Goal: Task Accomplishment & Management: Complete application form

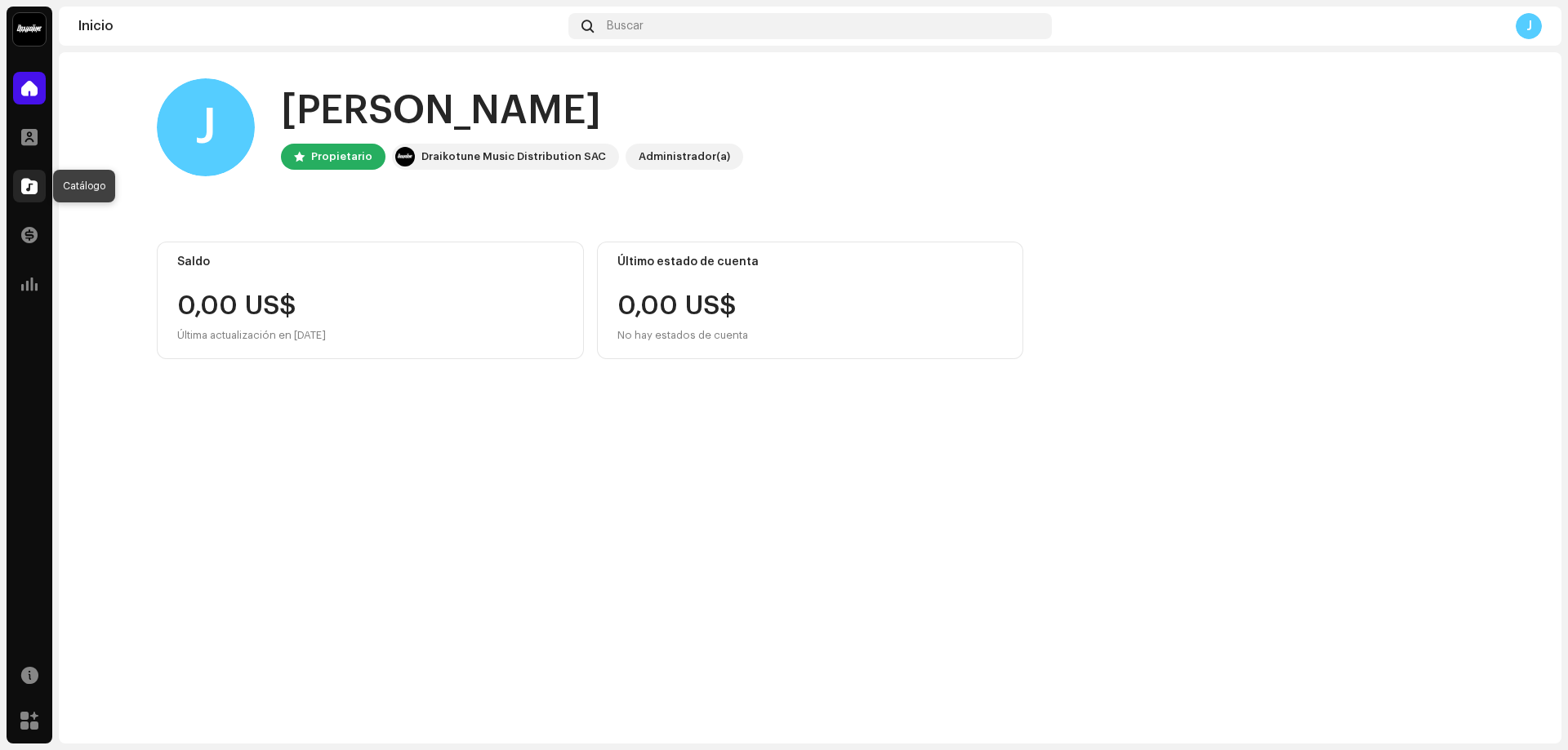
click at [32, 188] on span at bounding box center [30, 186] width 17 height 13
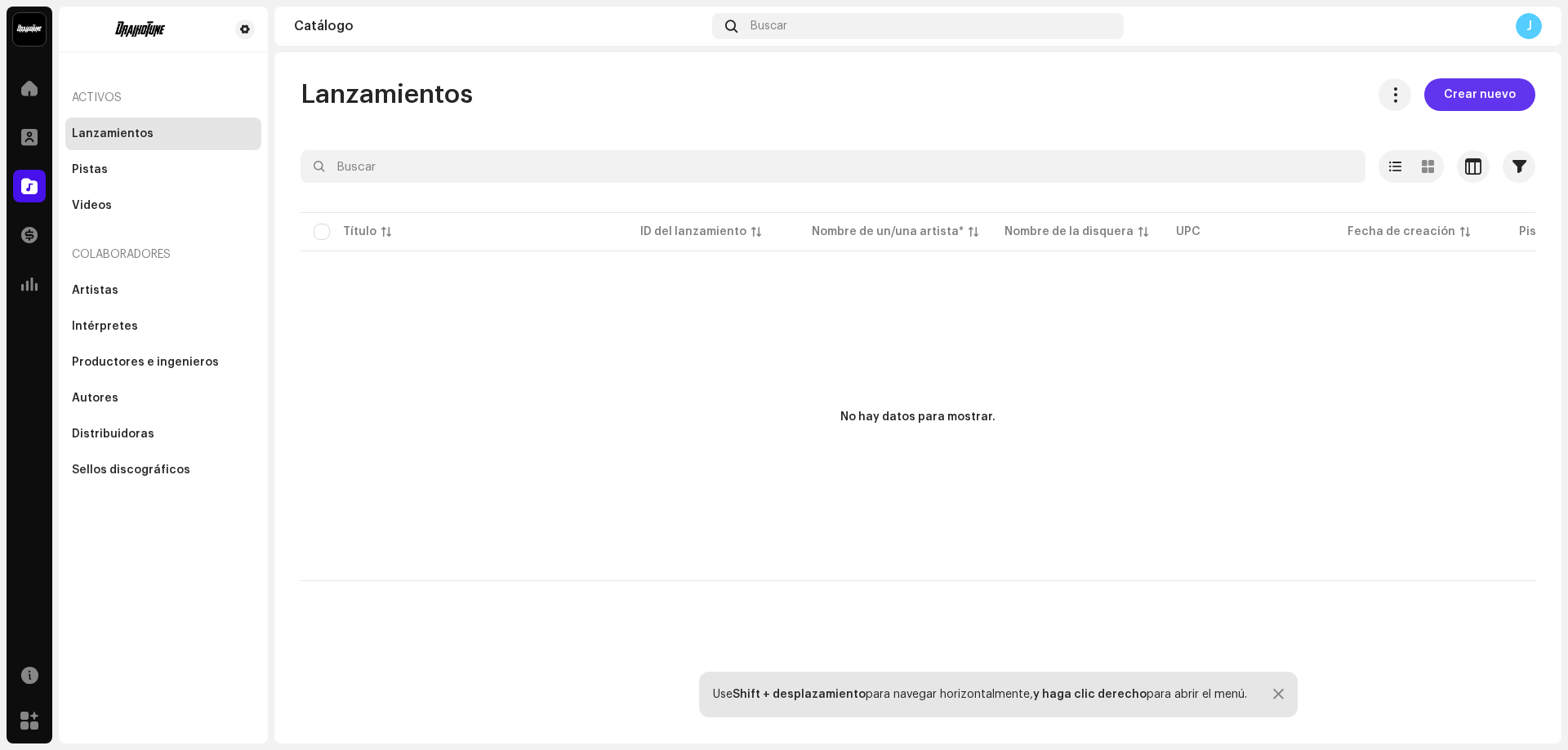
click at [1498, 100] on span "Crear nuevo" at bounding box center [1479, 94] width 72 height 32
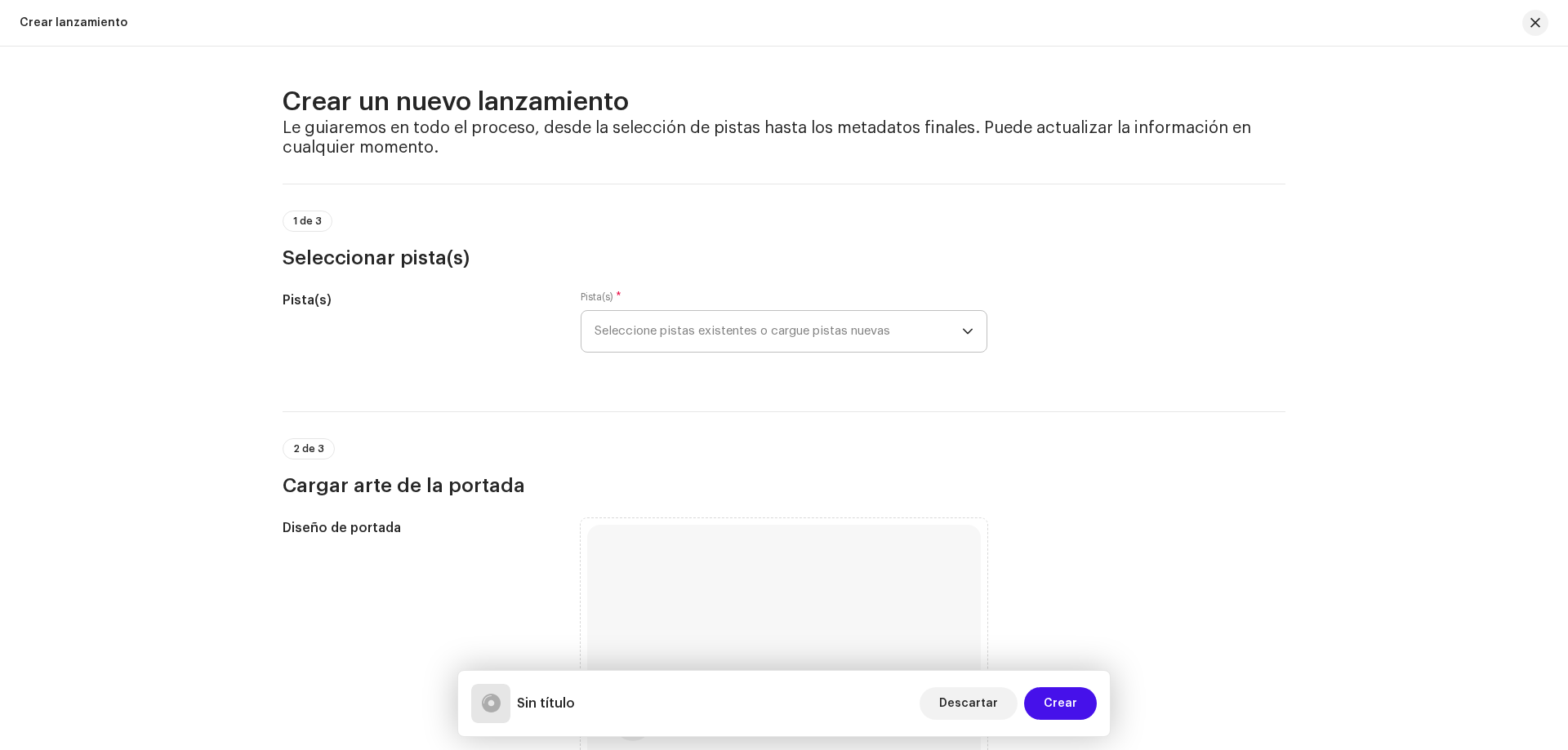
click at [648, 324] on span "Seleccione pistas existentes o cargue pistas nuevas" at bounding box center [778, 331] width 367 height 41
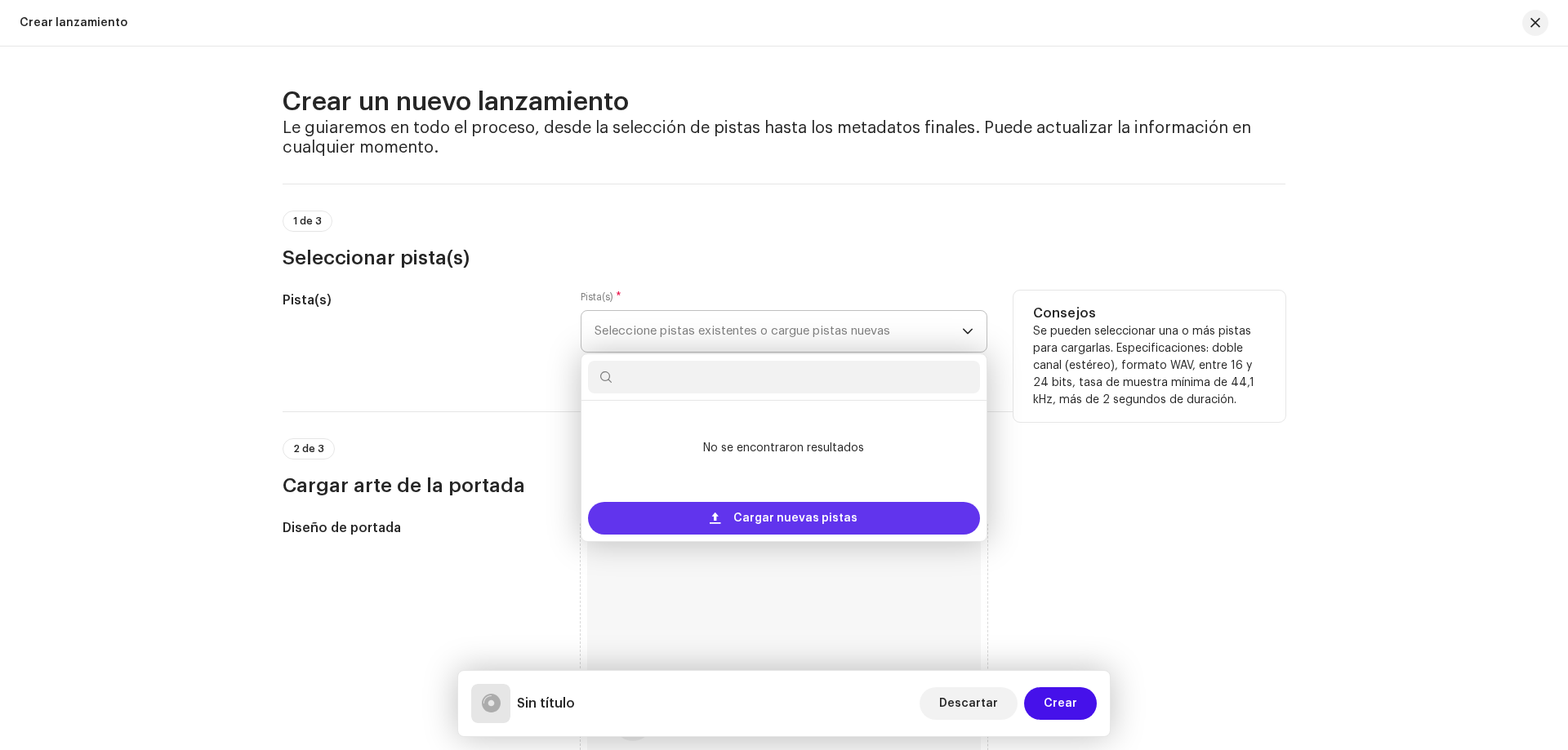
click at [733, 515] on div "Cargar nuevas pistas" at bounding box center [784, 518] width 392 height 32
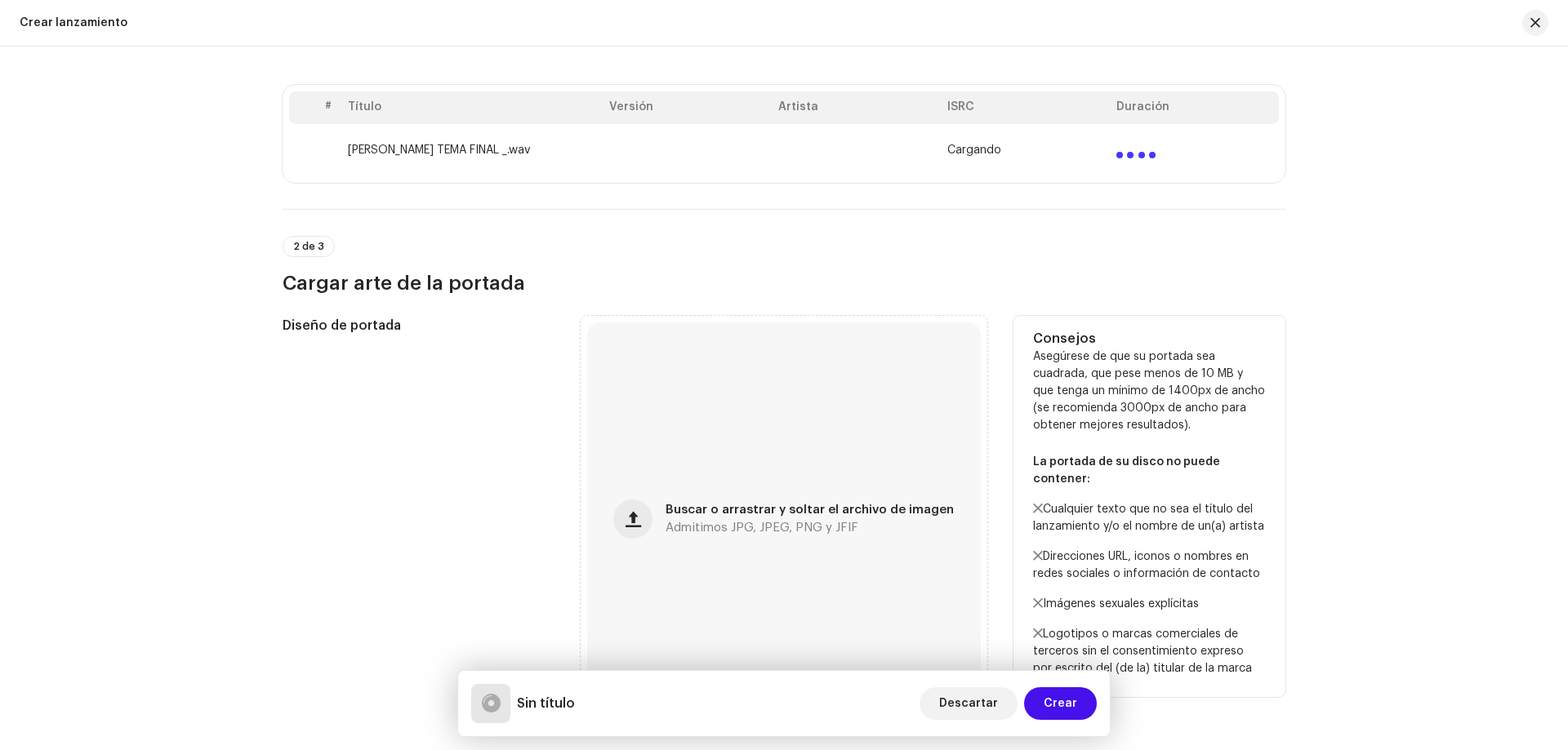
scroll to position [490, 0]
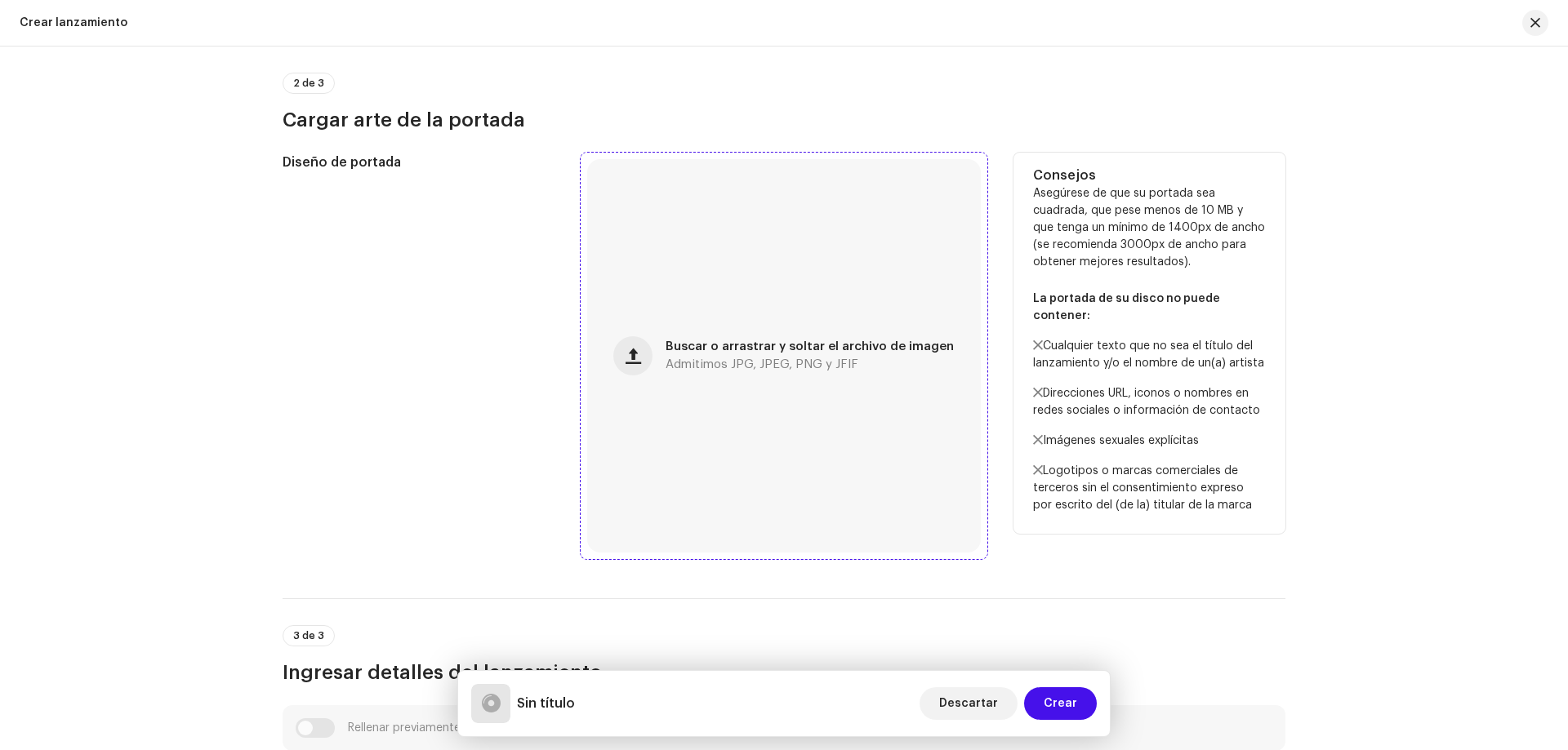
click at [676, 370] on div "Buscar o arrastrar y soltar el archivo de imagen Admitimos JPG, JPEG, PNG y JFIF" at bounding box center [784, 356] width 394 height 394
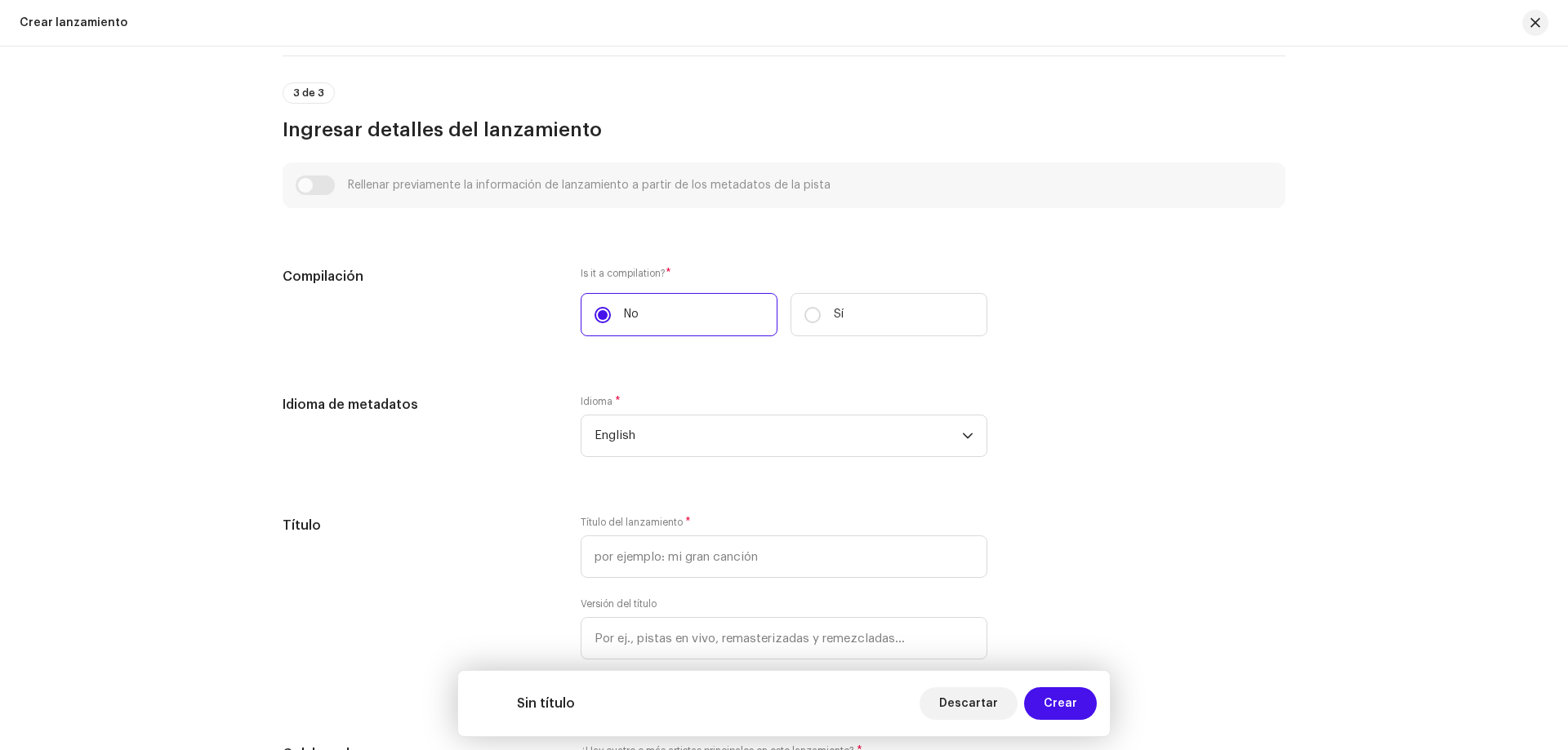
scroll to position [1061, 0]
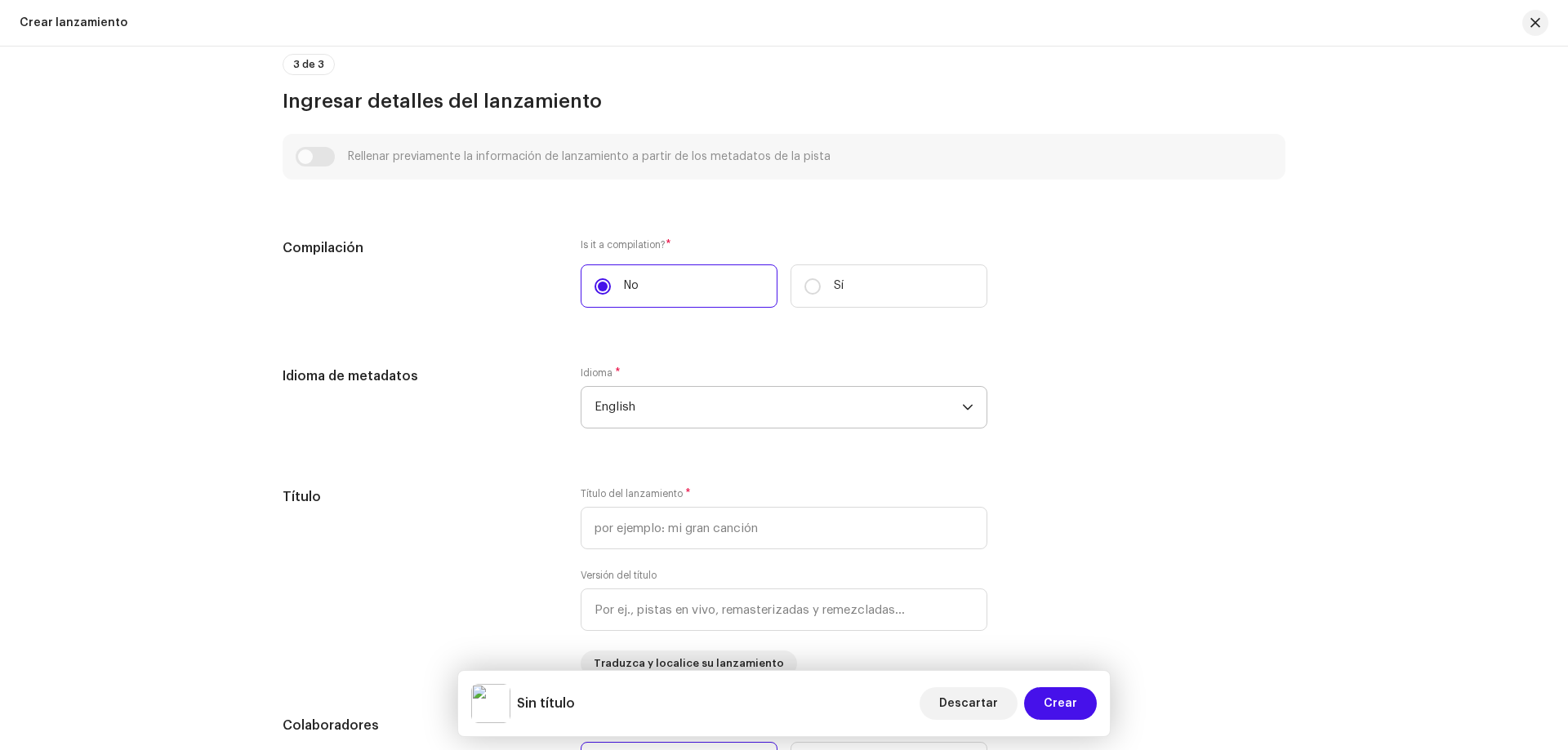
click at [637, 403] on span "English" at bounding box center [778, 407] width 367 height 41
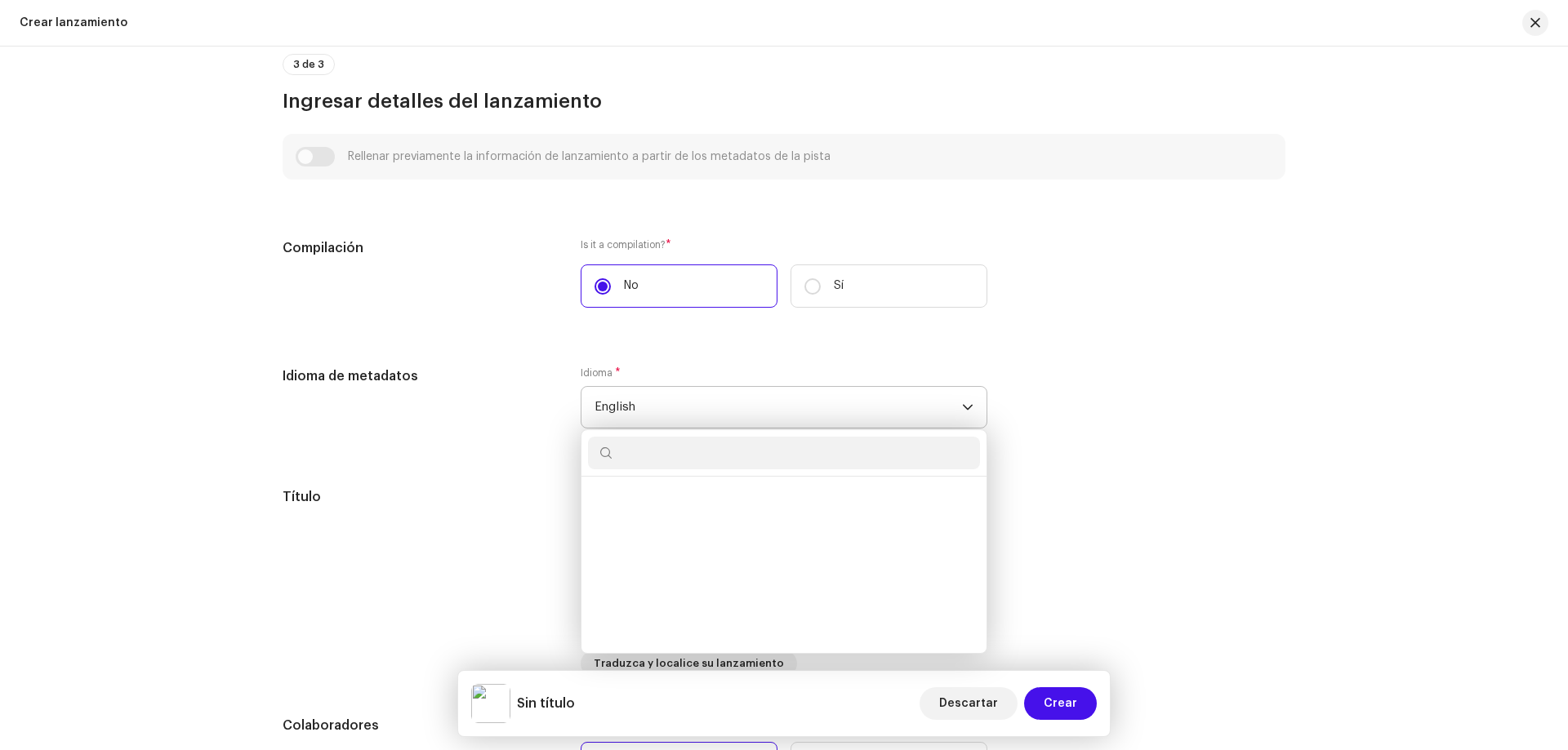
scroll to position [1508, 0]
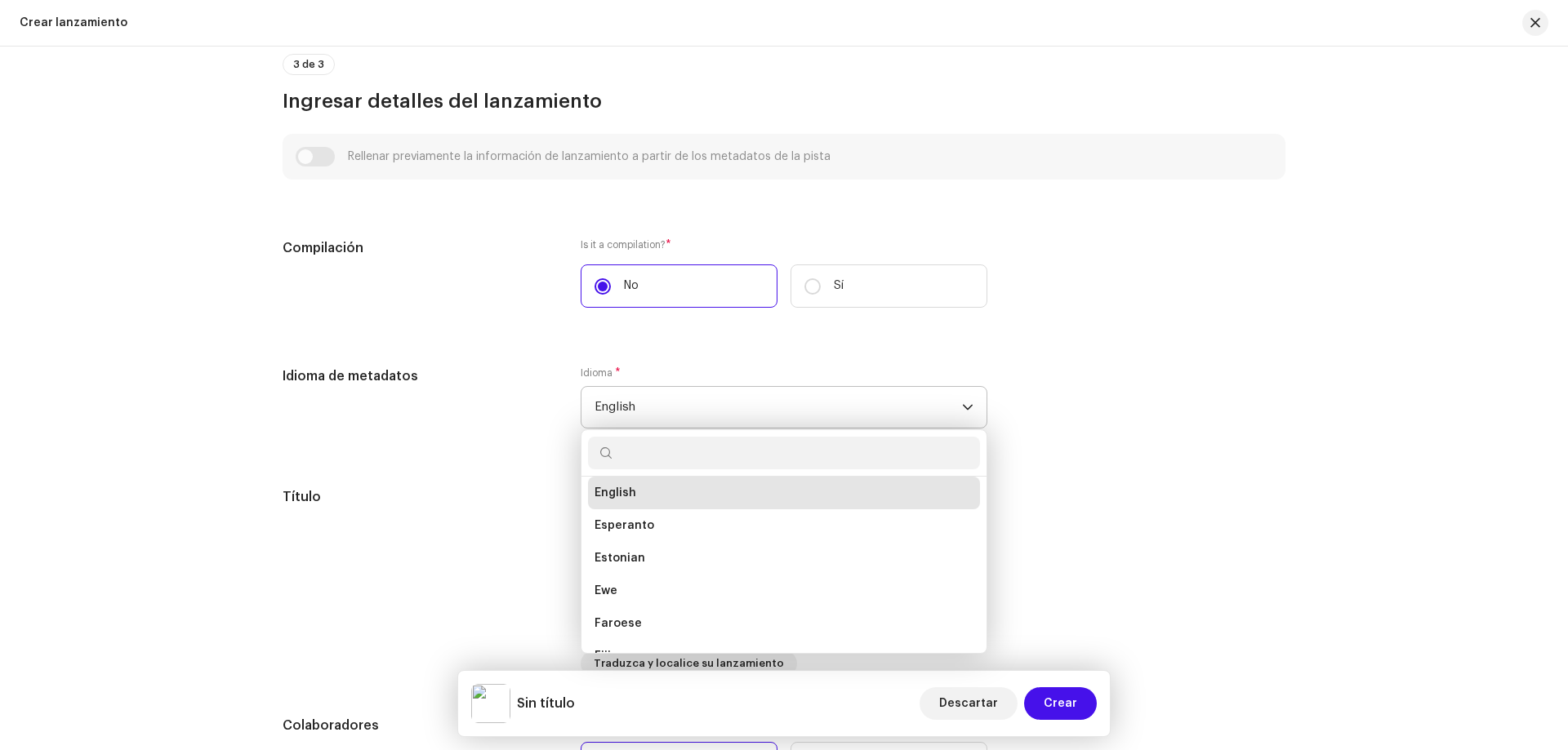
type input "S"
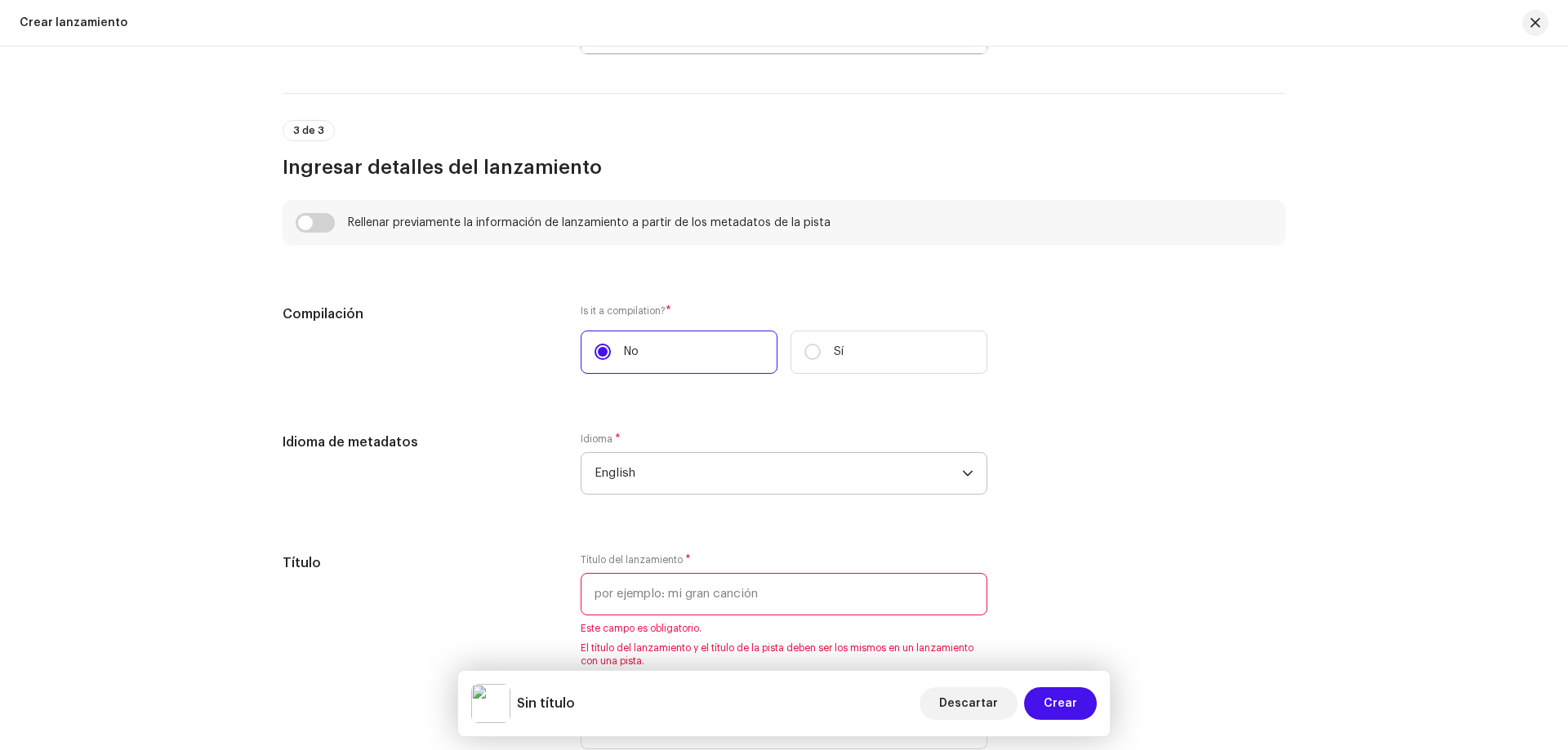
scroll to position [1127, 0]
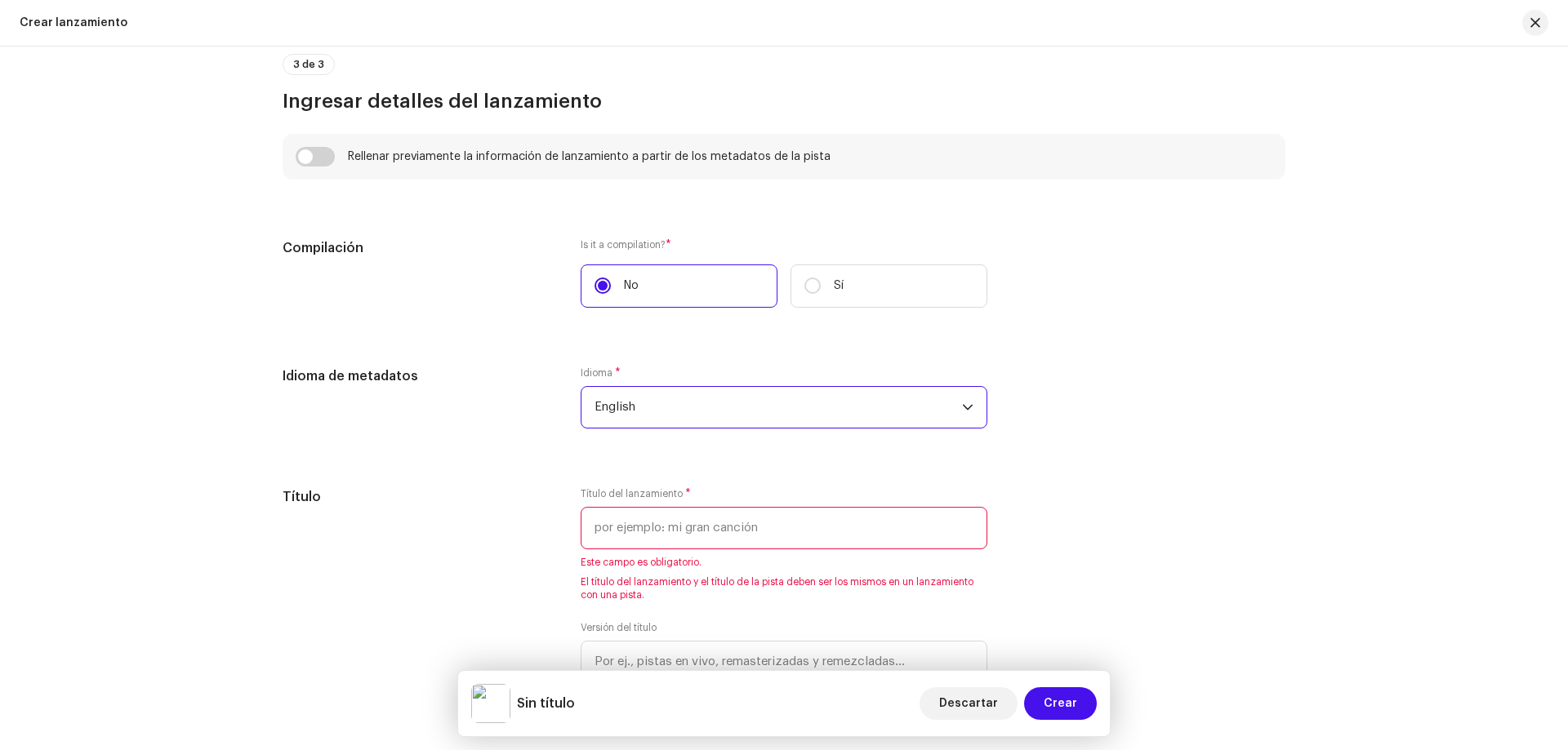
click at [652, 418] on span "English" at bounding box center [778, 407] width 367 height 41
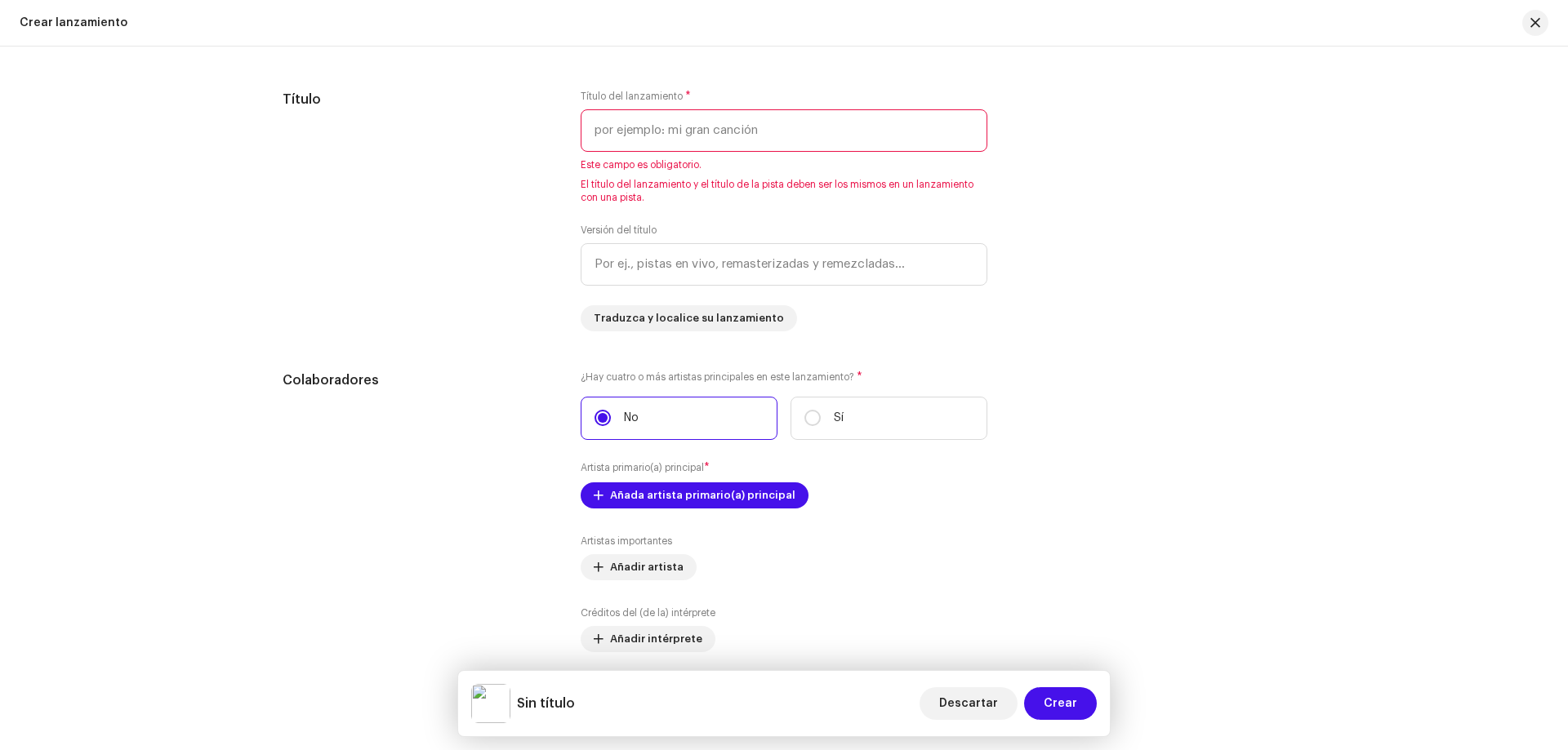
scroll to position [1536, 0]
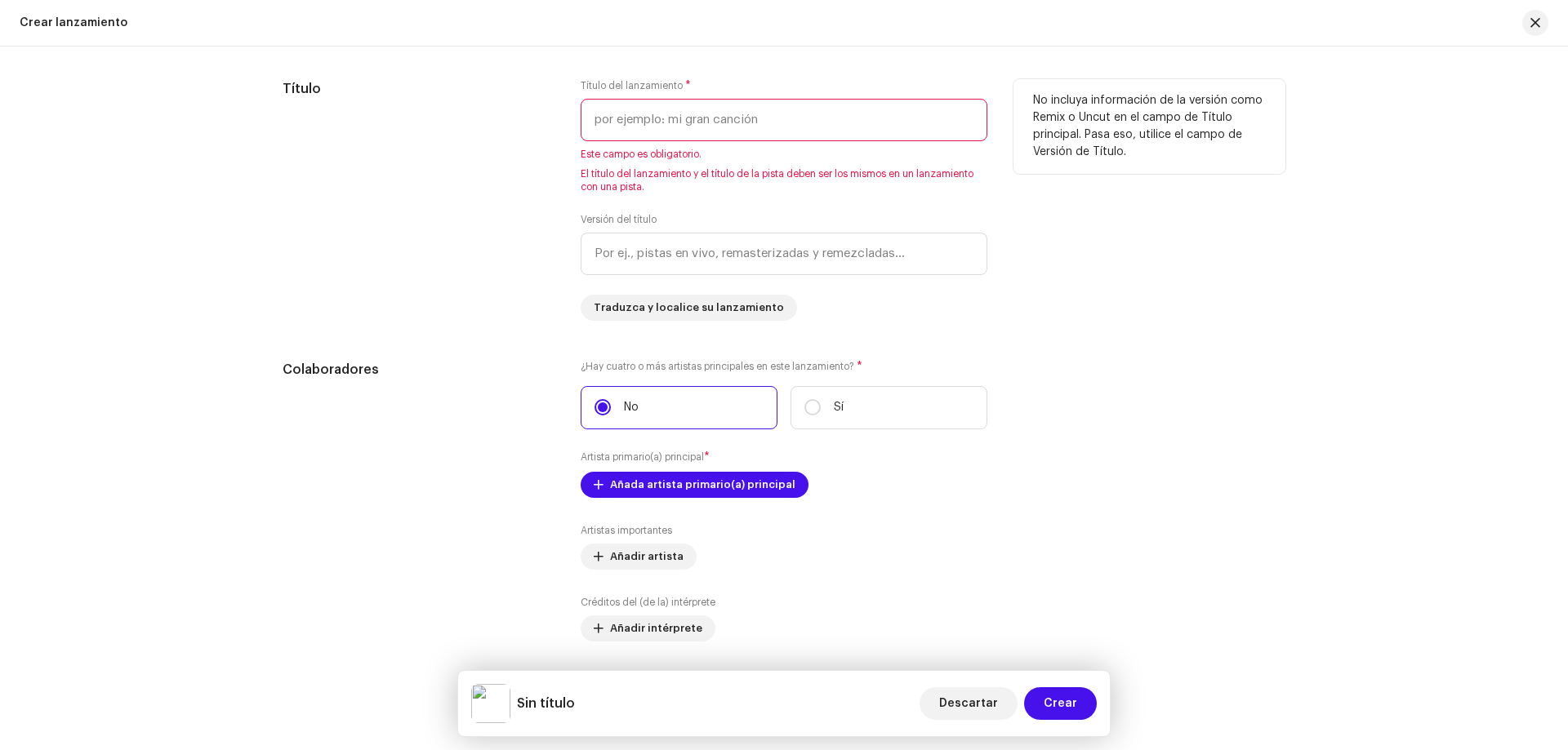
click at [827, 109] on input "text" at bounding box center [784, 119] width 407 height 42
click at [652, 114] on input "text" at bounding box center [784, 119] width 407 height 42
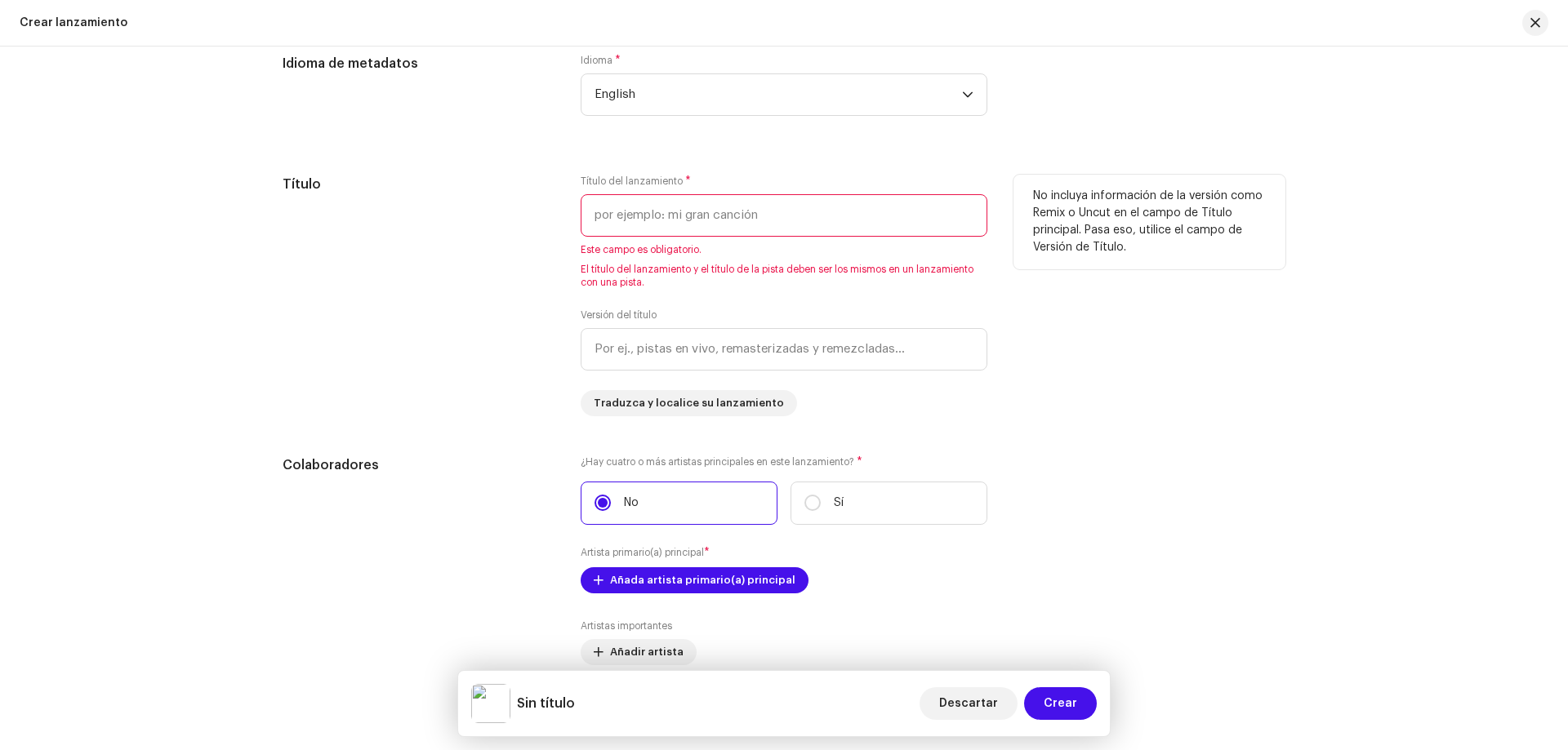
scroll to position [1290, 0]
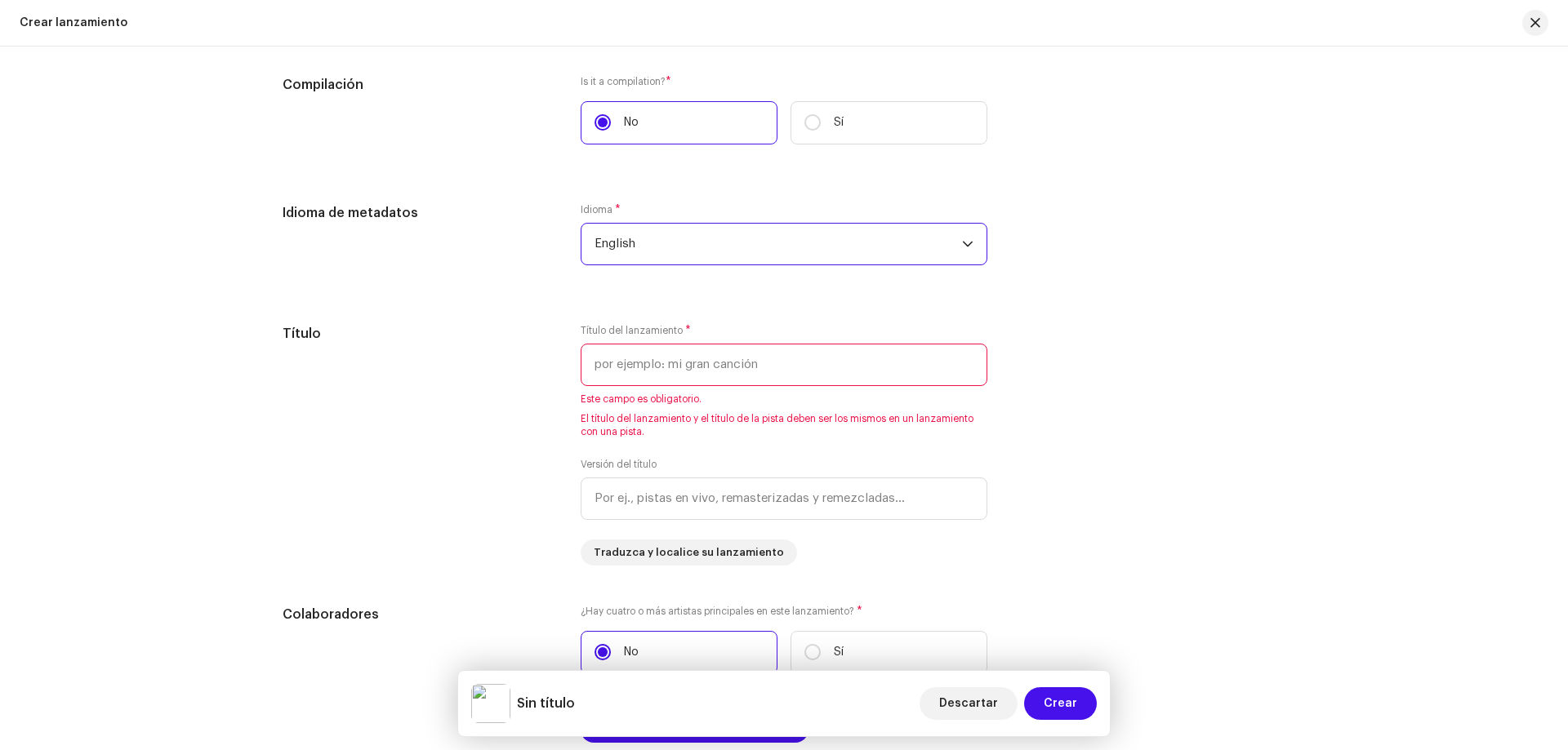
click at [631, 252] on span "English" at bounding box center [778, 244] width 367 height 41
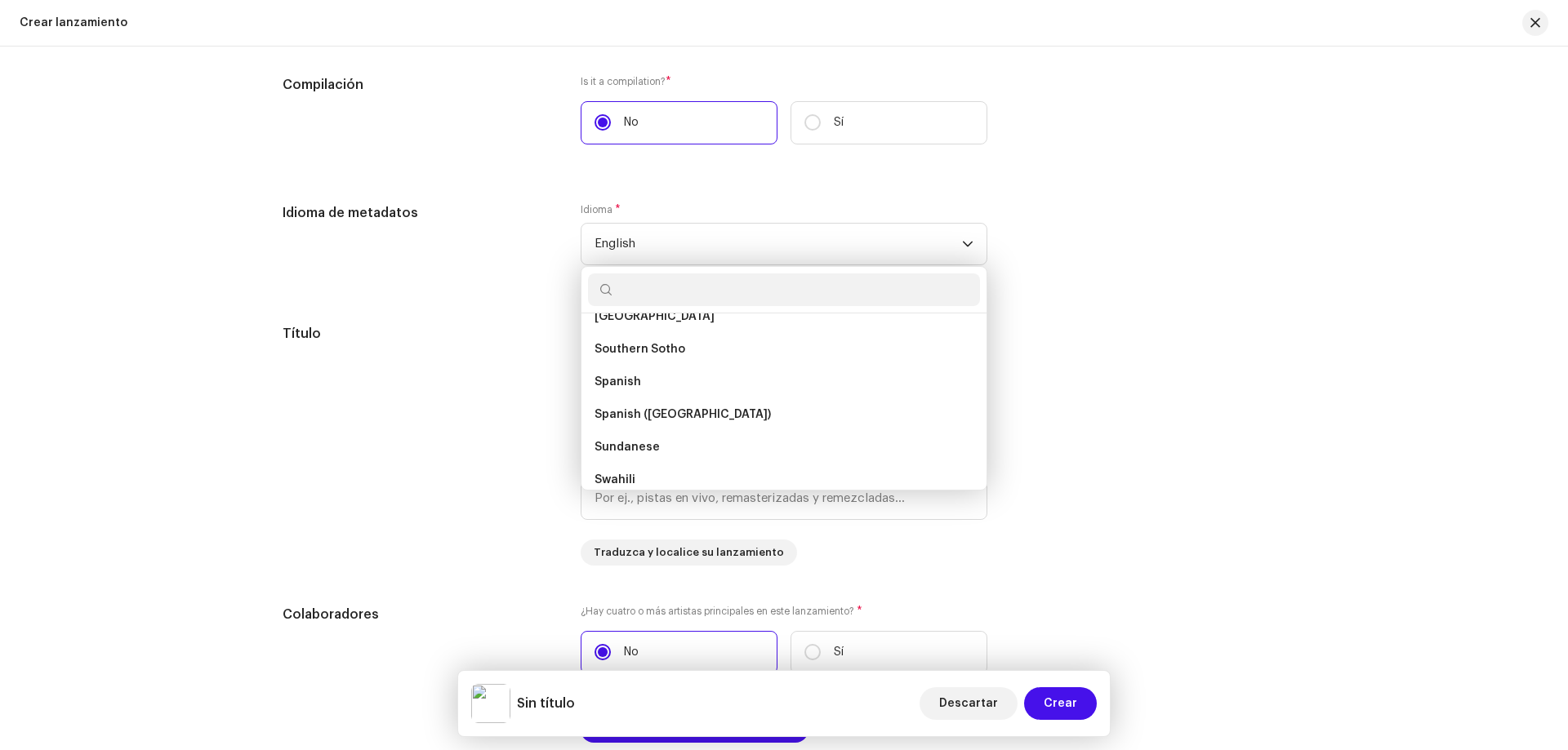
scroll to position [5182, 0]
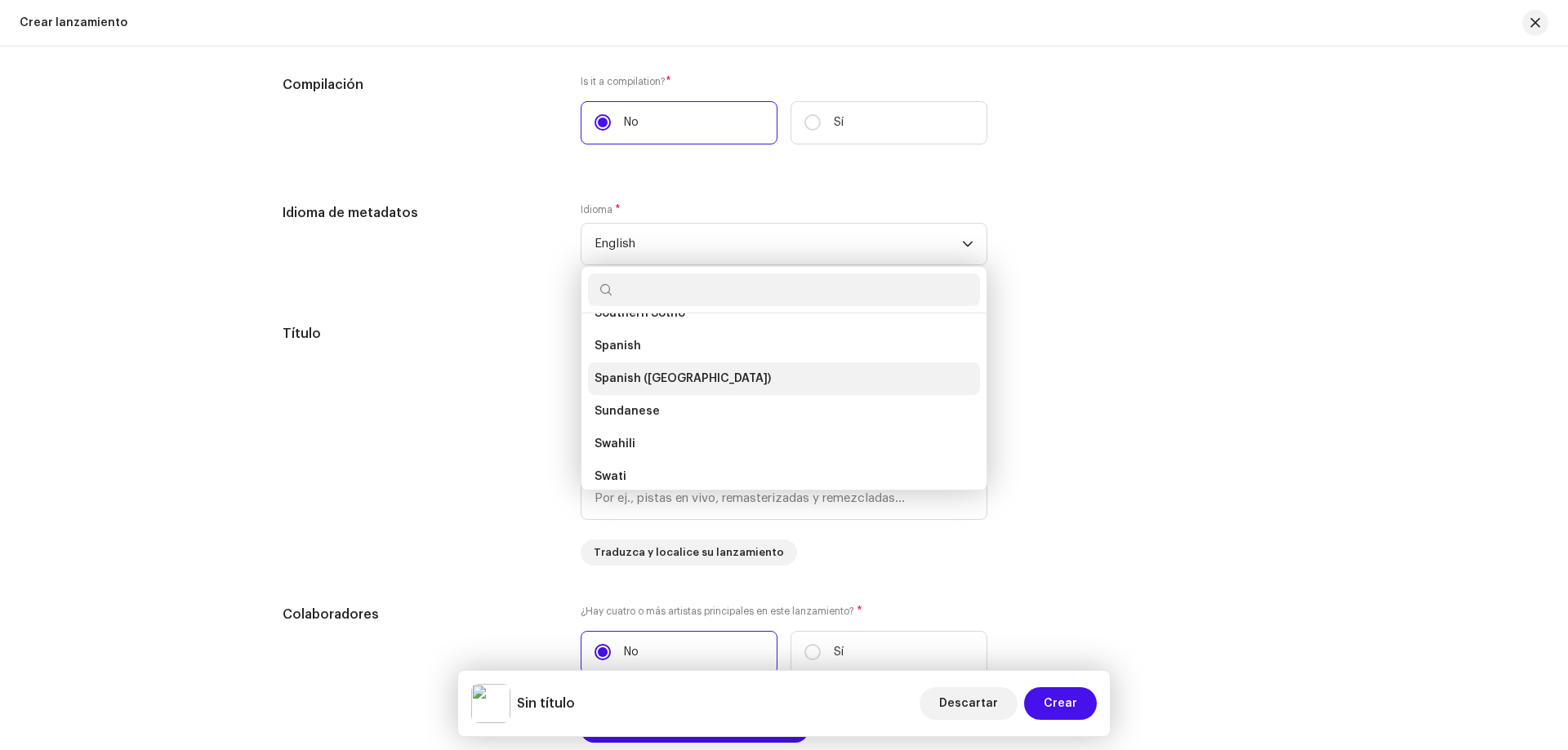
click at [680, 389] on li "Spanish ([GEOGRAPHIC_DATA])" at bounding box center [784, 378] width 392 height 32
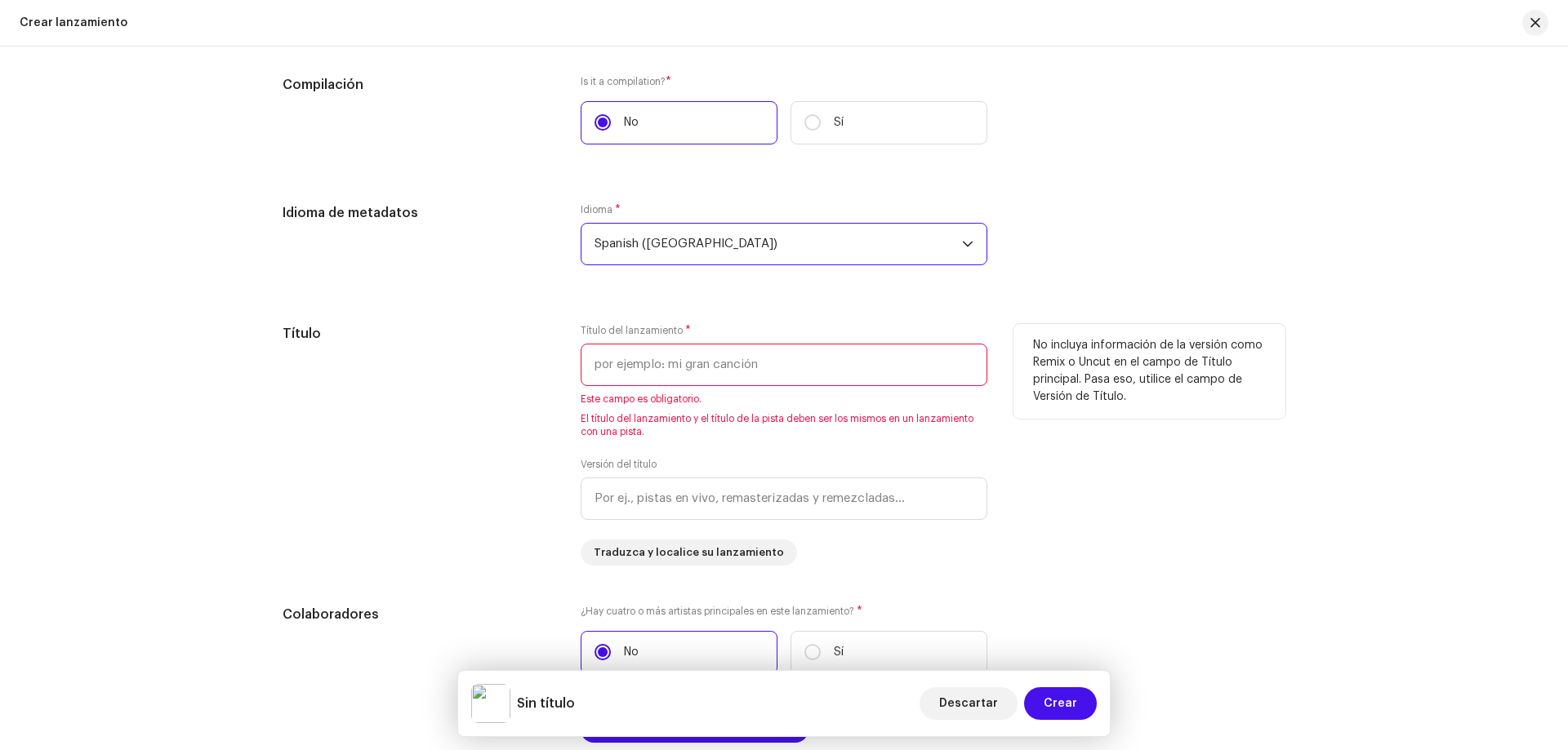
click at [633, 370] on input "text" at bounding box center [784, 365] width 407 height 42
click at [517, 392] on div "Título" at bounding box center [419, 445] width 272 height 242
click at [608, 367] on input "text" at bounding box center [784, 365] width 407 height 42
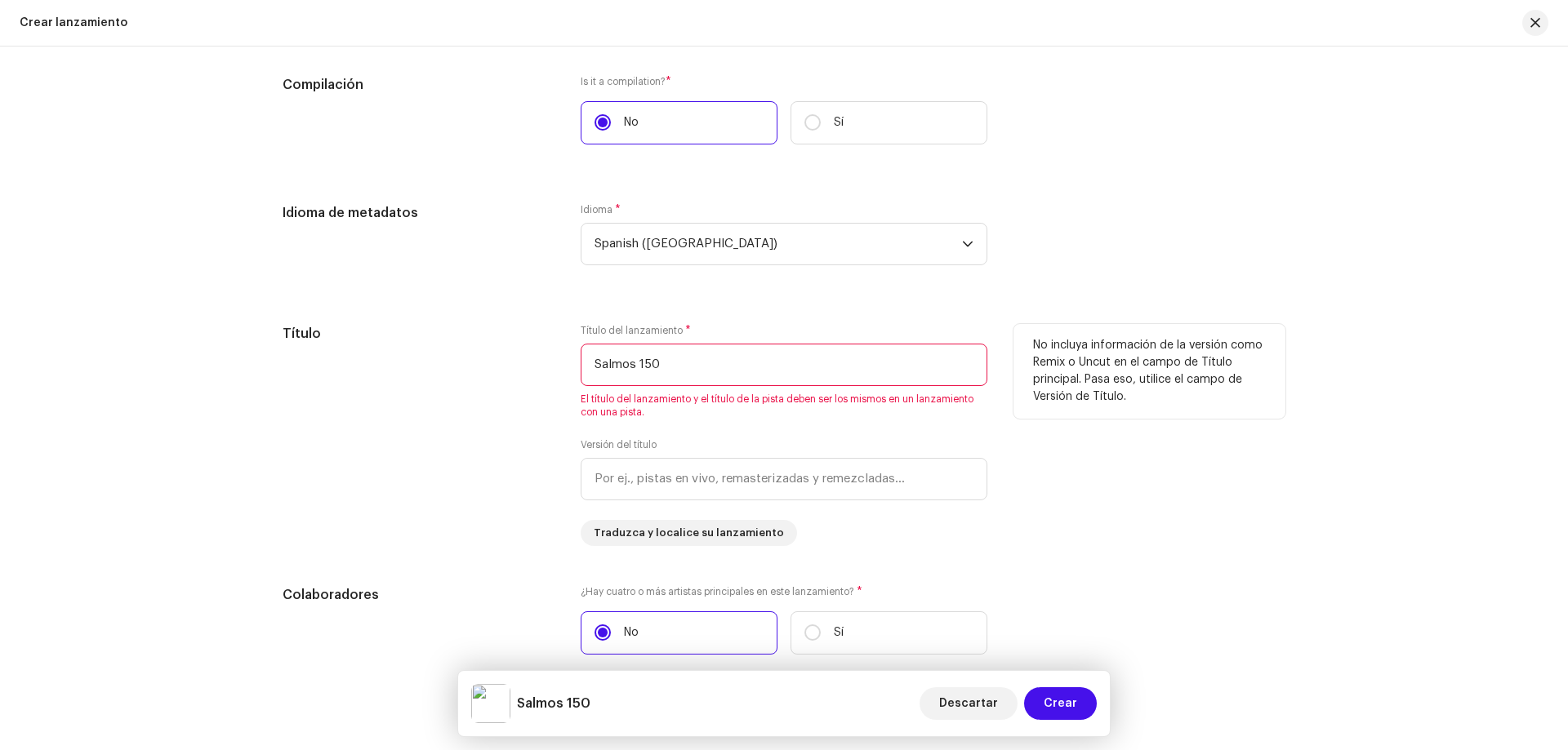
type input "Salmos 150"
click at [502, 462] on div "Título" at bounding box center [419, 435] width 272 height 222
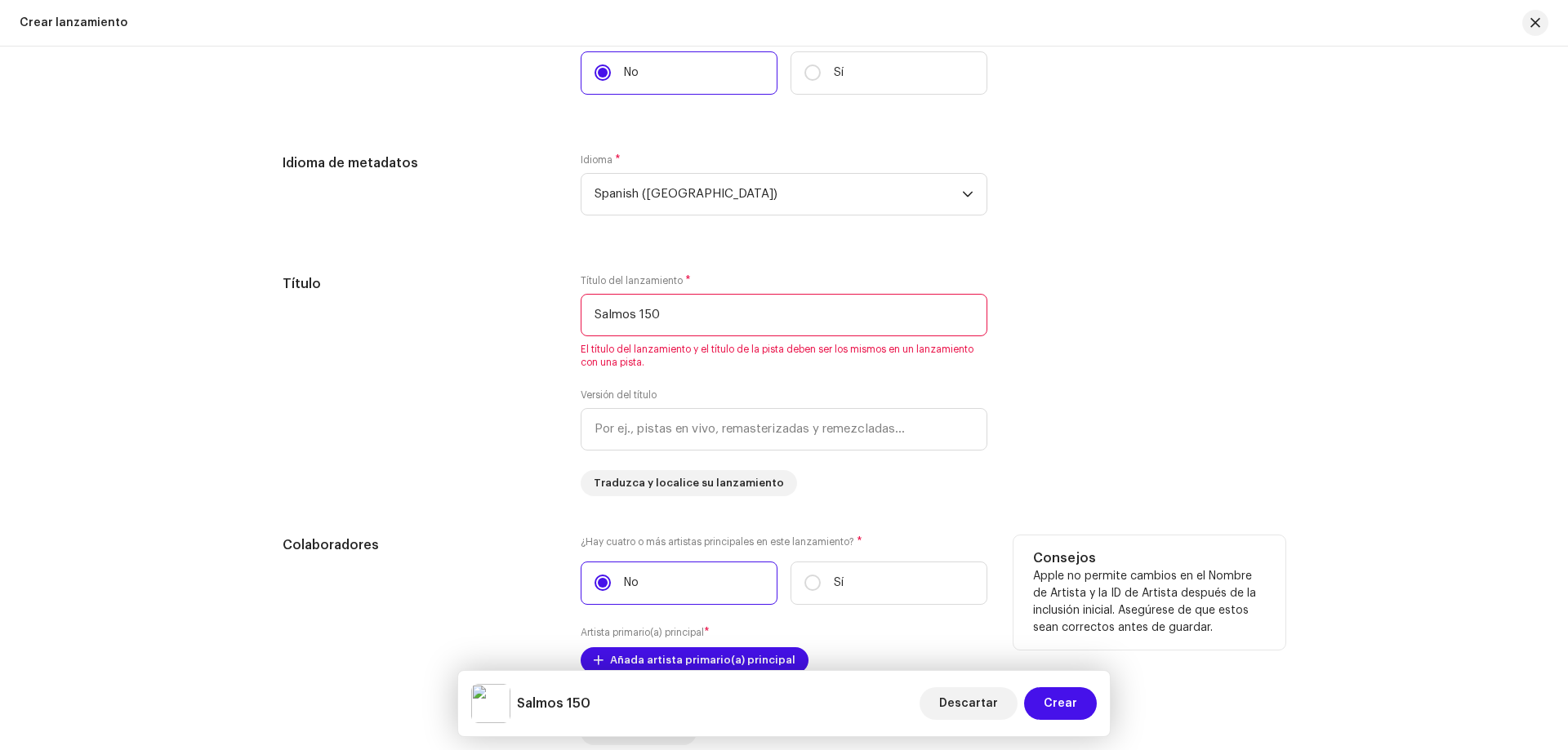
scroll to position [1536, 0]
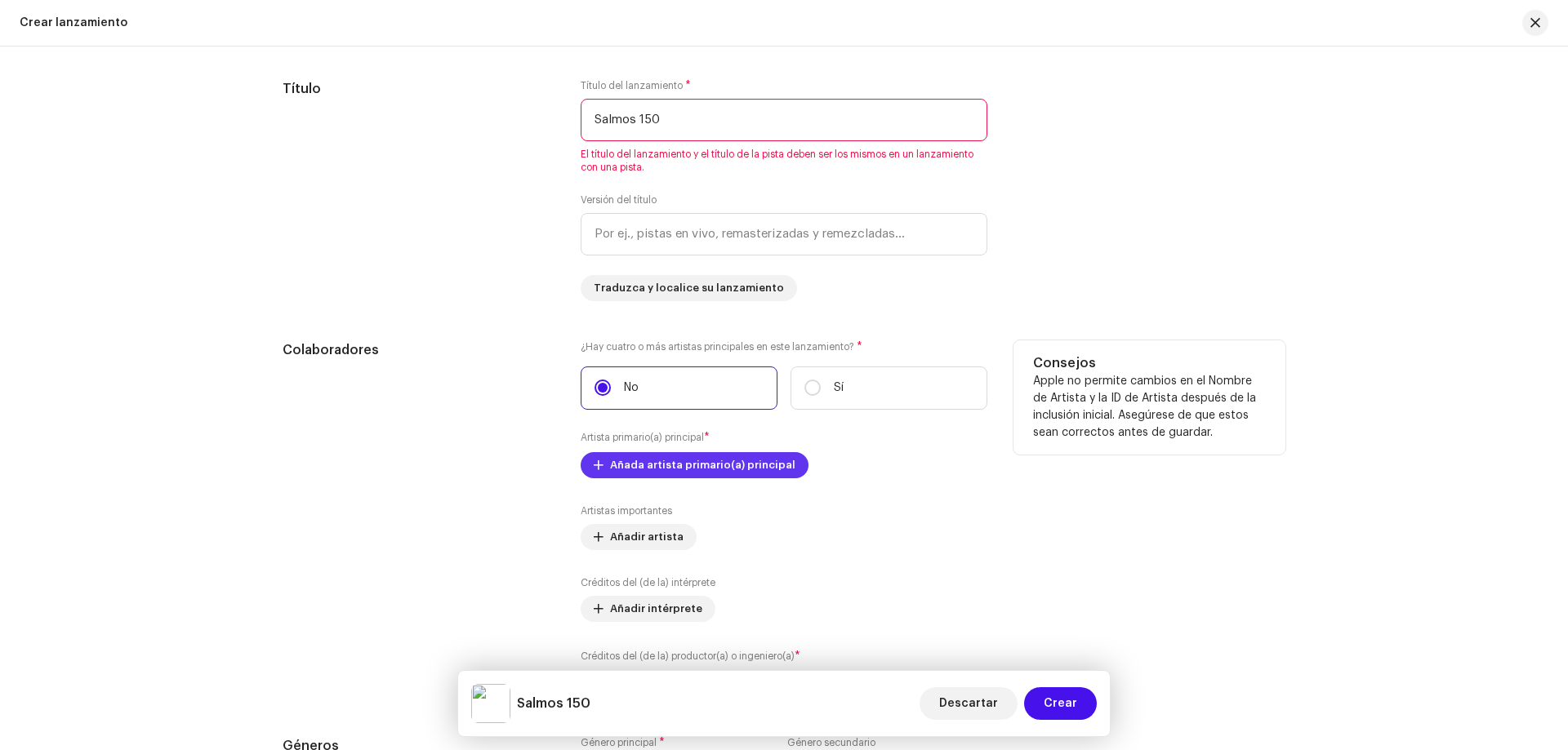
click at [630, 464] on span "Añada artista primario(a) principal" at bounding box center [703, 465] width 186 height 32
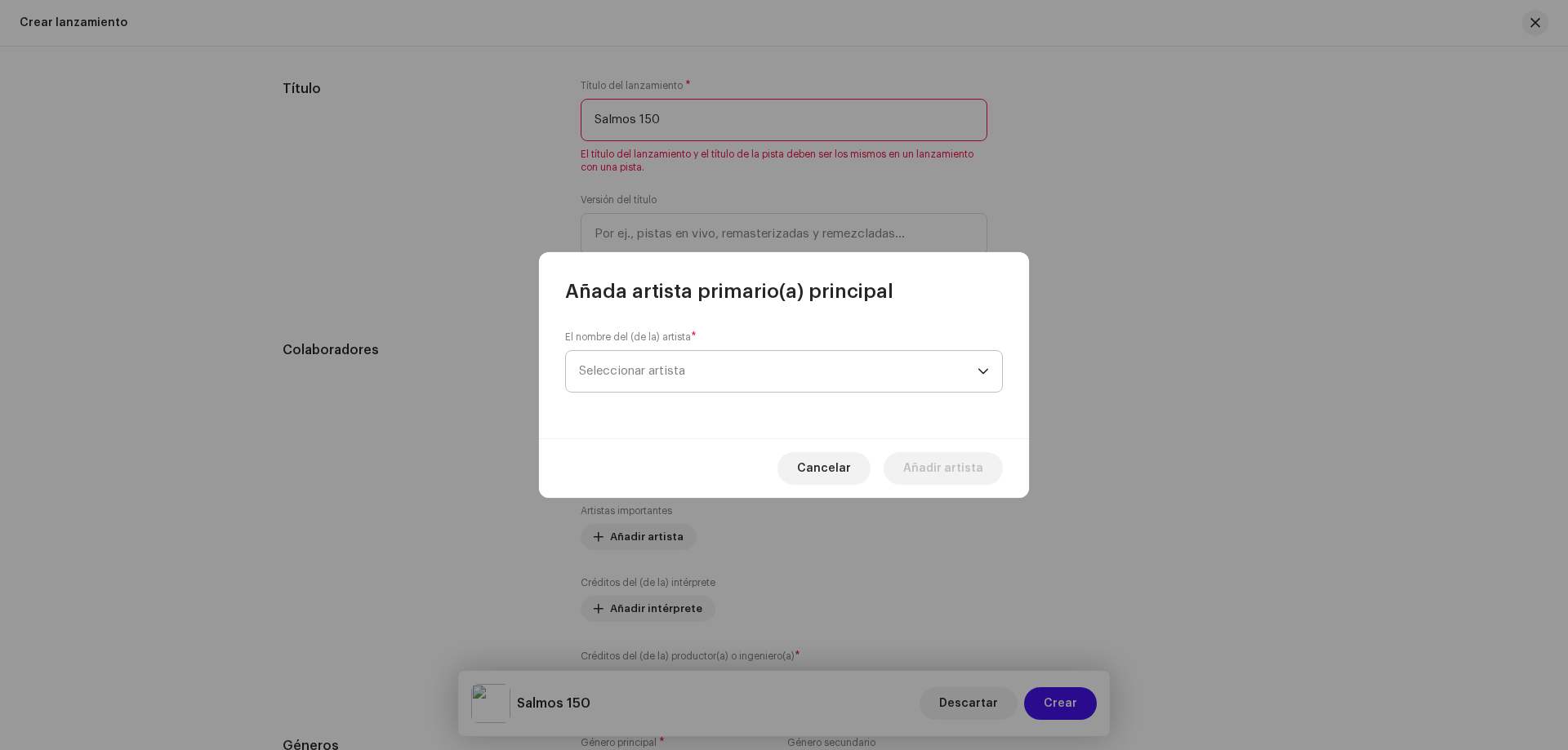
click at [658, 385] on span "Seleccionar artista" at bounding box center [778, 371] width 399 height 41
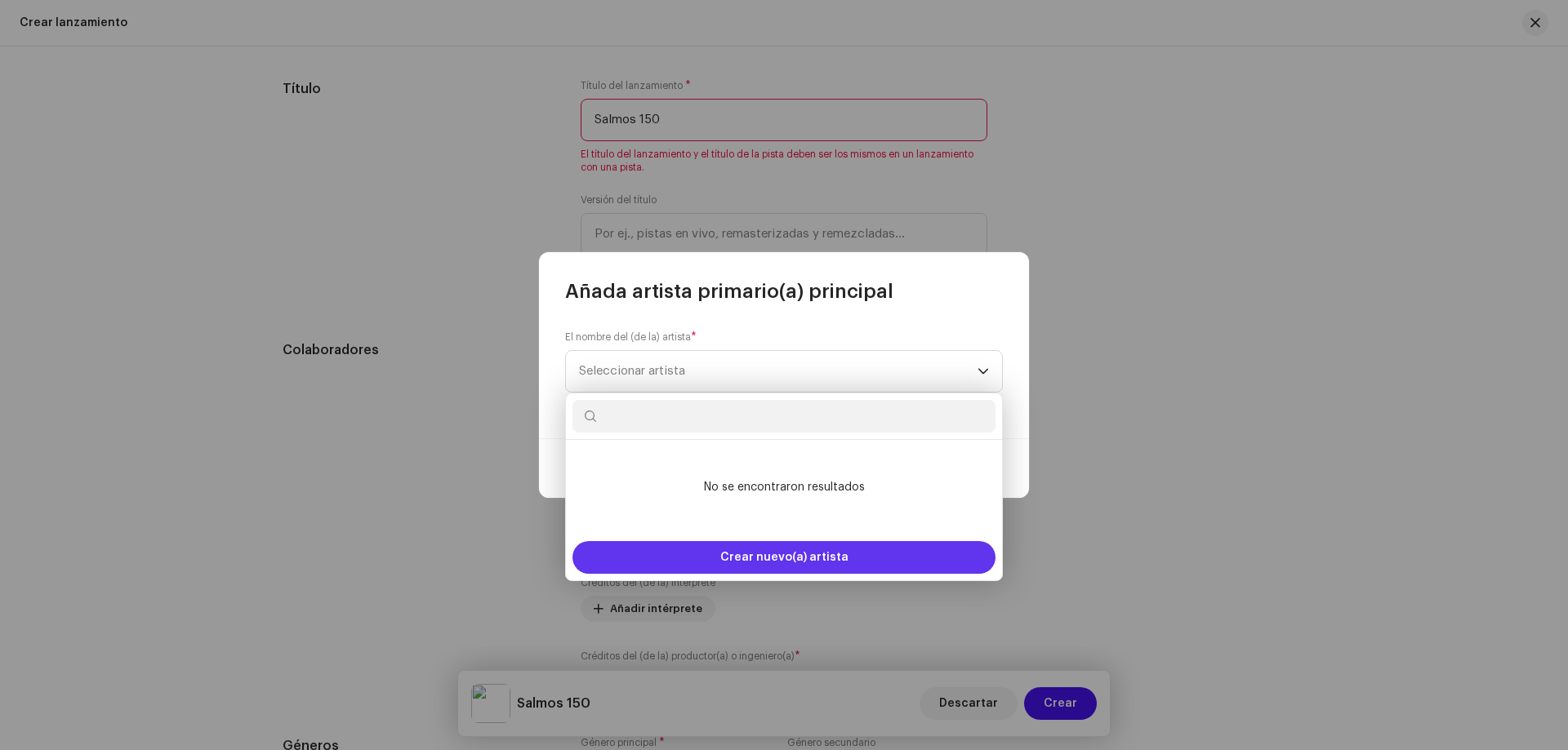
click at [692, 559] on div "Crear nuevo(a) artista" at bounding box center [784, 557] width 423 height 32
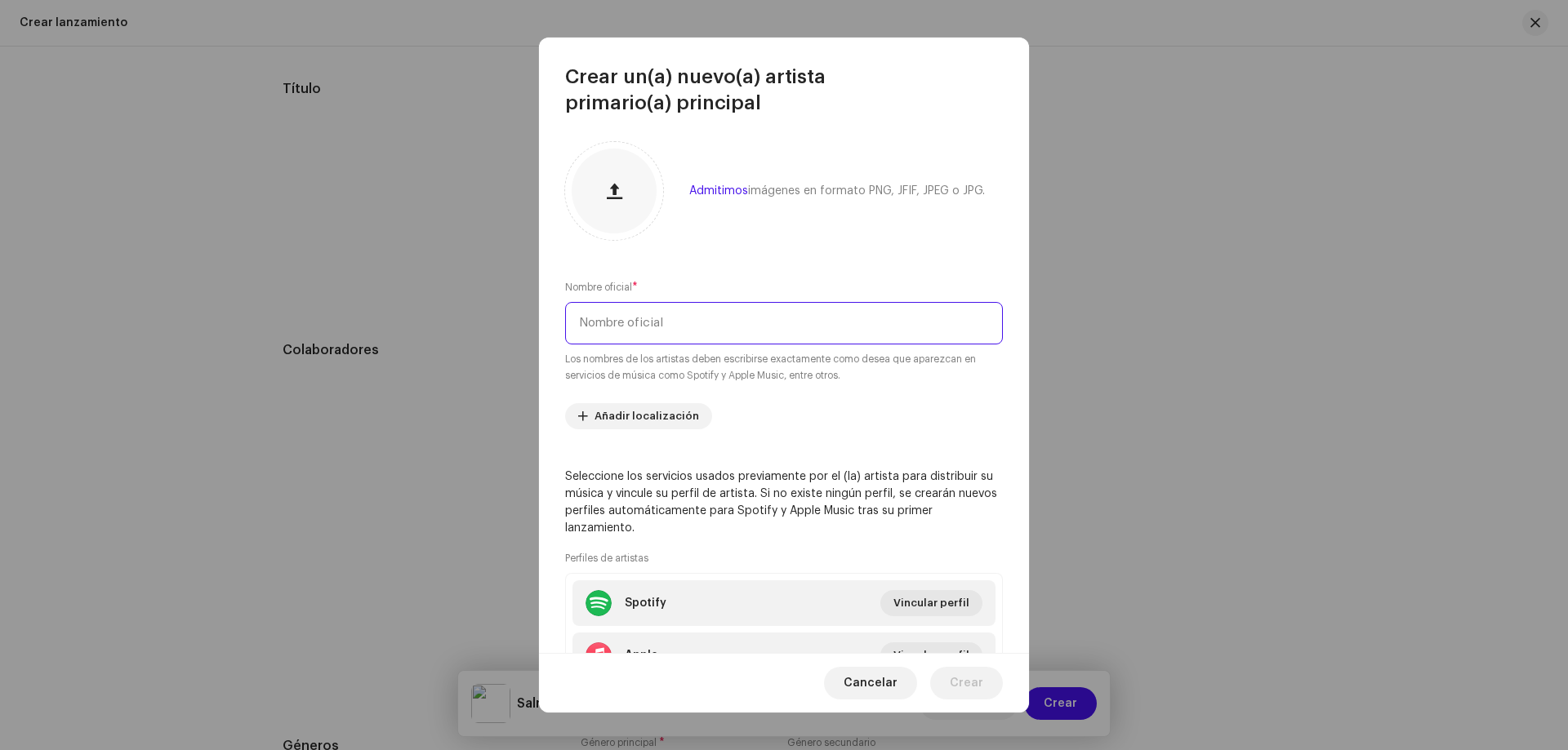
click at [604, 318] on input "text" at bounding box center [784, 322] width 438 height 42
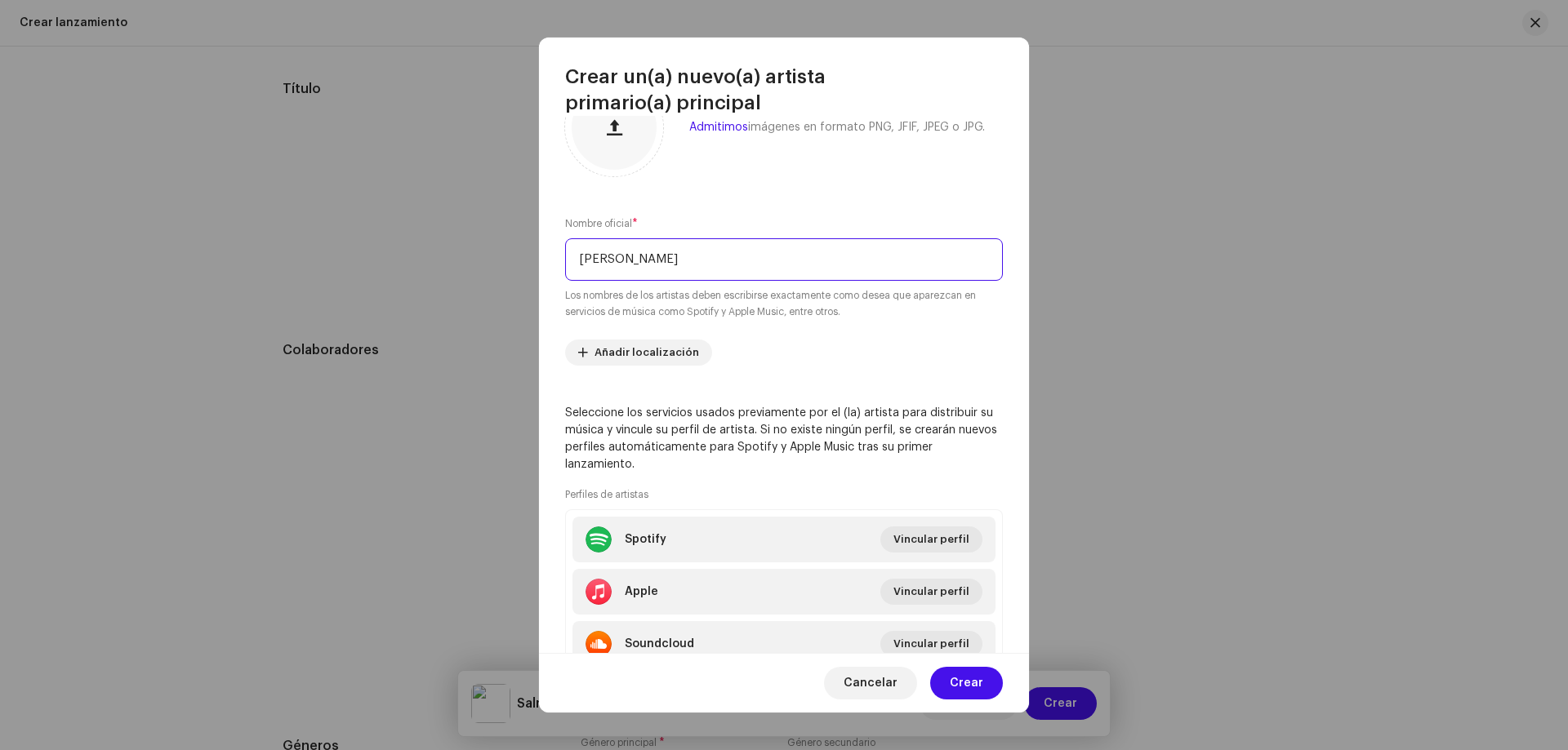
scroll to position [131, 0]
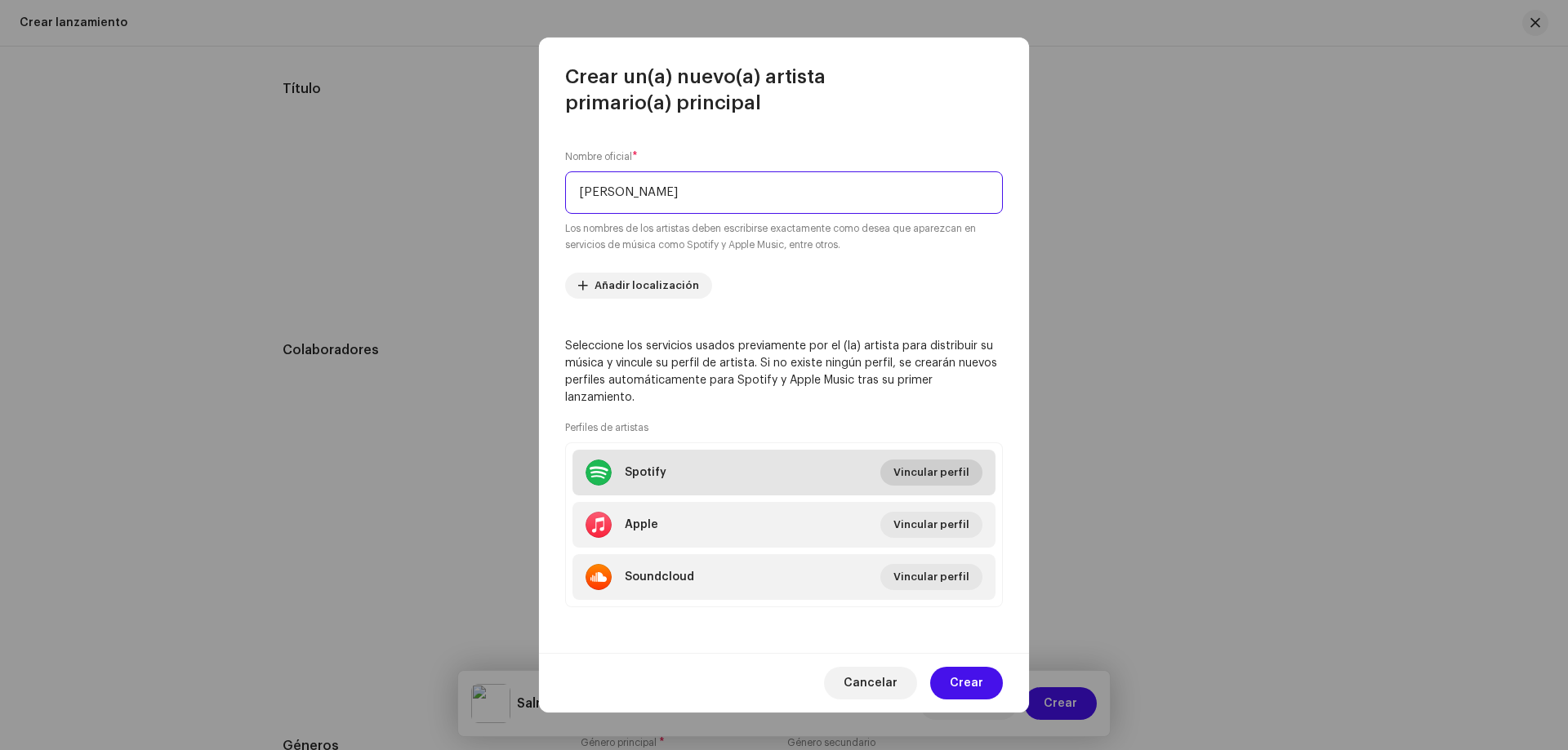
type input "[PERSON_NAME]"
click at [909, 469] on span "Vincular perfil" at bounding box center [932, 472] width 76 height 32
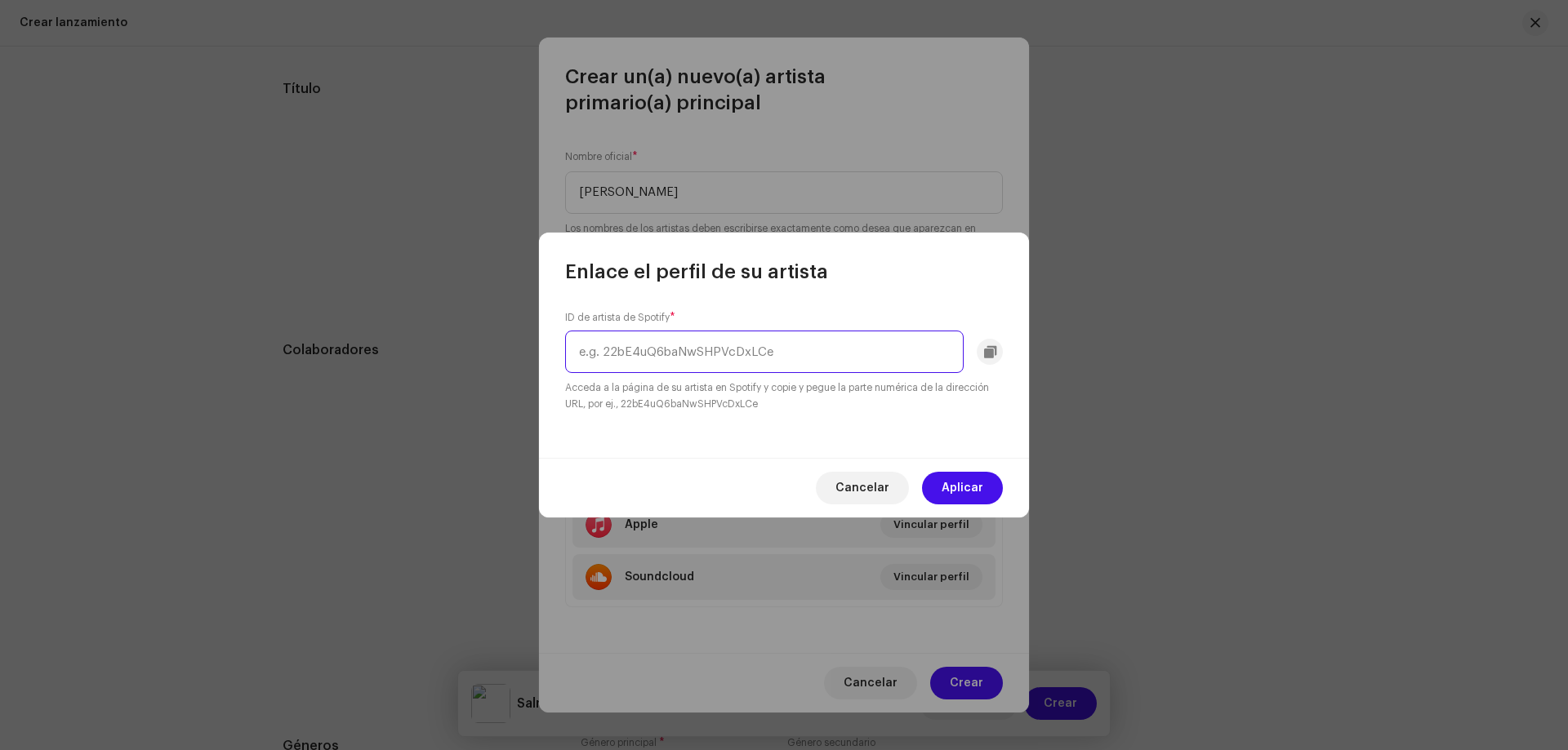
click at [700, 351] on input "text" at bounding box center [765, 351] width 399 height 42
click at [997, 246] on div "Enlace el perfil de su artista" at bounding box center [784, 259] width 490 height 52
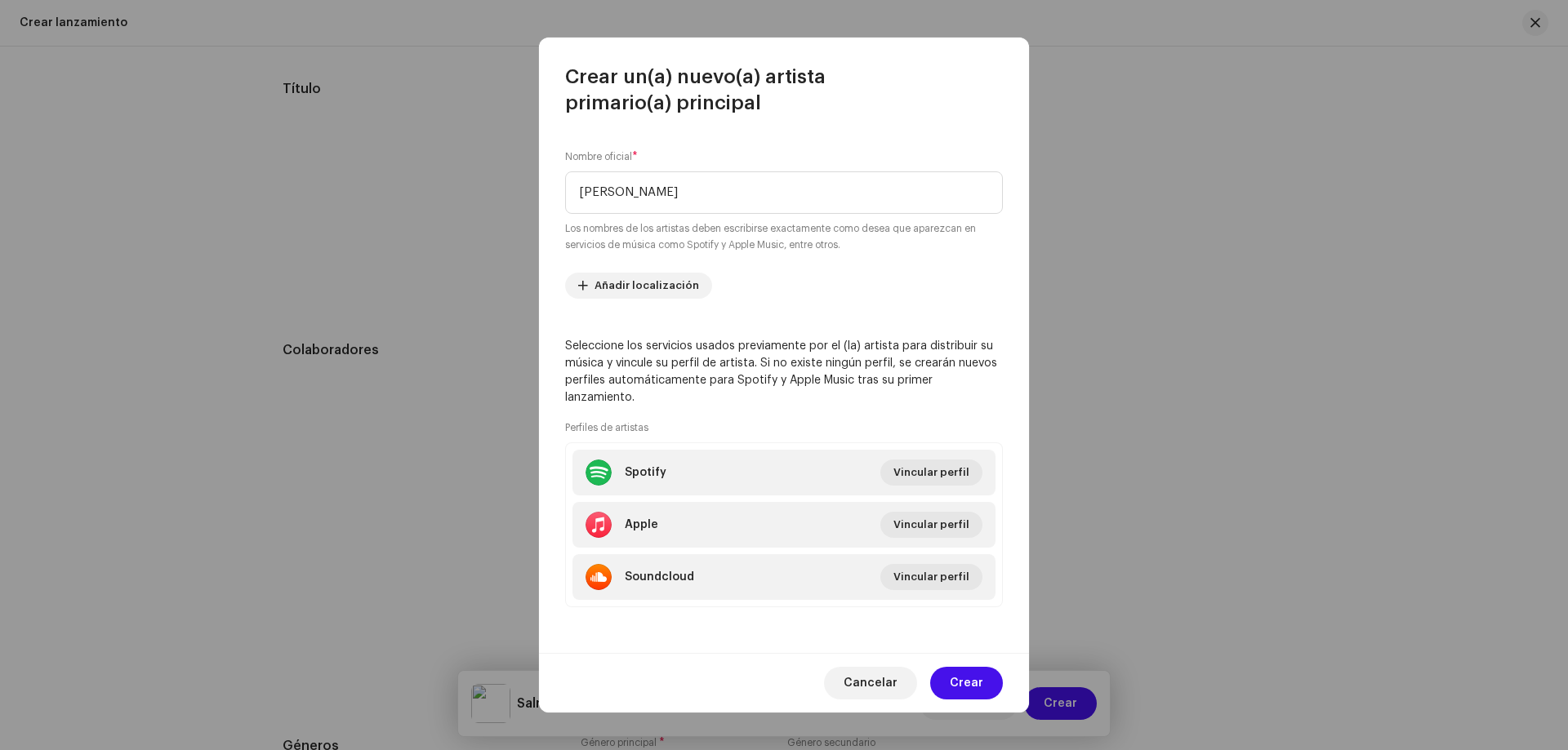
click at [1235, 145] on div "Enlace el perfil de su artista ID de artista de Spotify * Acceda a la página de…" at bounding box center [784, 375] width 1568 height 750
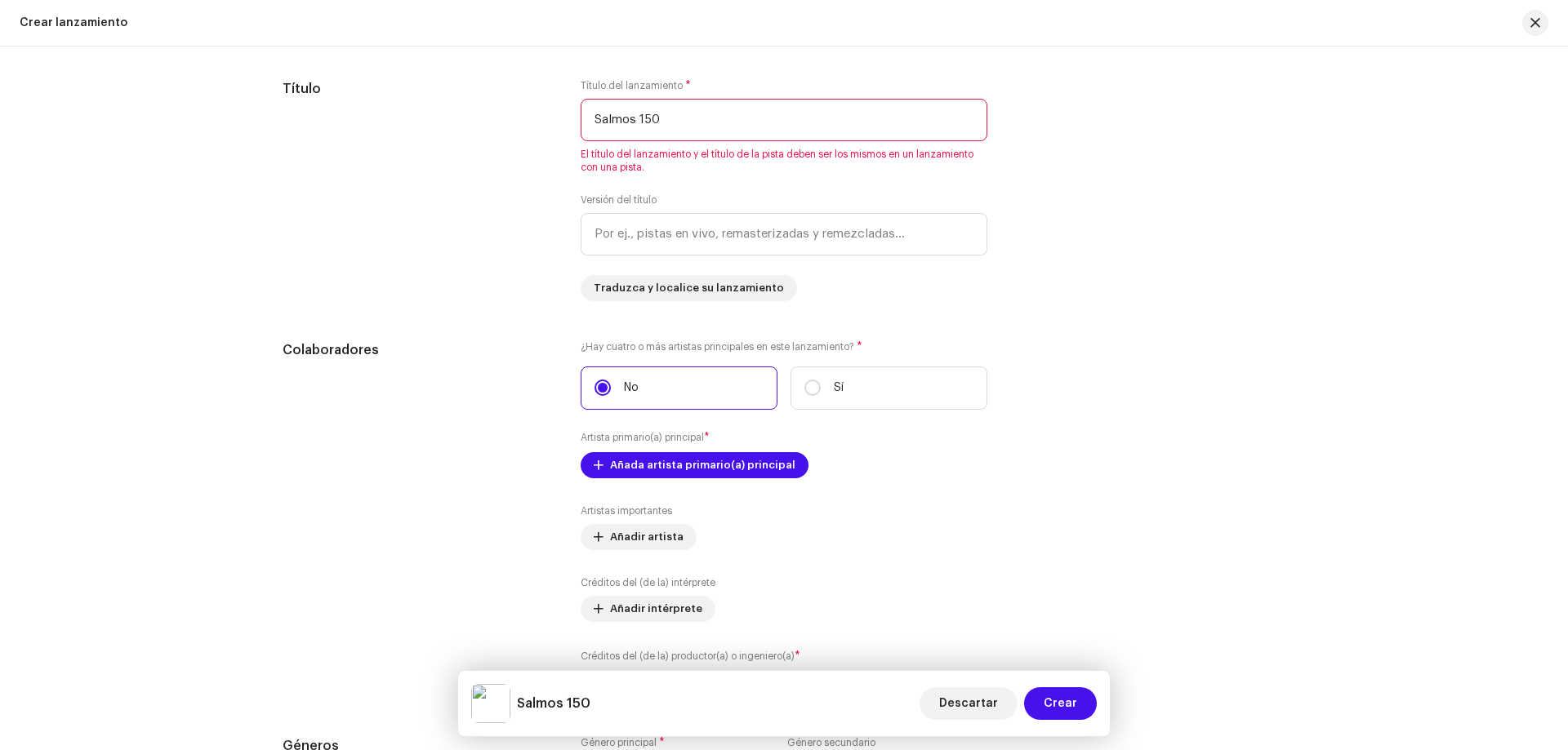
click at [1235, 145] on div "Crear un(a) nuevo(a) artista primario(a) principal Admitimos imágenes en format…" at bounding box center [784, 375] width 1568 height 750
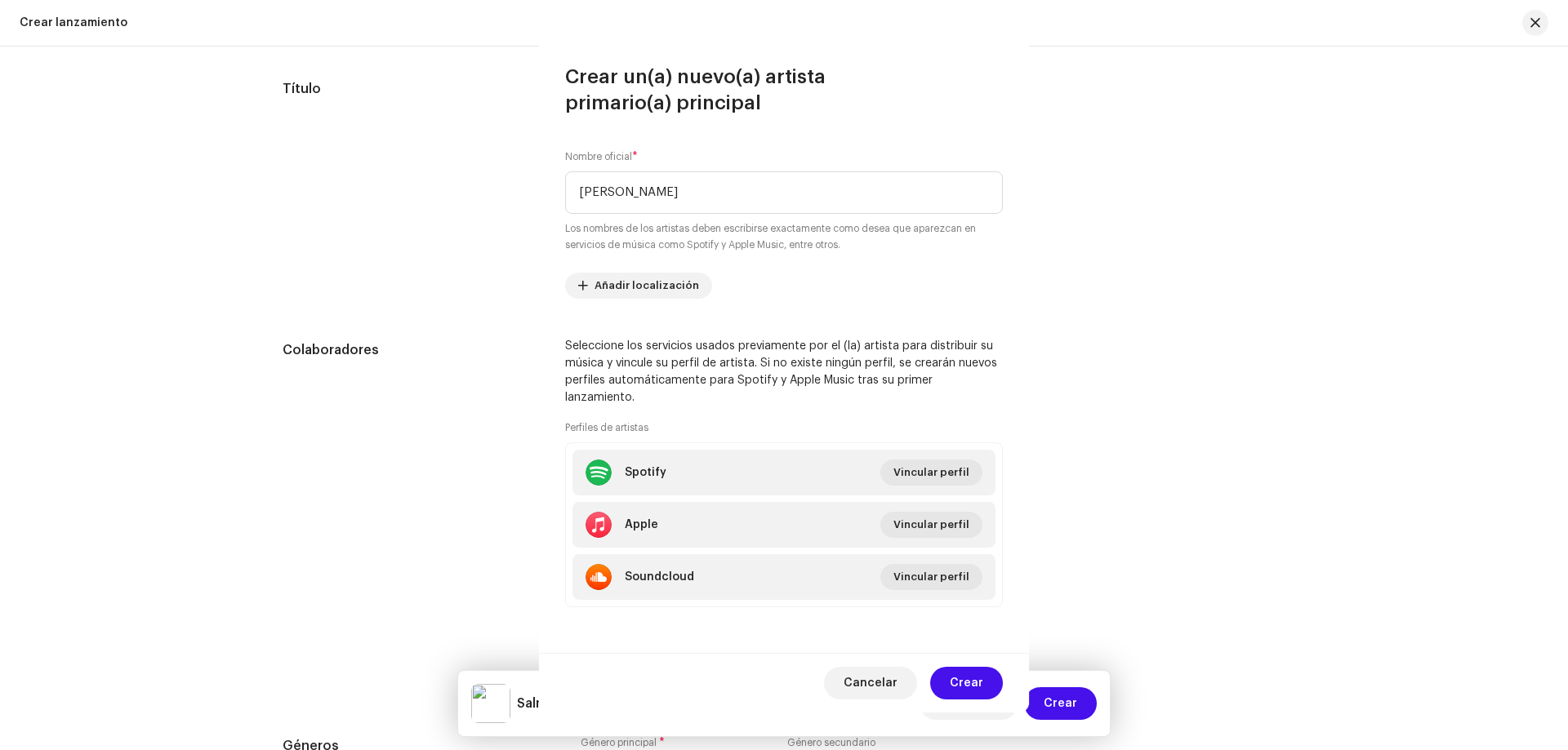
click at [0, 0] on p "No incluya información de la versión como Remix o Uncut en el campo de Título p…" at bounding box center [0, 0] width 0 height 0
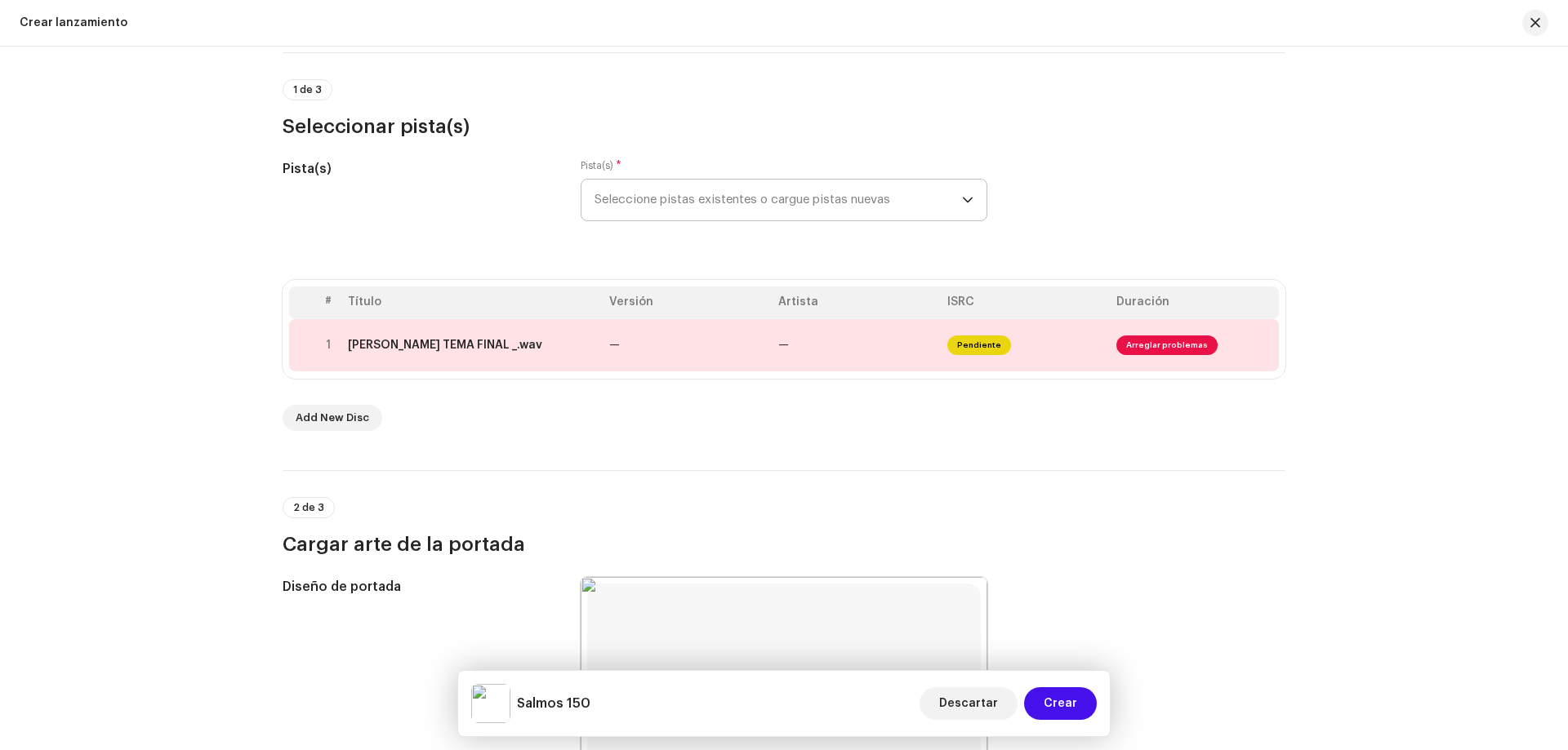
scroll to position [0, 0]
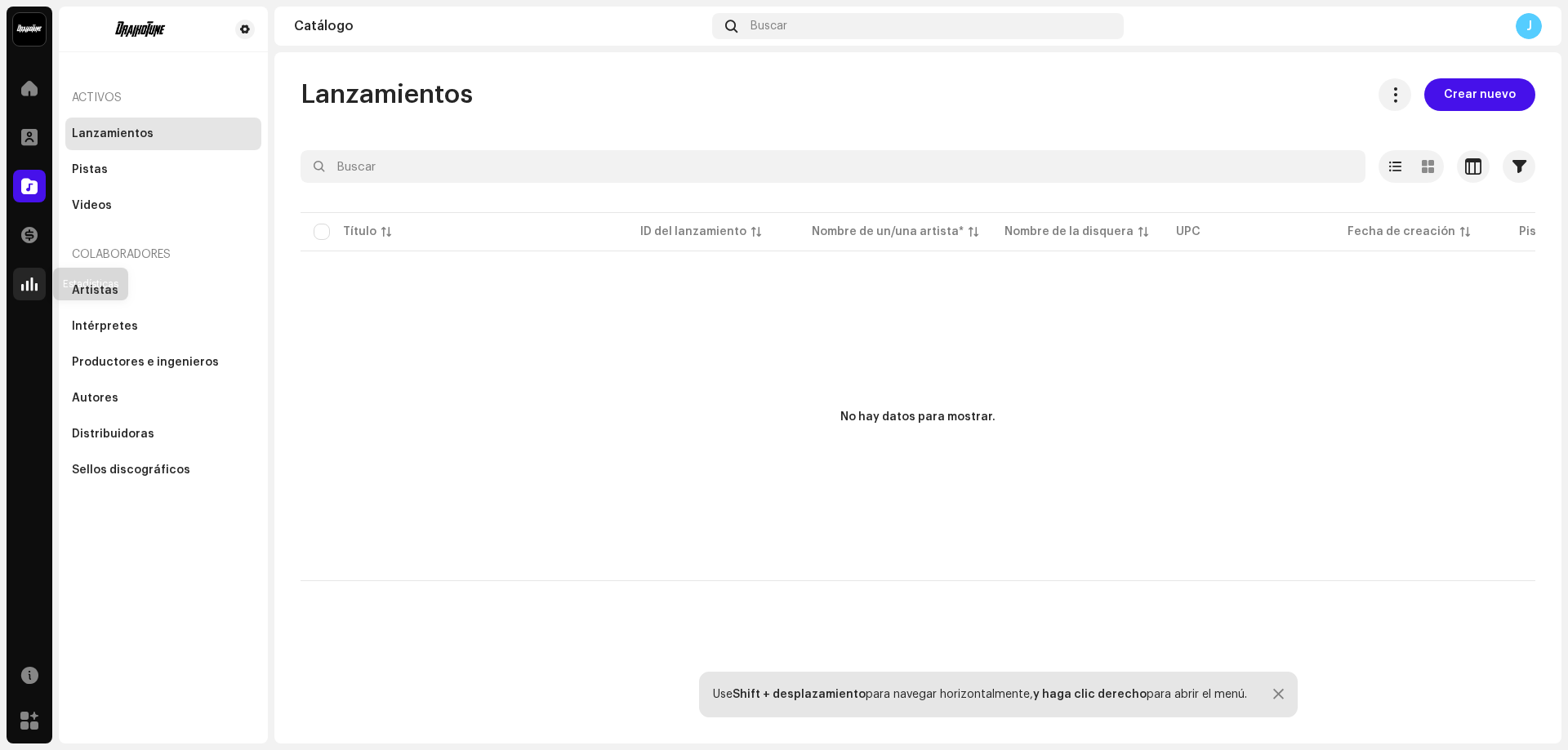
click at [41, 287] on div at bounding box center [29, 283] width 32 height 32
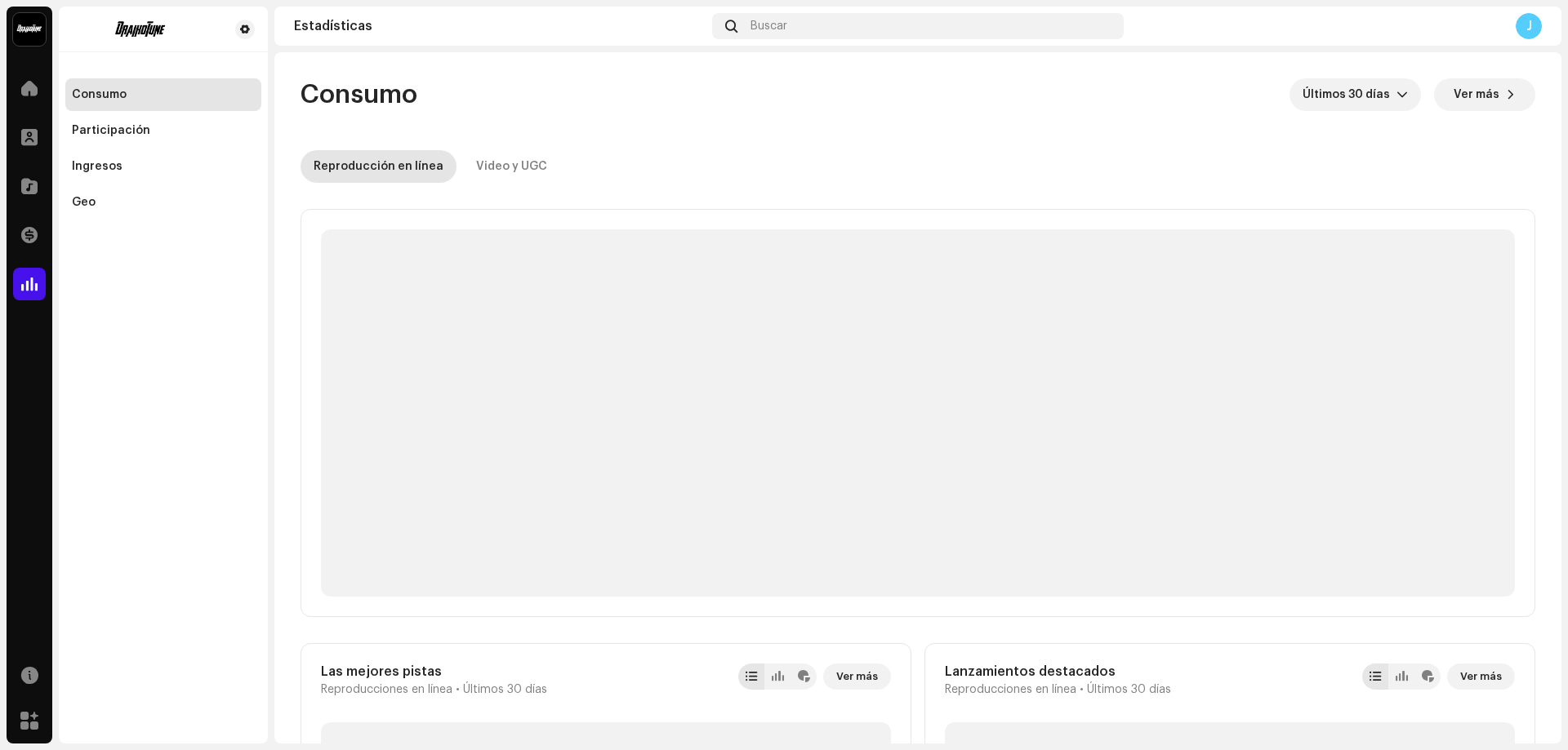
click at [1534, 29] on div "J" at bounding box center [1529, 27] width 27 height 27
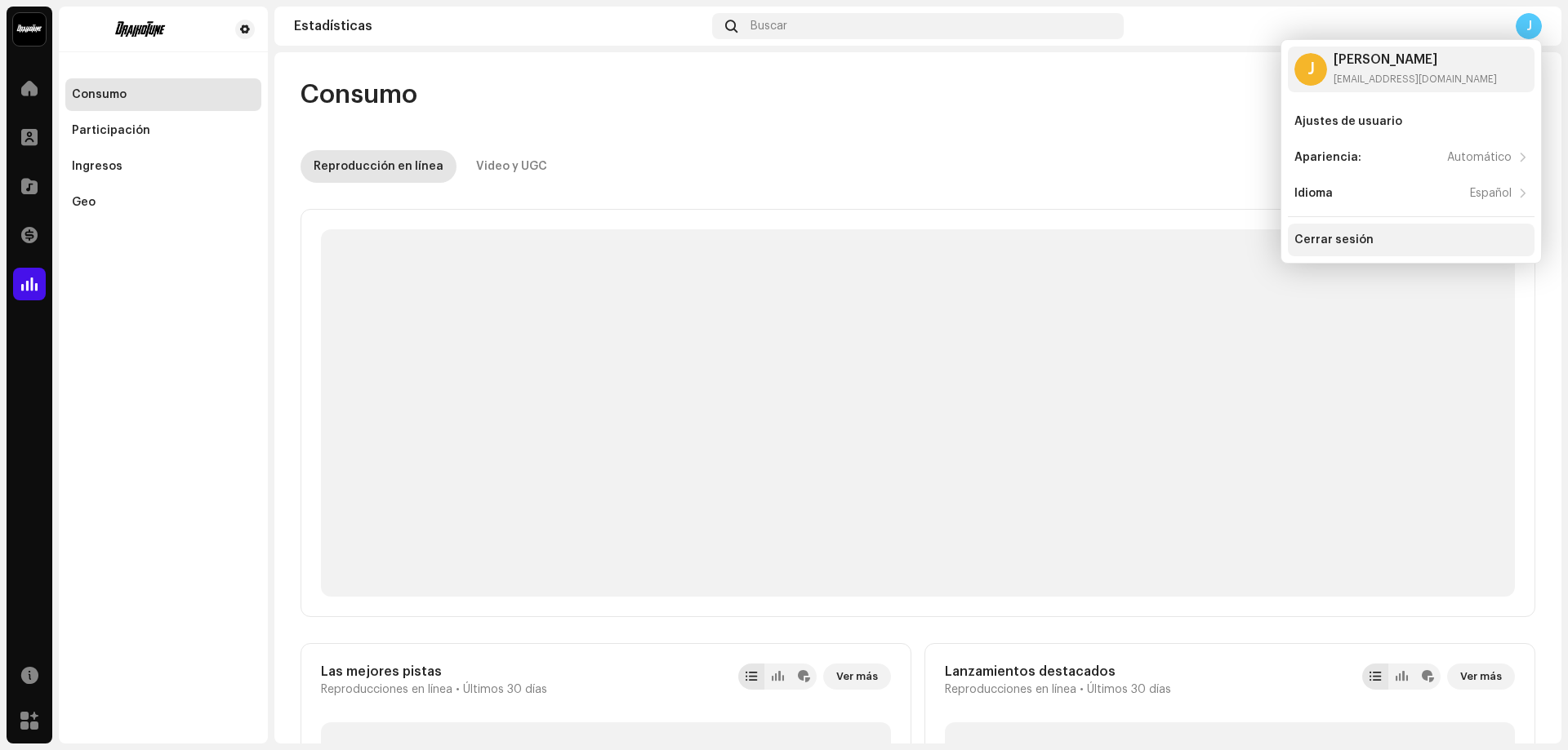
click at [1332, 244] on div "Cerrar sesión" at bounding box center [1334, 240] width 80 height 13
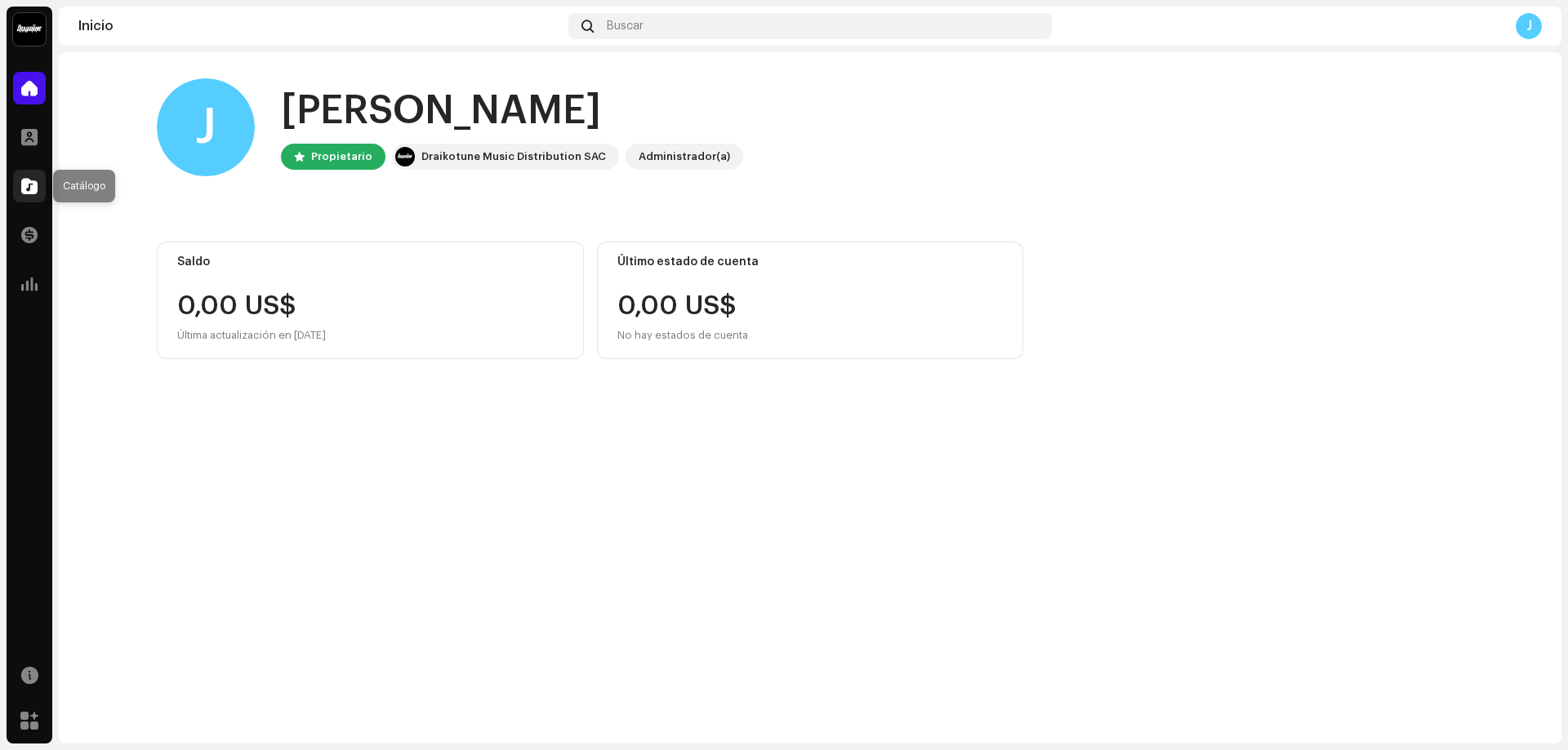
click at [30, 189] on span at bounding box center [30, 186] width 17 height 13
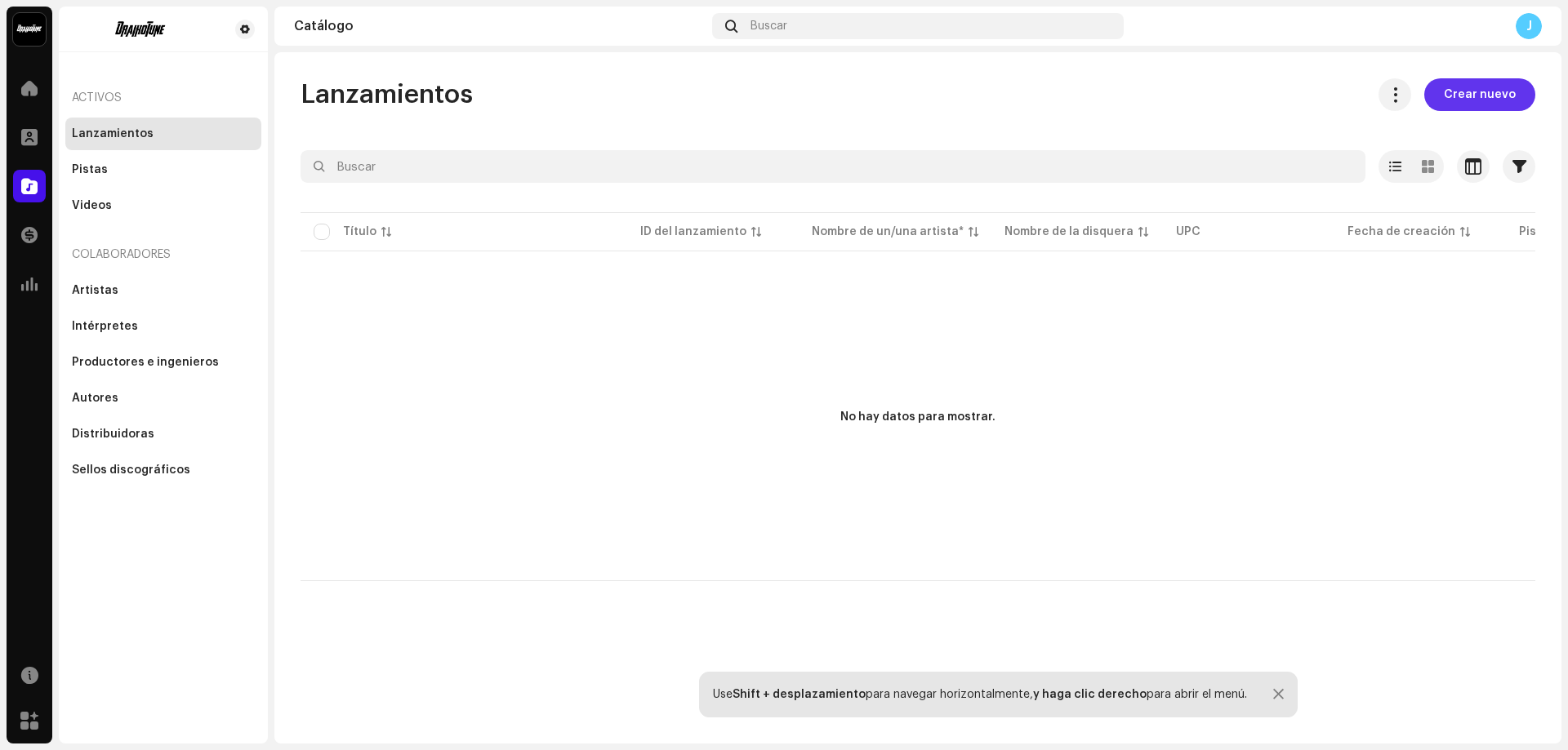
click at [1450, 92] on span "Crear nuevo" at bounding box center [1479, 94] width 72 height 32
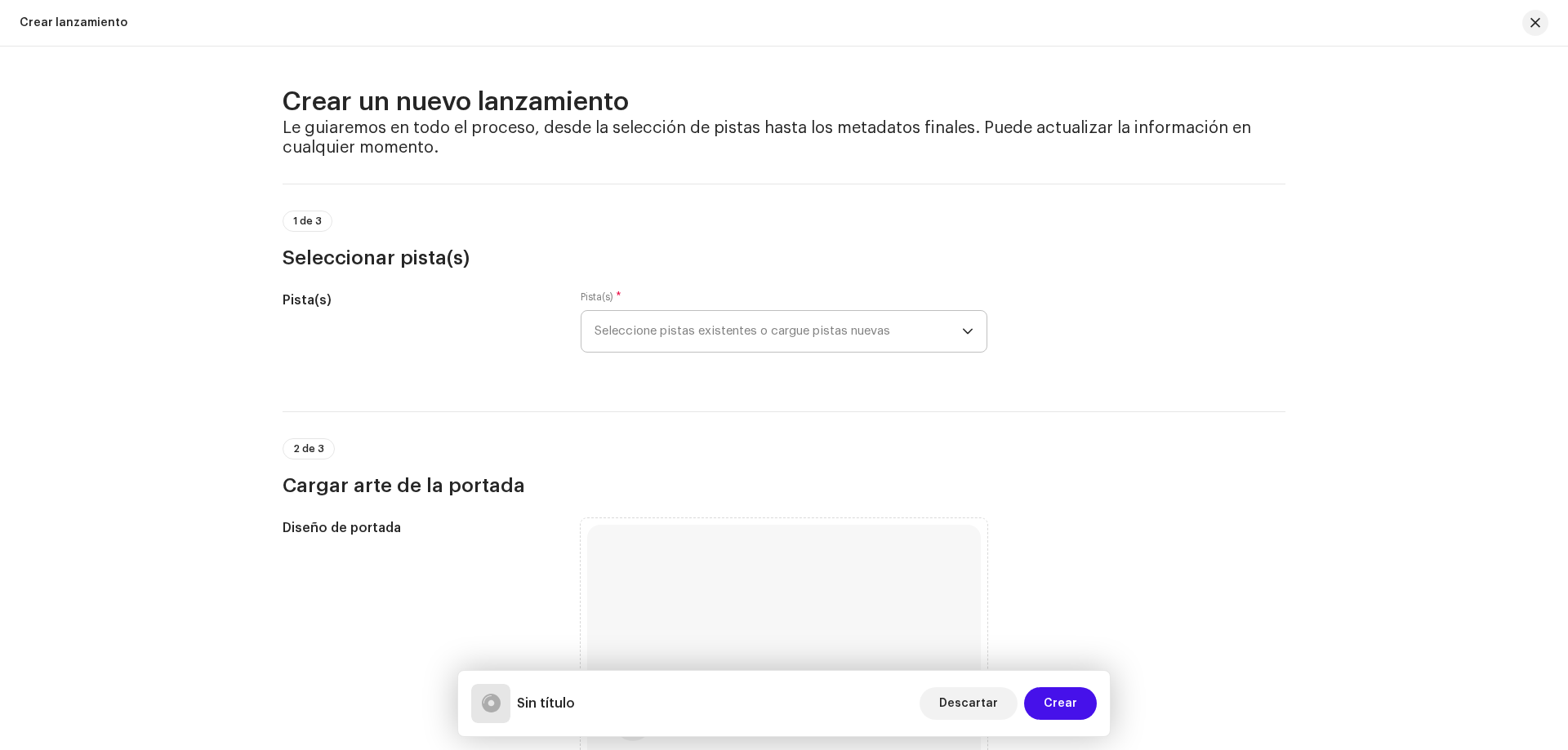
click at [642, 318] on span "Seleccione pistas existentes o cargue pistas nuevas" at bounding box center [778, 331] width 367 height 41
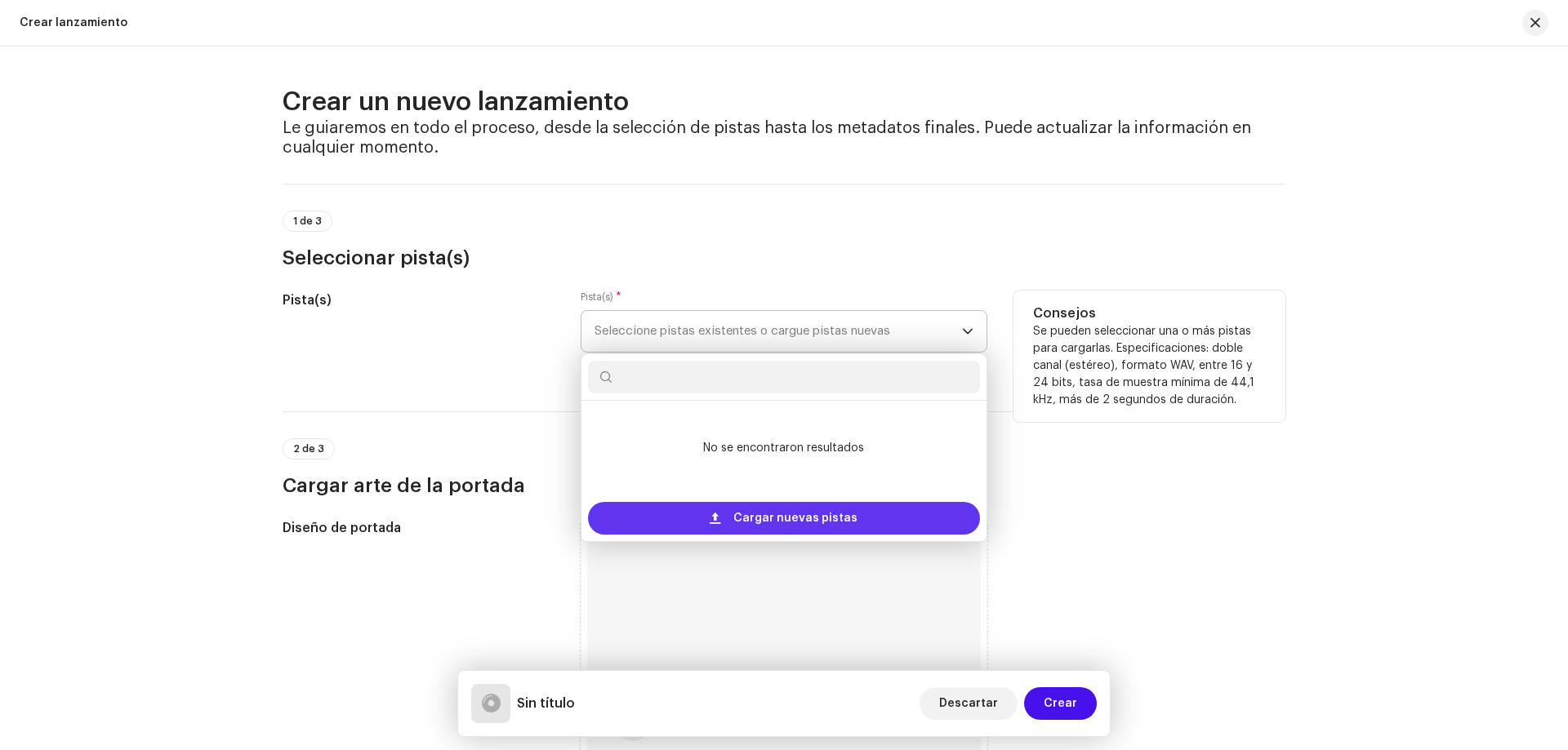
click at [750, 517] on span "Cargar nuevas pistas" at bounding box center [796, 518] width 124 height 32
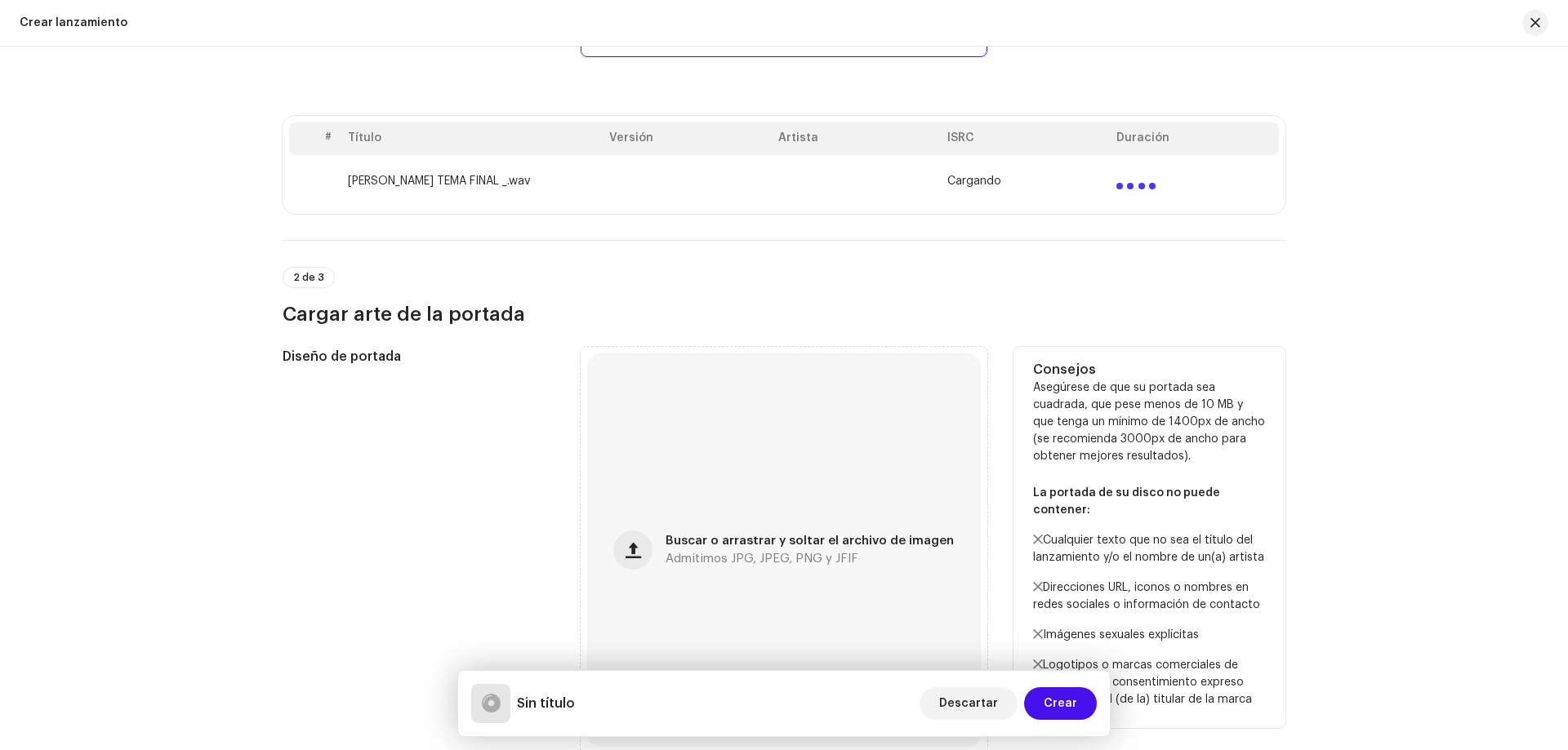
scroll to position [327, 0]
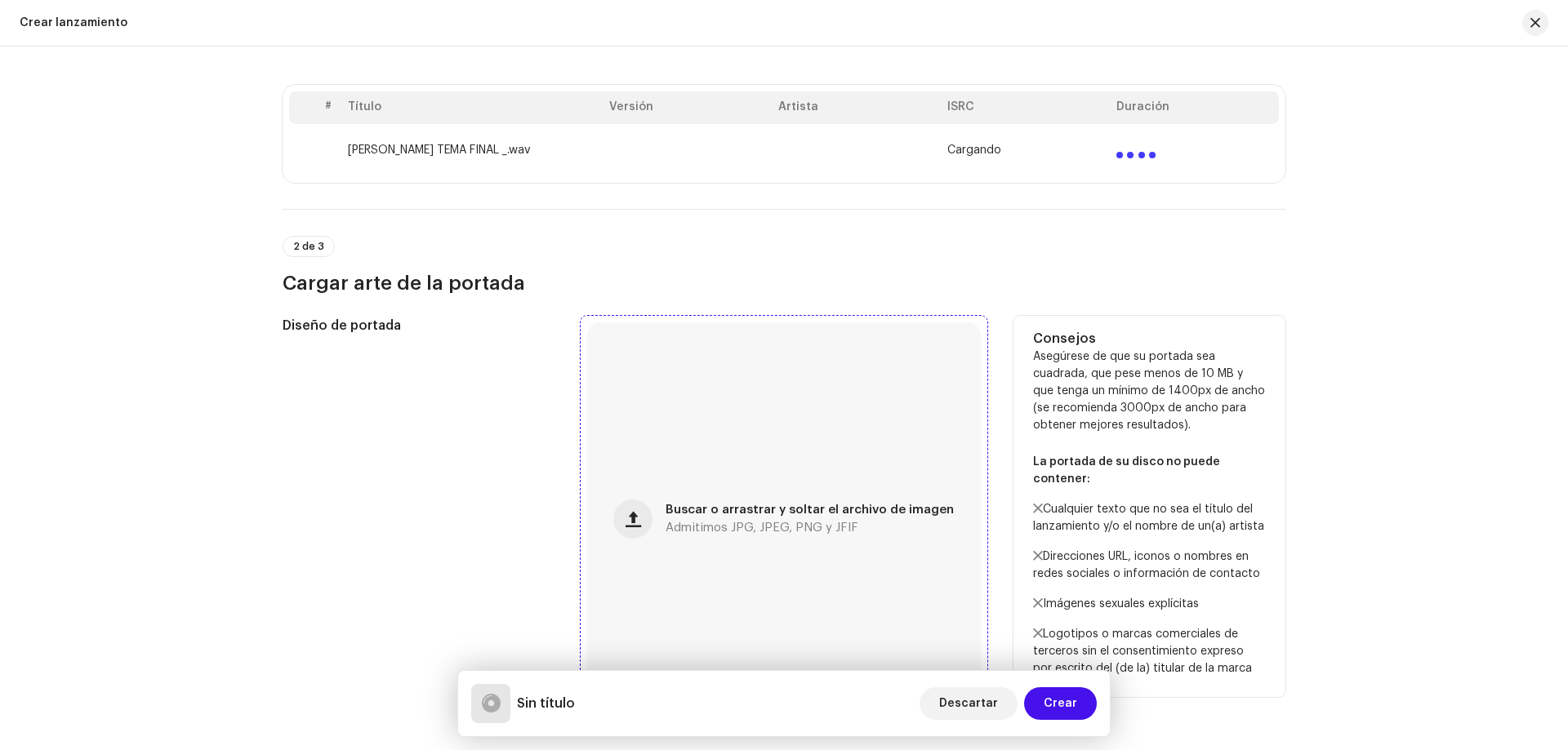
click at [656, 370] on div "Buscar o arrastrar y soltar el archivo de imagen Admitimos JPG, JPEG, PNG y JFIF" at bounding box center [784, 519] width 394 height 394
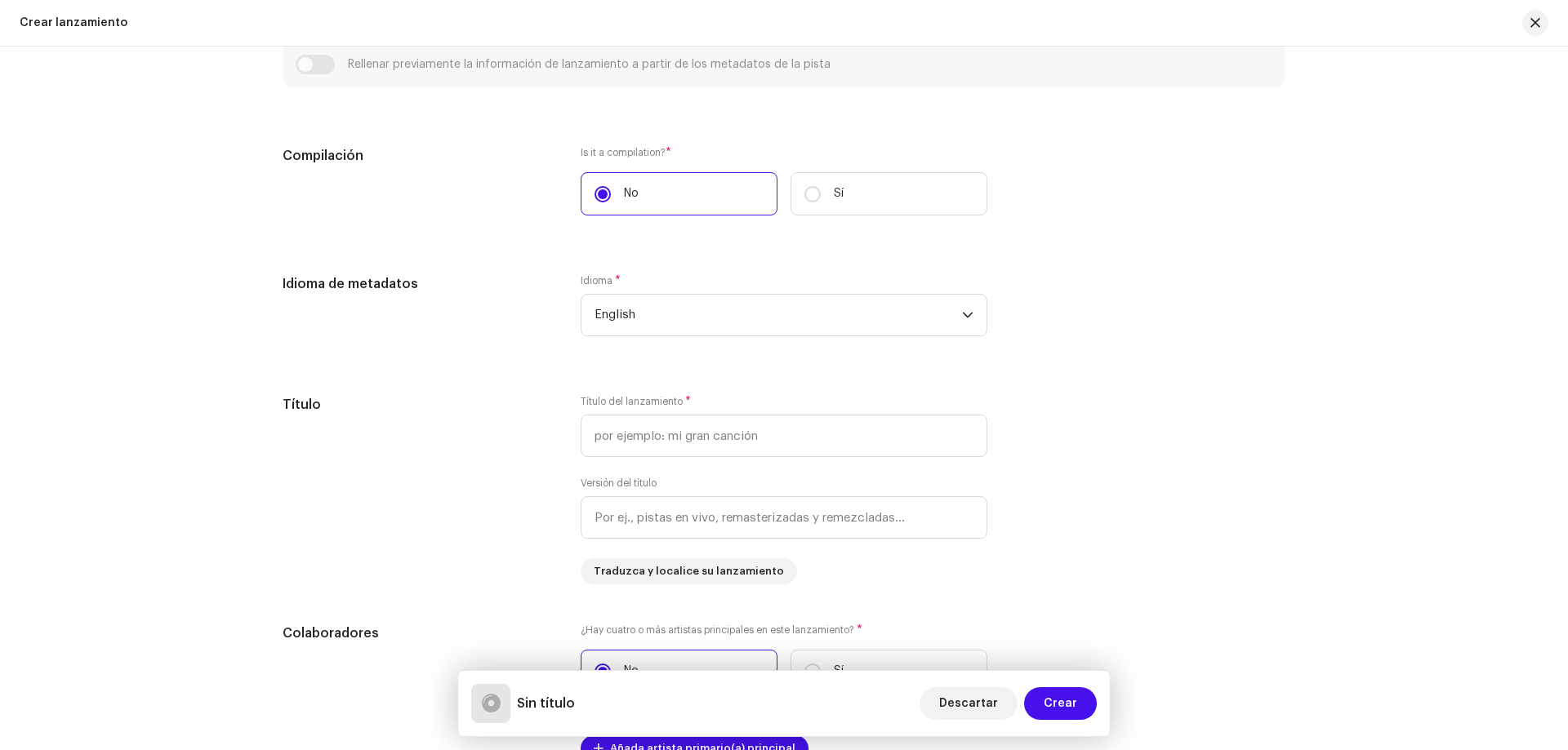
scroll to position [1306, 0]
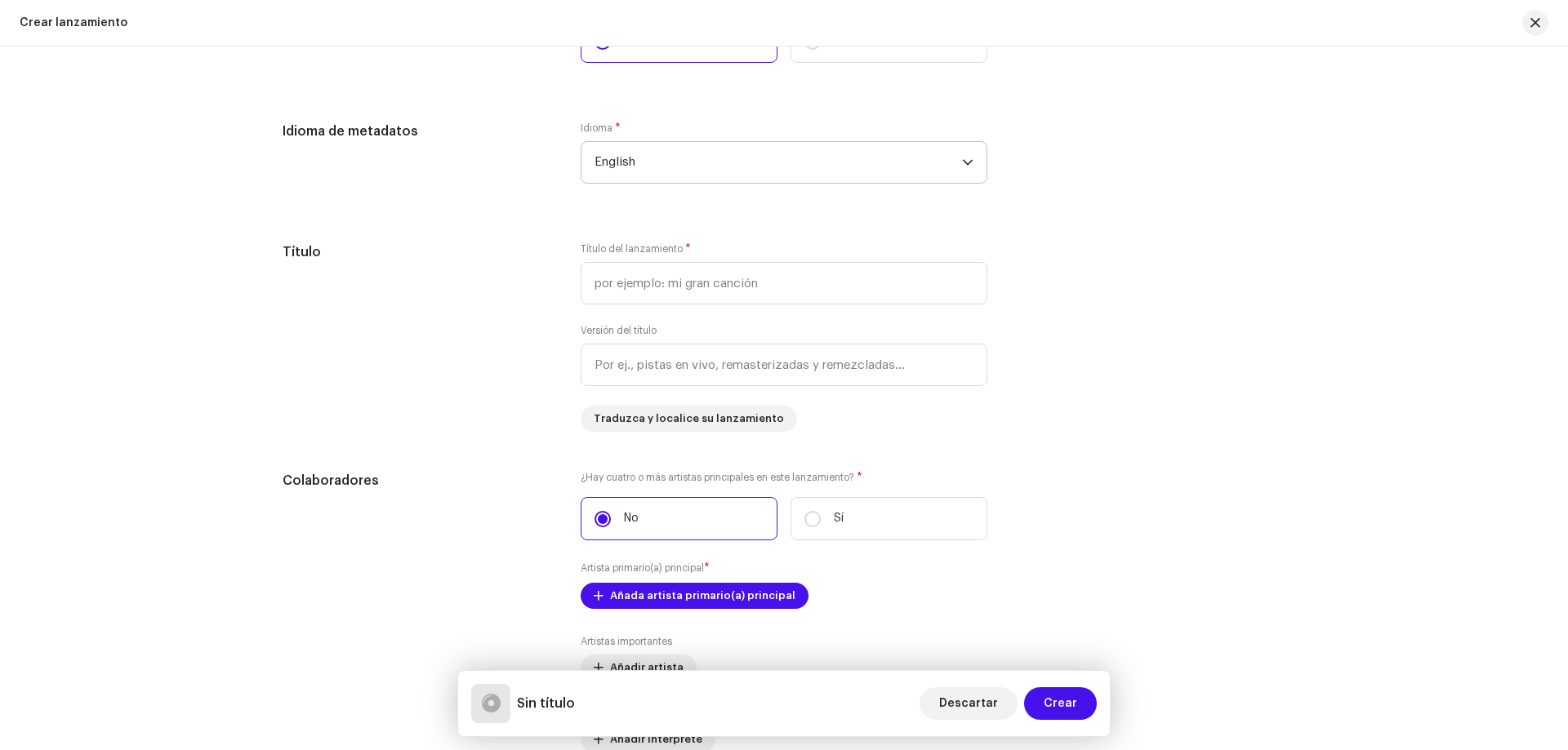
click at [629, 167] on span "English" at bounding box center [778, 162] width 367 height 41
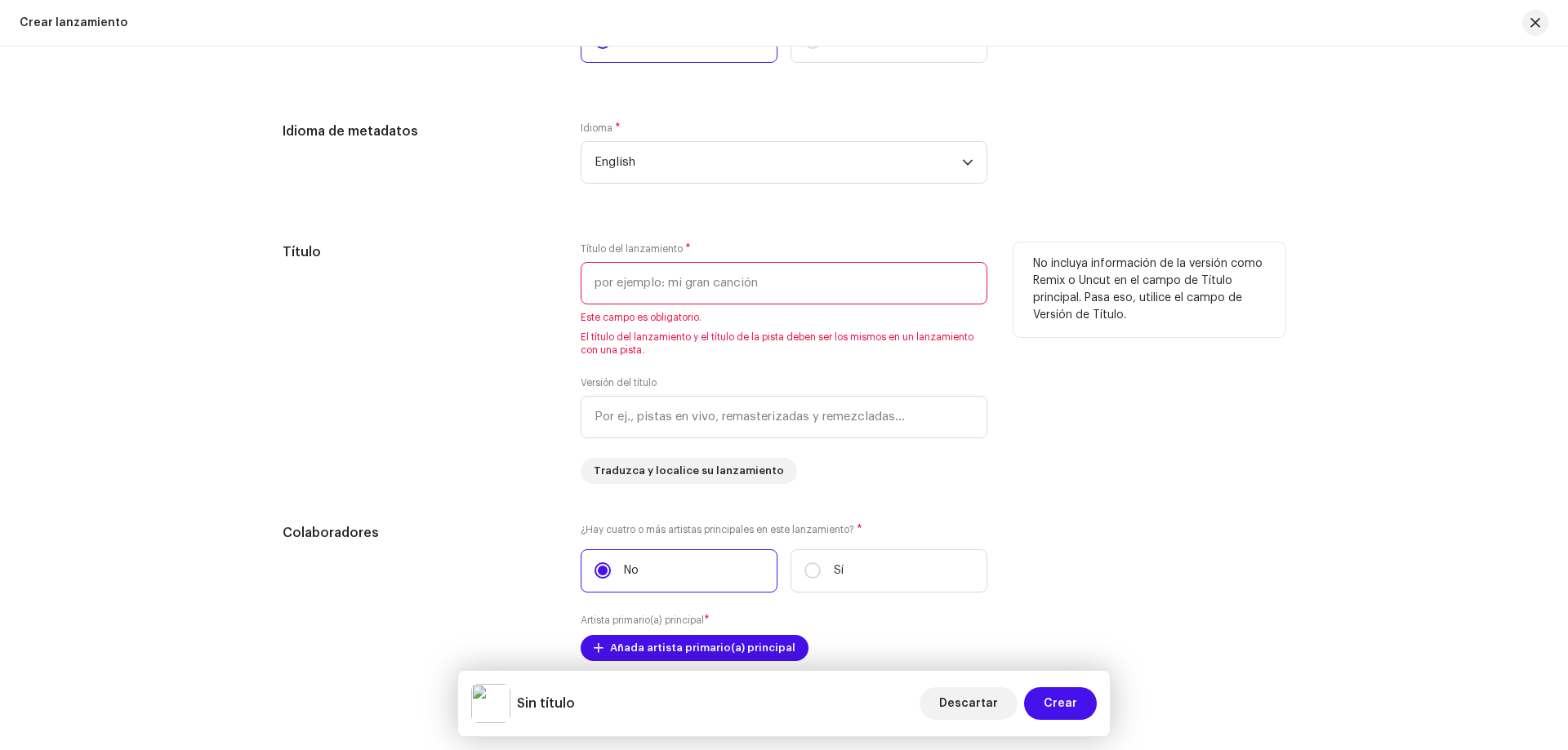
click at [666, 301] on input "text" at bounding box center [784, 283] width 407 height 42
click at [650, 157] on span "English" at bounding box center [778, 162] width 367 height 41
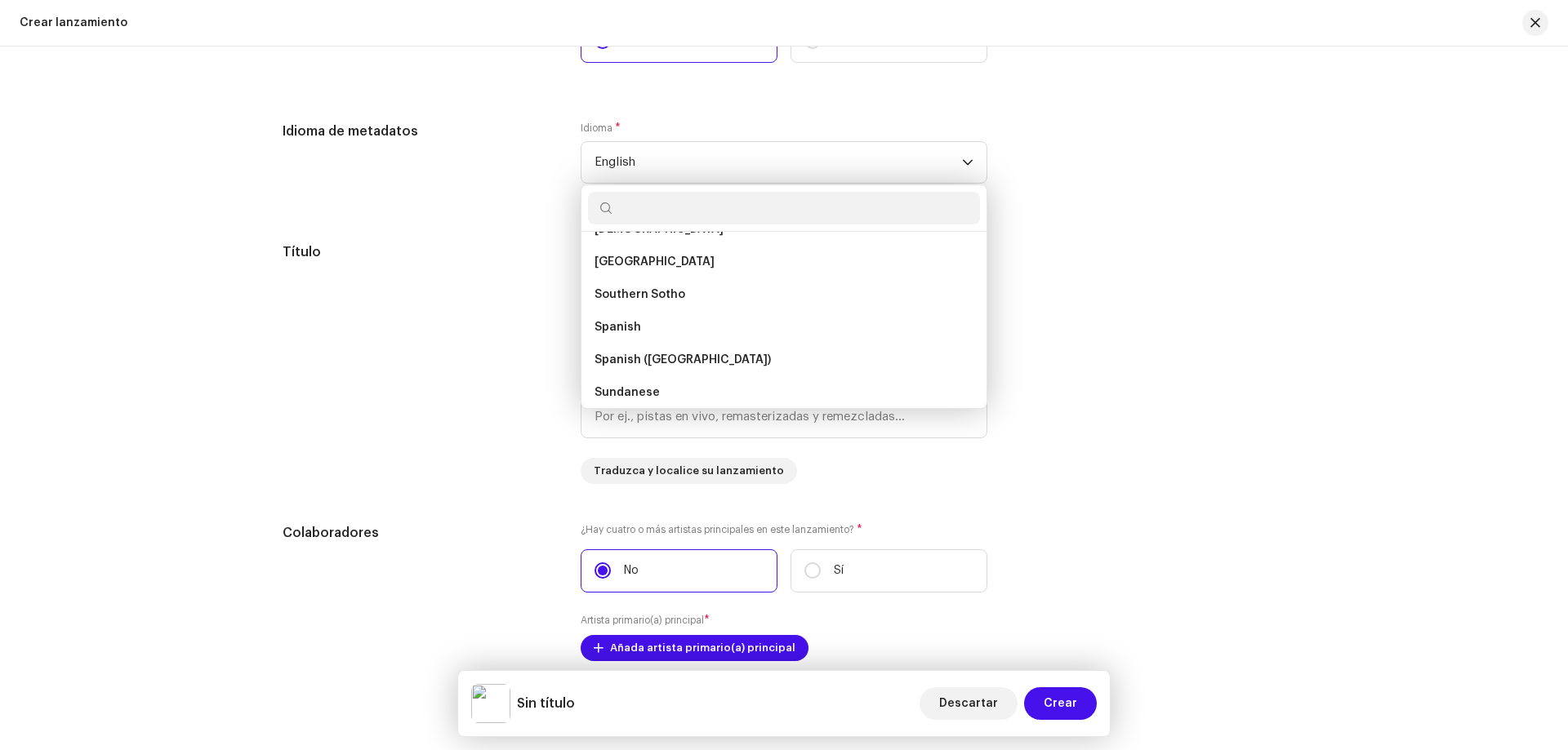
scroll to position [5200, 0]
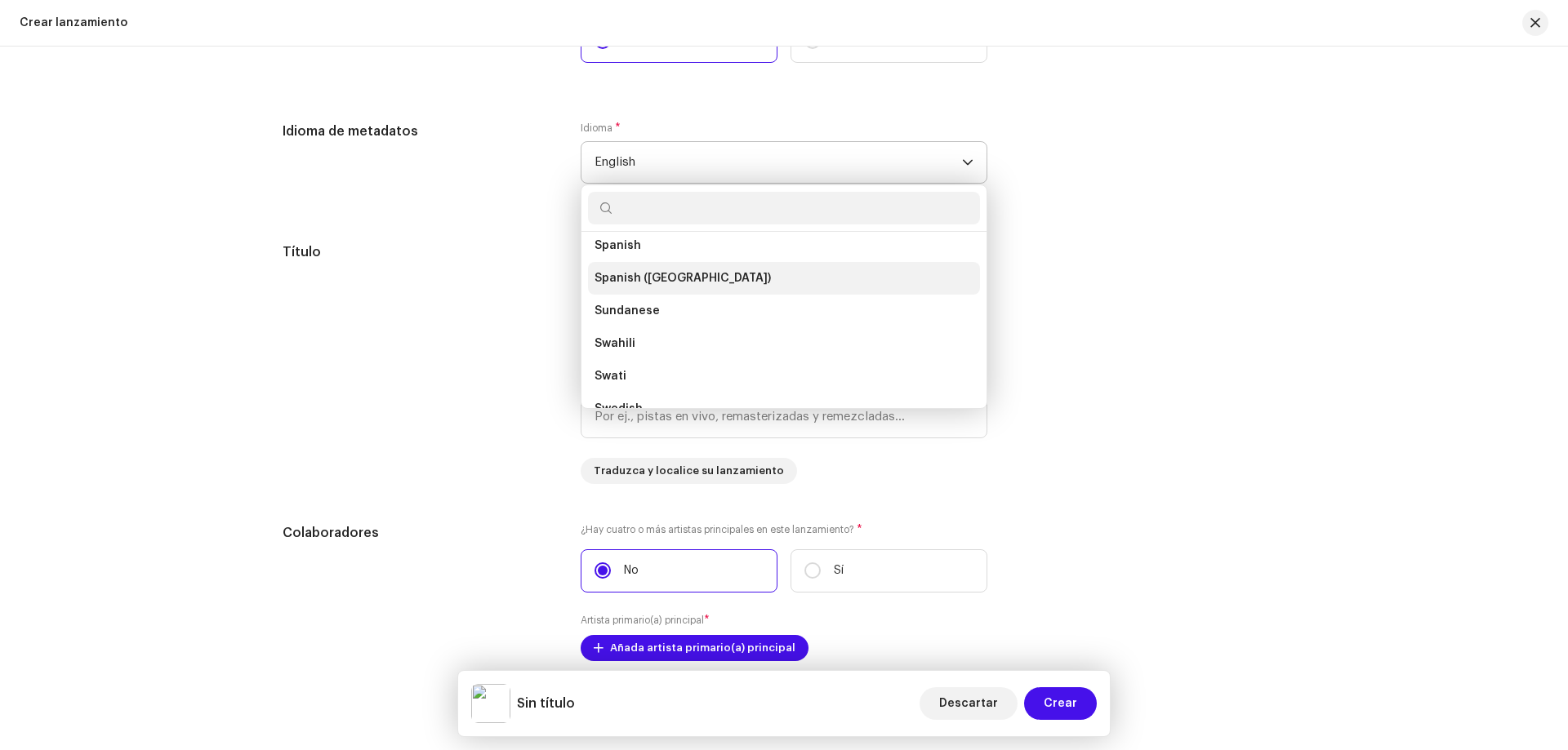
click at [645, 274] on span "Spanish ([GEOGRAPHIC_DATA])" at bounding box center [682, 278] width 177 height 17
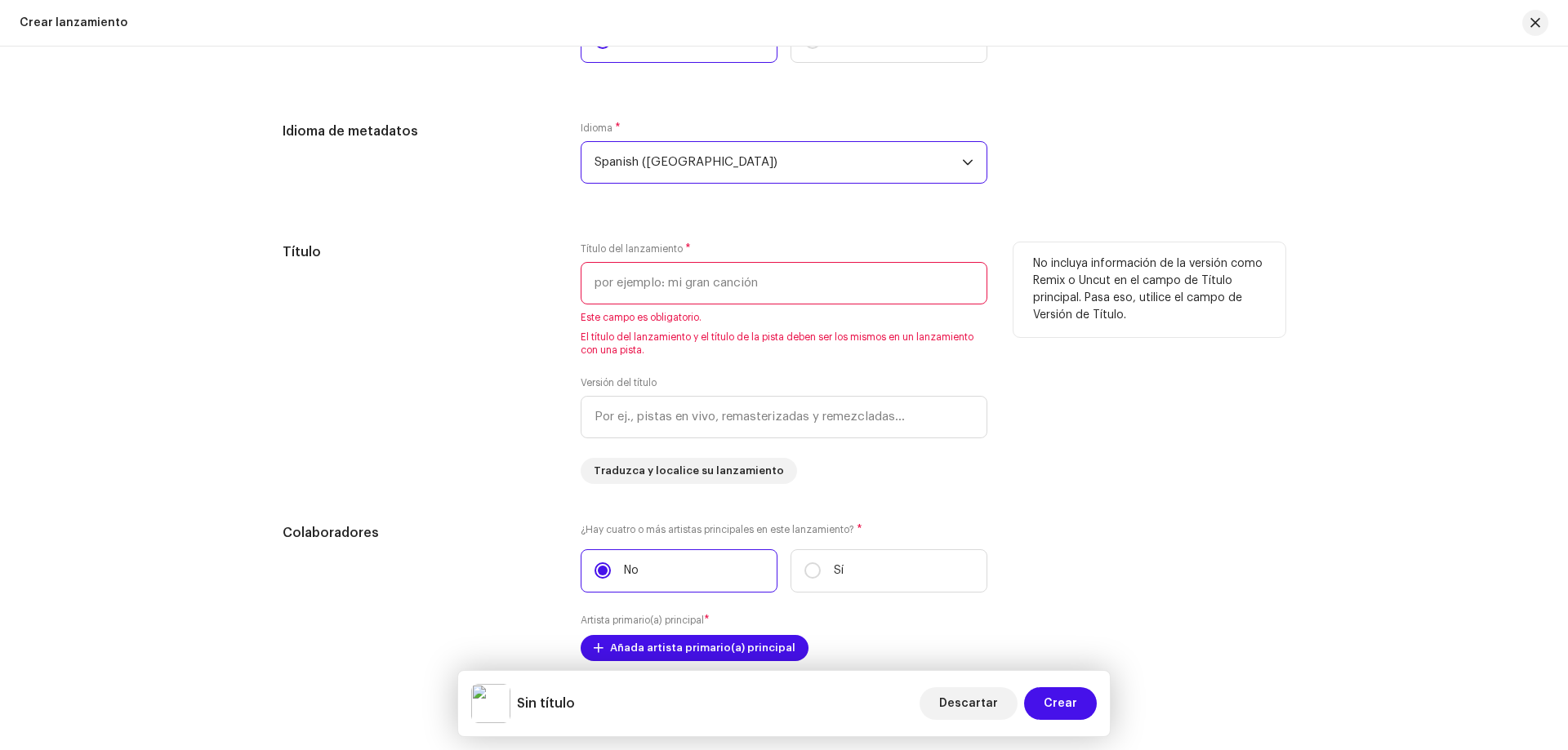
click at [611, 278] on input "text" at bounding box center [784, 283] width 407 height 42
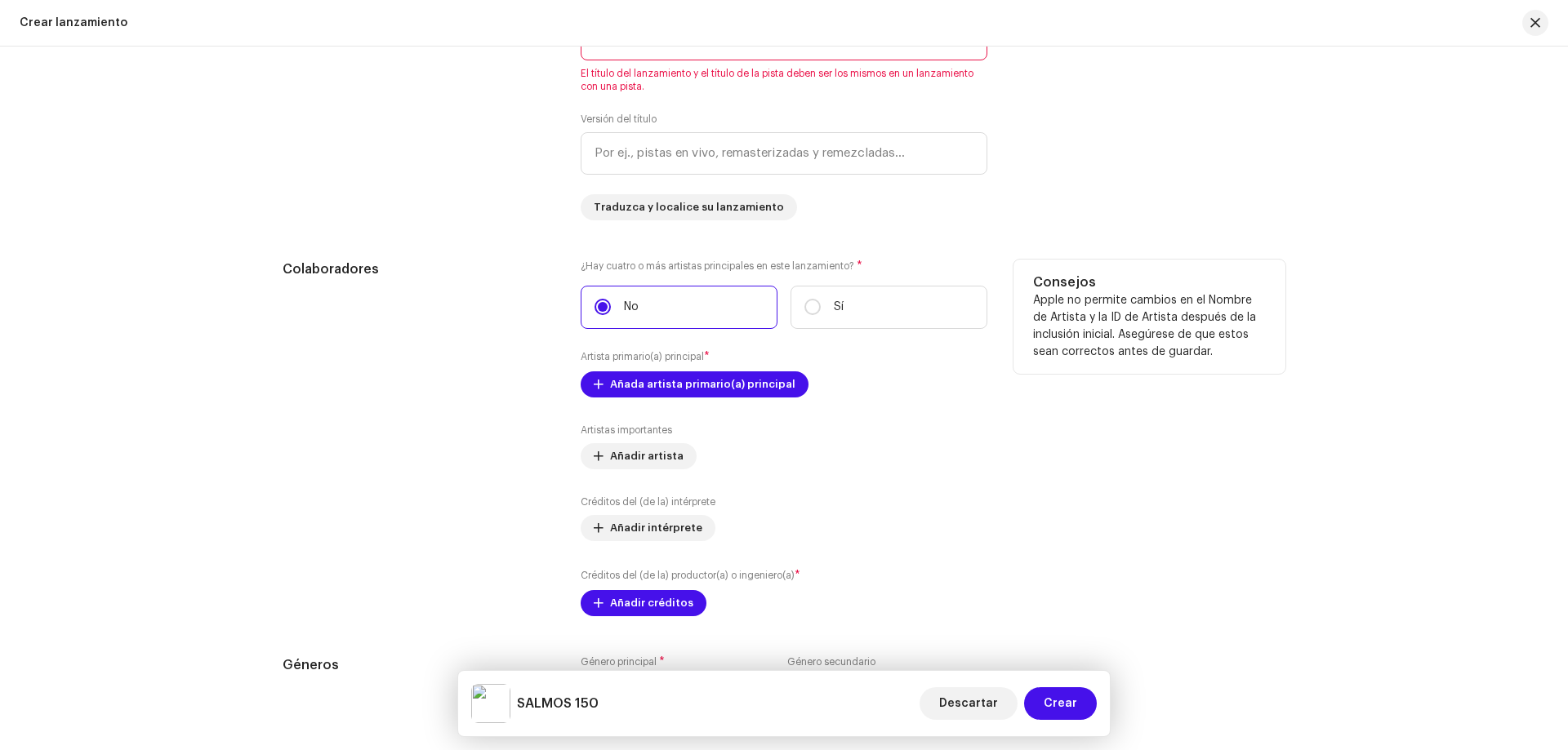
scroll to position [1617, 0]
type input "SALMOS 150"
click at [668, 391] on span "Añada artista primario(a) principal" at bounding box center [703, 383] width 186 height 32
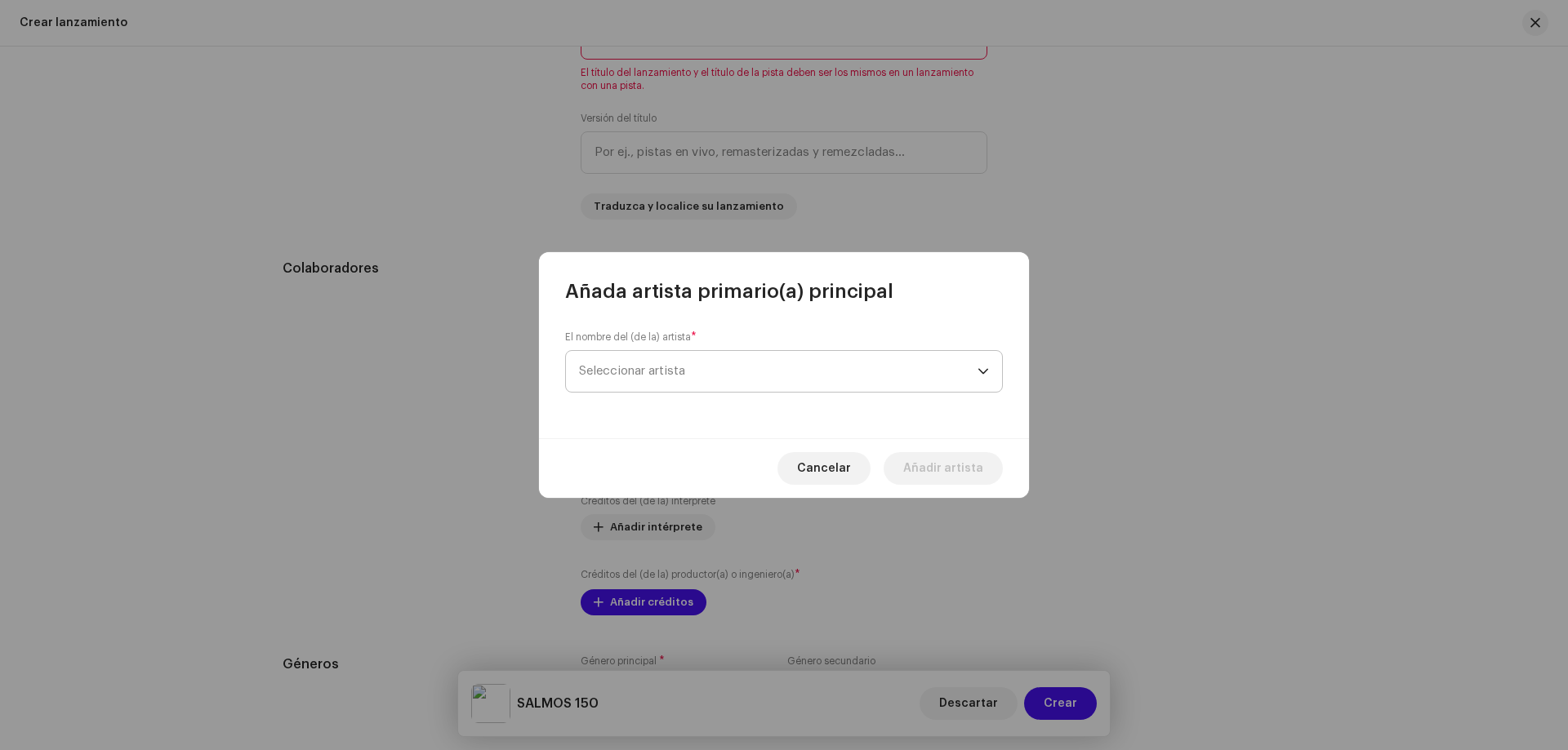
click at [672, 370] on span "Seleccionar artista" at bounding box center [632, 370] width 106 height 12
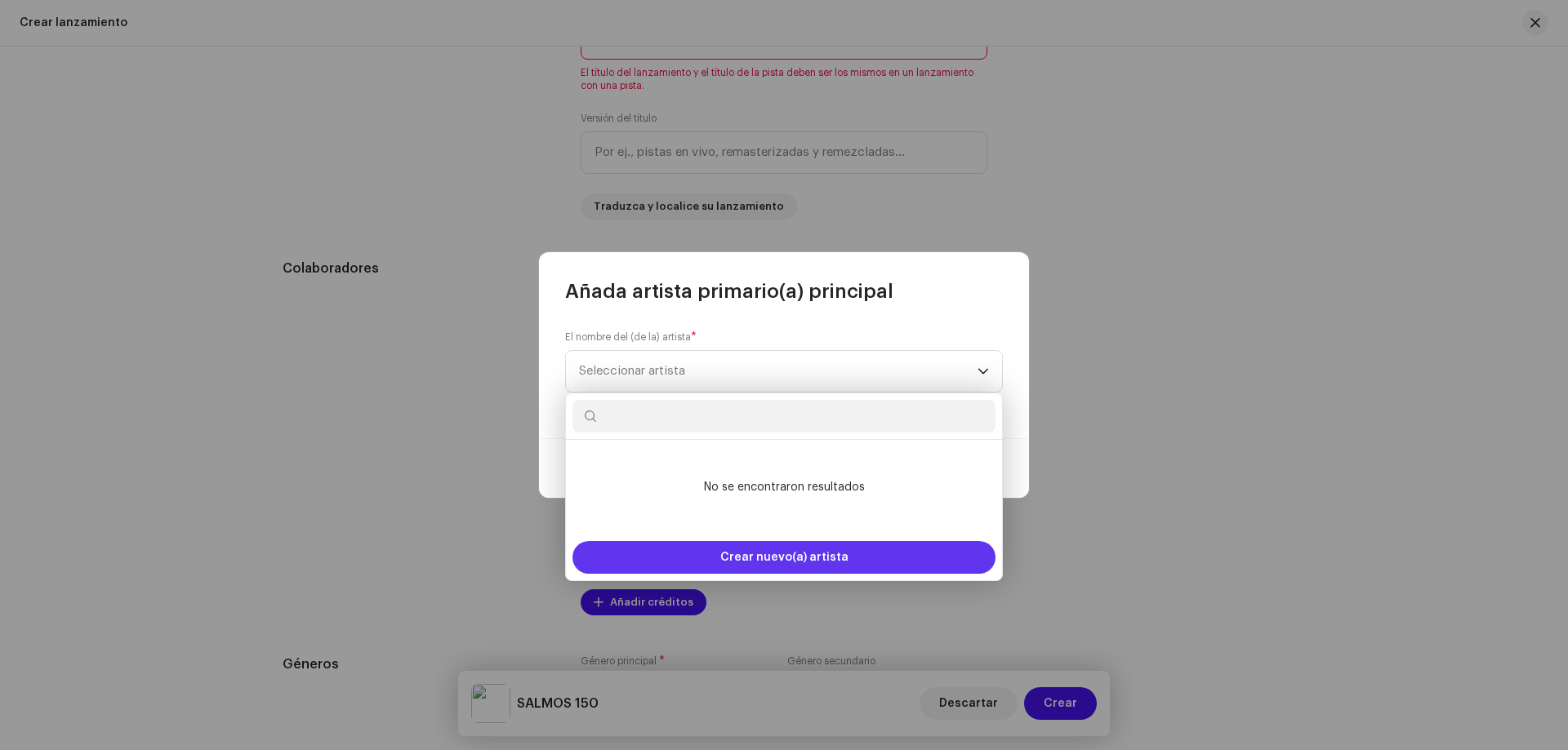
click at [704, 549] on div "Crear nuevo(a) artista" at bounding box center [784, 557] width 423 height 32
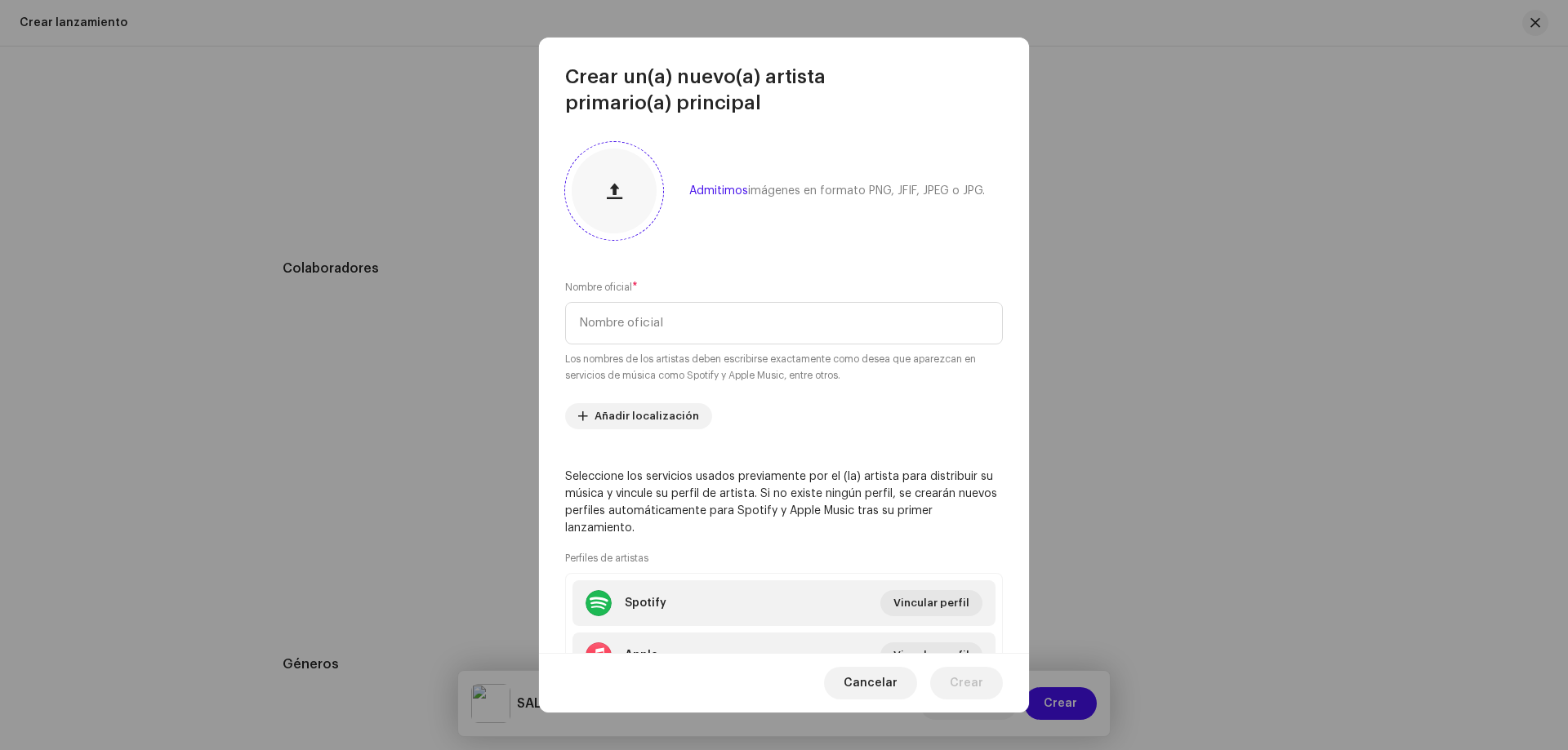
click at [640, 187] on div at bounding box center [614, 191] width 85 height 85
click at [615, 327] on input "text" at bounding box center [784, 322] width 438 height 42
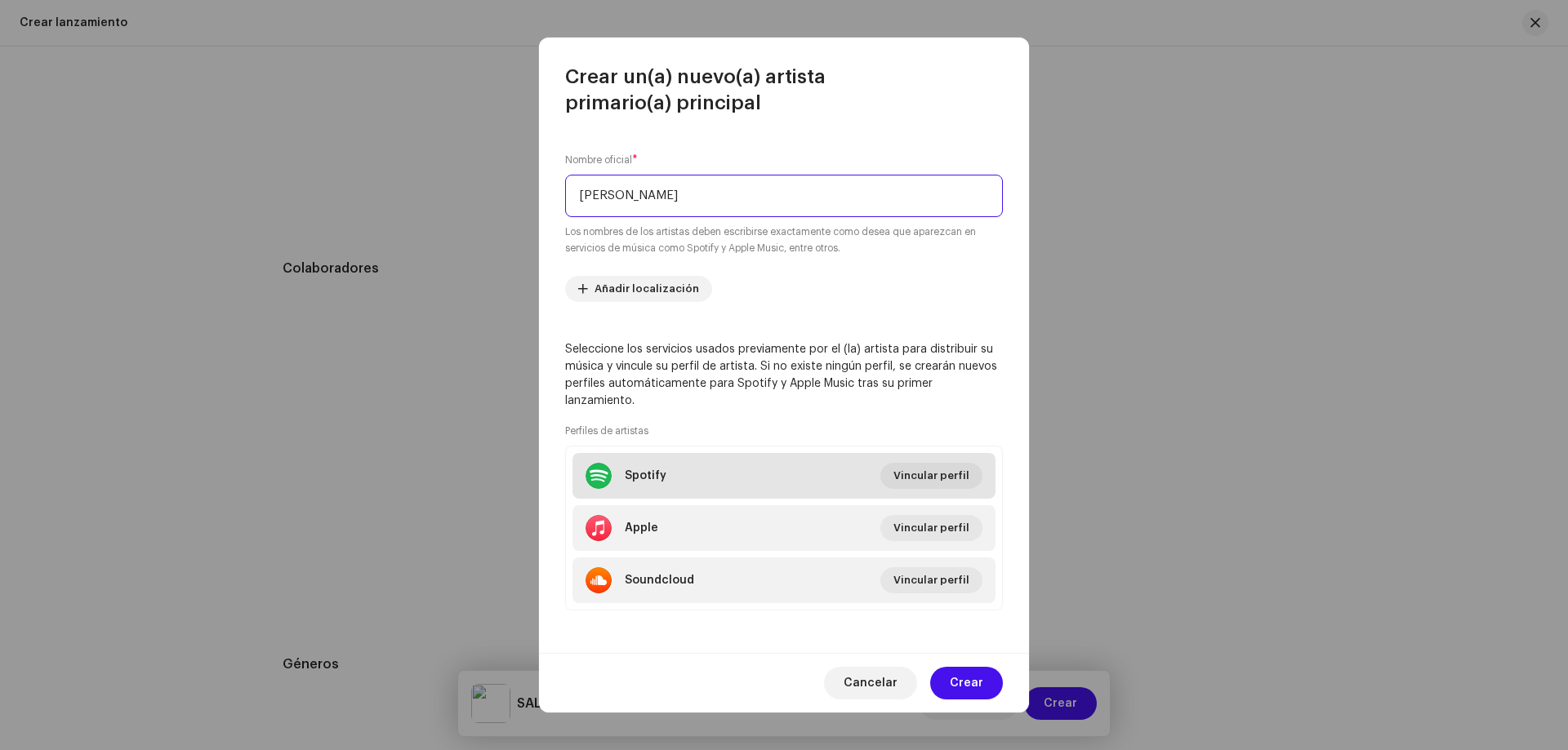
scroll to position [131, 0]
type input "[PERSON_NAME]"
click at [917, 468] on span "Vincular perfil" at bounding box center [932, 472] width 76 height 32
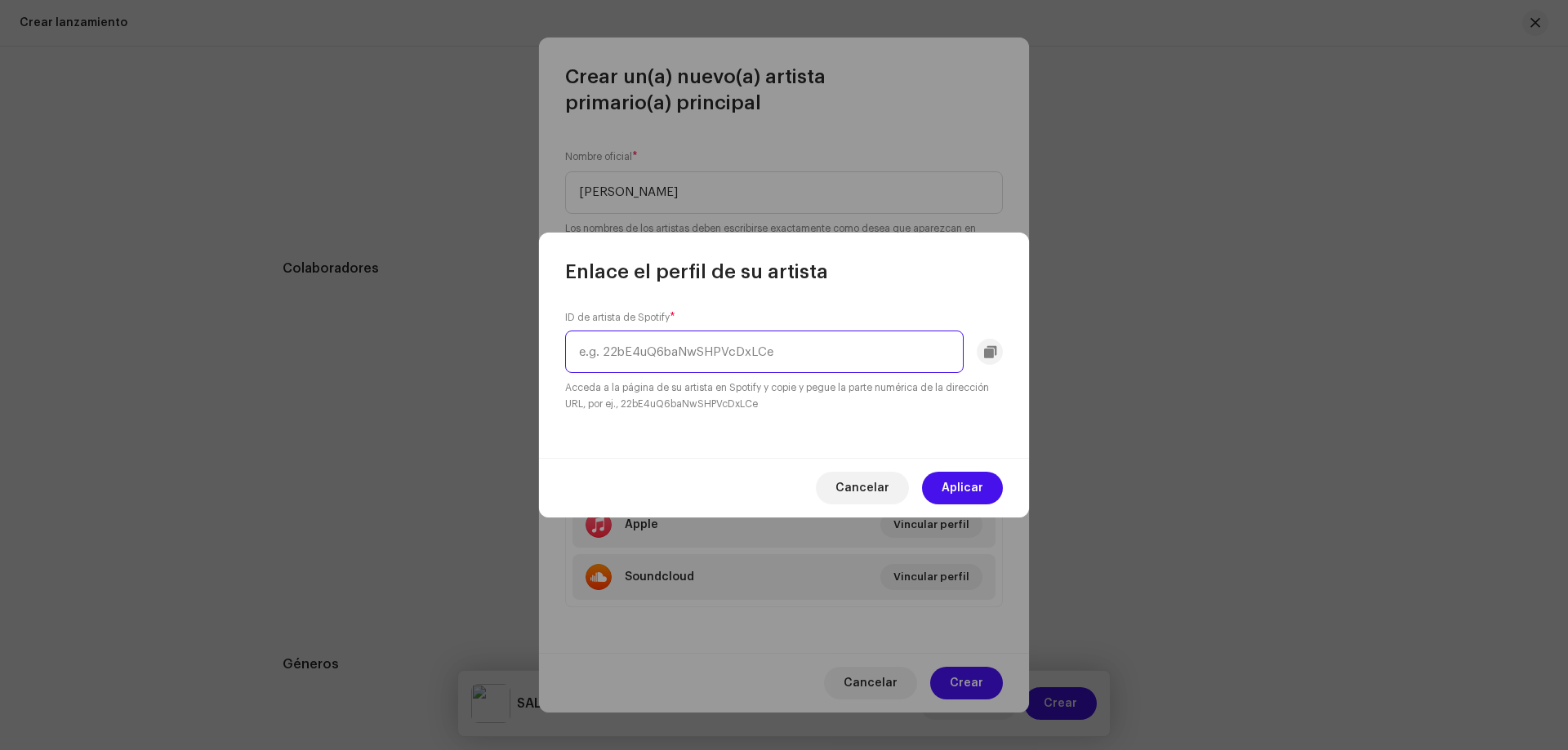
click at [675, 353] on input "text" at bounding box center [765, 351] width 399 height 42
paste input "3P908zXwxdEjY4y1xn9dR4"
type input "3P908zXwxdEjY4y1xn9dR4"
click at [969, 496] on span "Aplicar" at bounding box center [963, 487] width 41 height 32
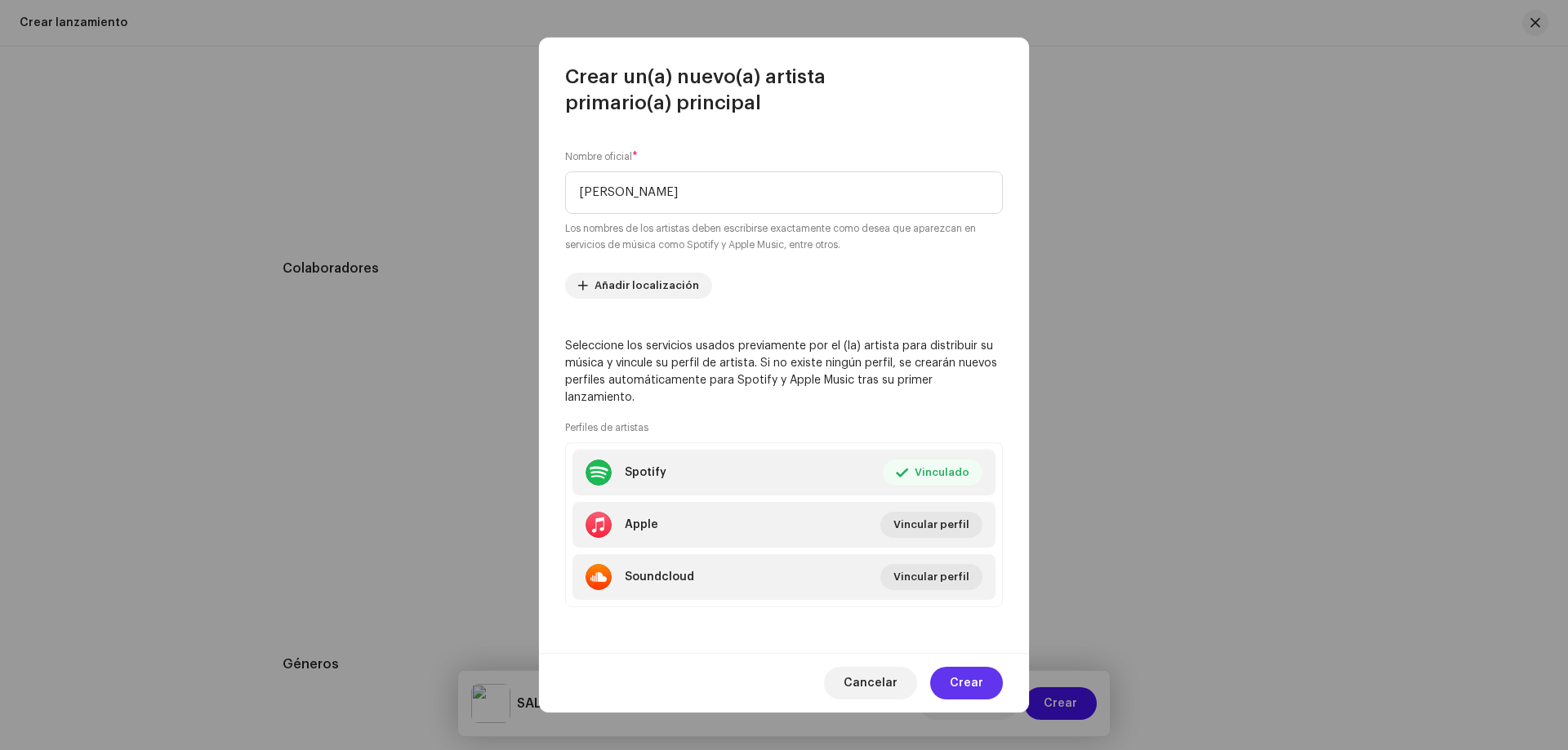
click at [965, 677] on span "Crear" at bounding box center [967, 683] width 33 height 32
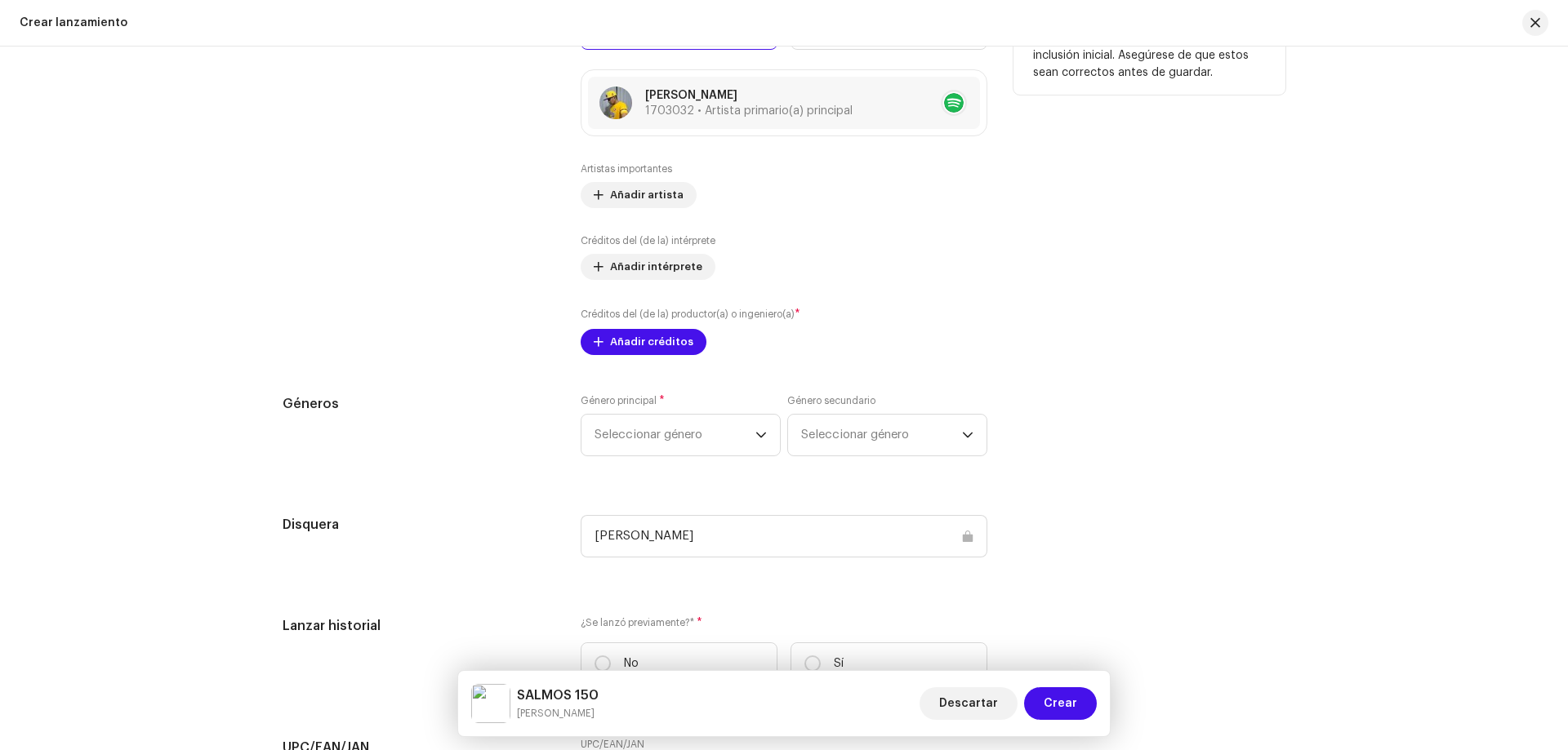
scroll to position [1943, 0]
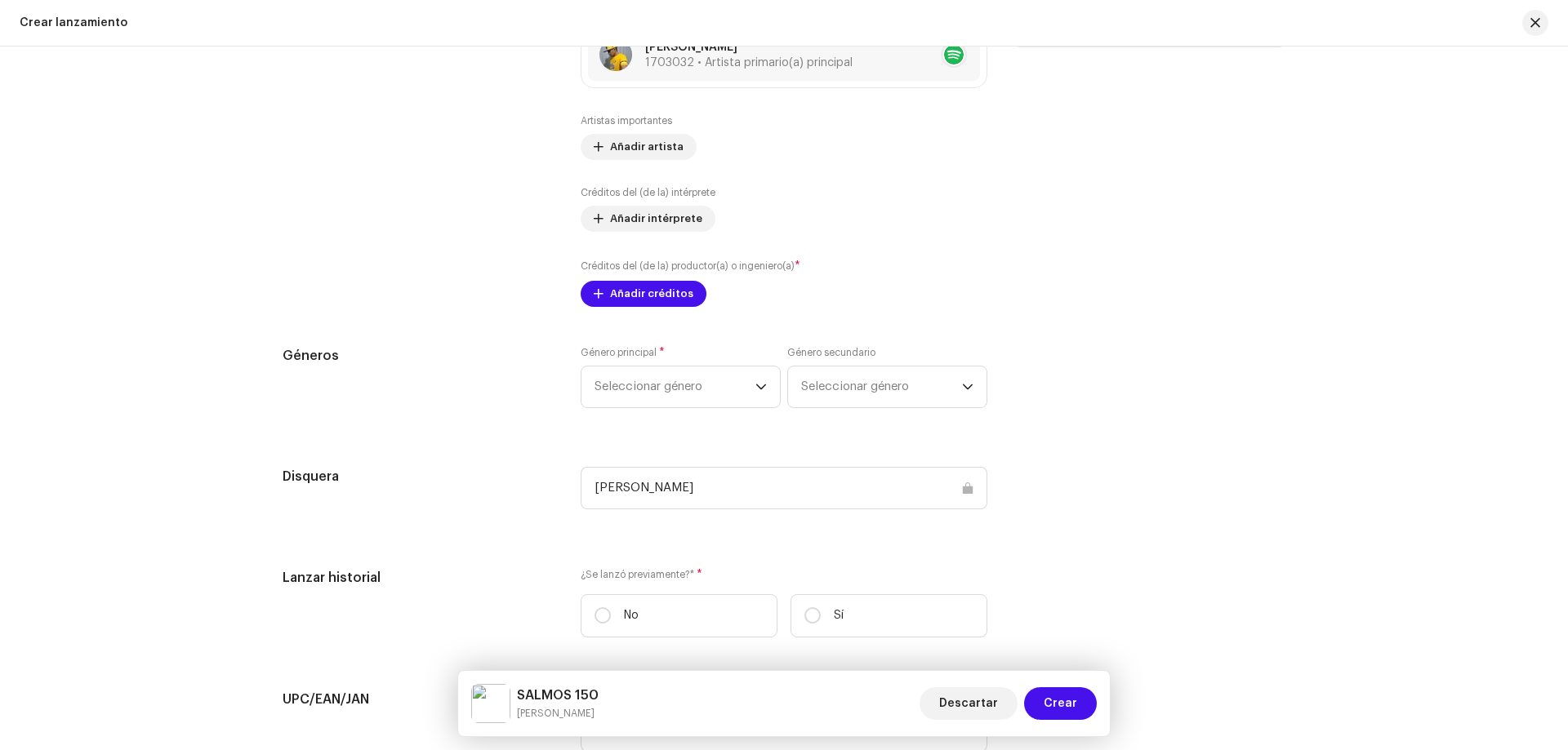
click at [624, 133] on div "Artistas importantes Añadir artista" at bounding box center [784, 137] width 407 height 46
click at [625, 140] on span "Añadir artista" at bounding box center [647, 147] width 74 height 32
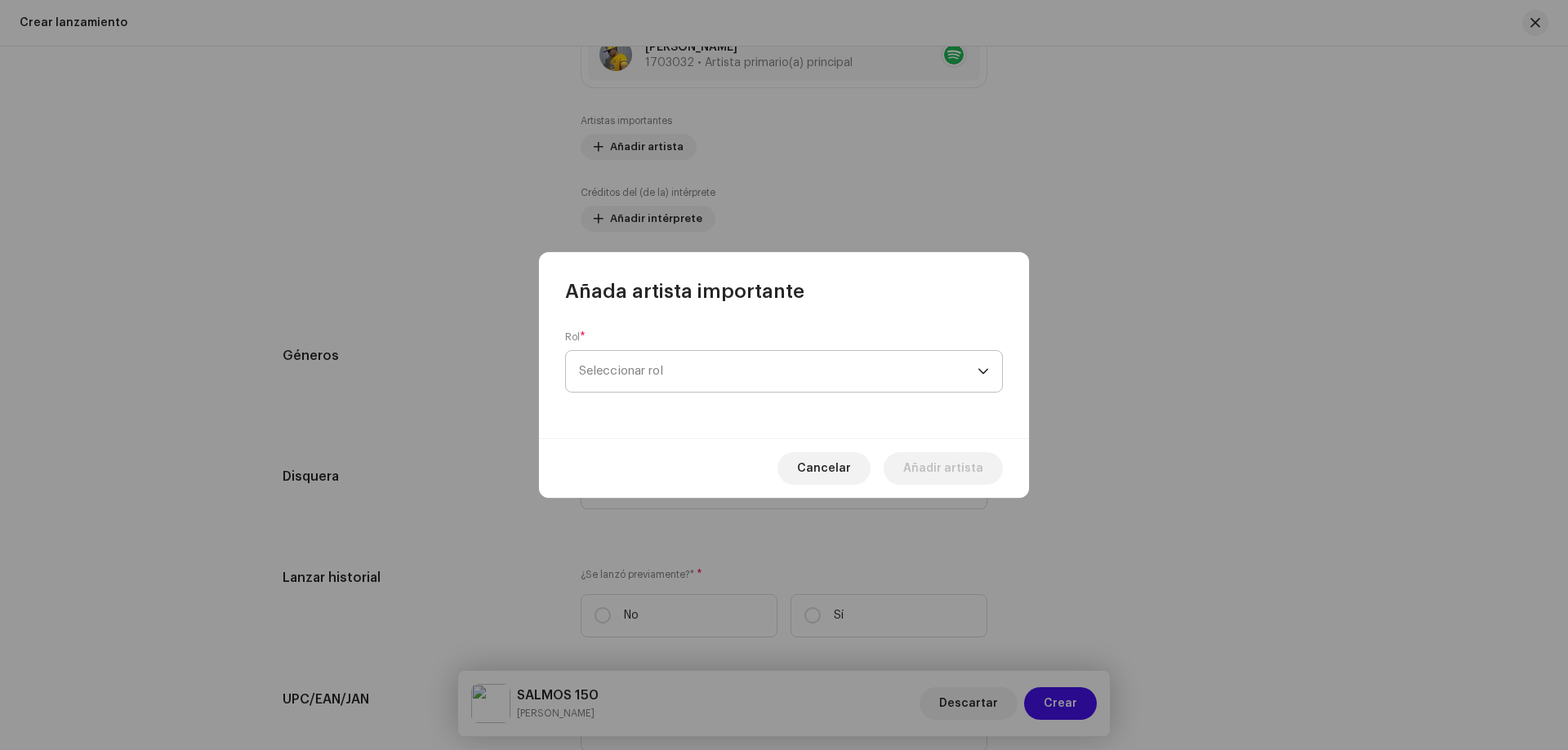
click at [634, 362] on span "Seleccionar rol" at bounding box center [778, 371] width 399 height 41
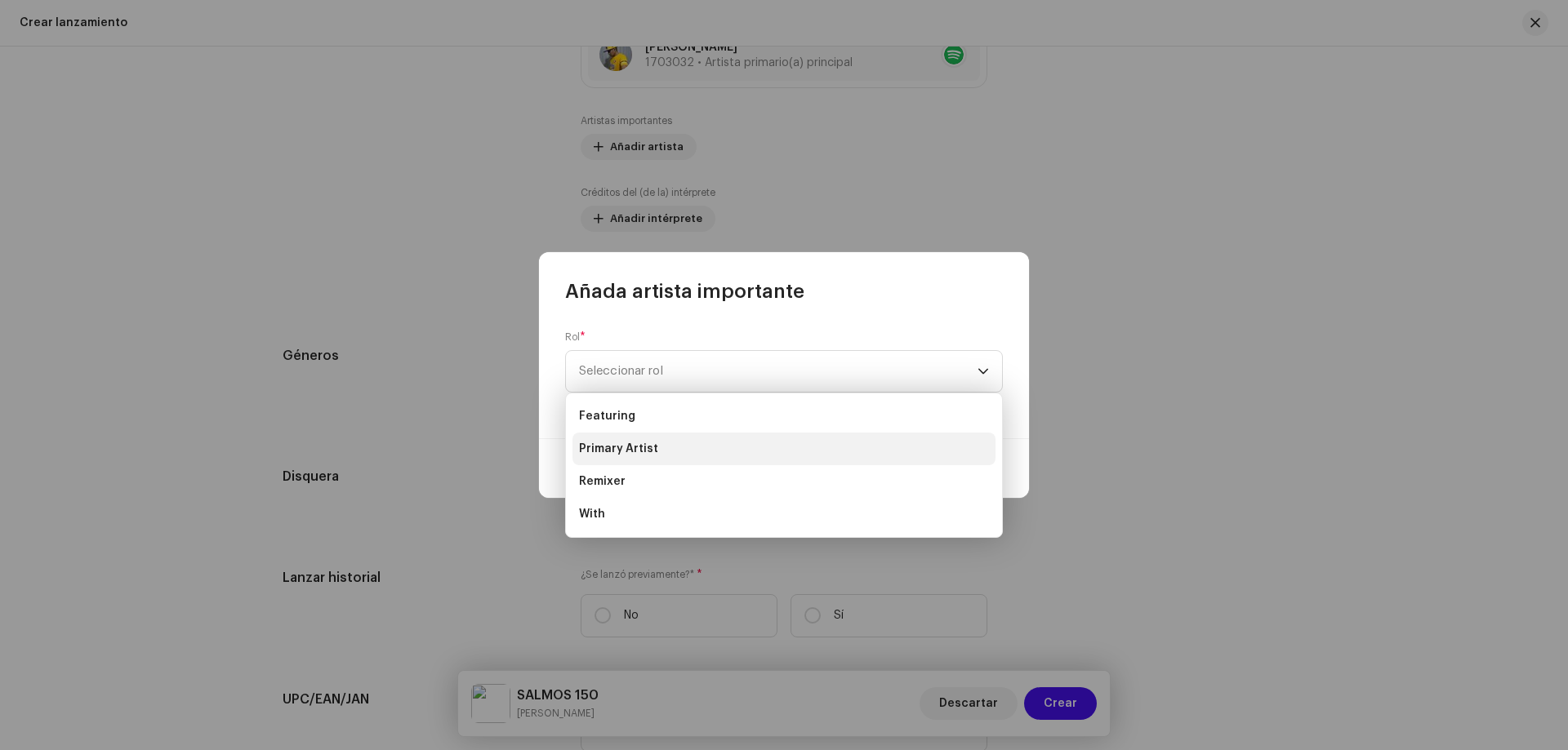
click at [609, 451] on span "Primary Artist" at bounding box center [619, 449] width 80 height 17
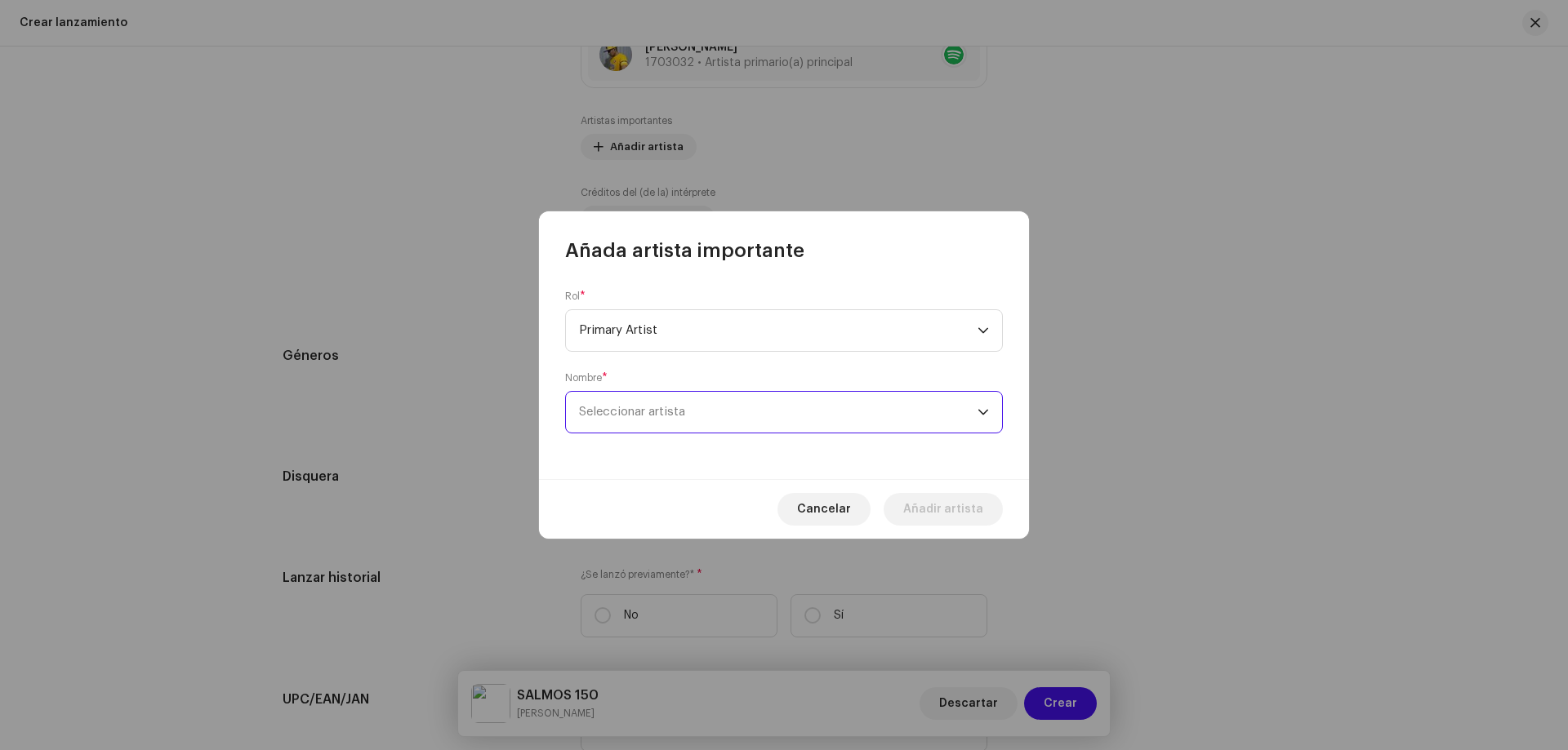
click at [692, 403] on span "Seleccionar artista" at bounding box center [778, 412] width 399 height 41
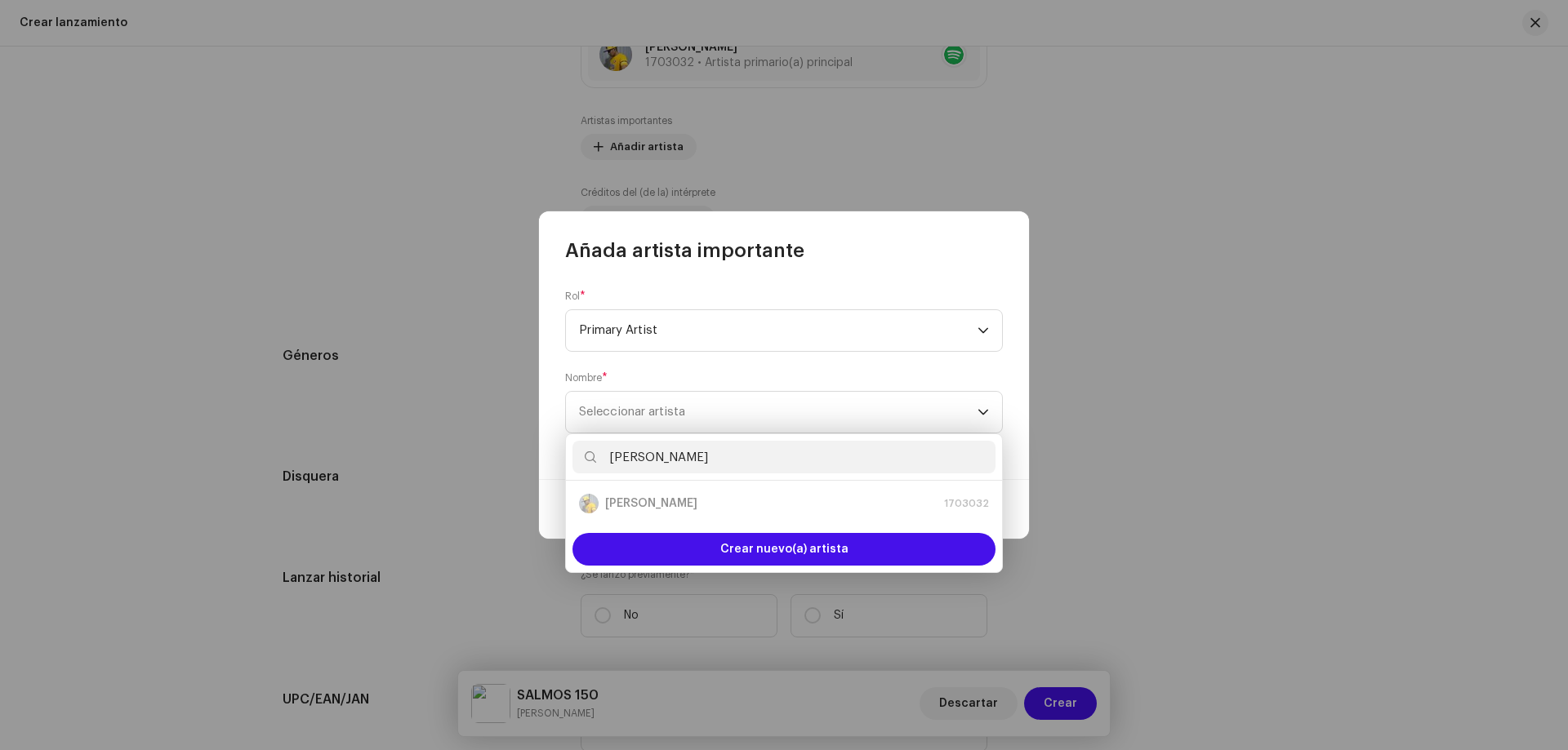
type input "[PERSON_NAME]"
click at [726, 496] on div "[PERSON_NAME] 1703032" at bounding box center [784, 504] width 410 height 20
click at [728, 505] on div "[PERSON_NAME] 1703032" at bounding box center [784, 504] width 410 height 20
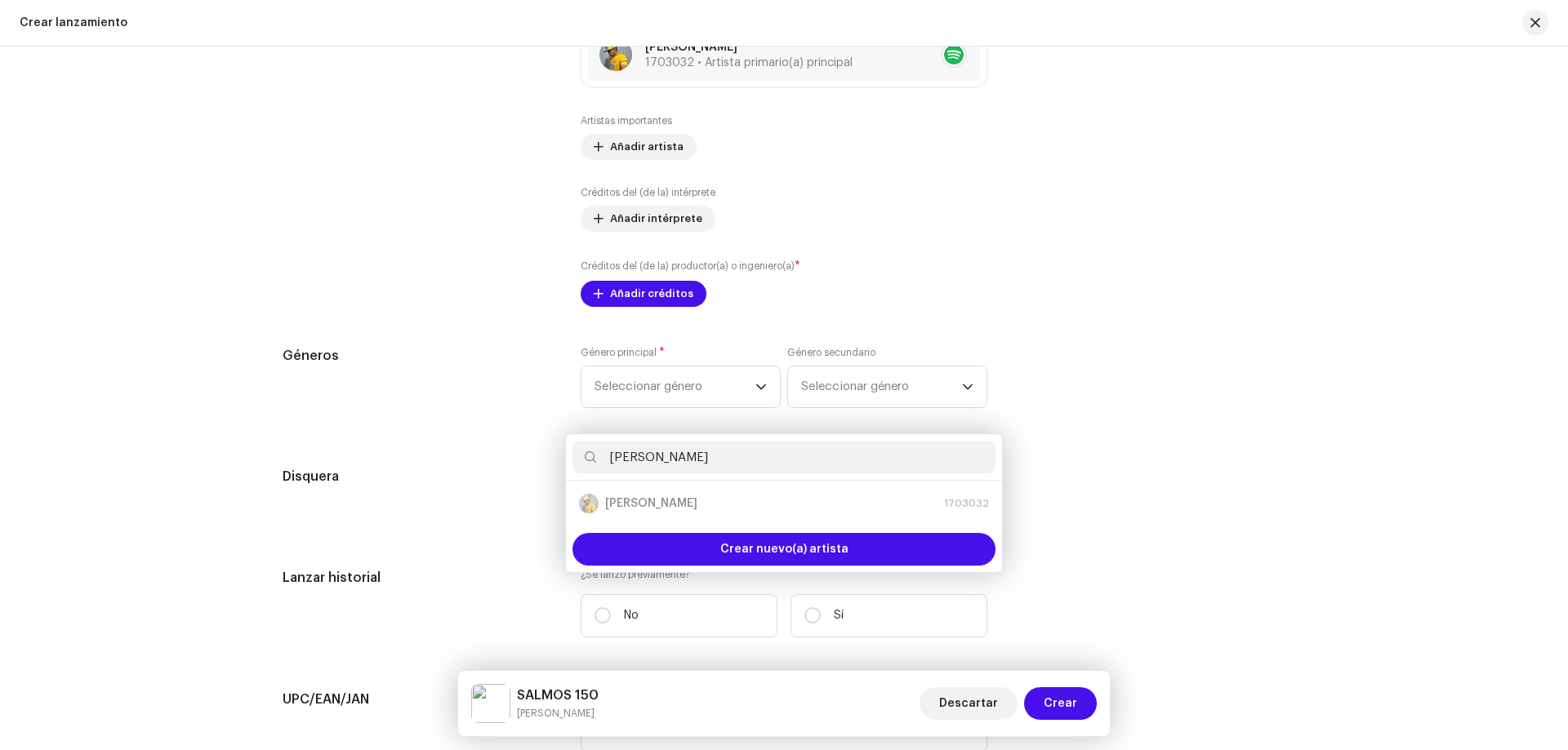
click at [1220, 411] on div "Añada artista importante Rol * Primary Artist Nombre * Seleccionar artista Canc…" at bounding box center [784, 375] width 1568 height 750
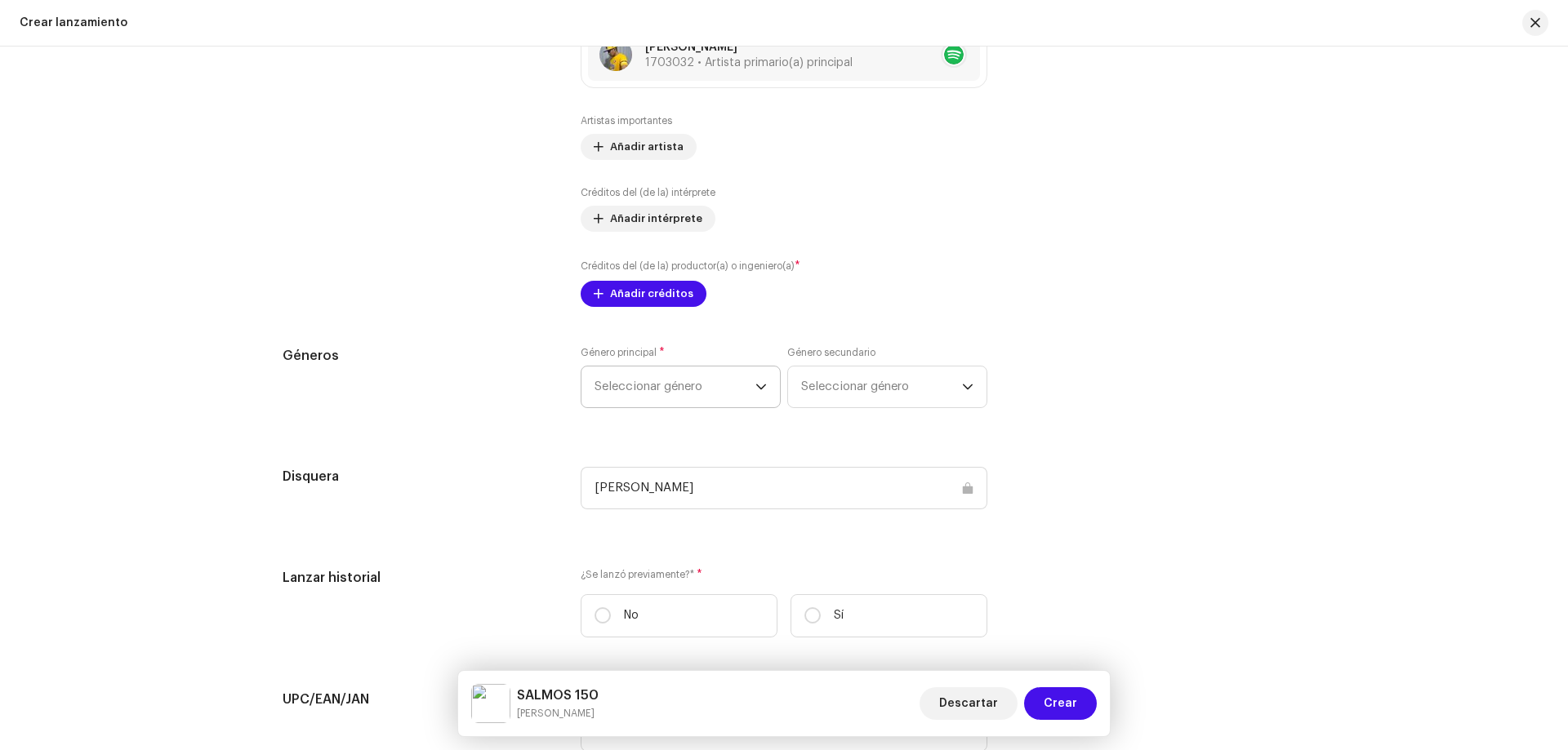
click at [657, 395] on span "Seleccionar género" at bounding box center [675, 386] width 161 height 41
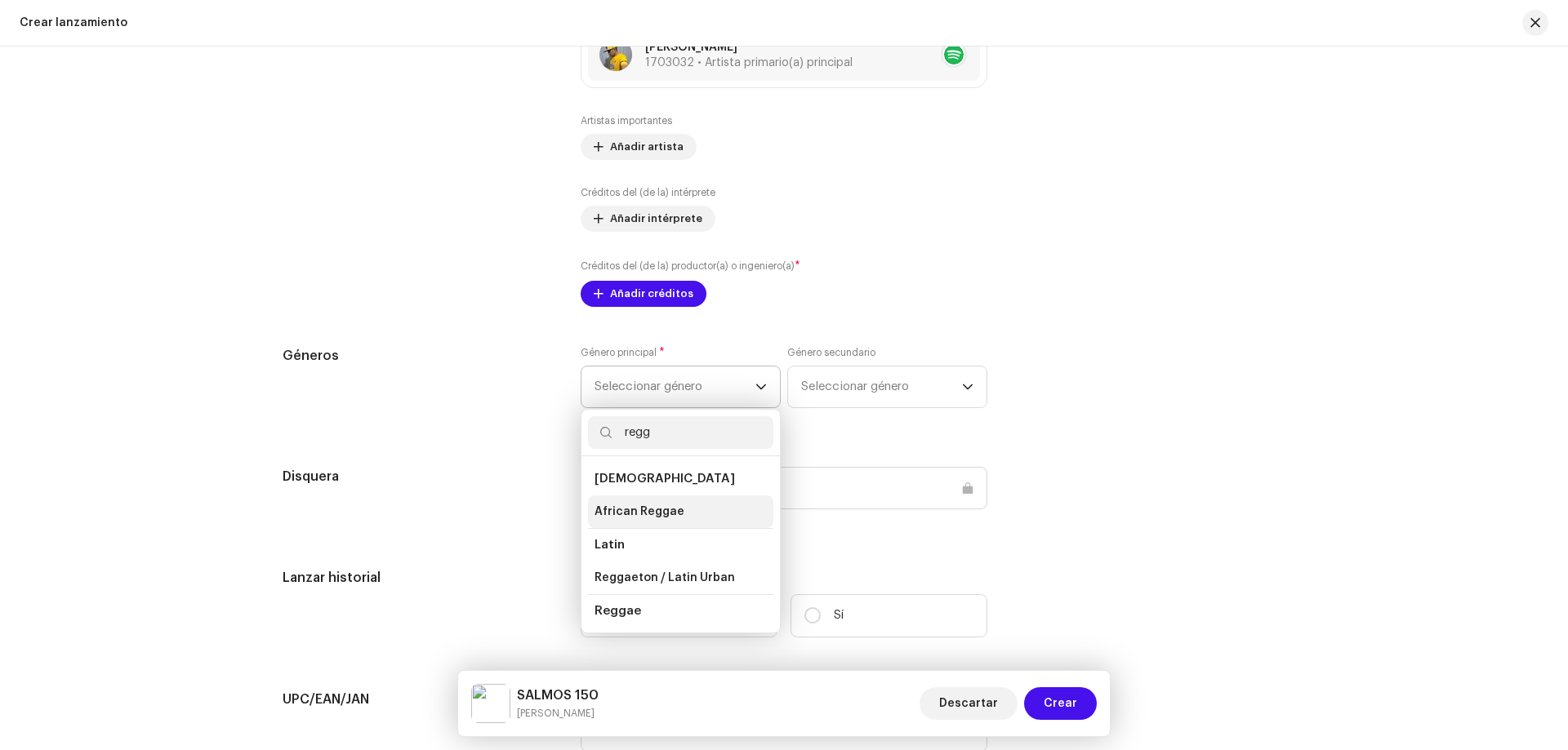
type input "regg"
click at [650, 516] on span "African Reggae" at bounding box center [639, 512] width 90 height 17
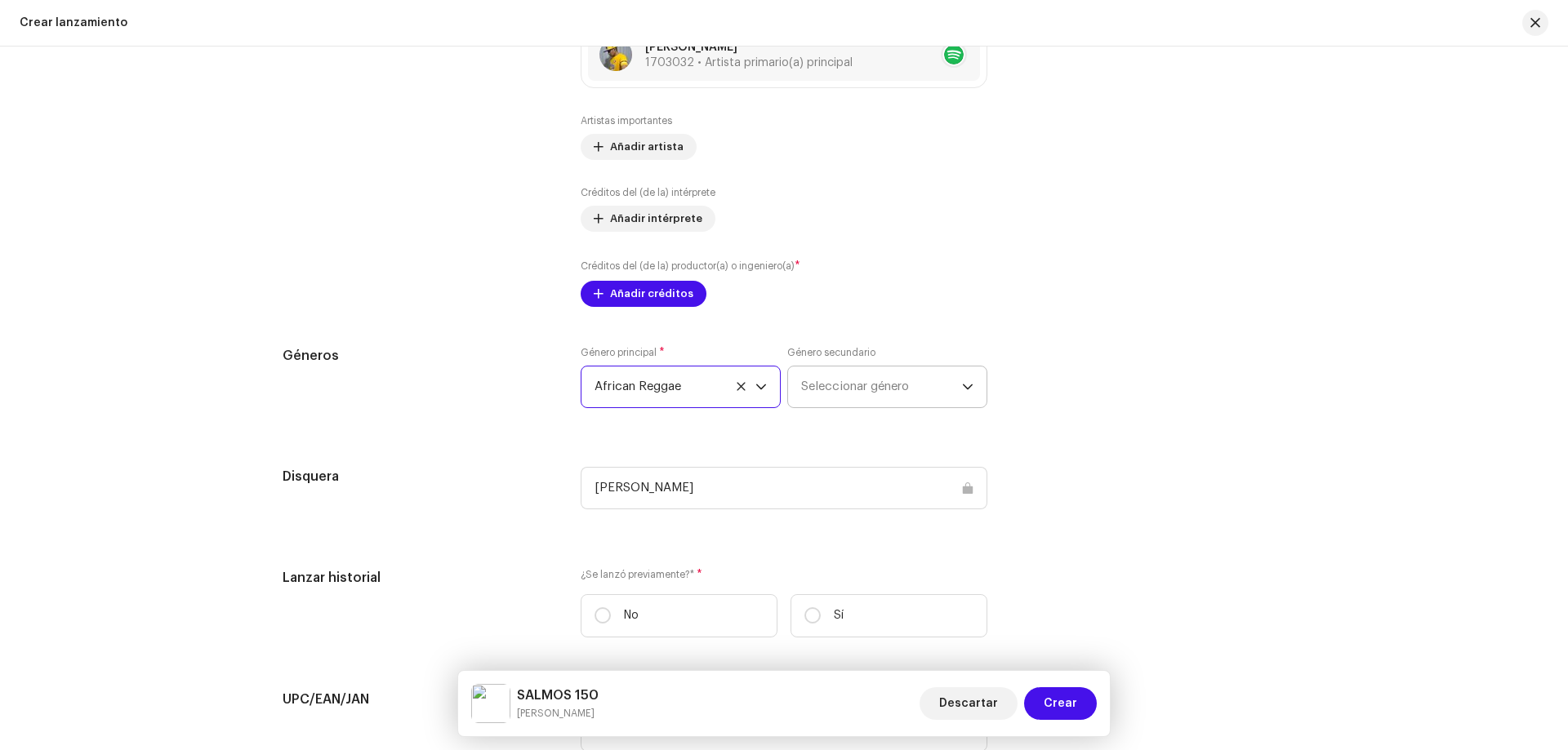
click at [834, 399] on span "Seleccionar género" at bounding box center [881, 386] width 161 height 41
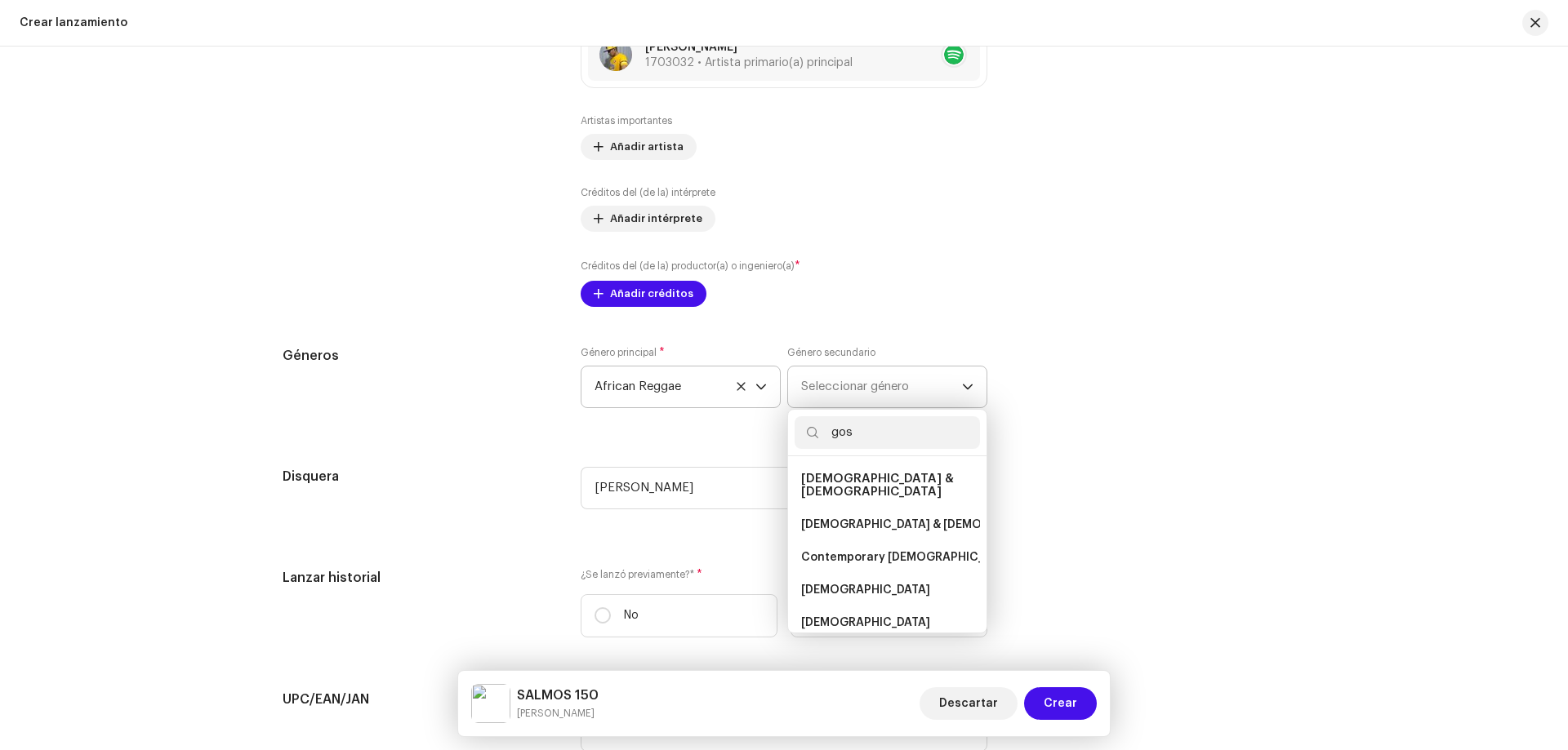
type input "gos"
click at [858, 470] on li "[DEMOGRAPHIC_DATA] & [DEMOGRAPHIC_DATA]" at bounding box center [887, 485] width 186 height 46
click at [858, 475] on span "[DEMOGRAPHIC_DATA] & [DEMOGRAPHIC_DATA]" at bounding box center [877, 485] width 153 height 26
click at [846, 516] on span "[DEMOGRAPHIC_DATA] & [DEMOGRAPHIC_DATA]" at bounding box center [936, 525] width 271 height 17
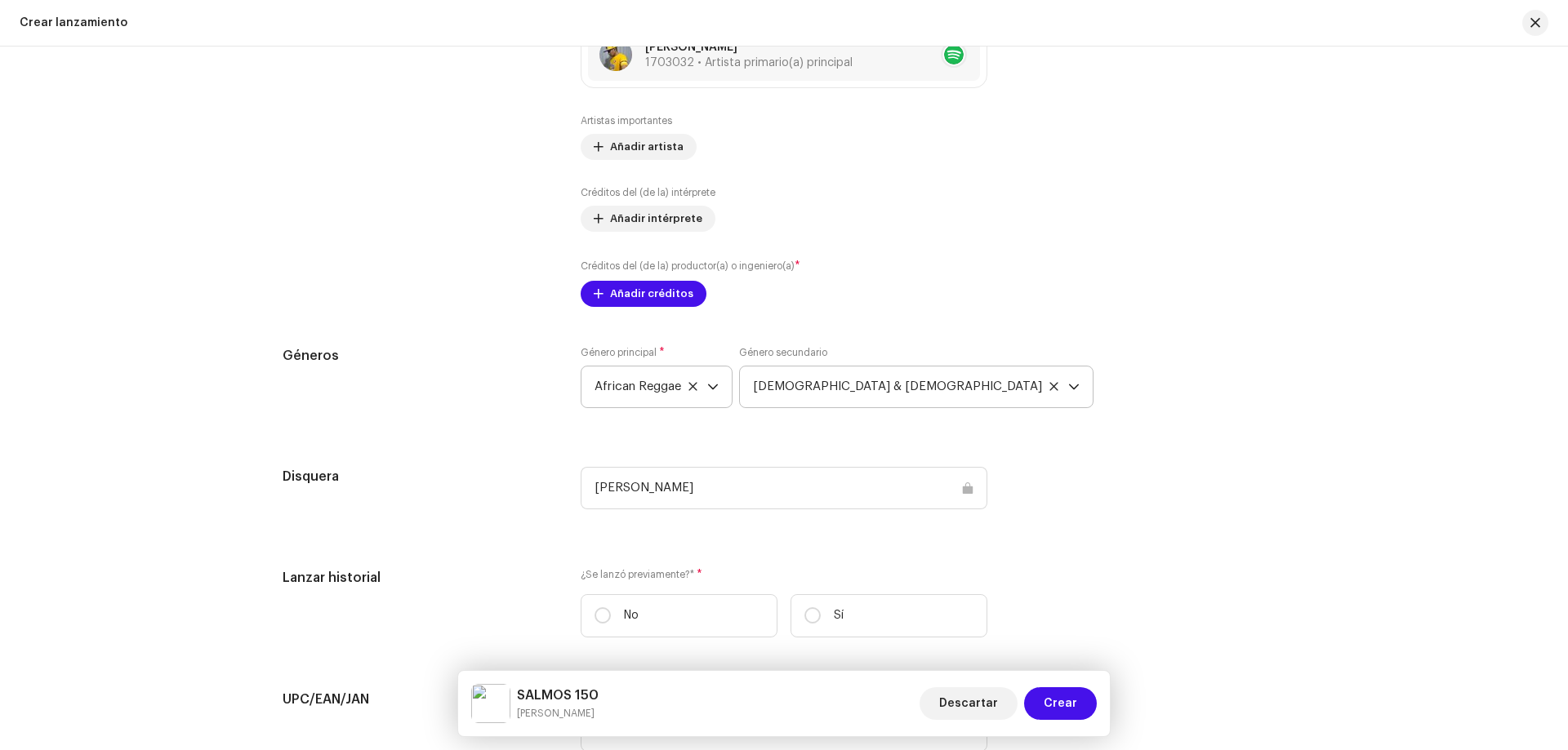
click at [1117, 462] on div "Rellenar previamente la información de lanzamiento a partir de los metadatos de…" at bounding box center [784, 206] width 1003 height 1777
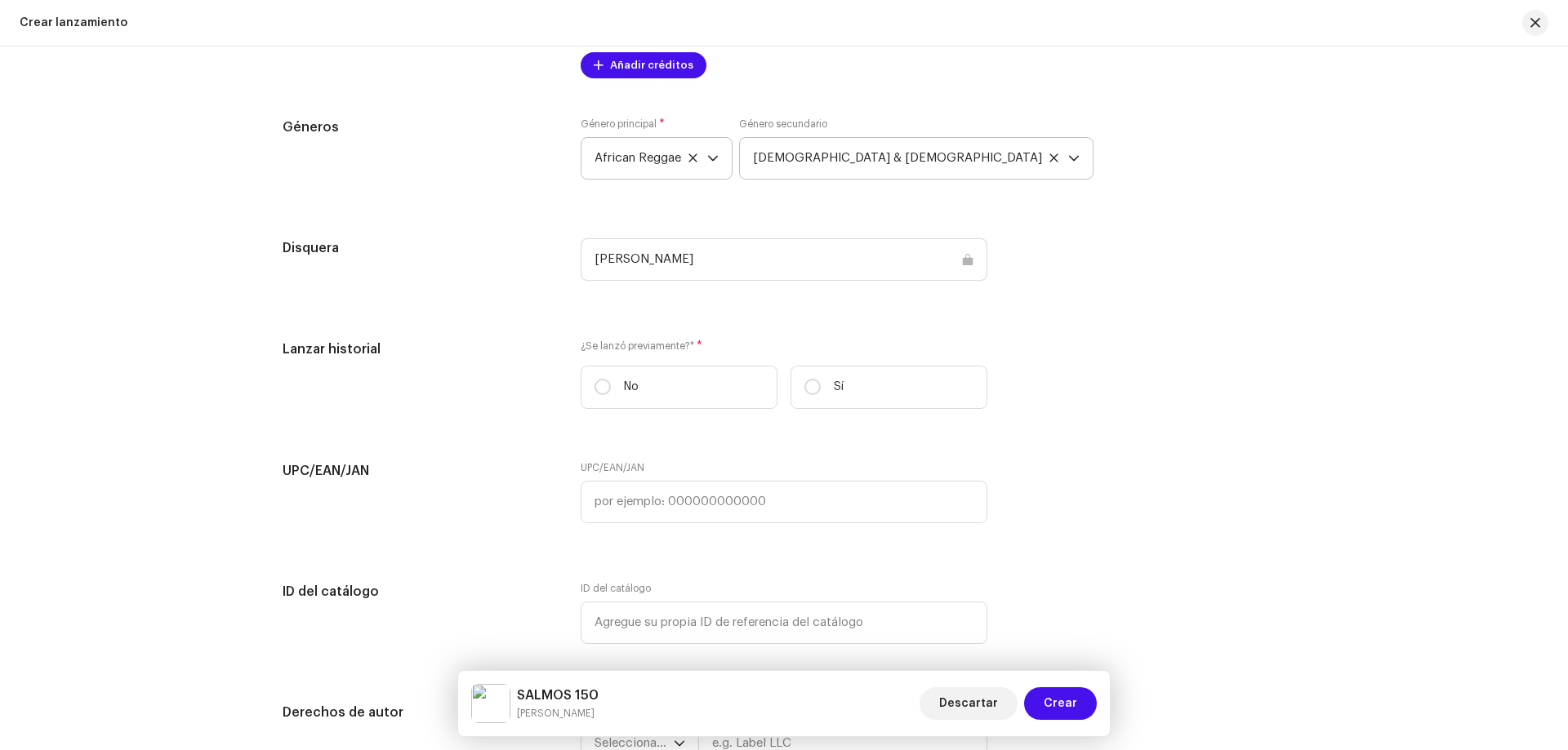
scroll to position [2189, 0]
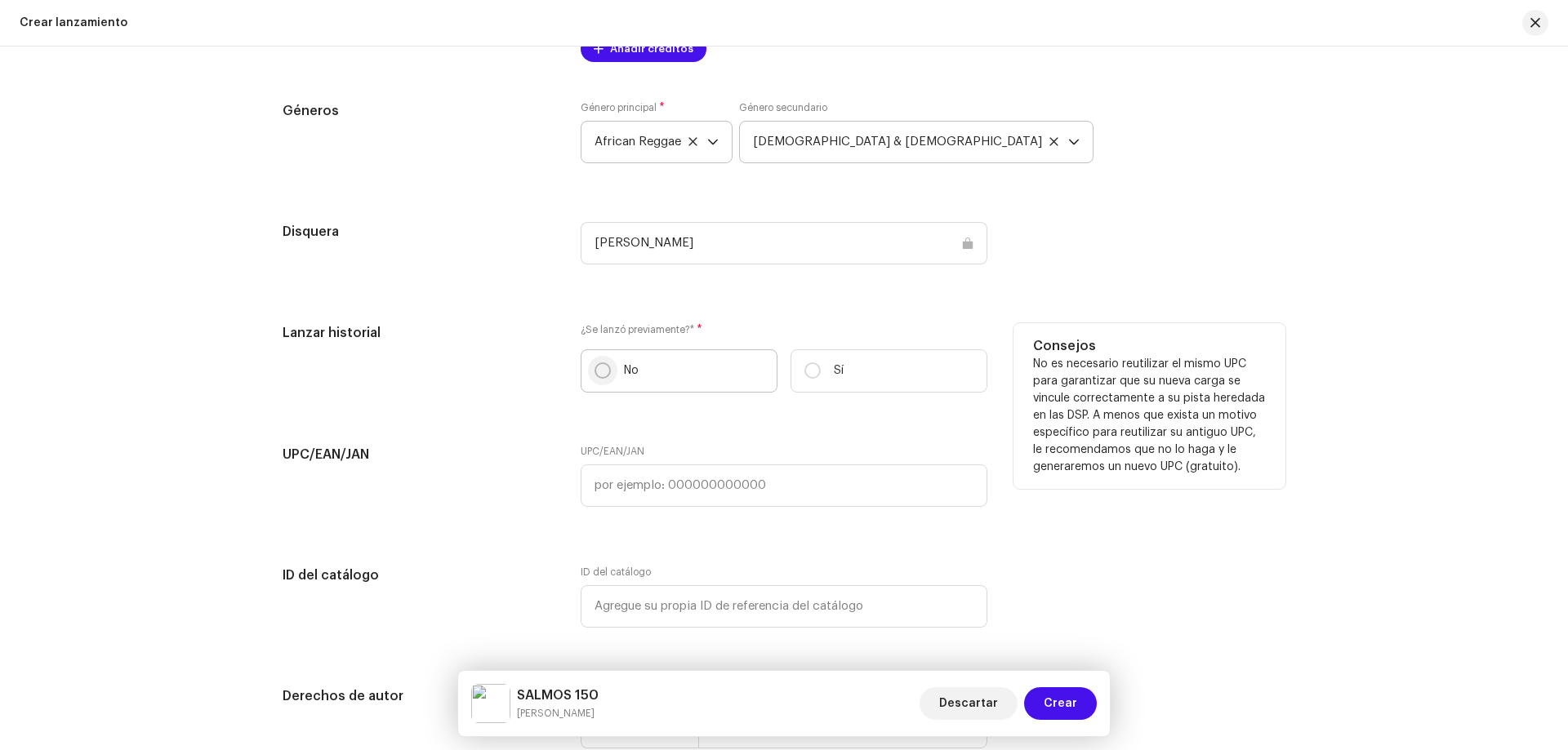
click at [598, 370] on input "No" at bounding box center [603, 370] width 17 height 17
radio input "true"
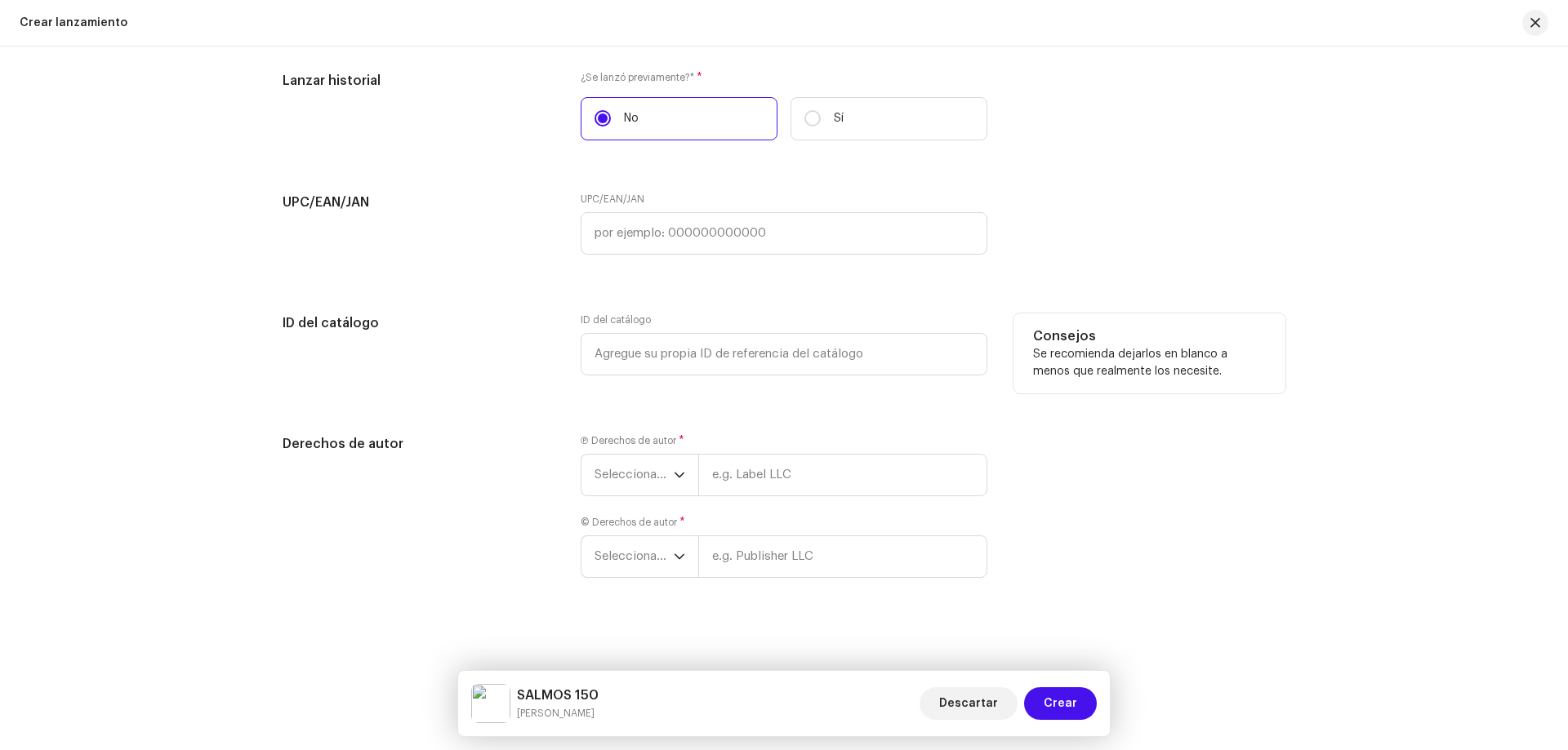
scroll to position [2445, 0]
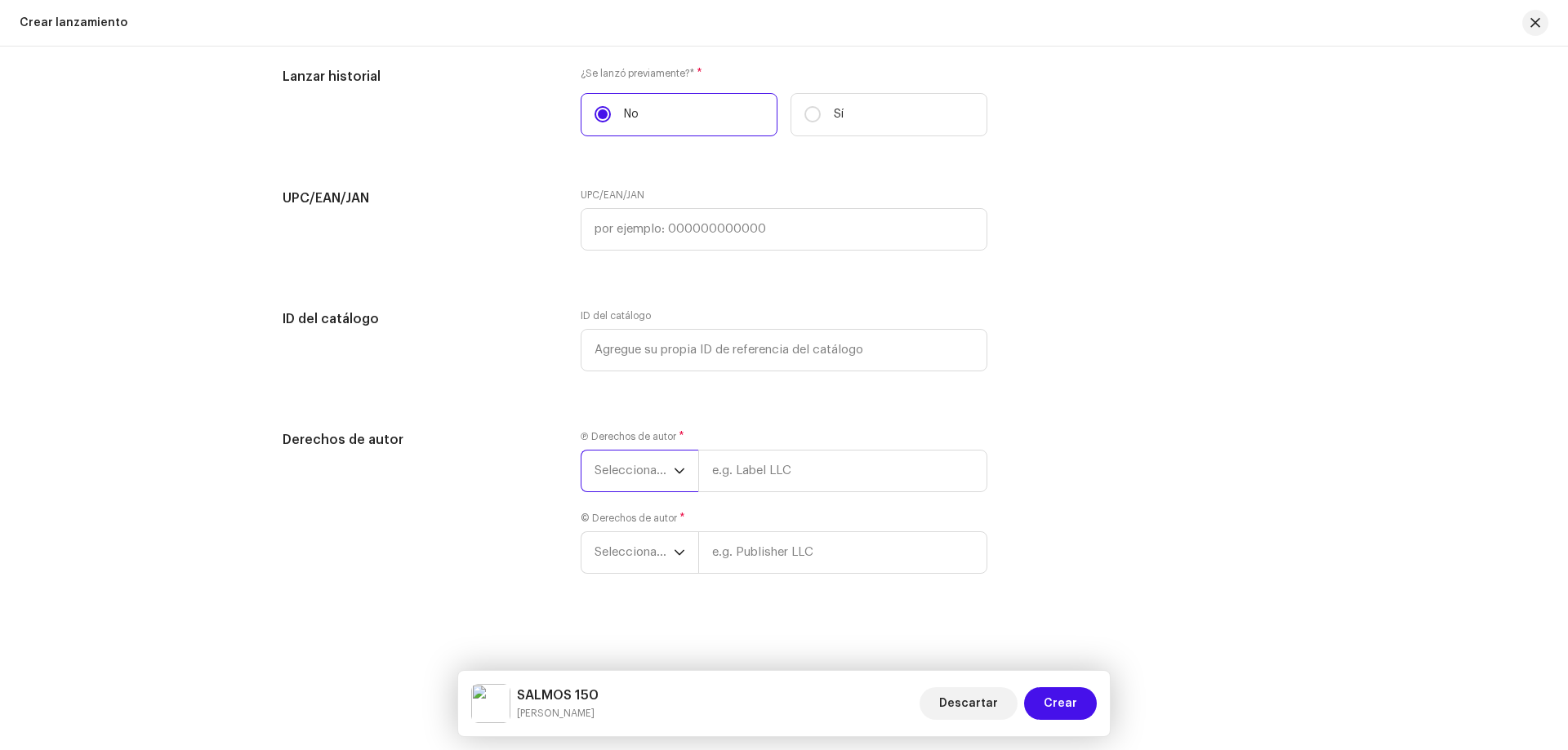
click at [653, 469] on span "Seleccionar año" at bounding box center [634, 471] width 80 height 41
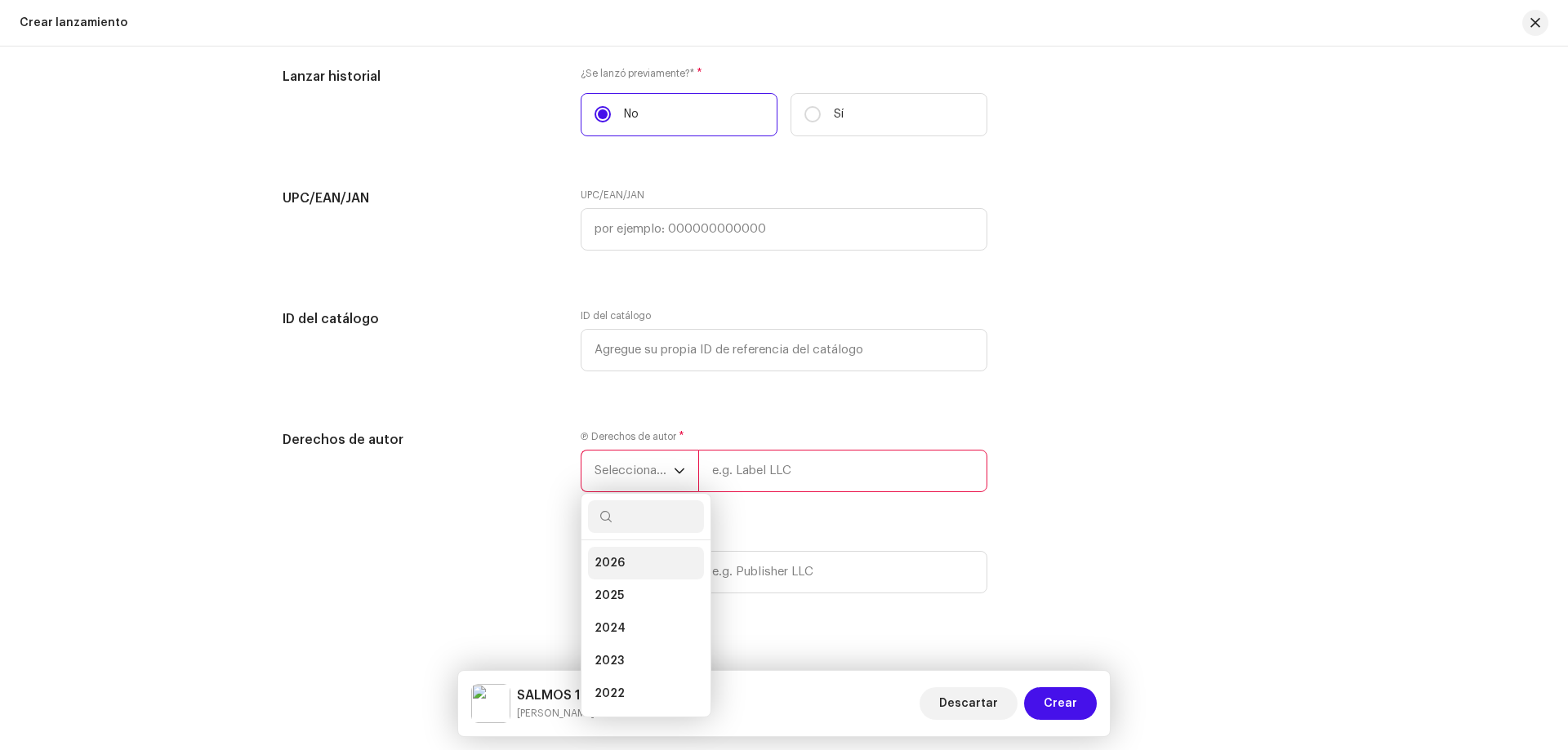
click at [632, 556] on li "2026" at bounding box center [646, 563] width 116 height 32
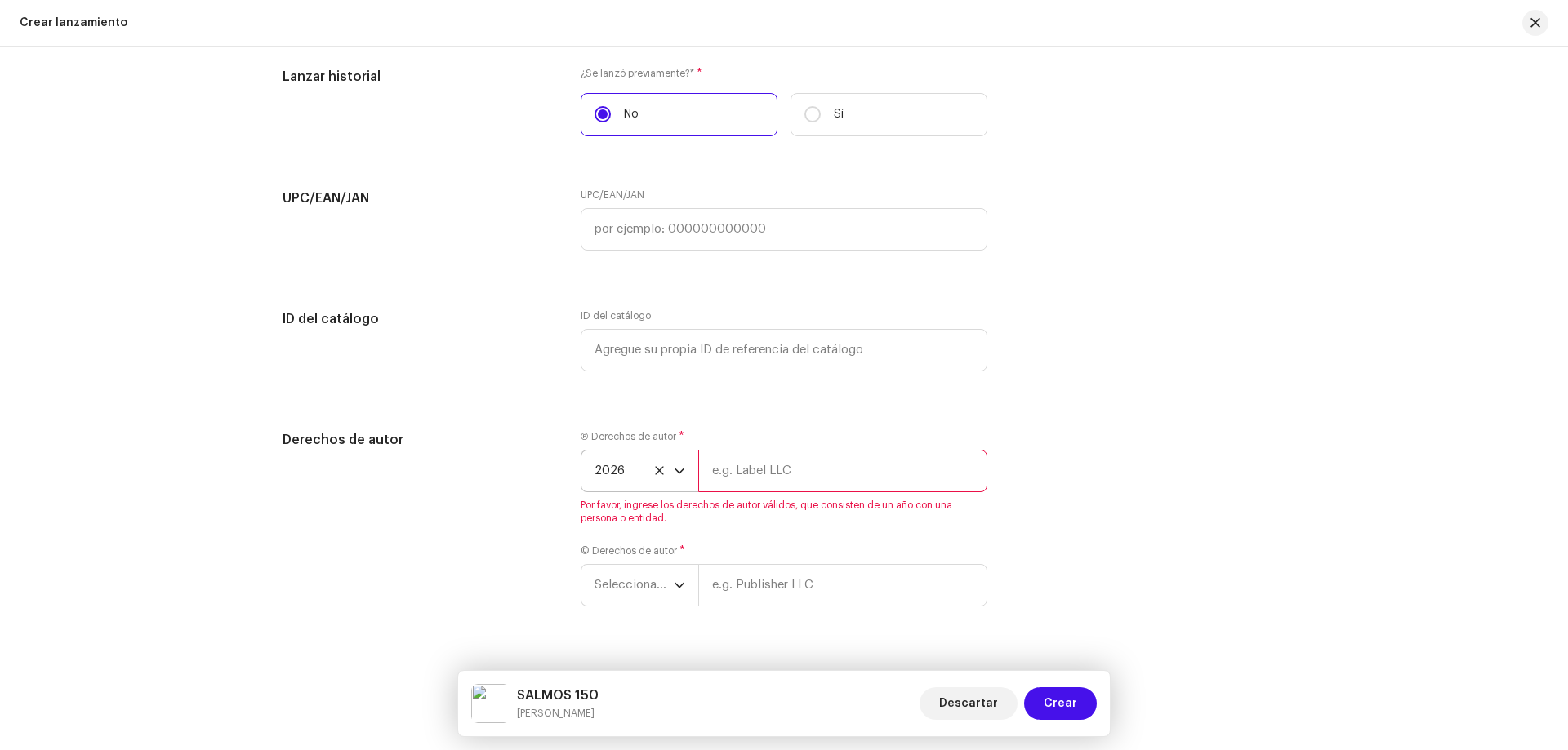
click at [620, 553] on label "© Derechos de autor *" at bounding box center [633, 551] width 104 height 13
click at [623, 573] on span "Seleccionar año" at bounding box center [634, 585] width 80 height 41
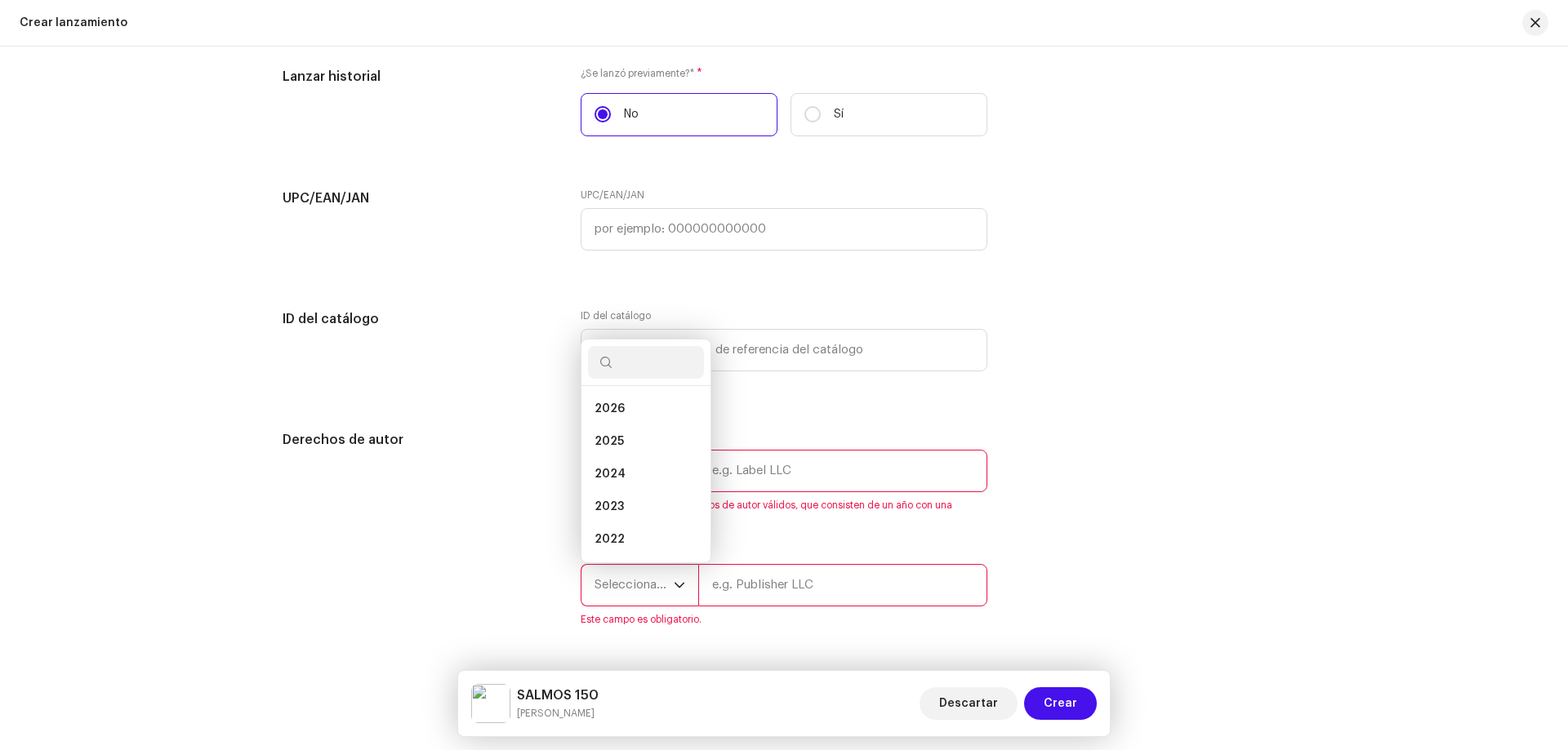
scroll to position [27, 0]
click at [620, 418] on li "2025" at bounding box center [646, 415] width 116 height 32
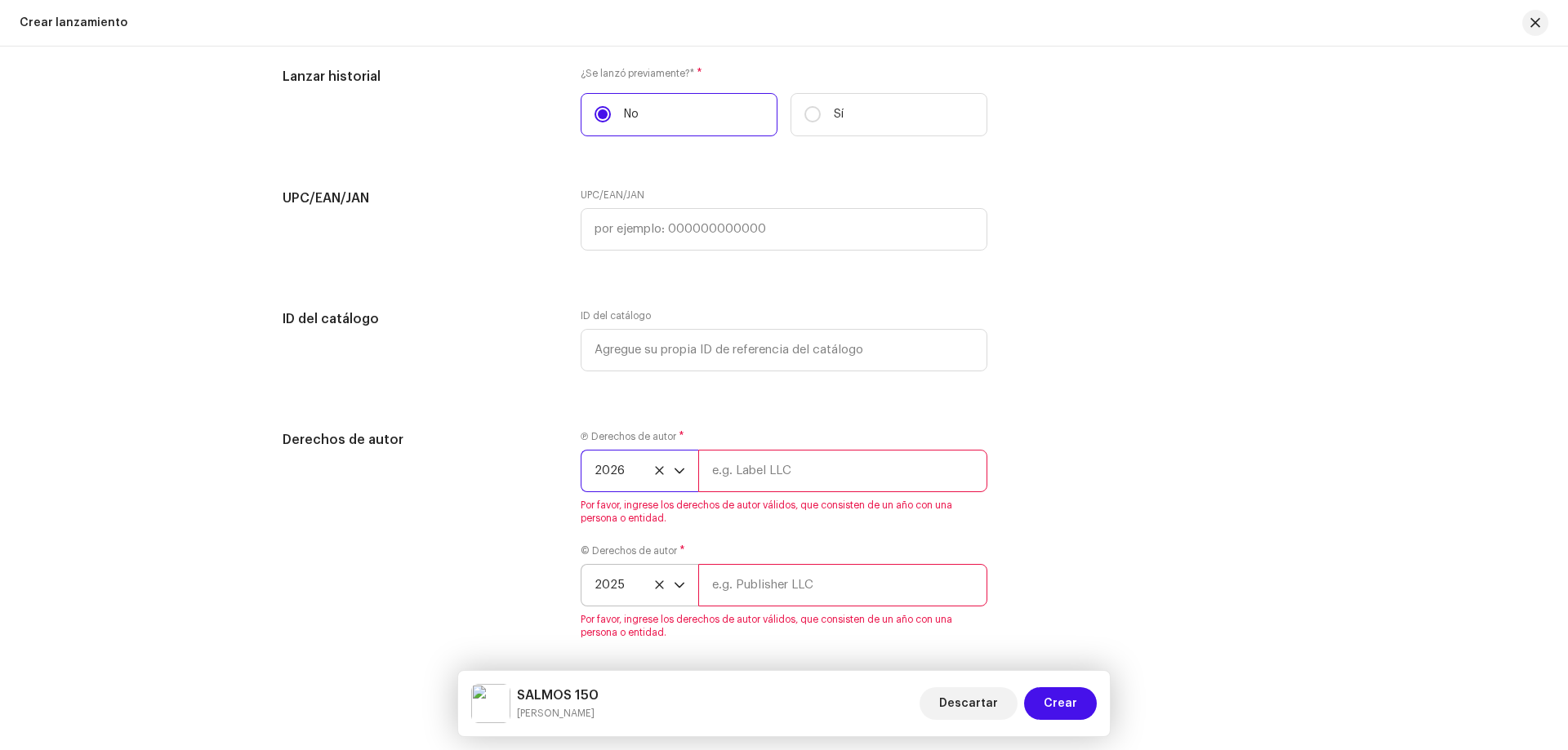
click at [621, 466] on span "2026" at bounding box center [634, 471] width 80 height 41
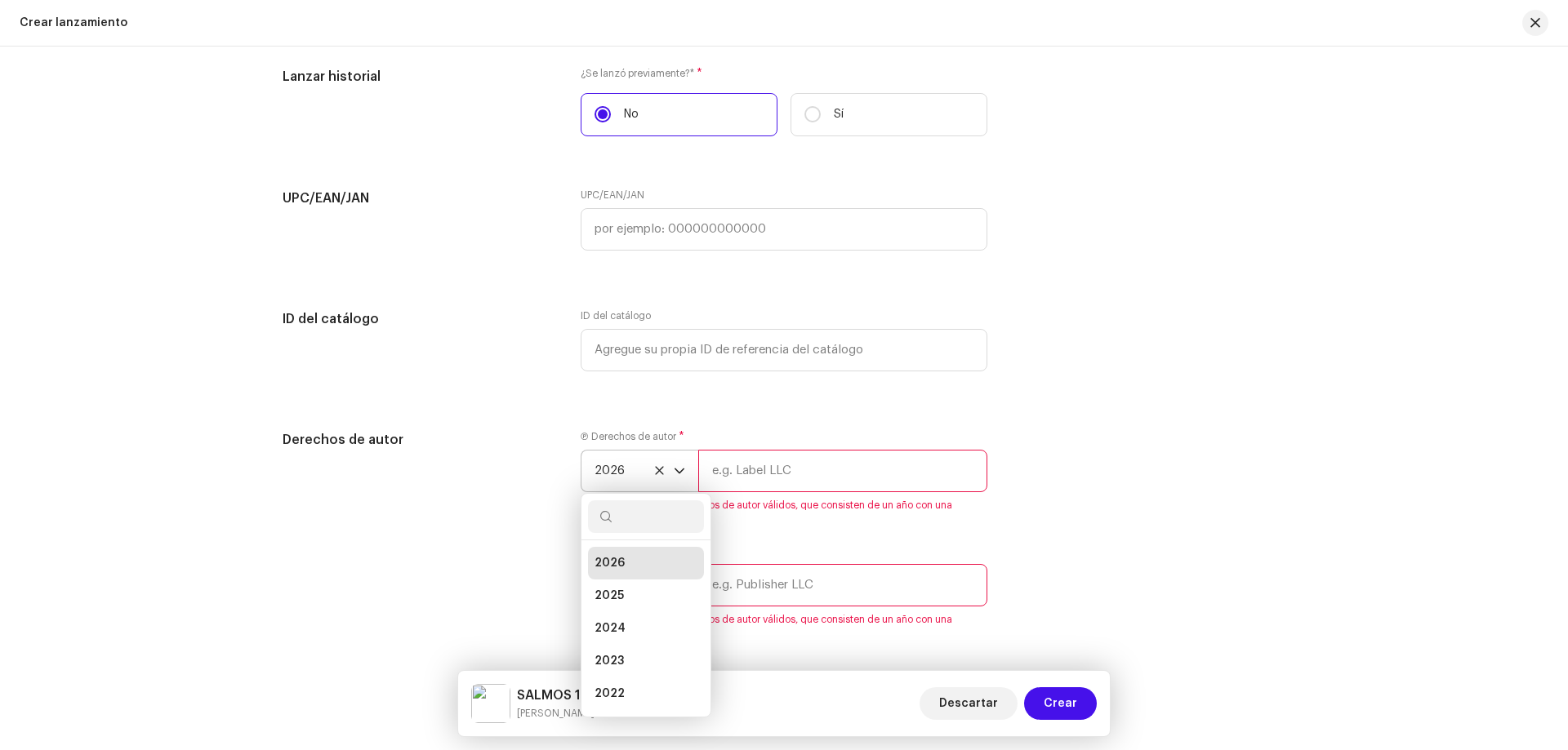
scroll to position [7, 0]
click at [731, 466] on input "text" at bounding box center [842, 471] width 289 height 42
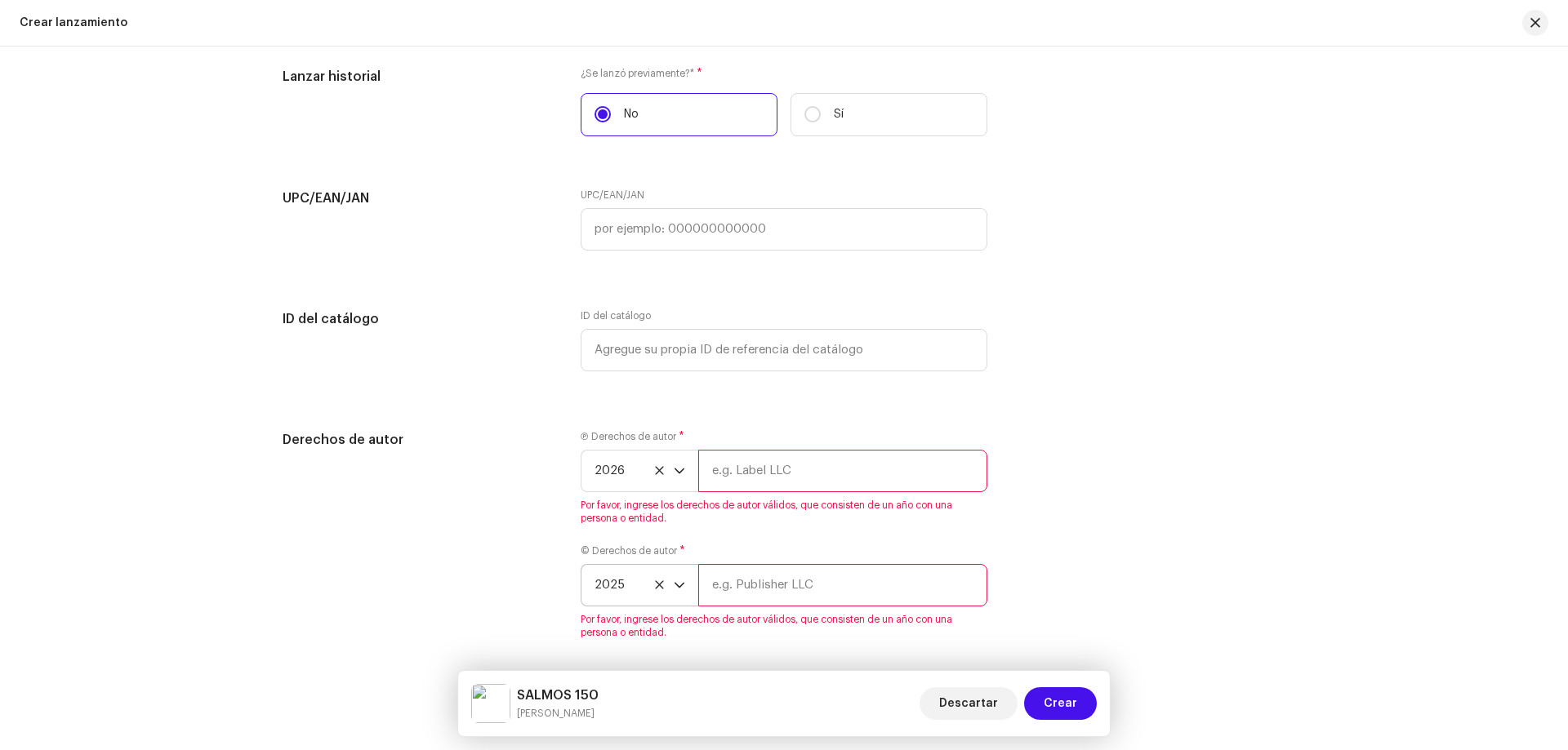
type input "[PERSON_NAME] records"
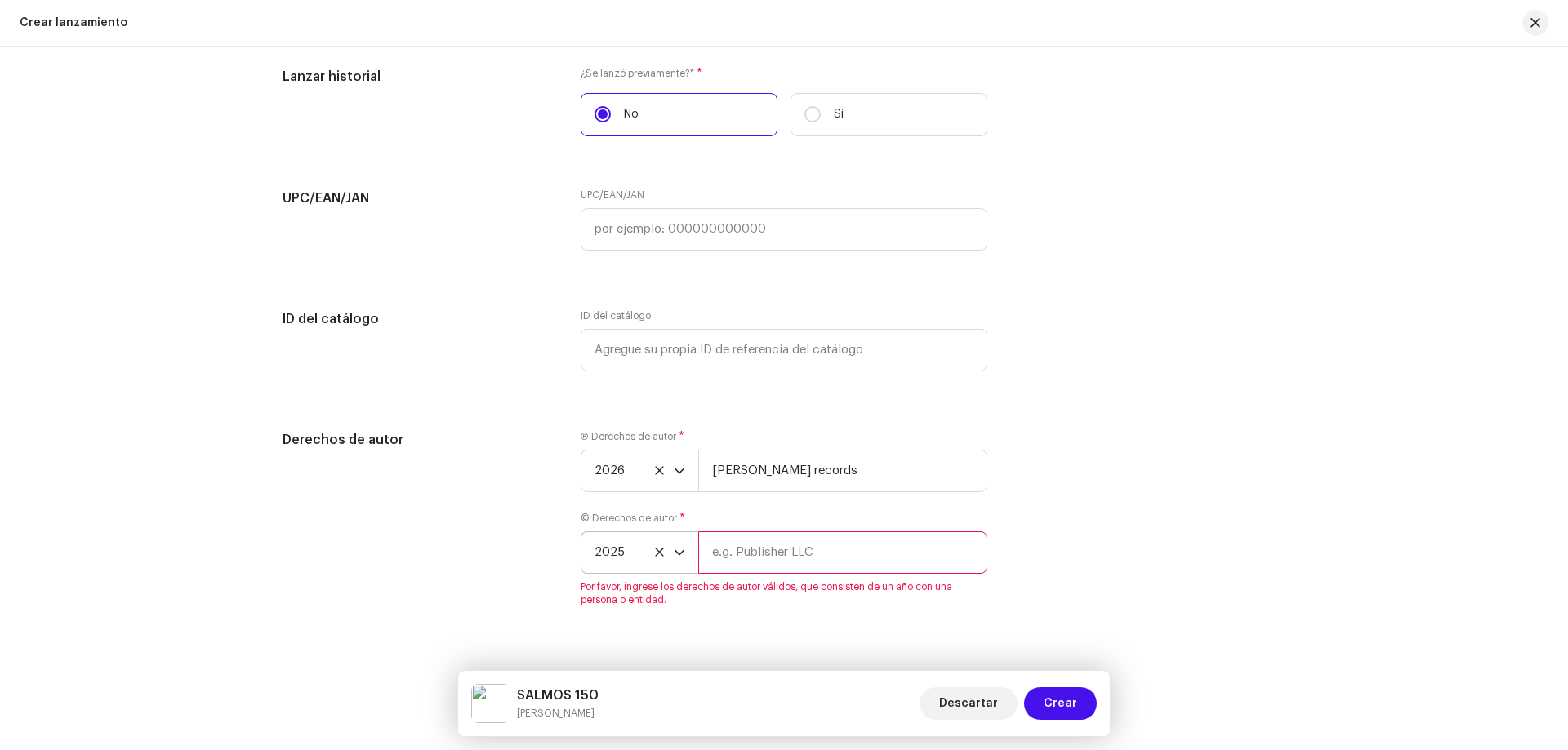
click at [739, 564] on input "text" at bounding box center [842, 552] width 289 height 42
type input "[PERSON_NAME] records"
click at [568, 554] on div "Derechos de autor Ⓟ Derechos de autor * 2026 [PERSON_NAME] records © Derechos d…" at bounding box center [784, 511] width 1003 height 163
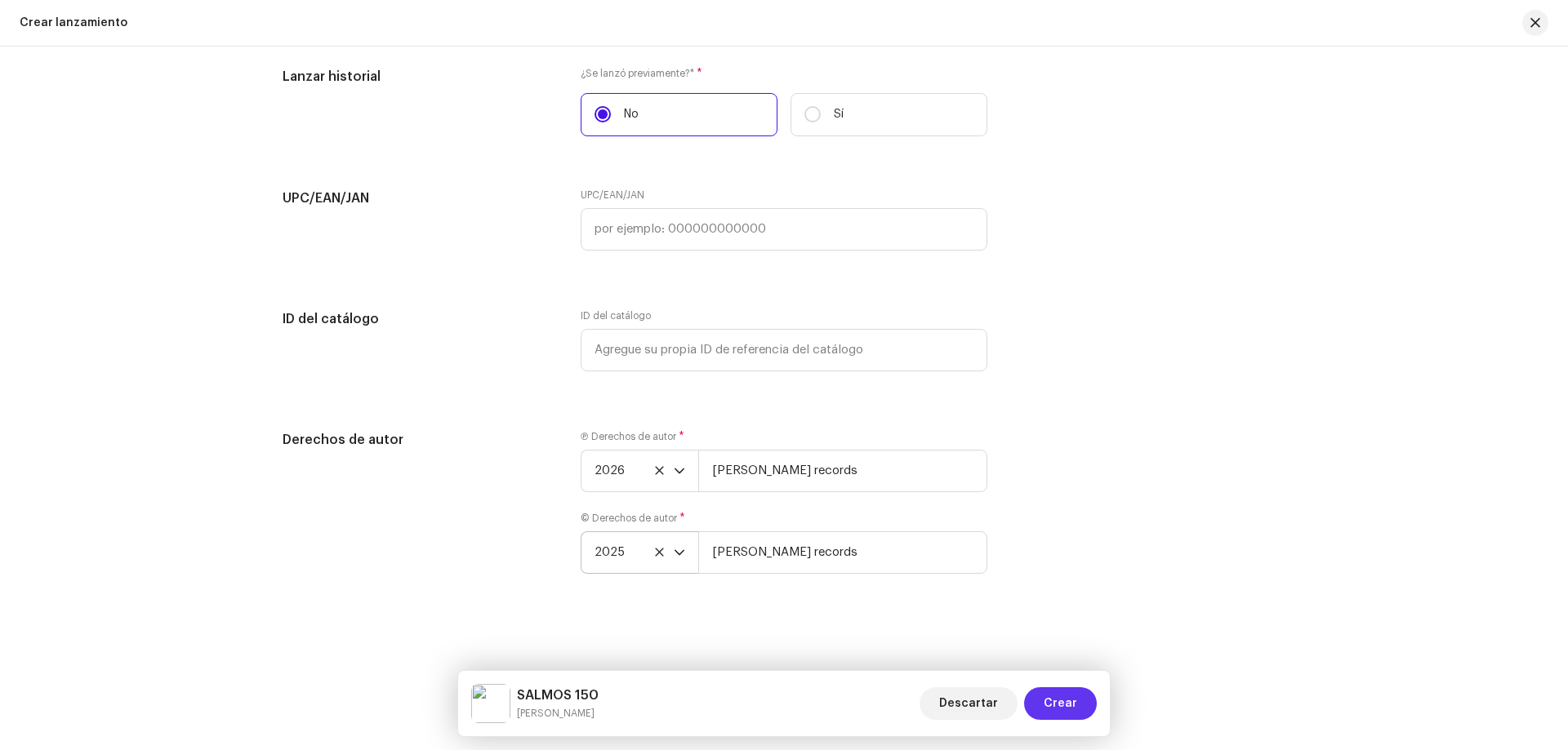
click at [1061, 699] on span "Crear" at bounding box center [1061, 703] width 33 height 32
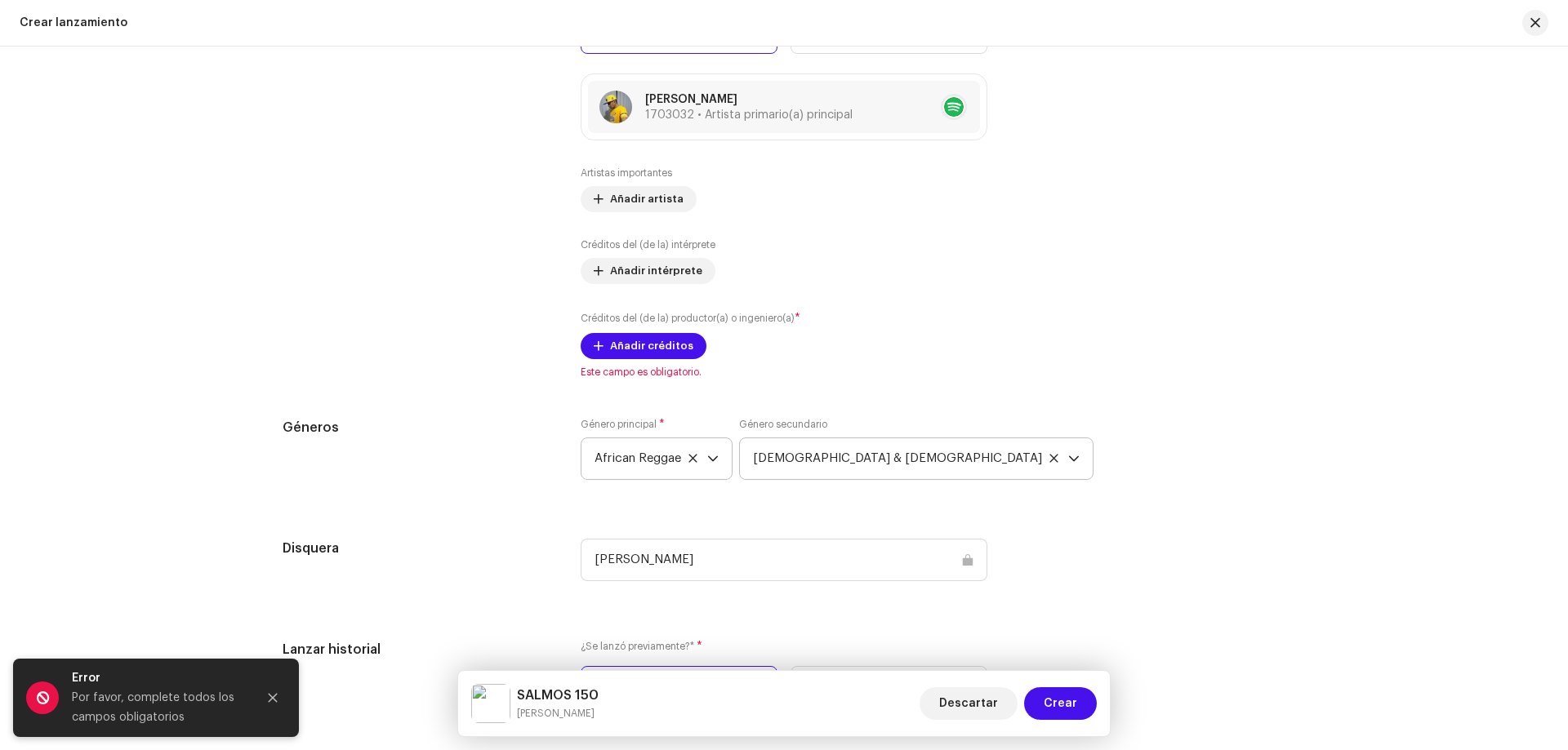
scroll to position [1812, 0]
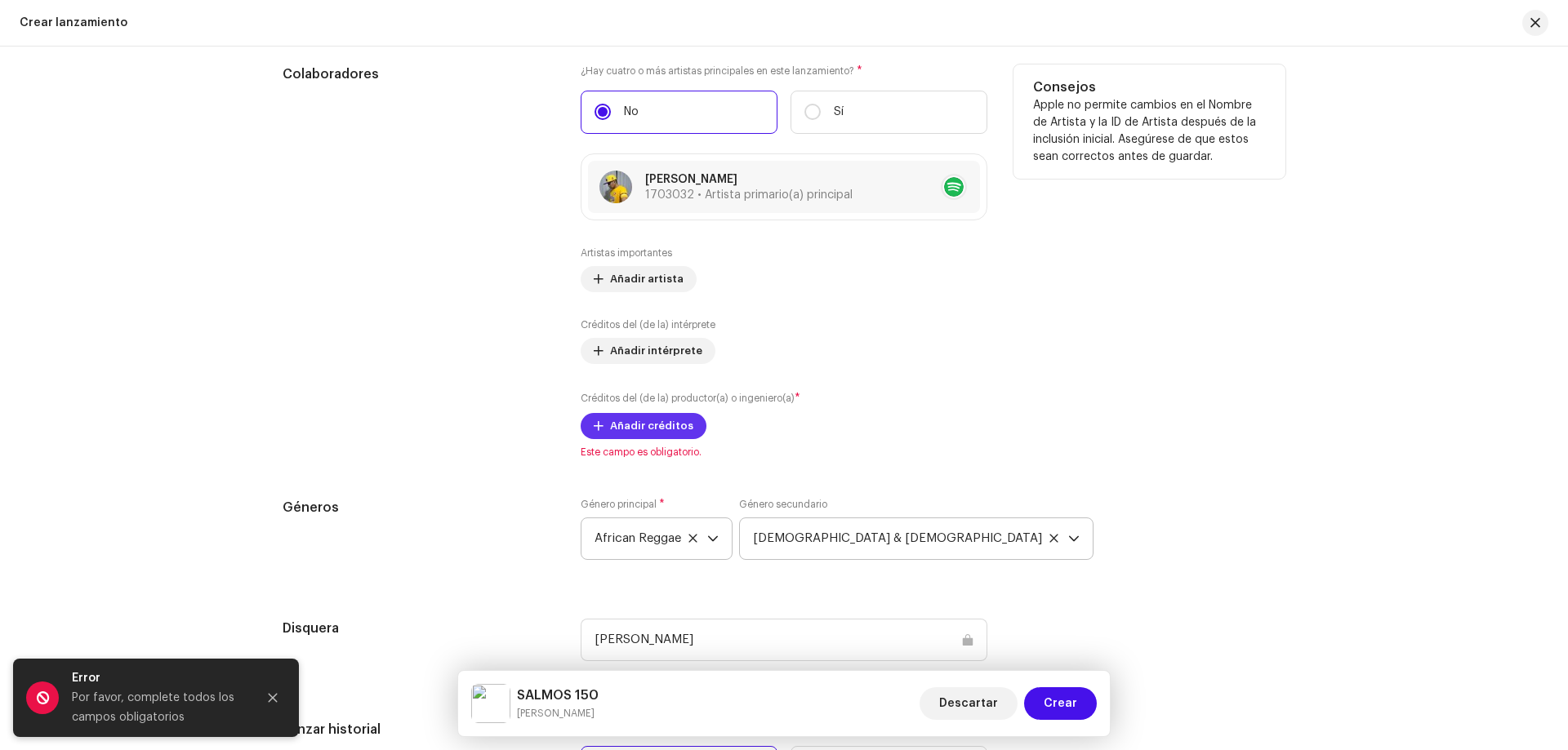
click at [645, 424] on span "Añadir créditos" at bounding box center [652, 425] width 83 height 32
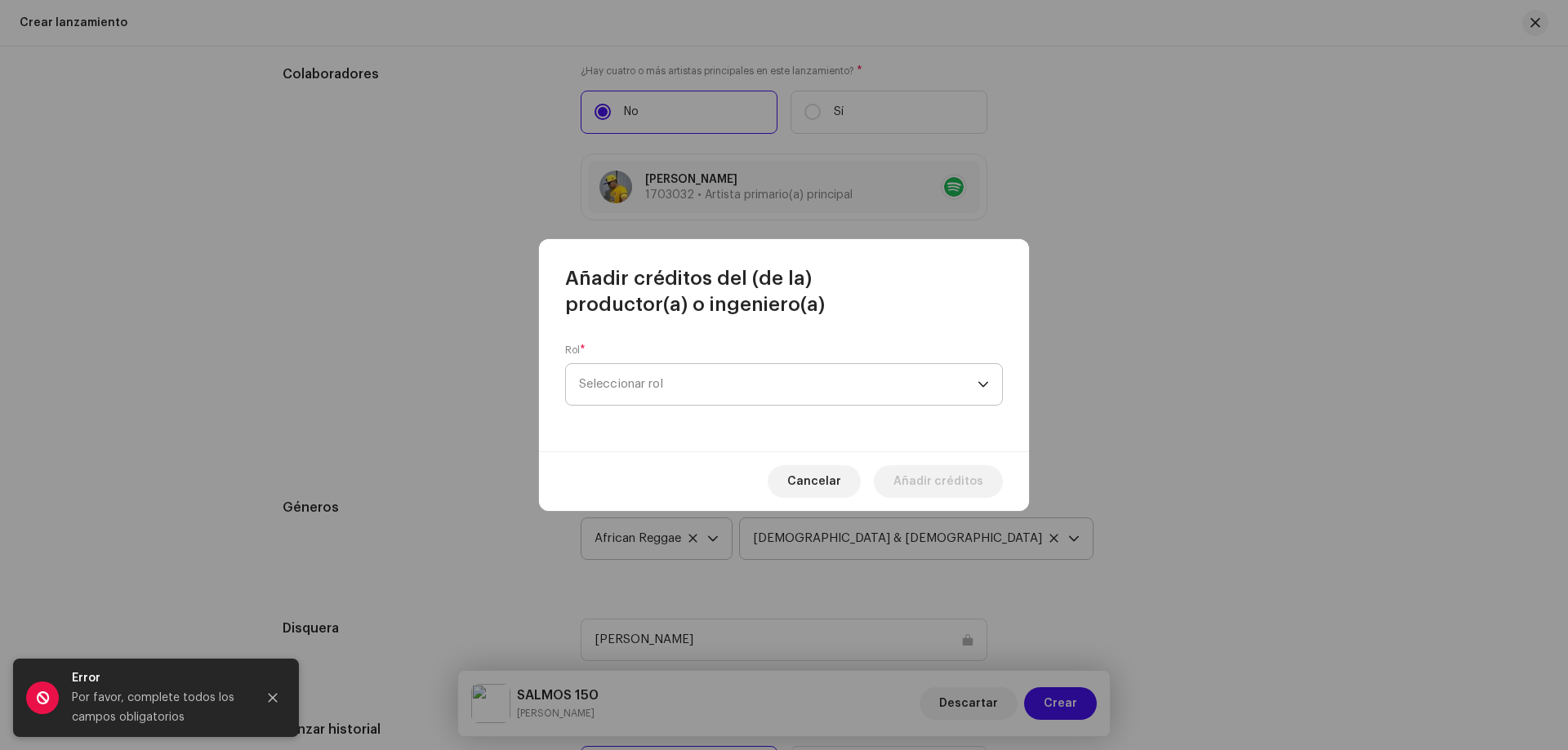
click at [646, 383] on span "Seleccionar rol" at bounding box center [778, 384] width 399 height 41
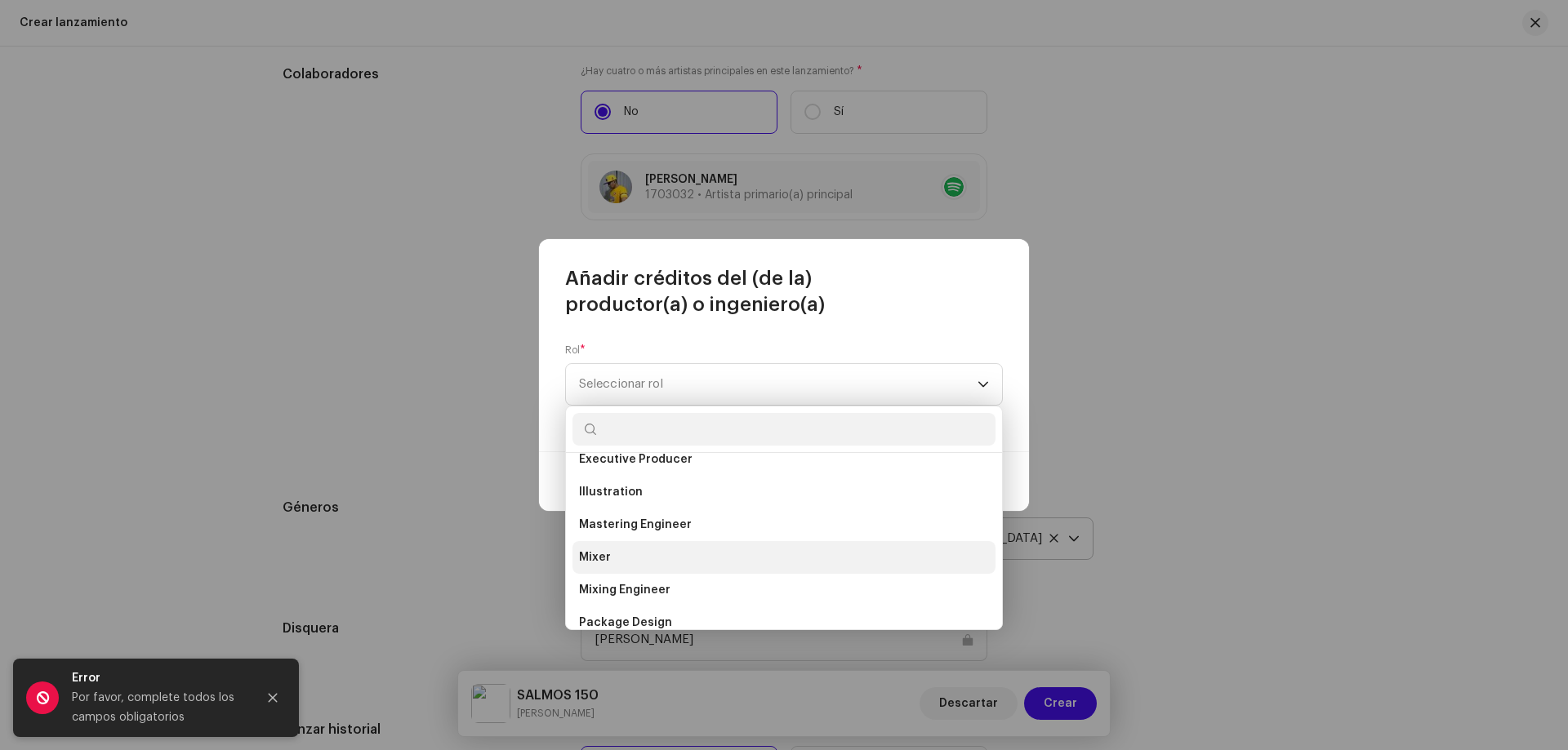
scroll to position [490, 0]
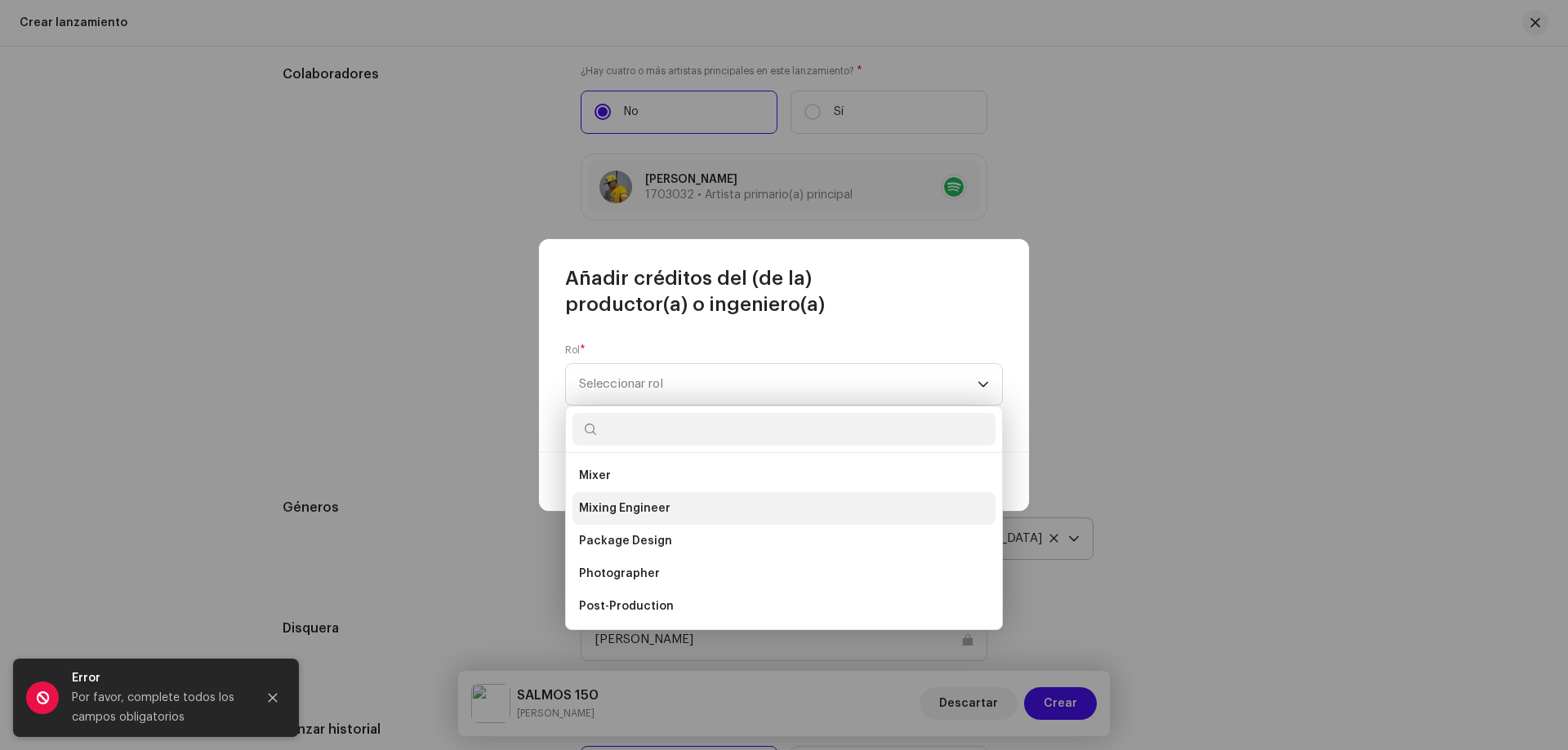
click at [642, 507] on span "Mixing Engineer" at bounding box center [624, 509] width 91 height 17
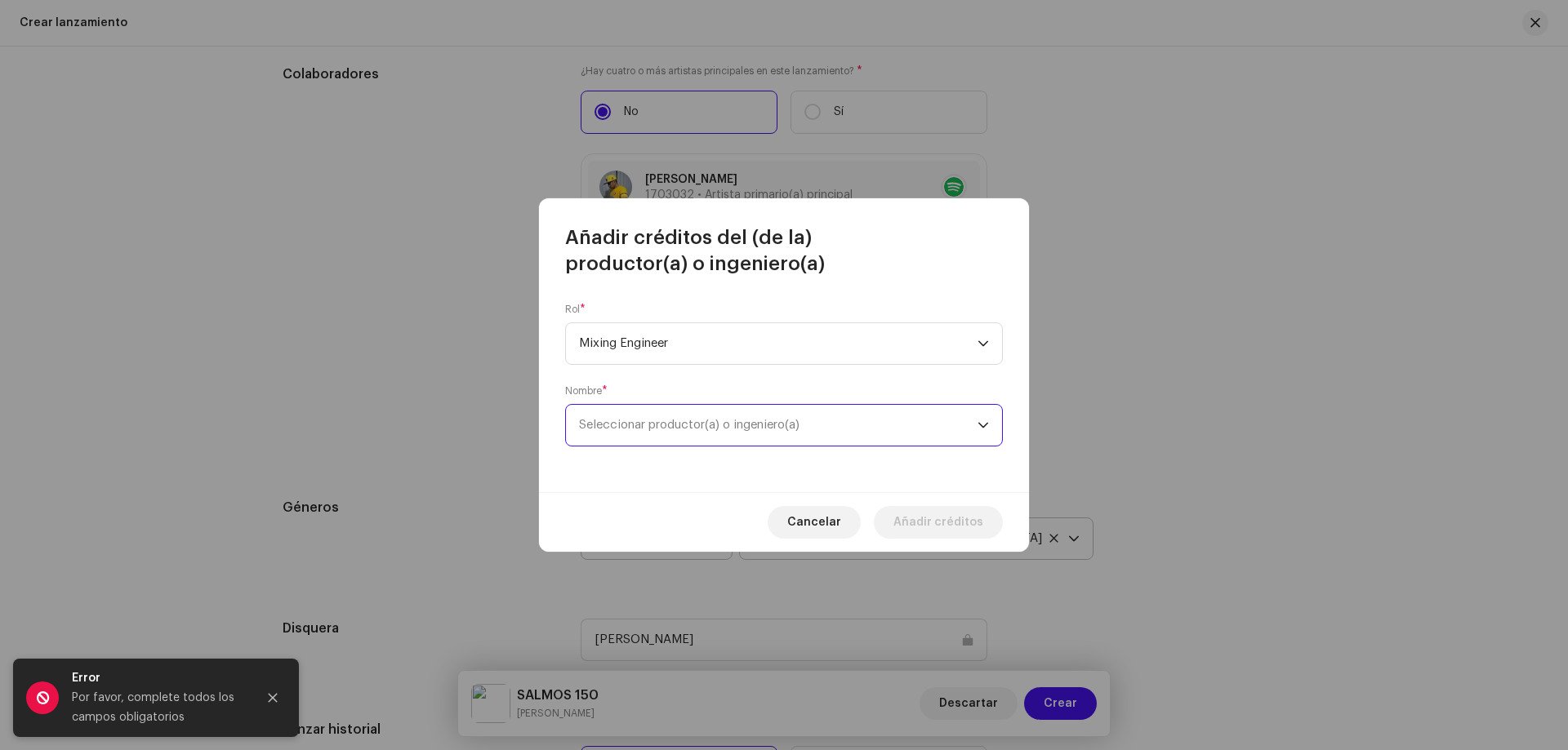
click at [643, 434] on span "Seleccionar productor(a) o ingeniero(a)" at bounding box center [778, 425] width 399 height 41
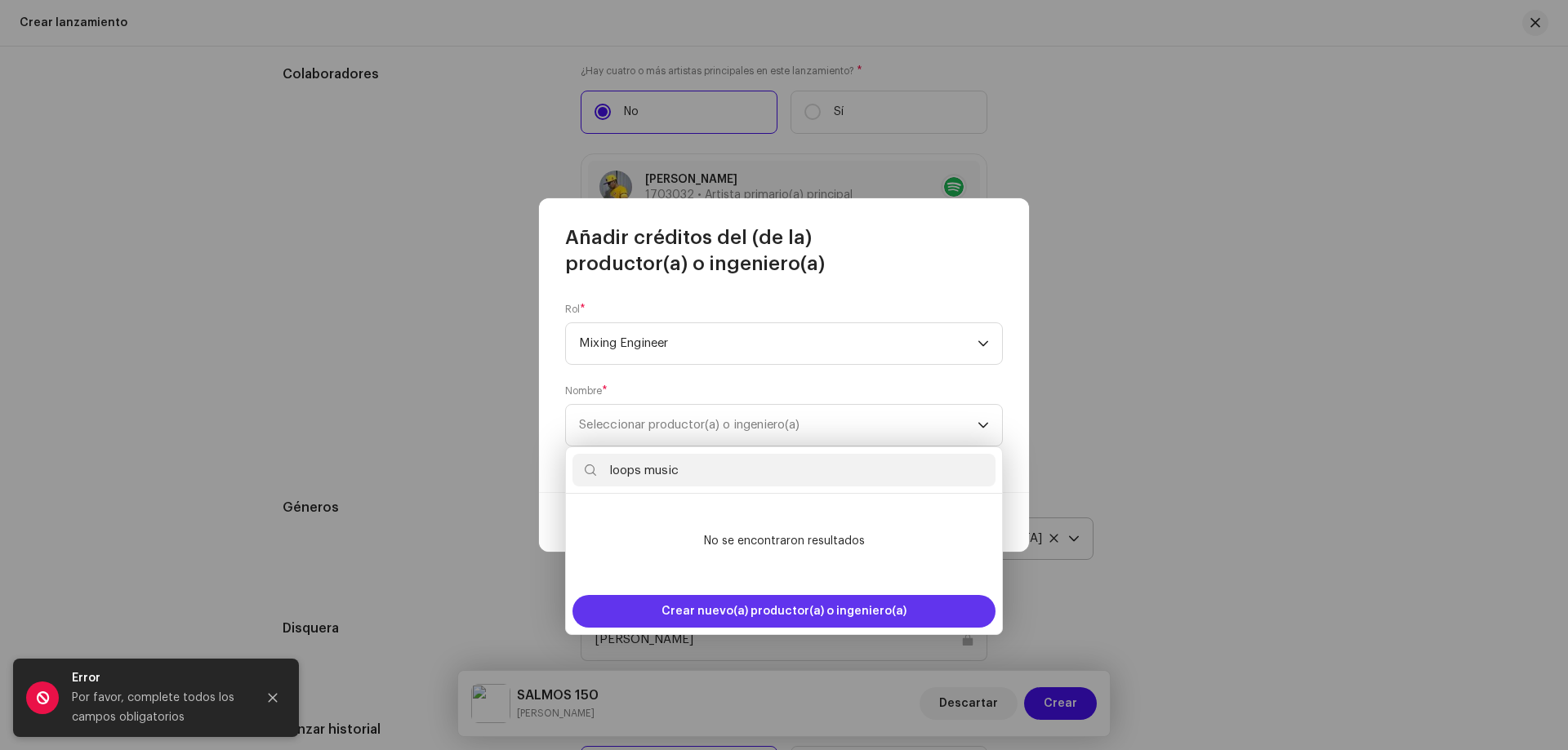
type input "loops music"
click at [716, 603] on span "Crear nuevo(a) productor(a) o ingeniero(a)" at bounding box center [784, 611] width 245 height 32
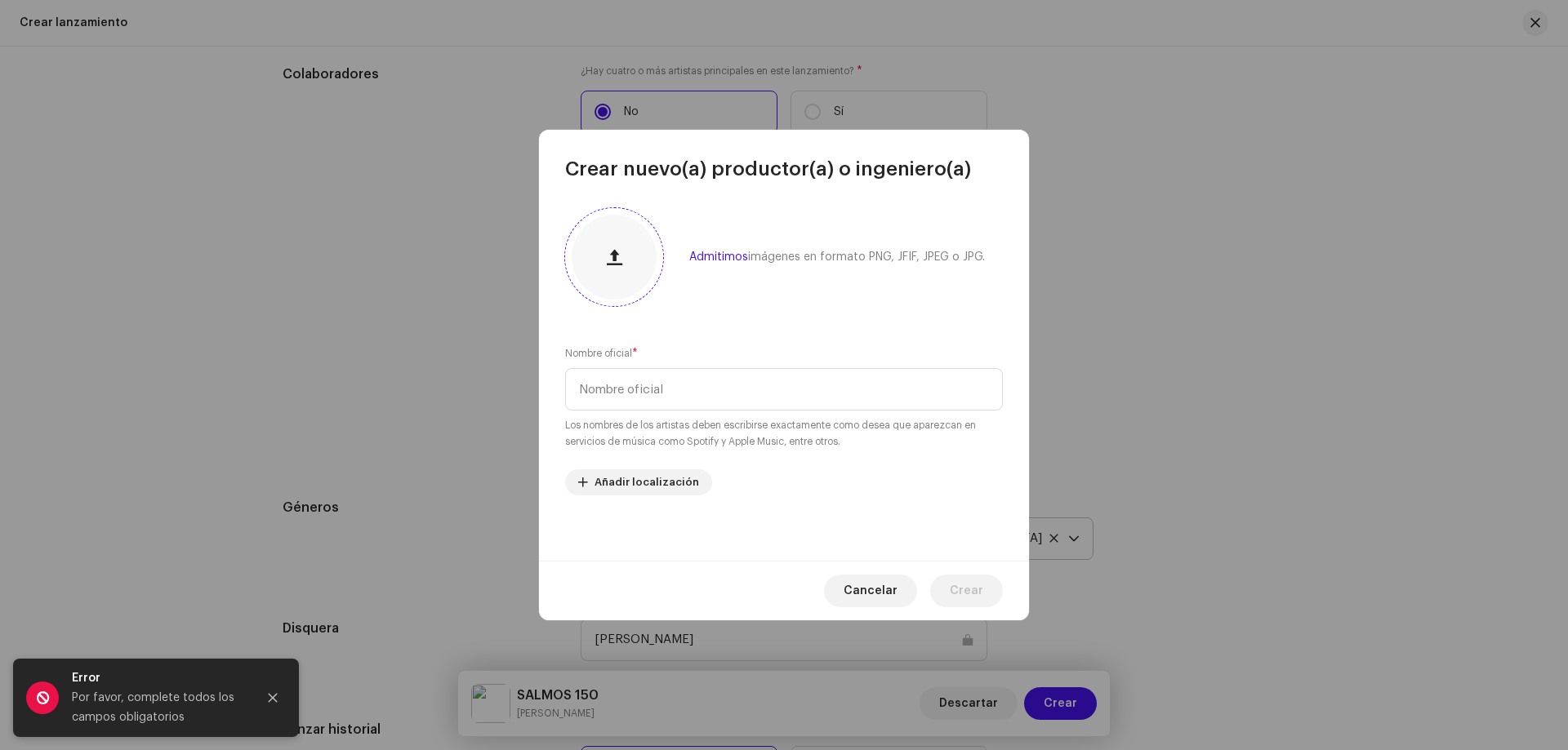
click at [605, 273] on button "button" at bounding box center [614, 257] width 39 height 39
click at [613, 389] on input "text" at bounding box center [784, 389] width 438 height 42
type input "G"
type input "LOOPS MUSIC"
click at [972, 596] on span "Crear" at bounding box center [967, 590] width 33 height 32
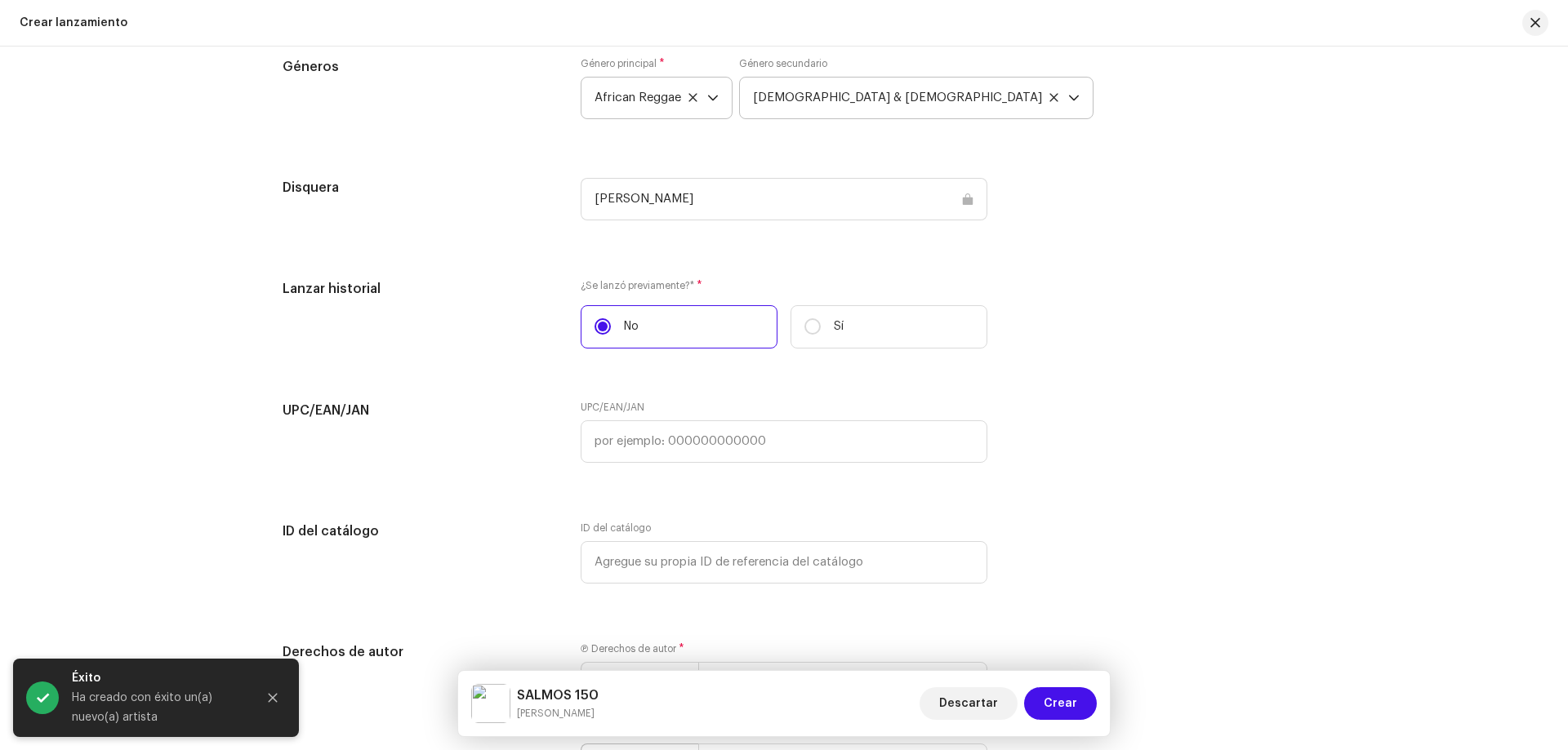
scroll to position [2514, 0]
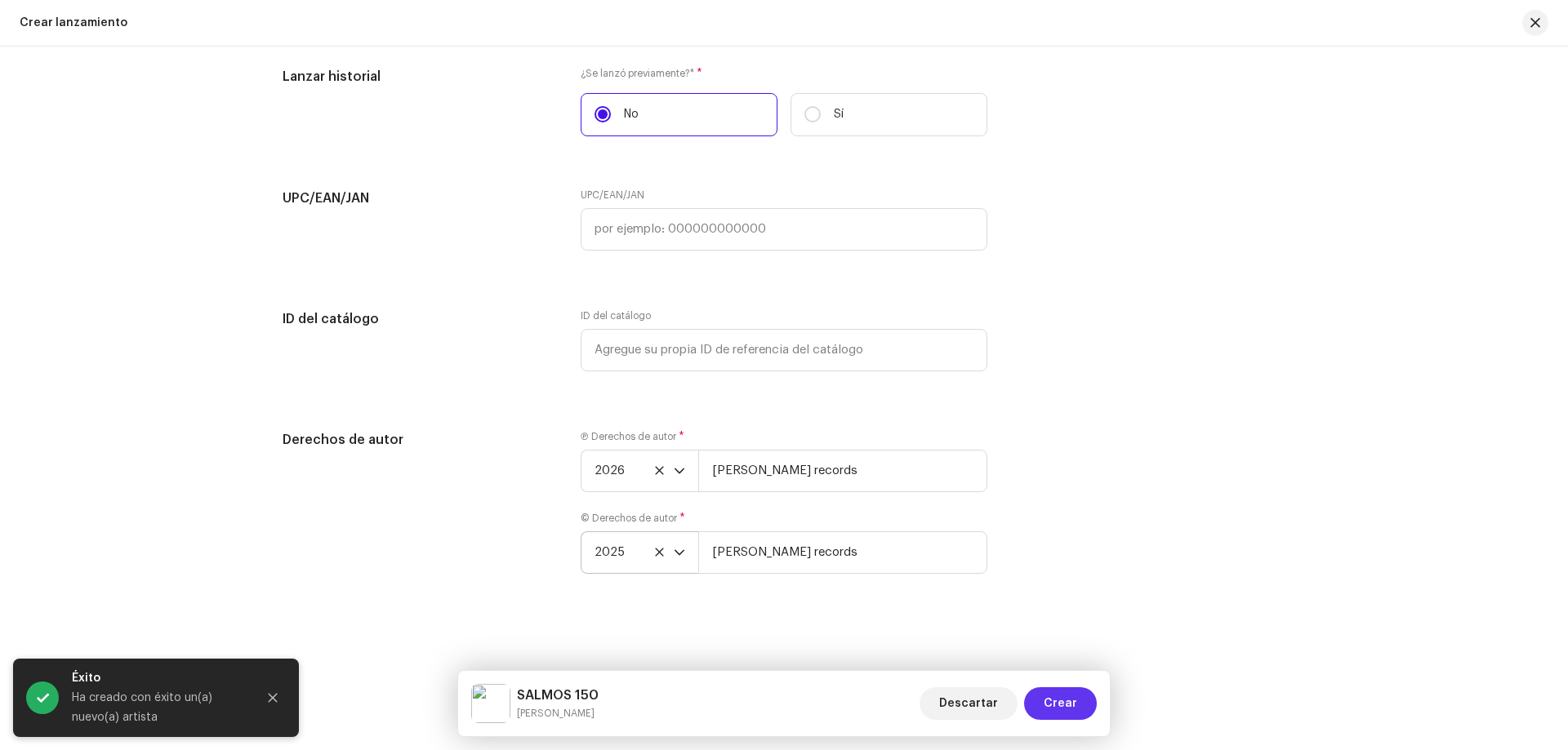
click at [1069, 713] on span "Crear" at bounding box center [1061, 703] width 33 height 32
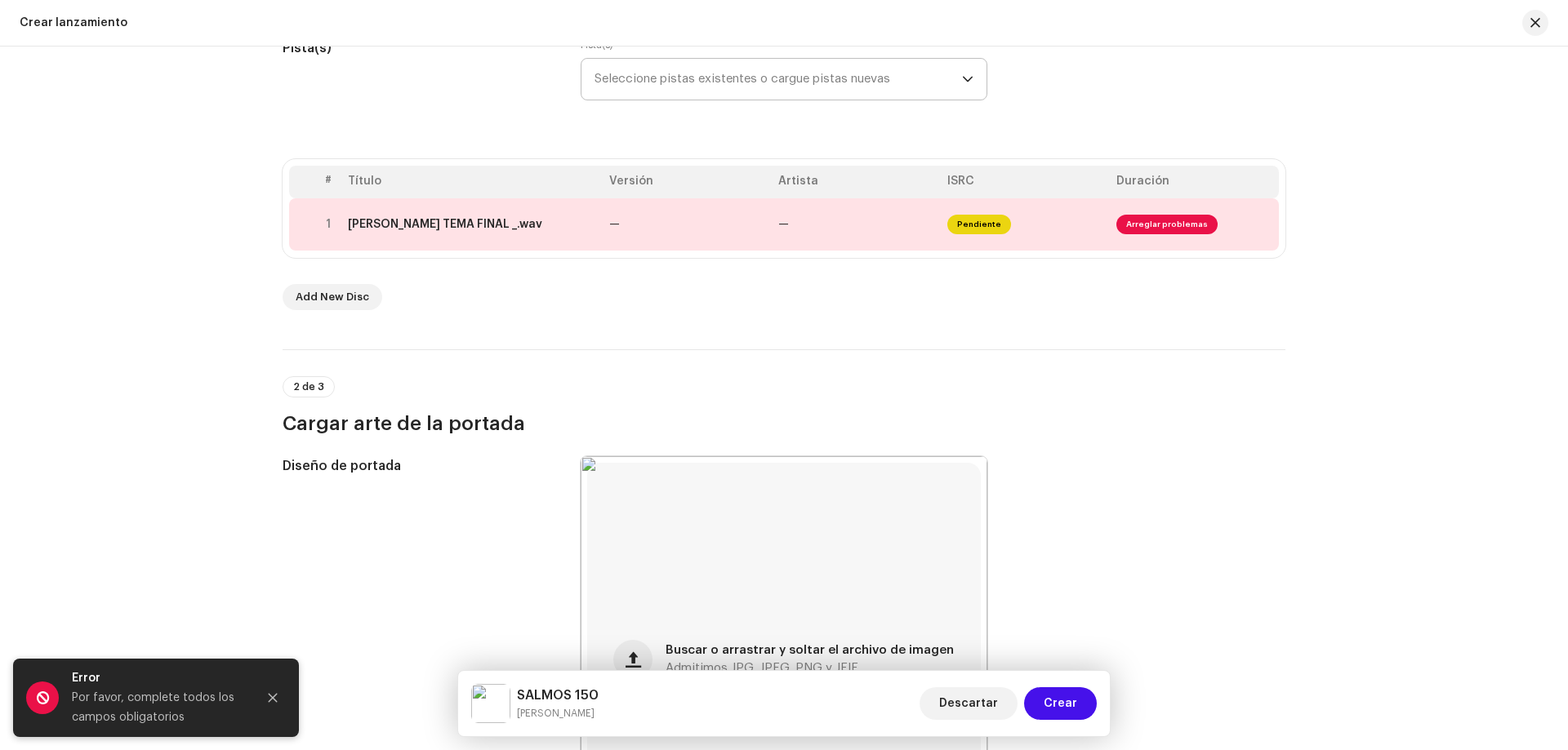
scroll to position [228, 0]
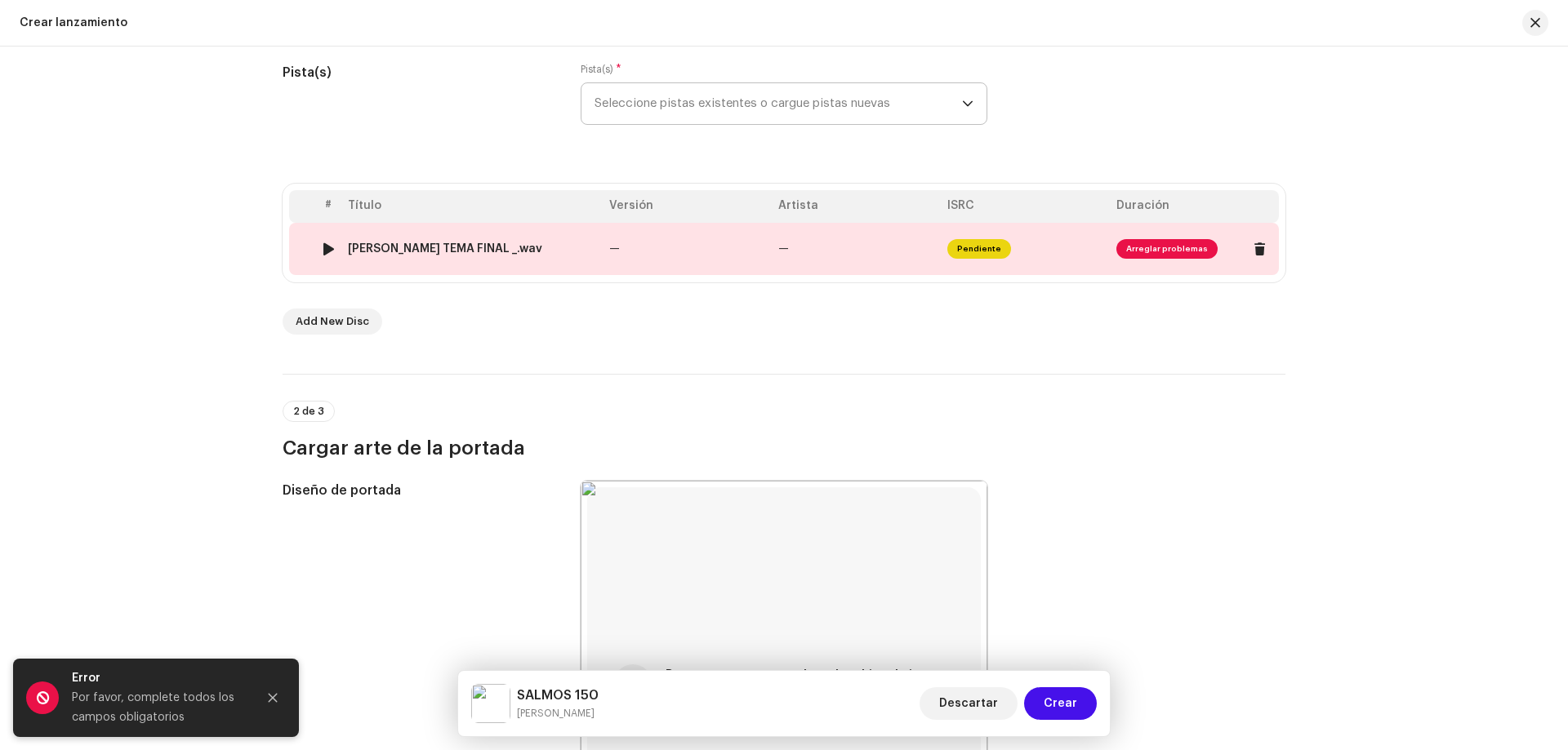
click at [1161, 247] on span "Arreglar problemas" at bounding box center [1167, 249] width 101 height 20
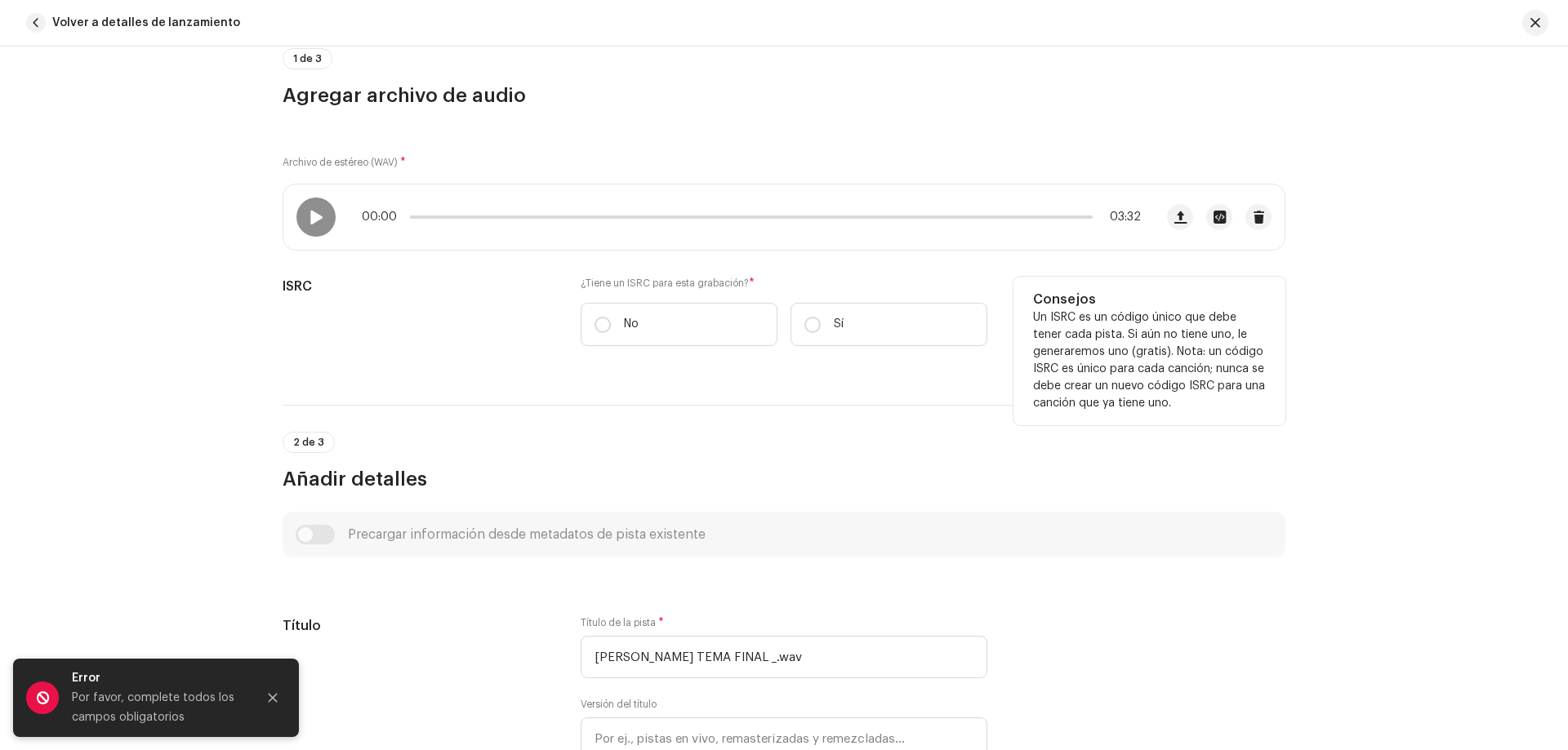
scroll to position [163, 0]
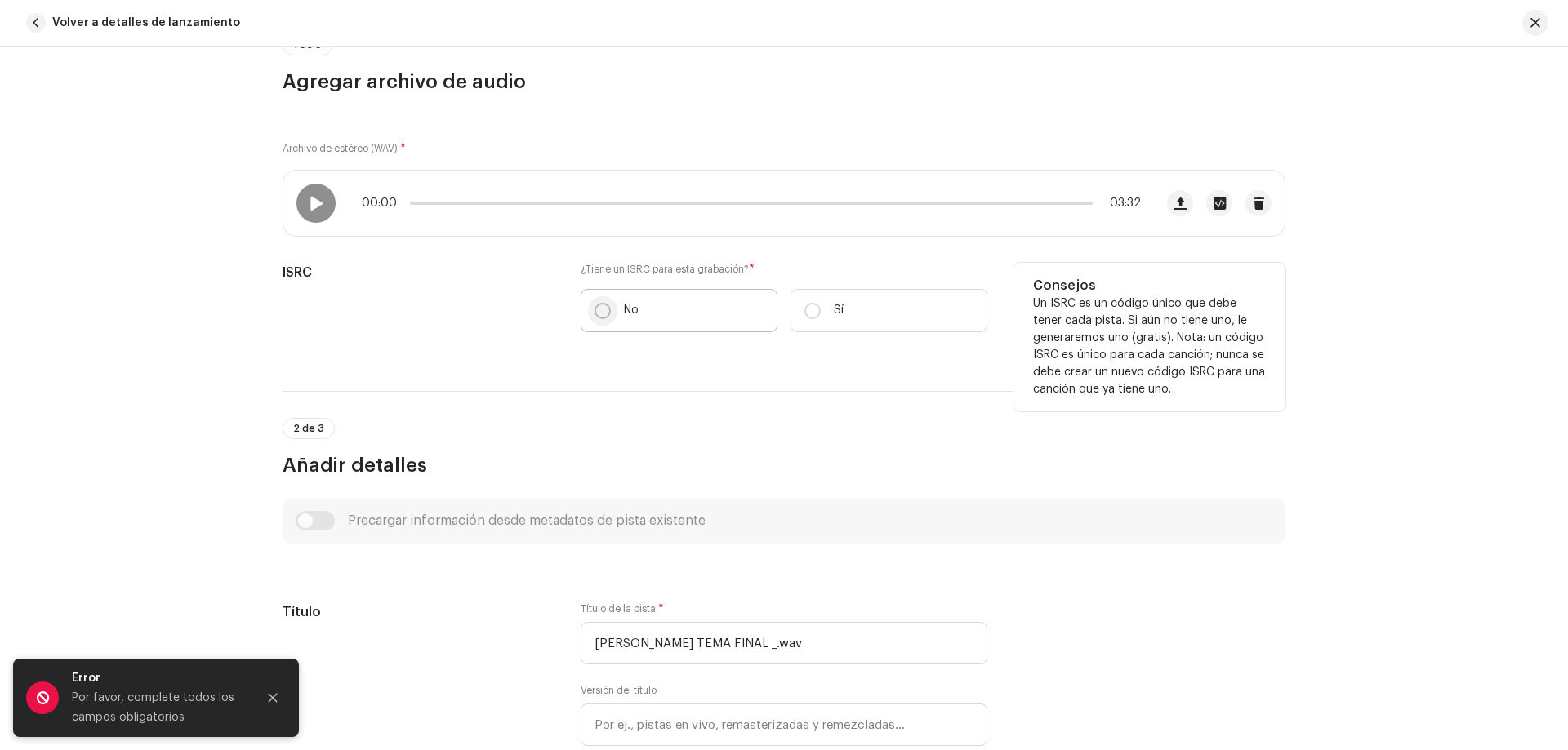
click at [603, 309] on input "No" at bounding box center [603, 311] width 17 height 17
radio input "true"
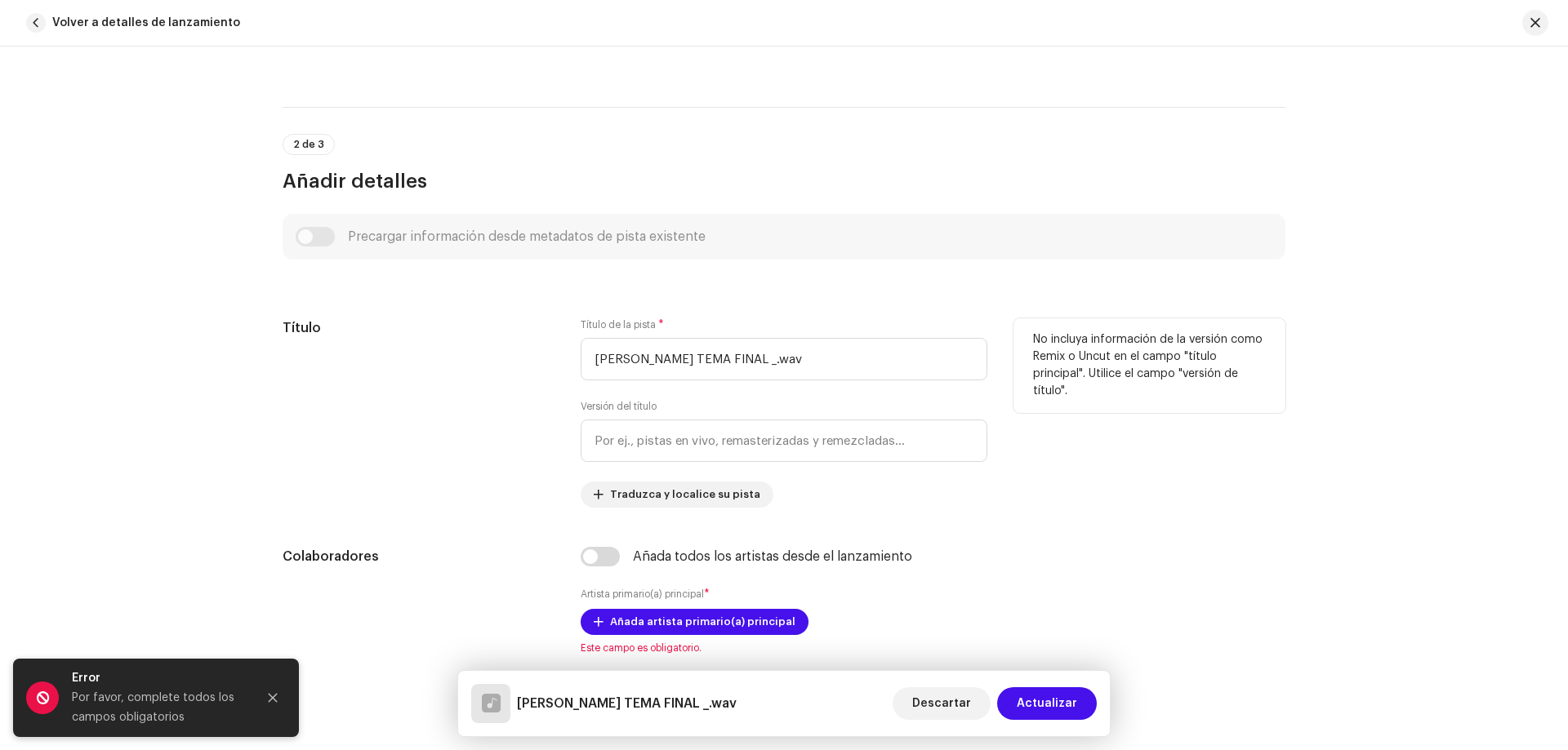
scroll to position [571, 0]
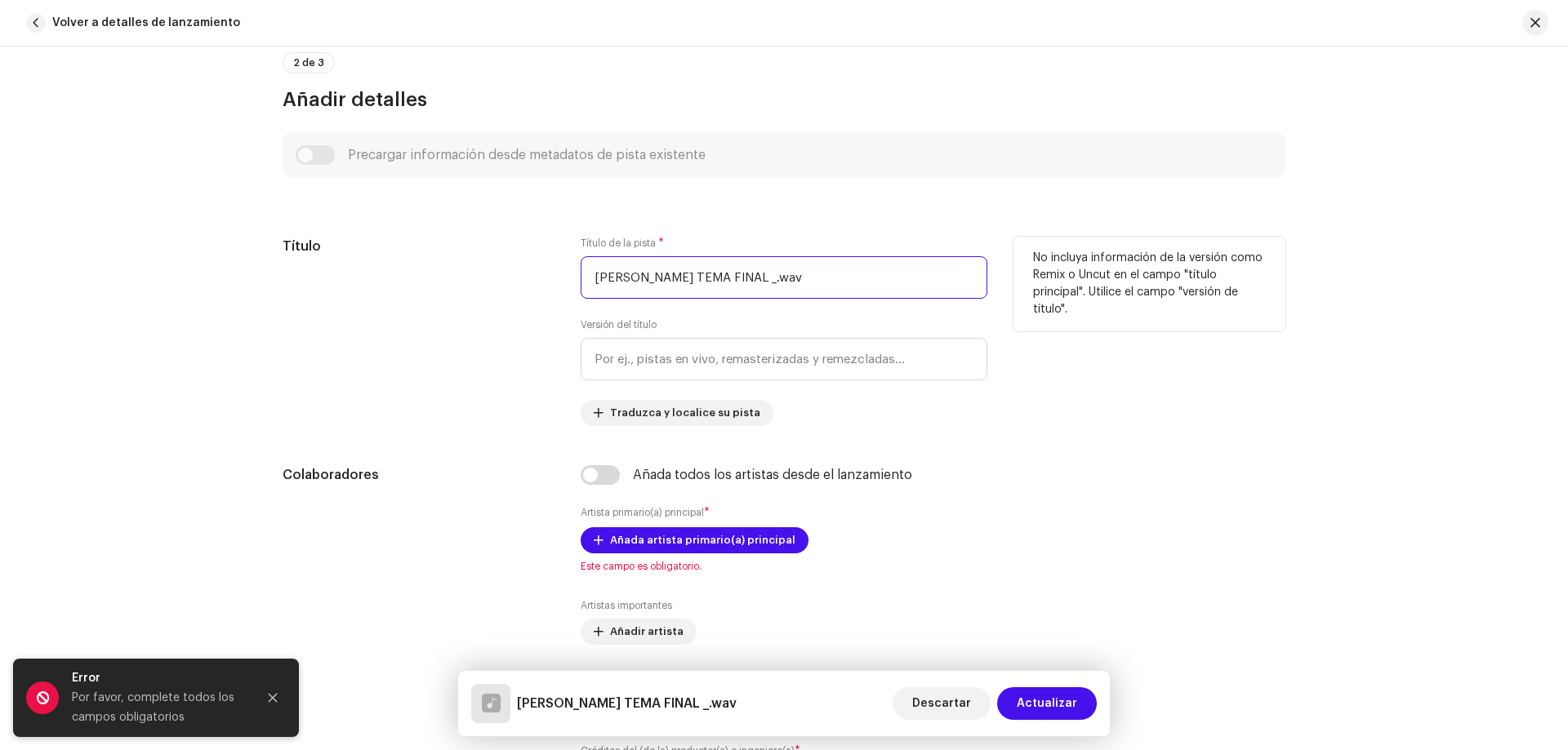
drag, startPoint x: 767, startPoint y: 280, endPoint x: 464, endPoint y: 280, distance: 303.0
click at [464, 280] on div "Título Título de la pista * [PERSON_NAME] TEMA FINAL _.wav Versión del título T…" at bounding box center [784, 331] width 1003 height 190
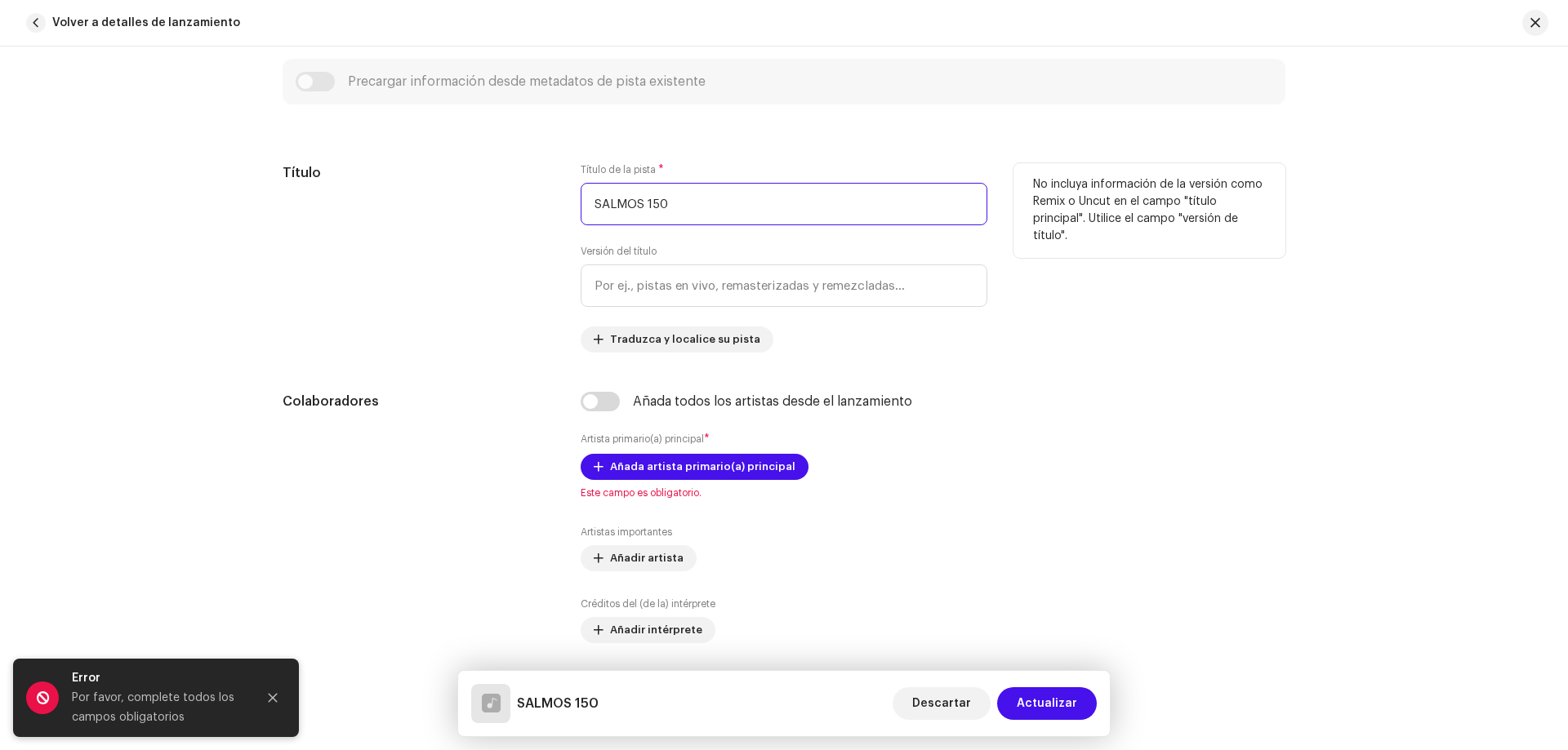
scroll to position [816, 0]
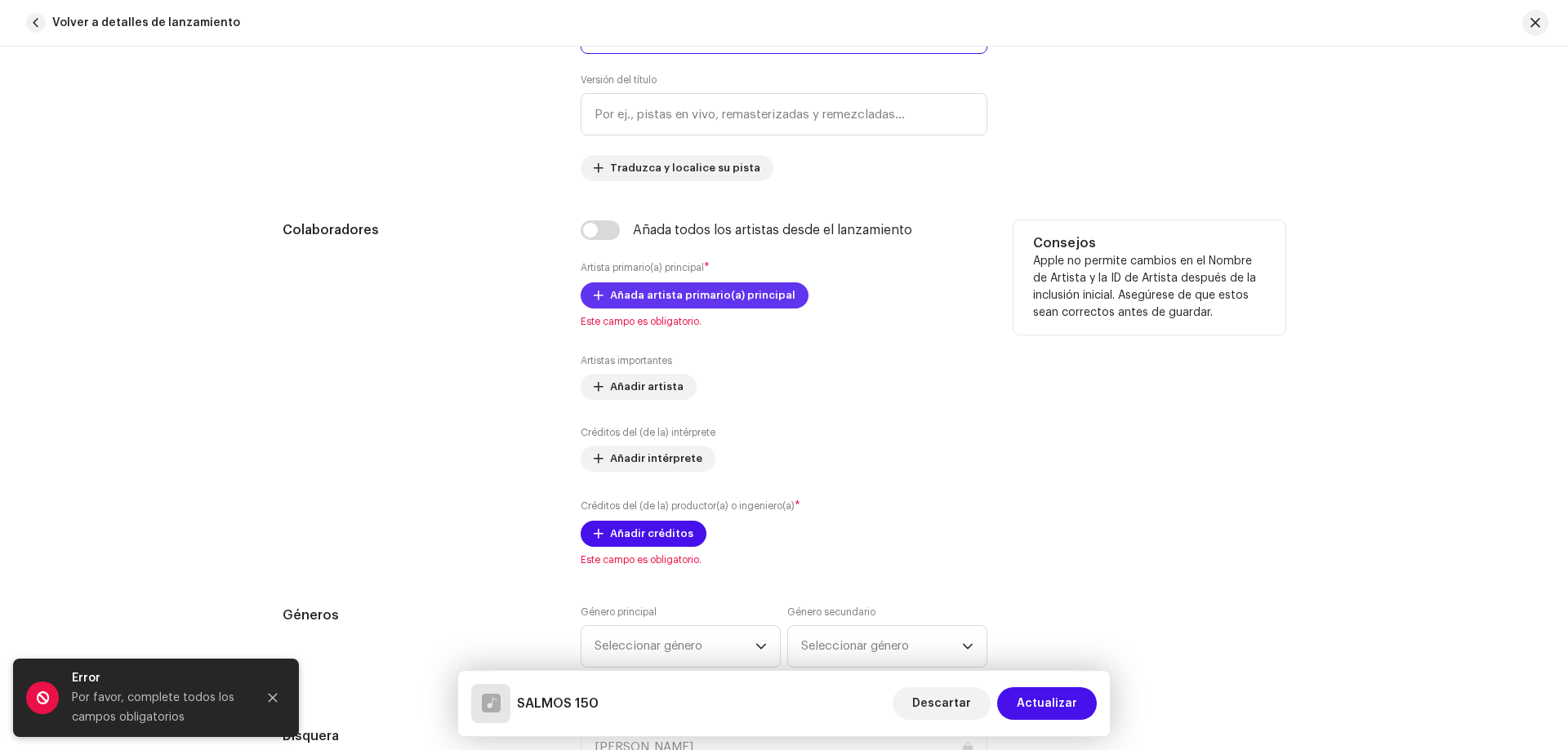
type input "SALMOS 150"
click at [667, 304] on span "Añada artista primario(a) principal" at bounding box center [703, 295] width 186 height 32
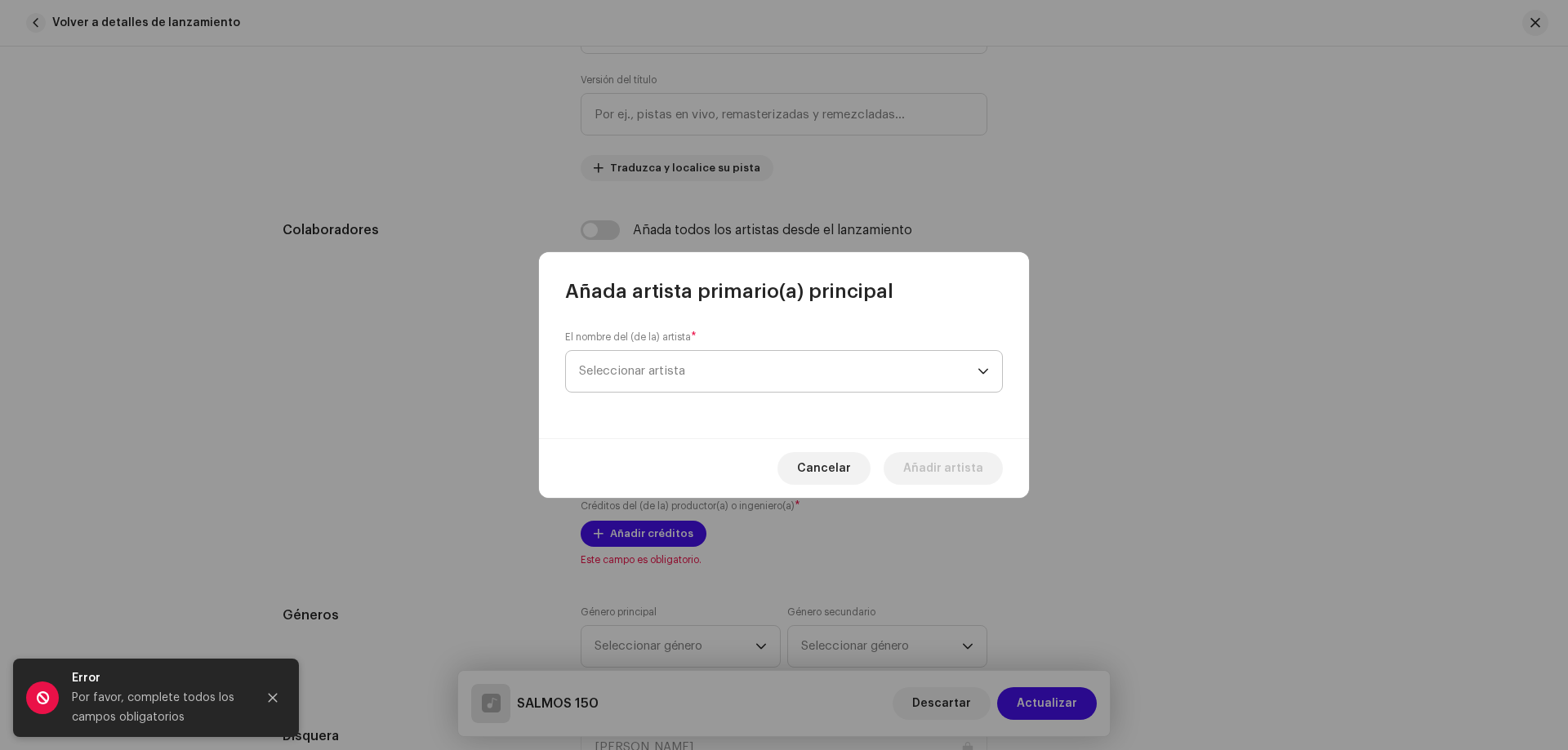
click at [640, 373] on span "Seleccionar artista" at bounding box center [632, 370] width 106 height 12
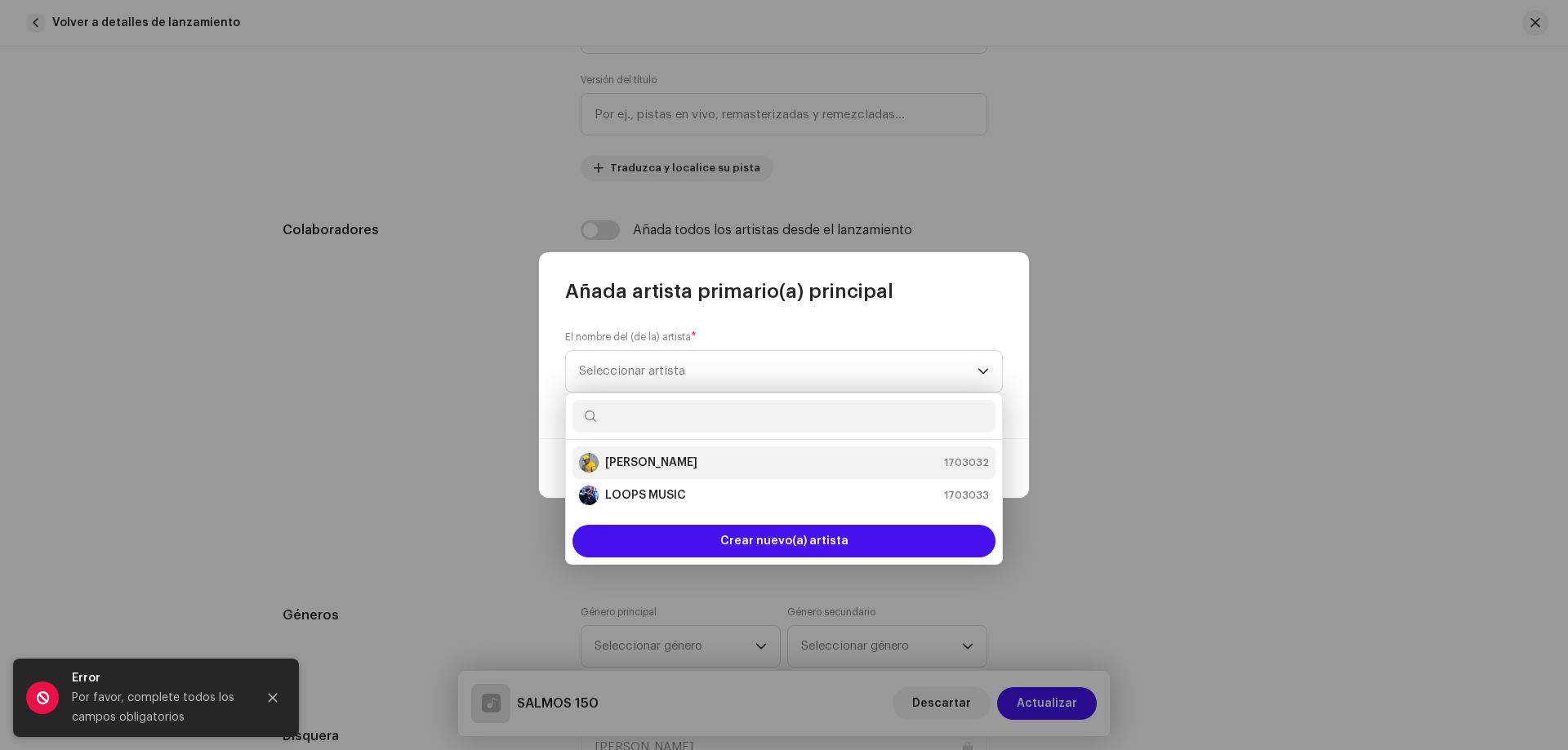
click at [649, 457] on strong "[PERSON_NAME]" at bounding box center [651, 463] width 92 height 17
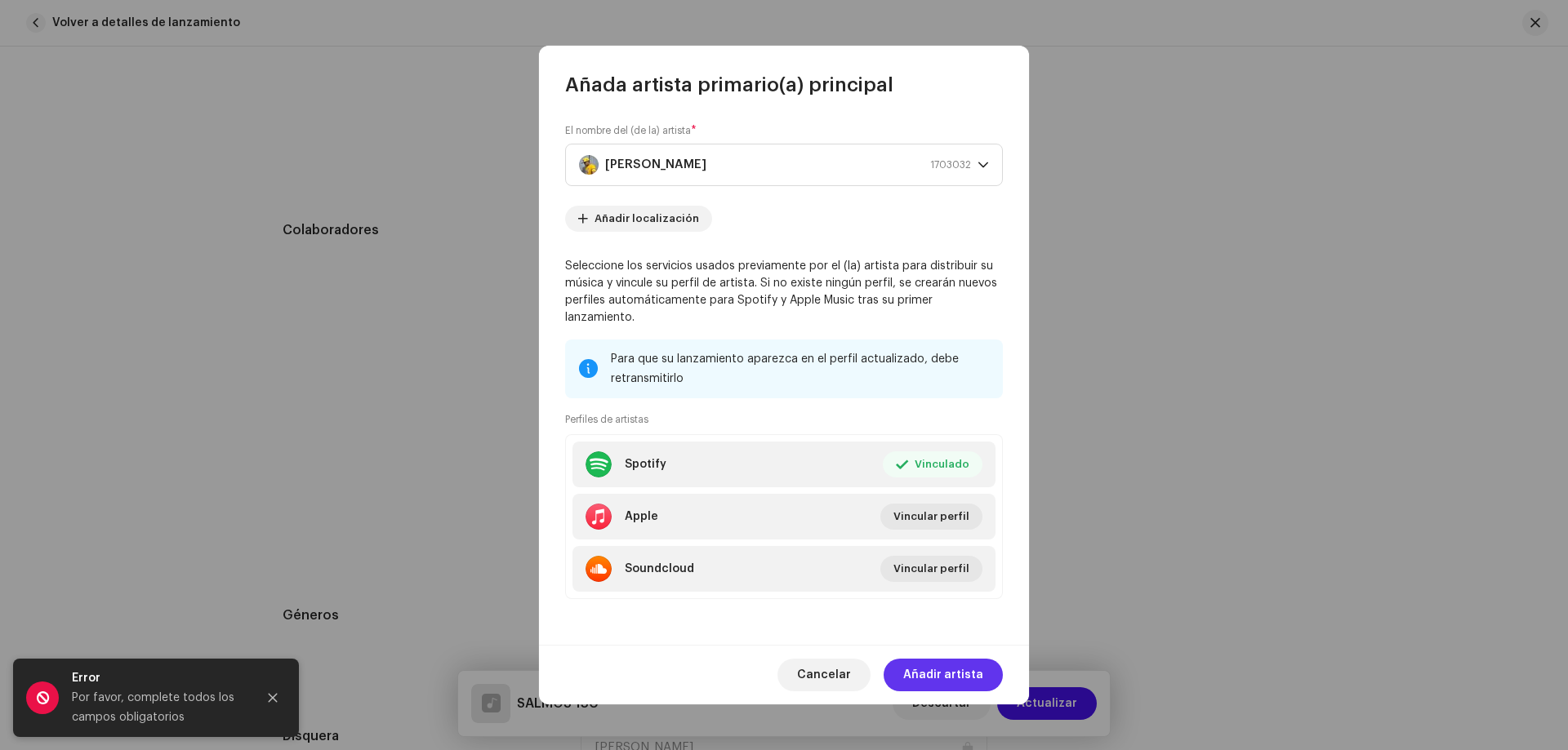
click at [956, 662] on span "Añadir artista" at bounding box center [943, 675] width 80 height 32
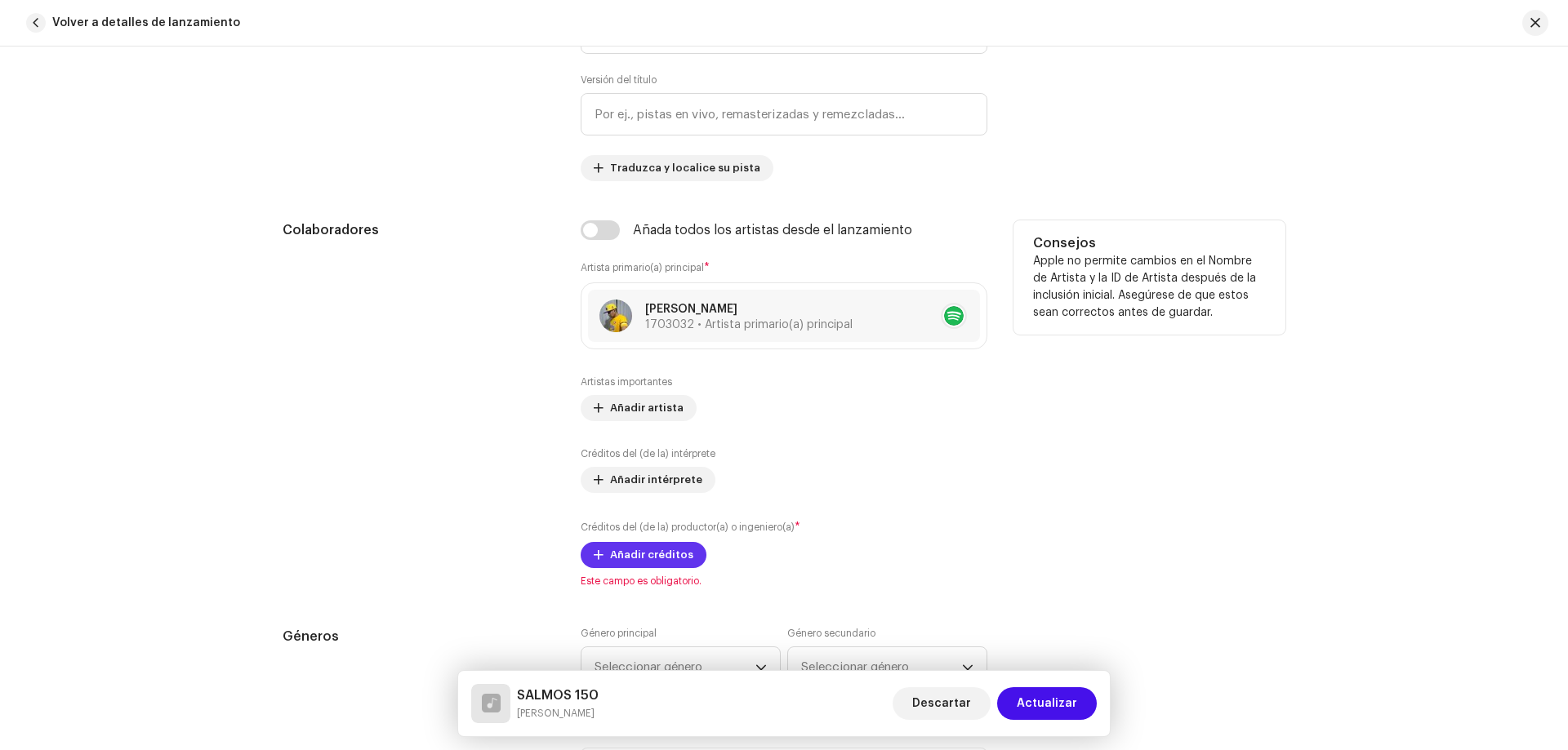
click at [642, 558] on span "Añadir créditos" at bounding box center [652, 554] width 83 height 32
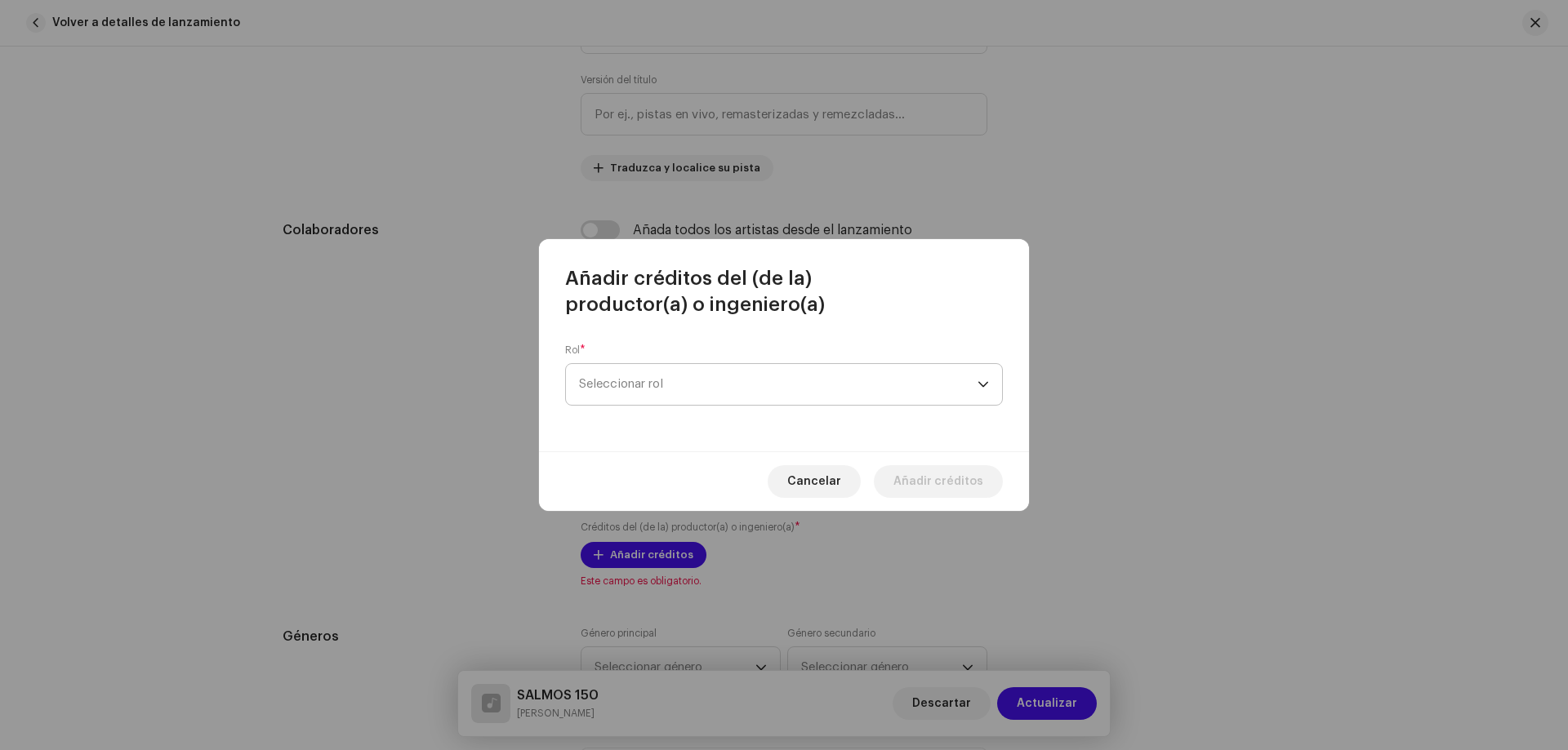
click at [687, 392] on span "Seleccionar rol" at bounding box center [778, 384] width 399 height 41
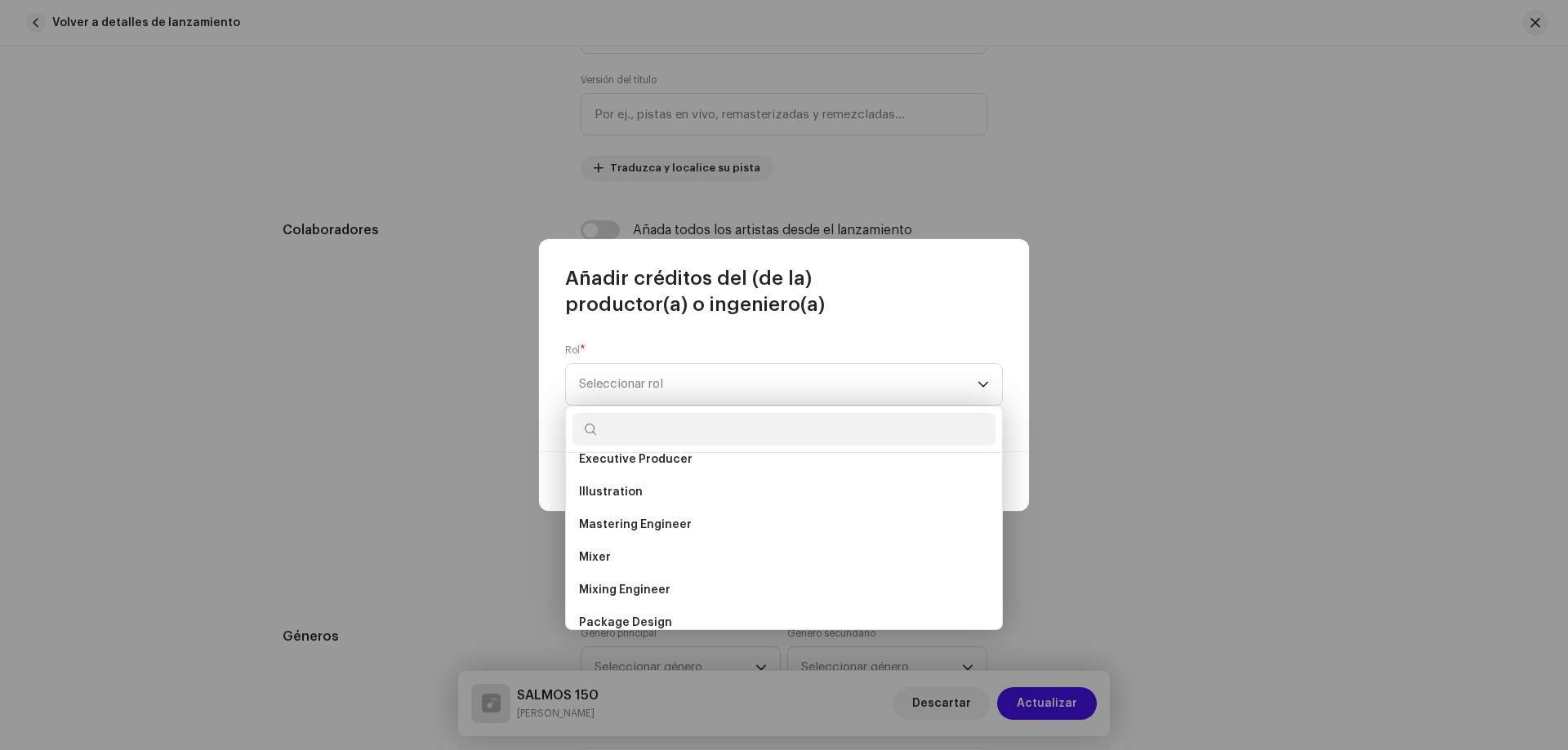
scroll to position [490, 0]
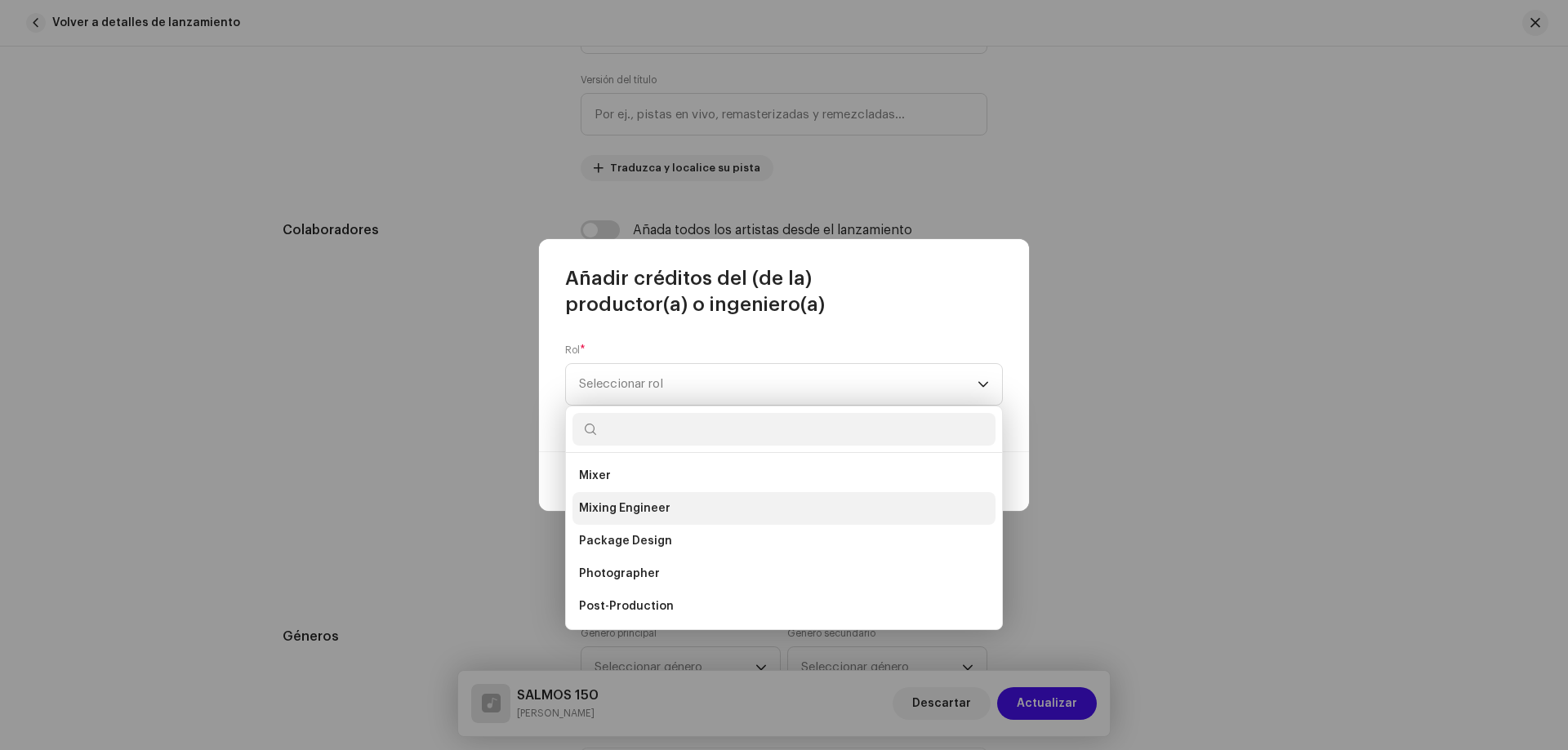
click at [648, 506] on span "Mixing Engineer" at bounding box center [624, 509] width 91 height 17
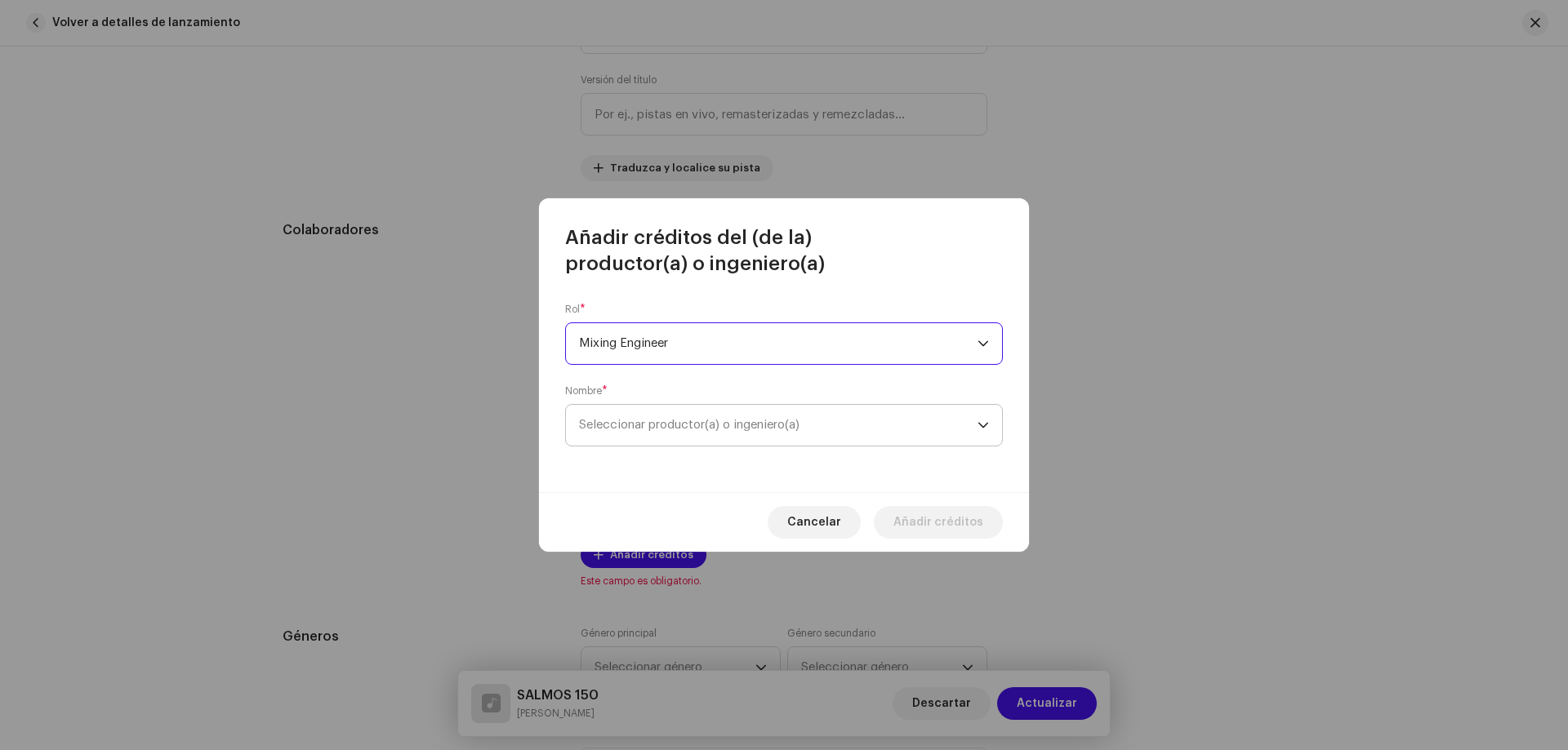
click at [682, 420] on span "Seleccionar productor(a) o ingeniero(a)" at bounding box center [689, 424] width 221 height 12
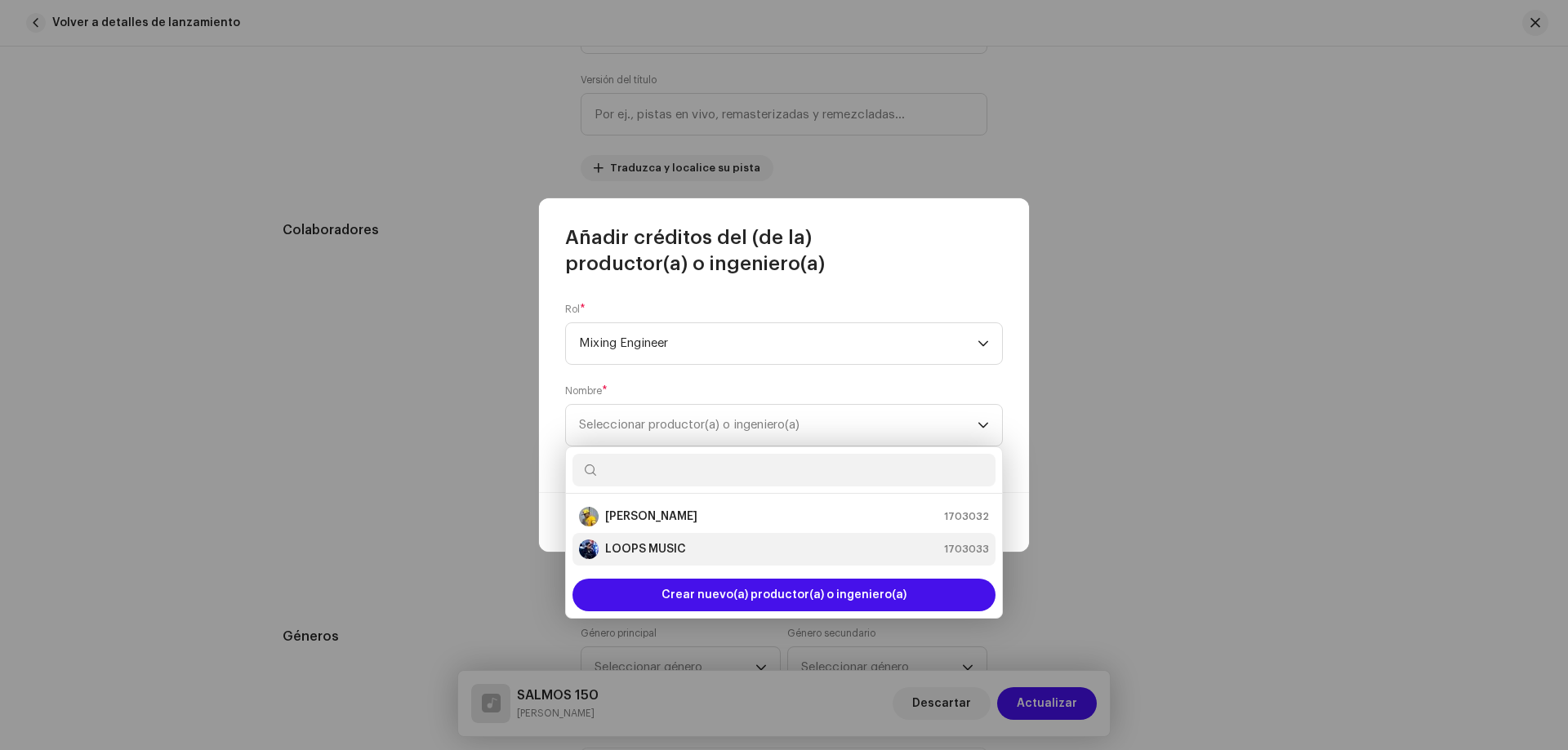
click at [624, 559] on div "LOOPS MUSIC" at bounding box center [632, 549] width 107 height 20
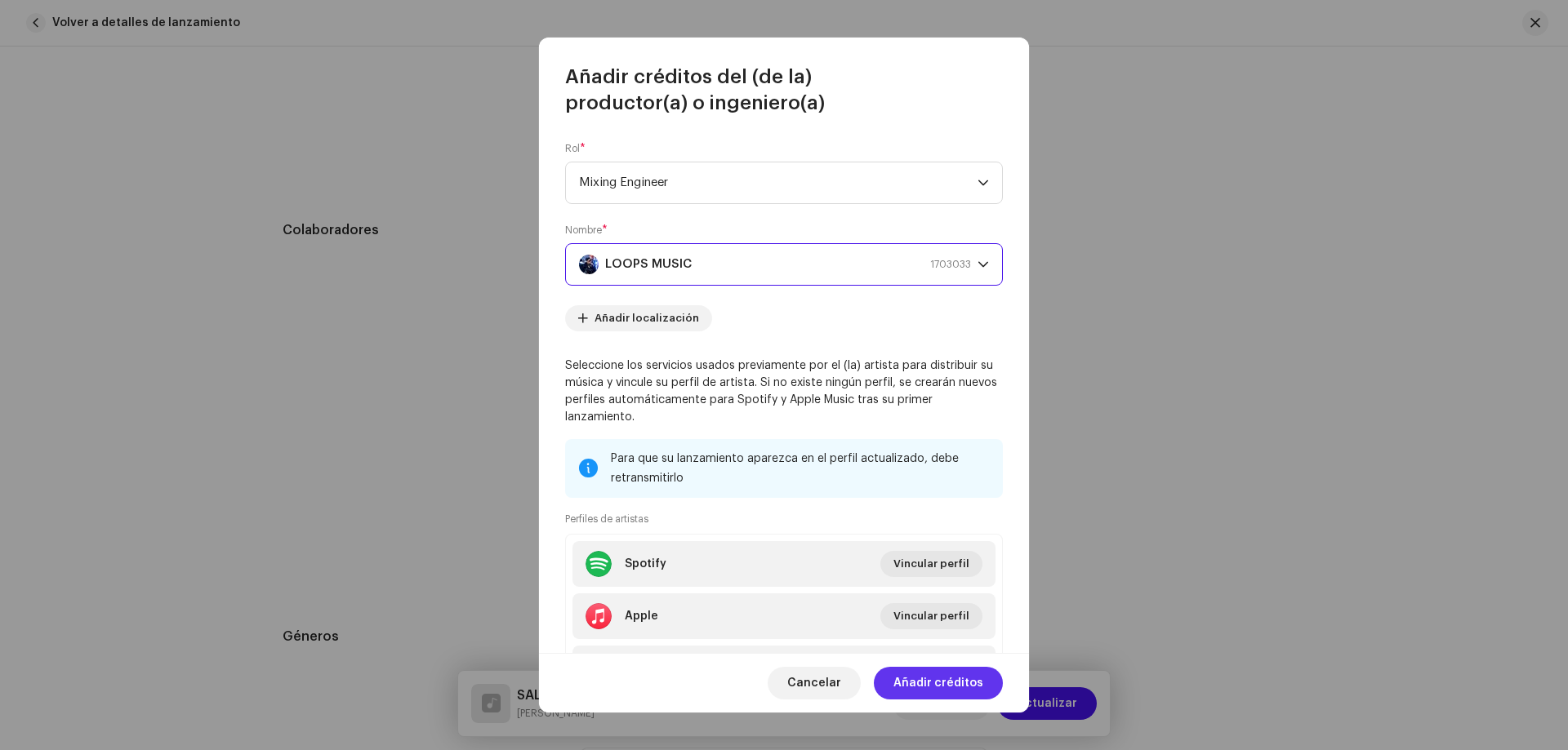
click at [947, 682] on span "Añadir créditos" at bounding box center [939, 683] width 90 height 32
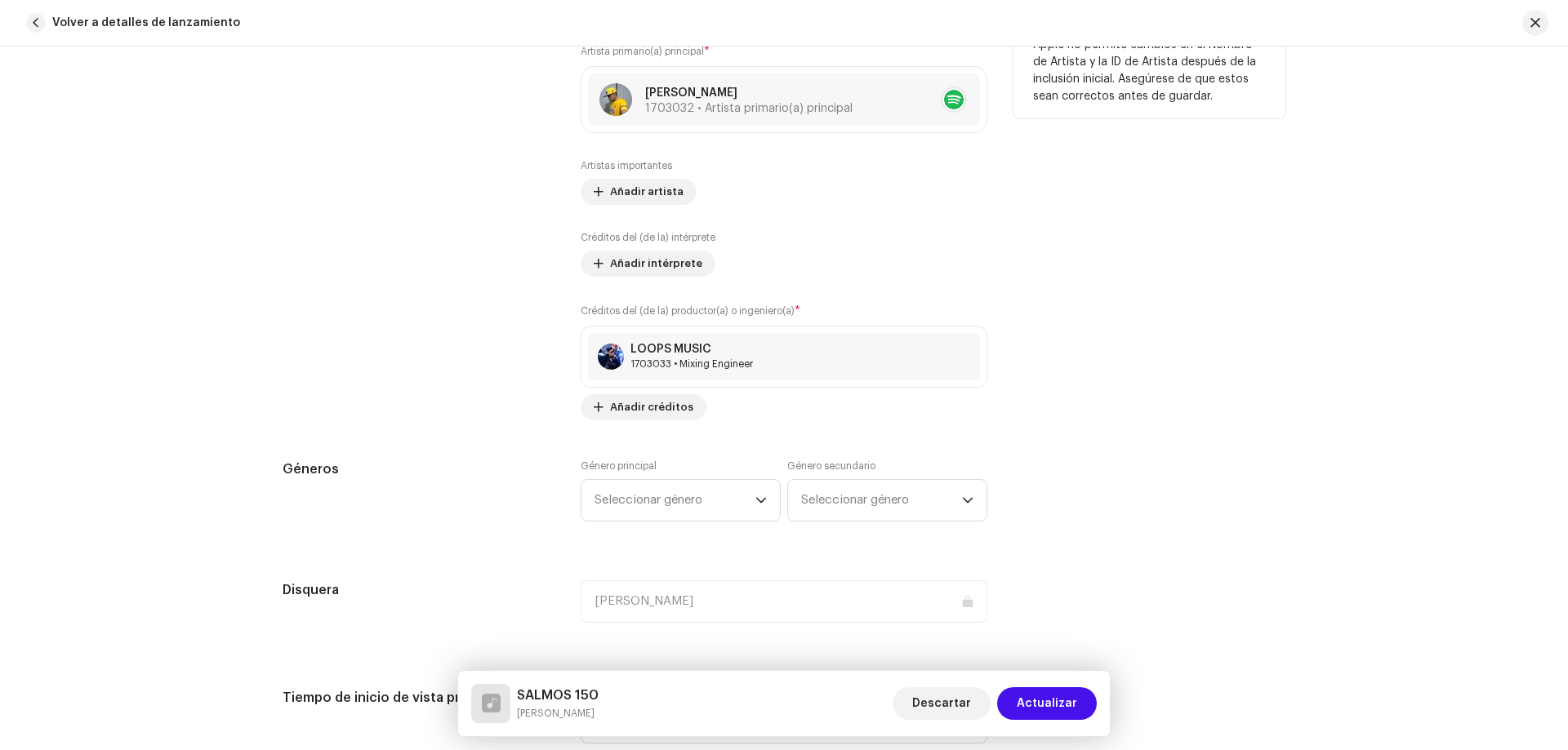
scroll to position [1061, 0]
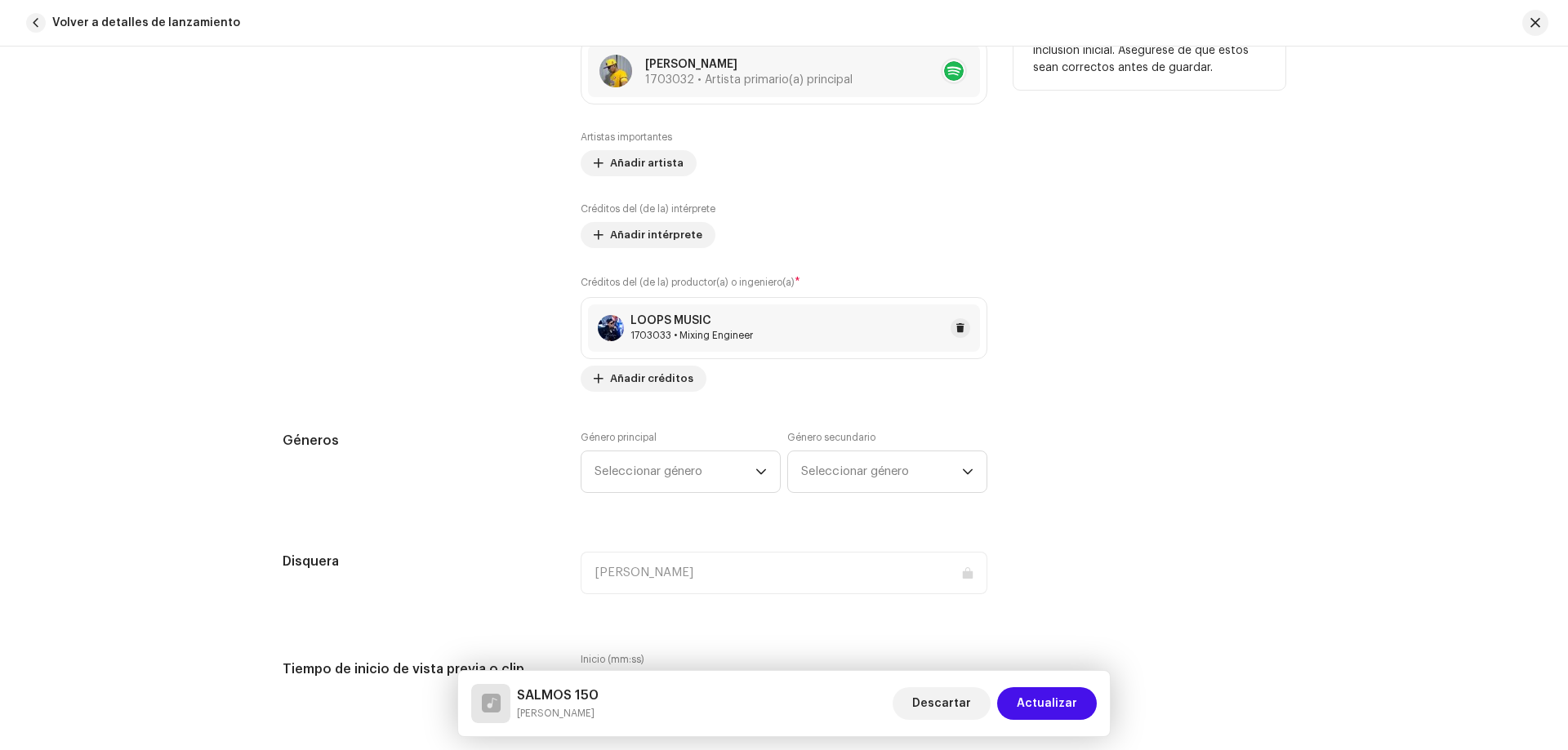
click at [757, 321] on div "LOOPS MUSIC 1703033 • Mixing Engineer" at bounding box center [784, 327] width 392 height 47
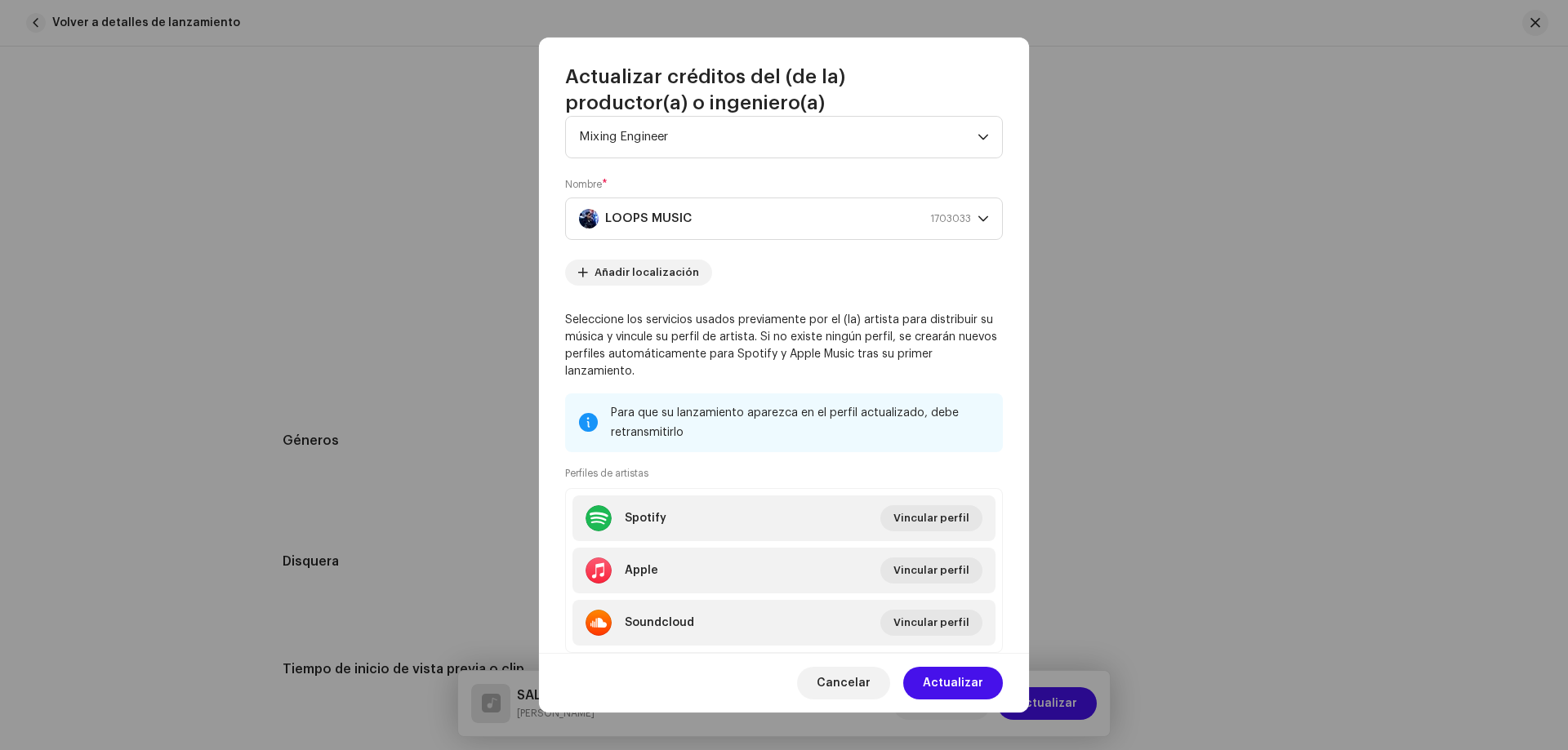
scroll to position [91, 0]
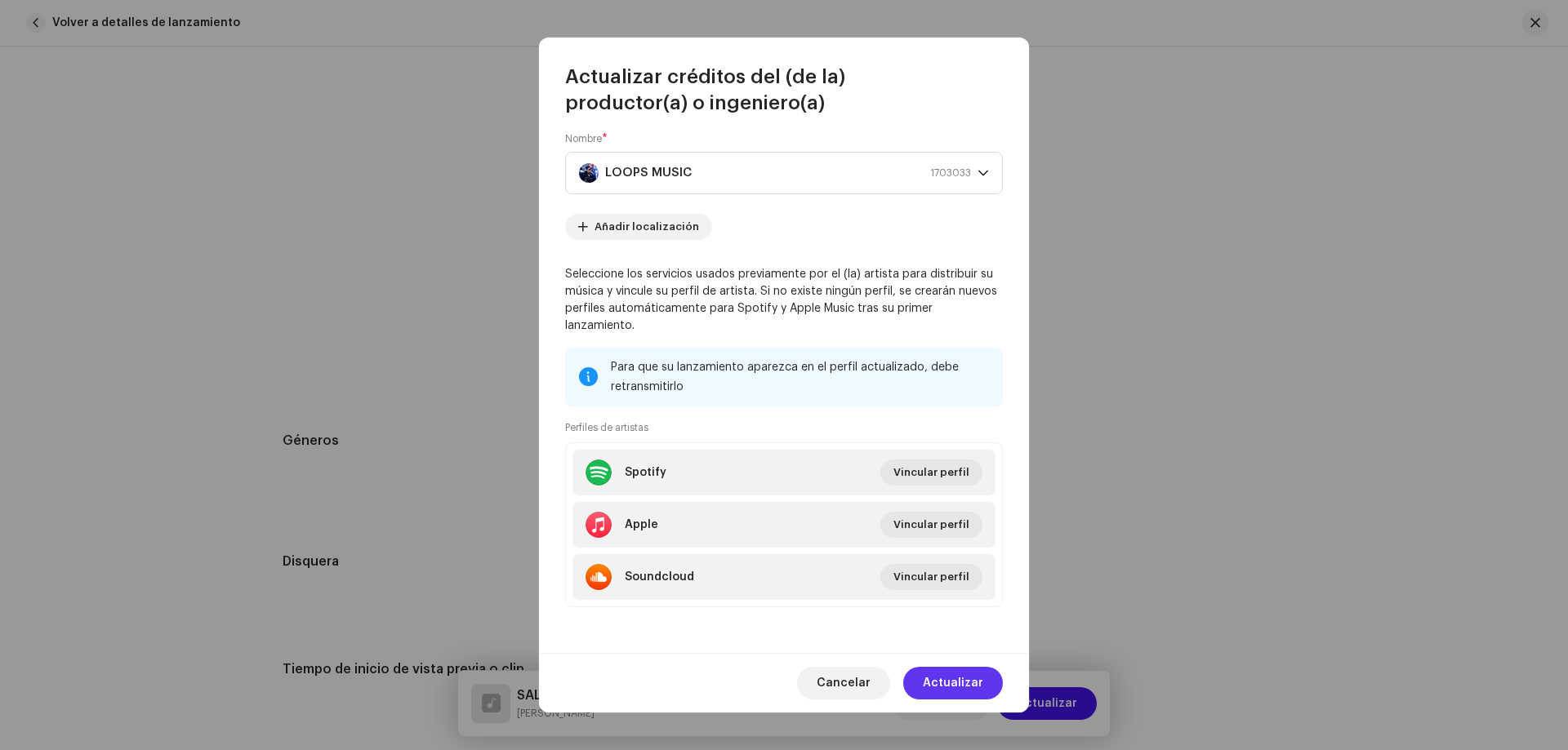
click at [942, 680] on span "Actualizar" at bounding box center [953, 683] width 61 height 32
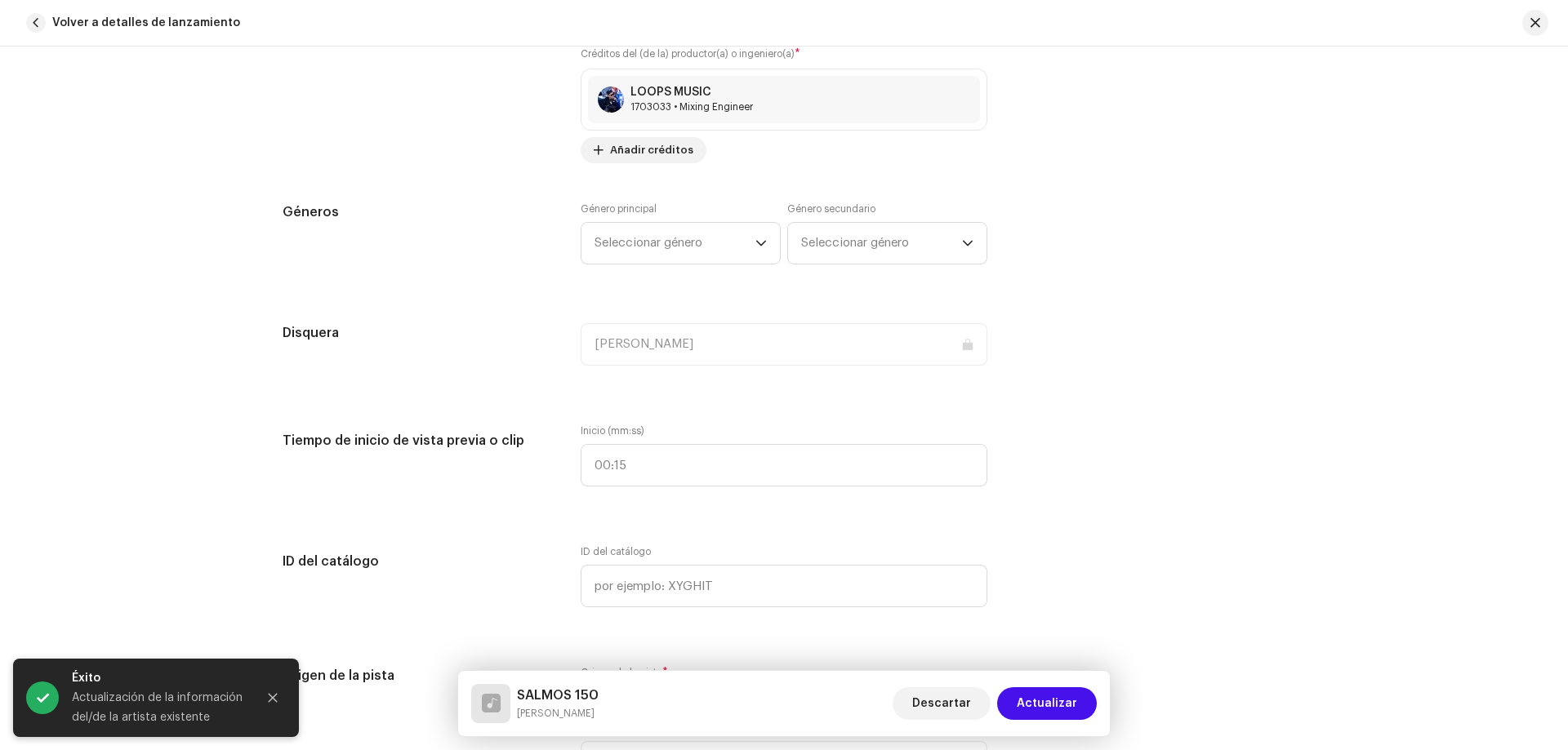
scroll to position [1306, 0]
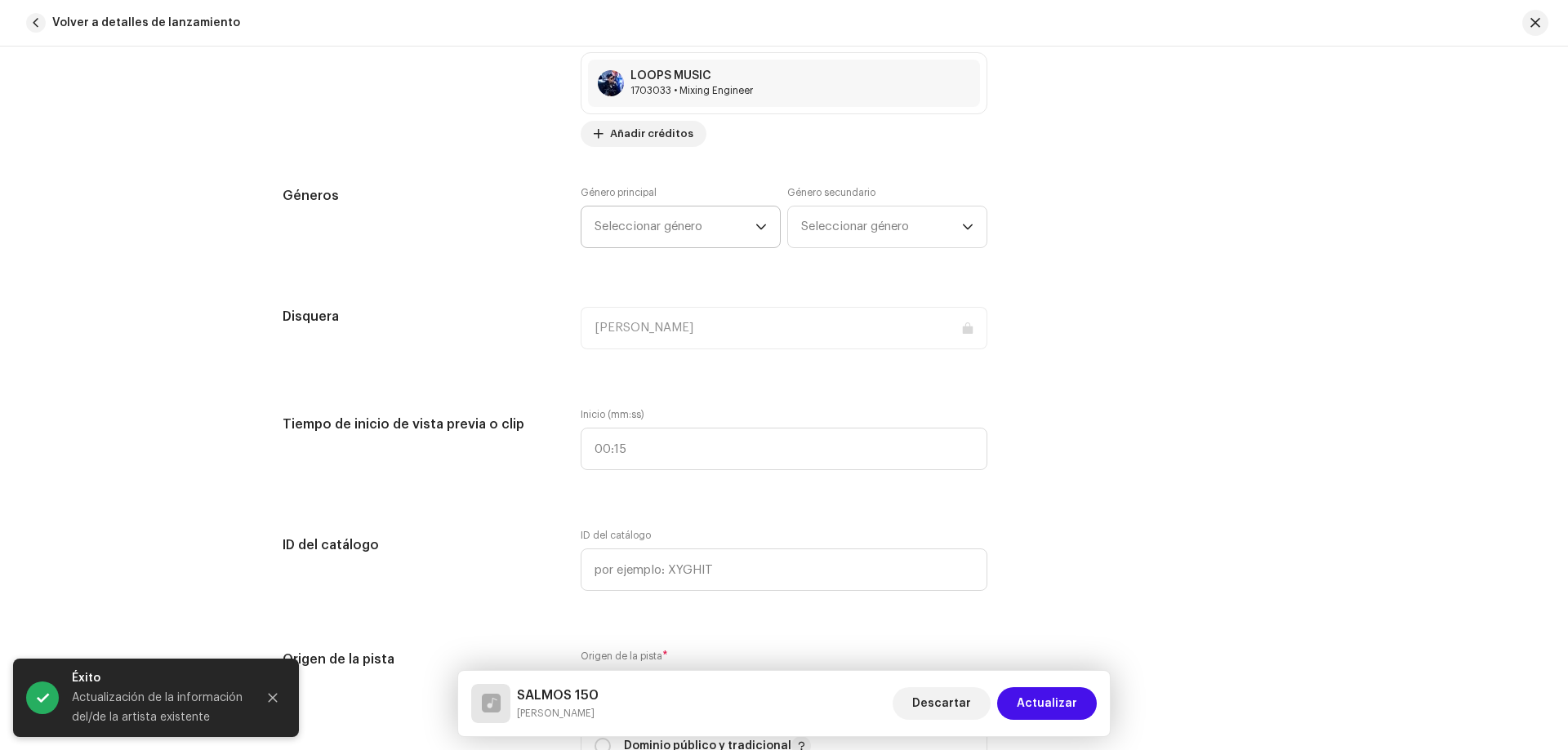
click at [642, 210] on span "Seleccionar género" at bounding box center [675, 226] width 161 height 41
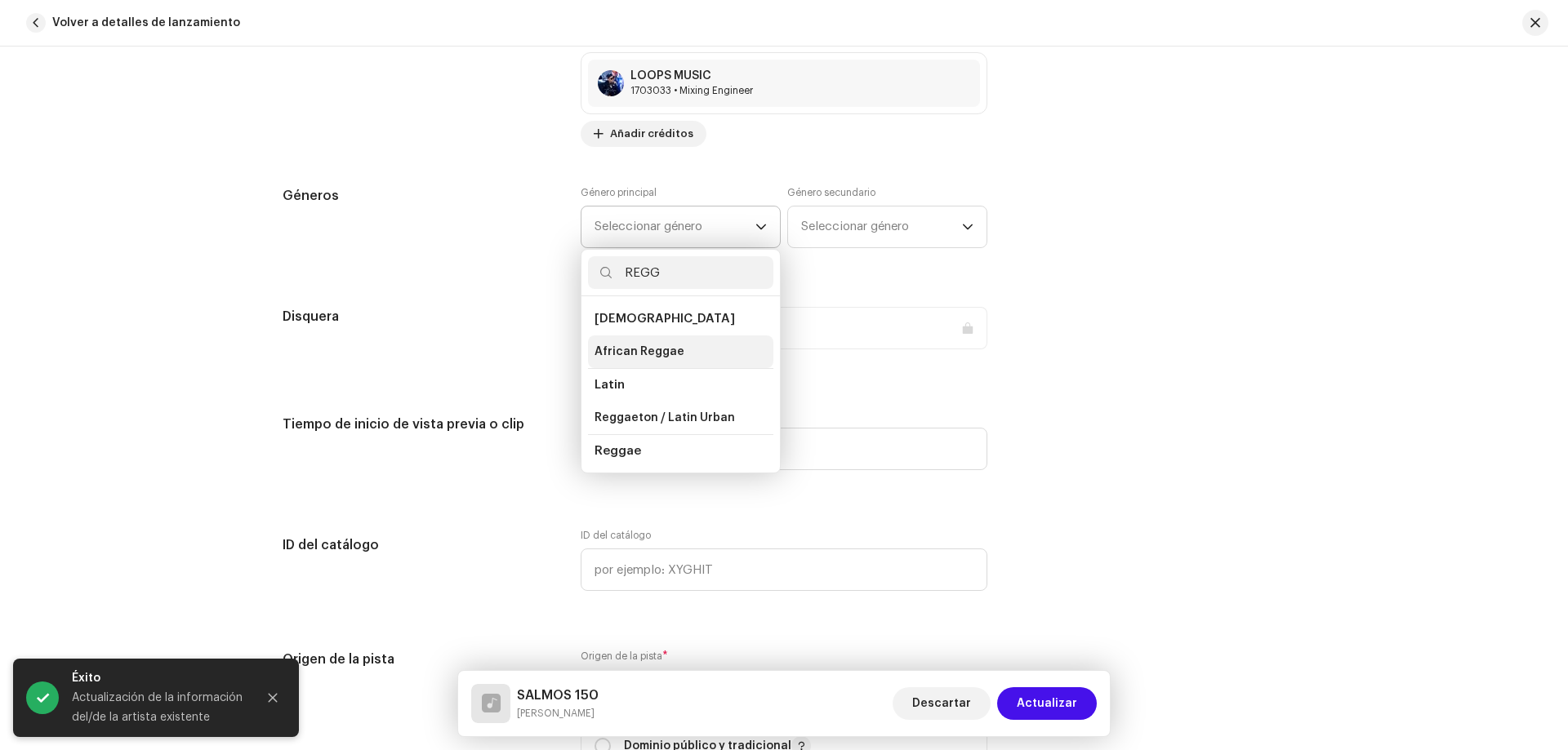
type input "REGG"
click at [630, 353] on span "African Reggae" at bounding box center [639, 352] width 90 height 17
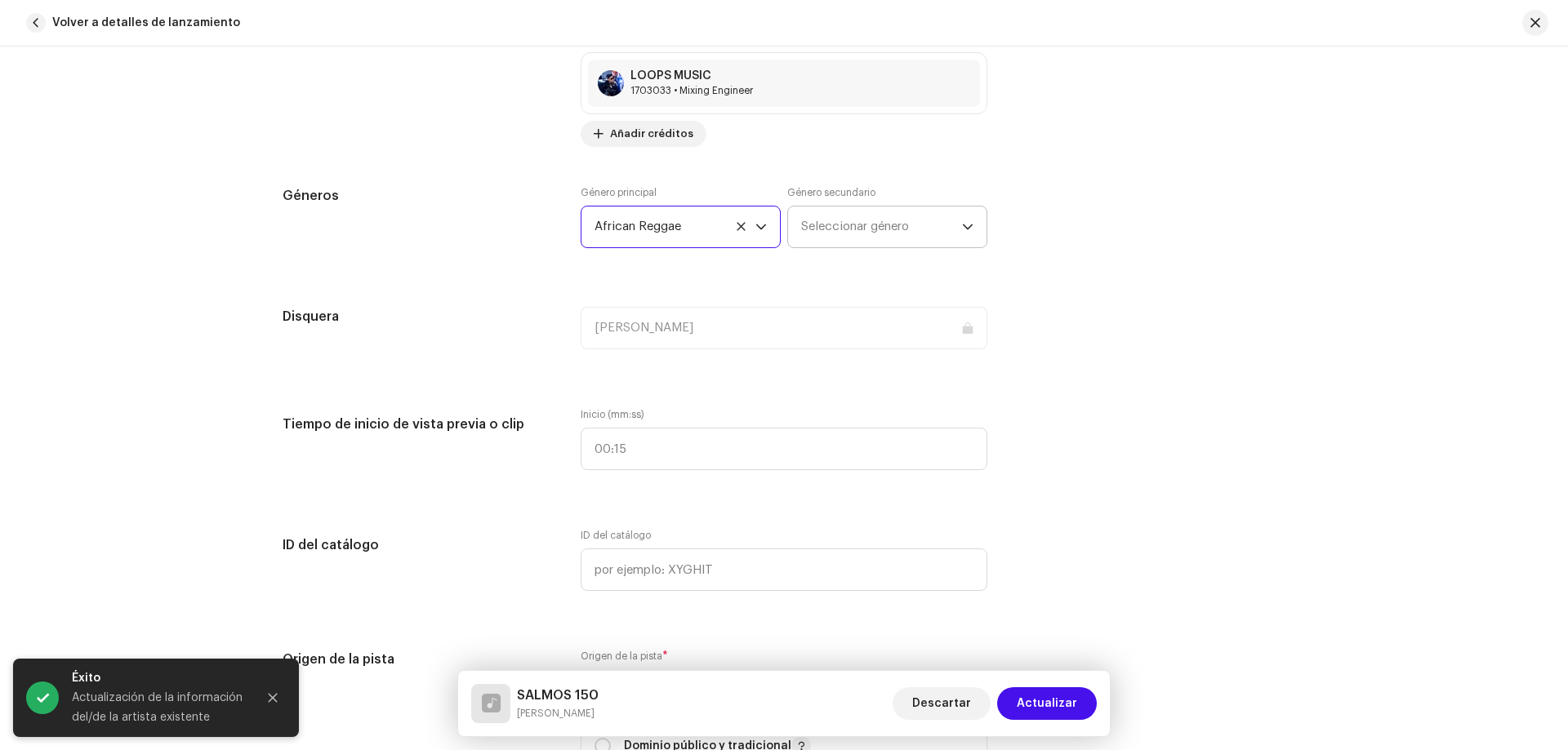
click at [898, 215] on span "Seleccionar género" at bounding box center [881, 226] width 161 height 41
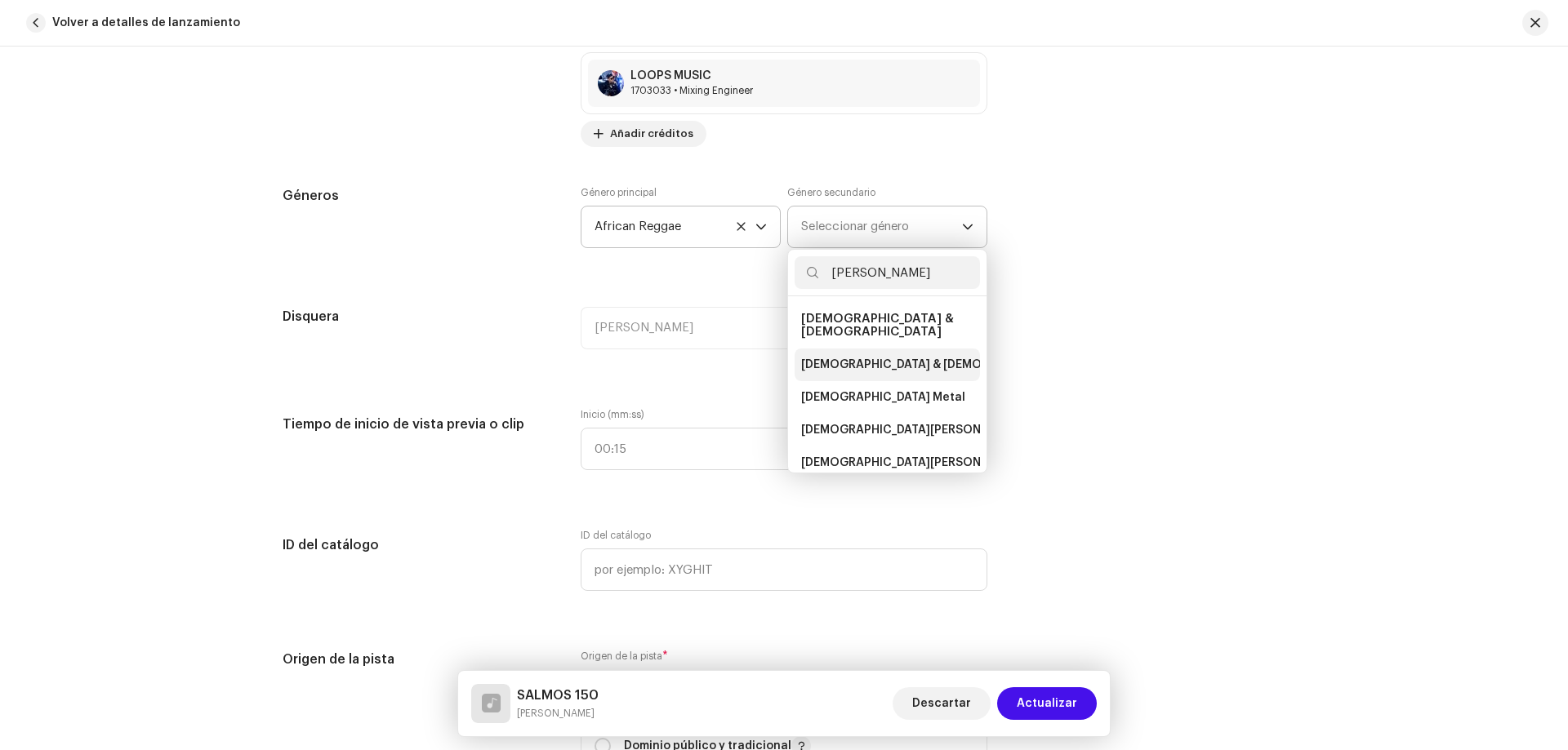
type input "[PERSON_NAME]"
click at [869, 357] on span "[DEMOGRAPHIC_DATA] & [DEMOGRAPHIC_DATA]" at bounding box center [936, 365] width 271 height 17
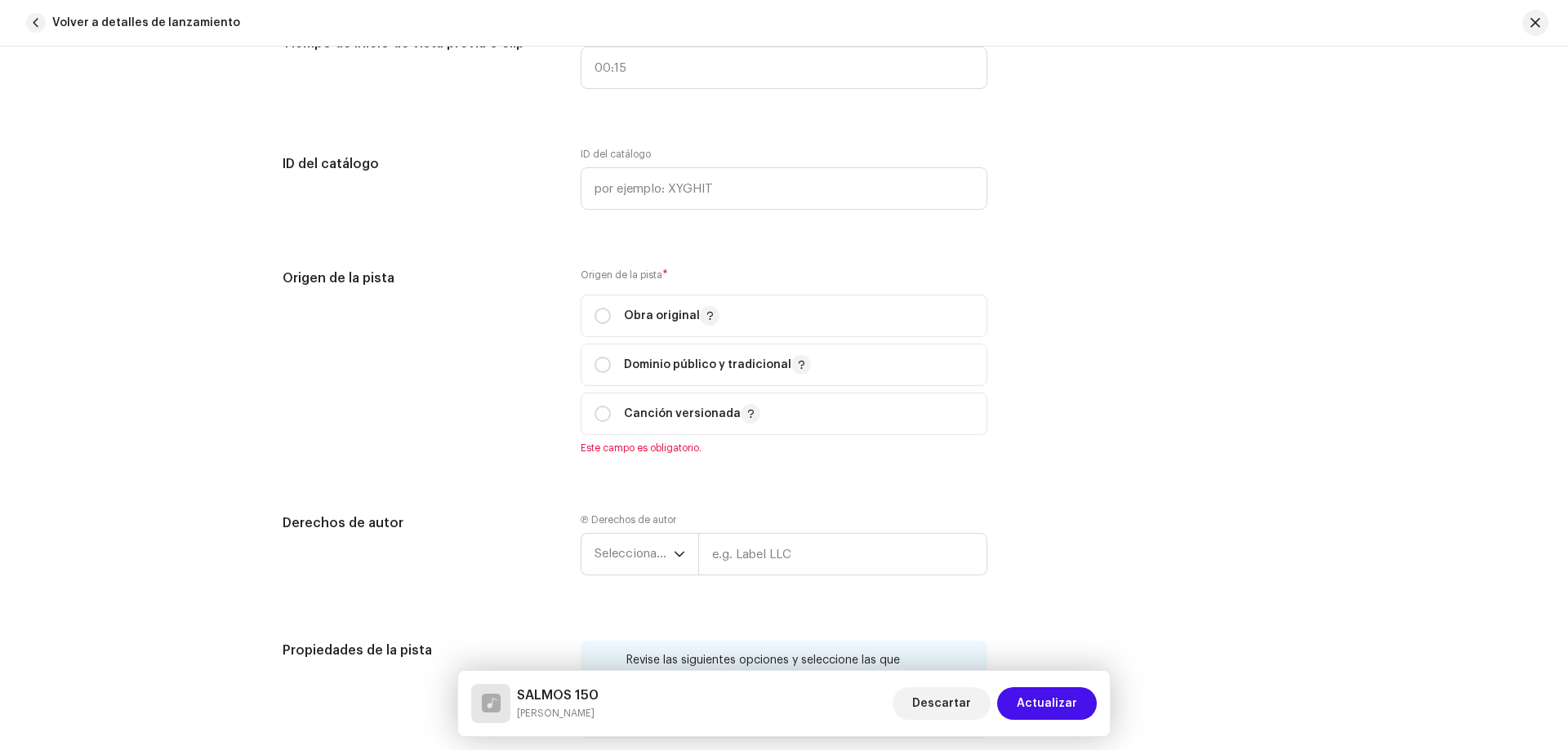
scroll to position [1714, 0]
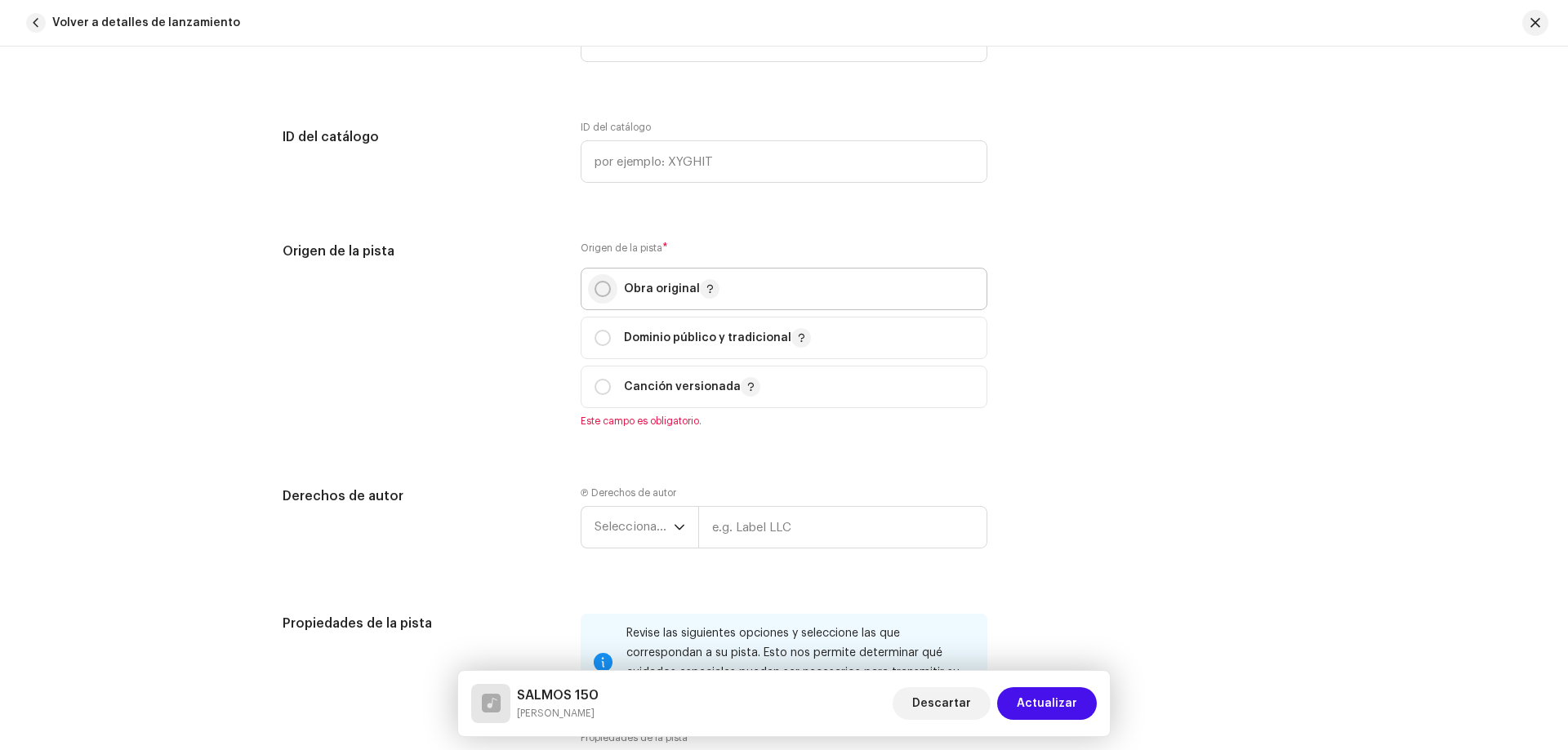
click at [595, 293] on input "radio" at bounding box center [603, 289] width 17 height 17
radio input "true"
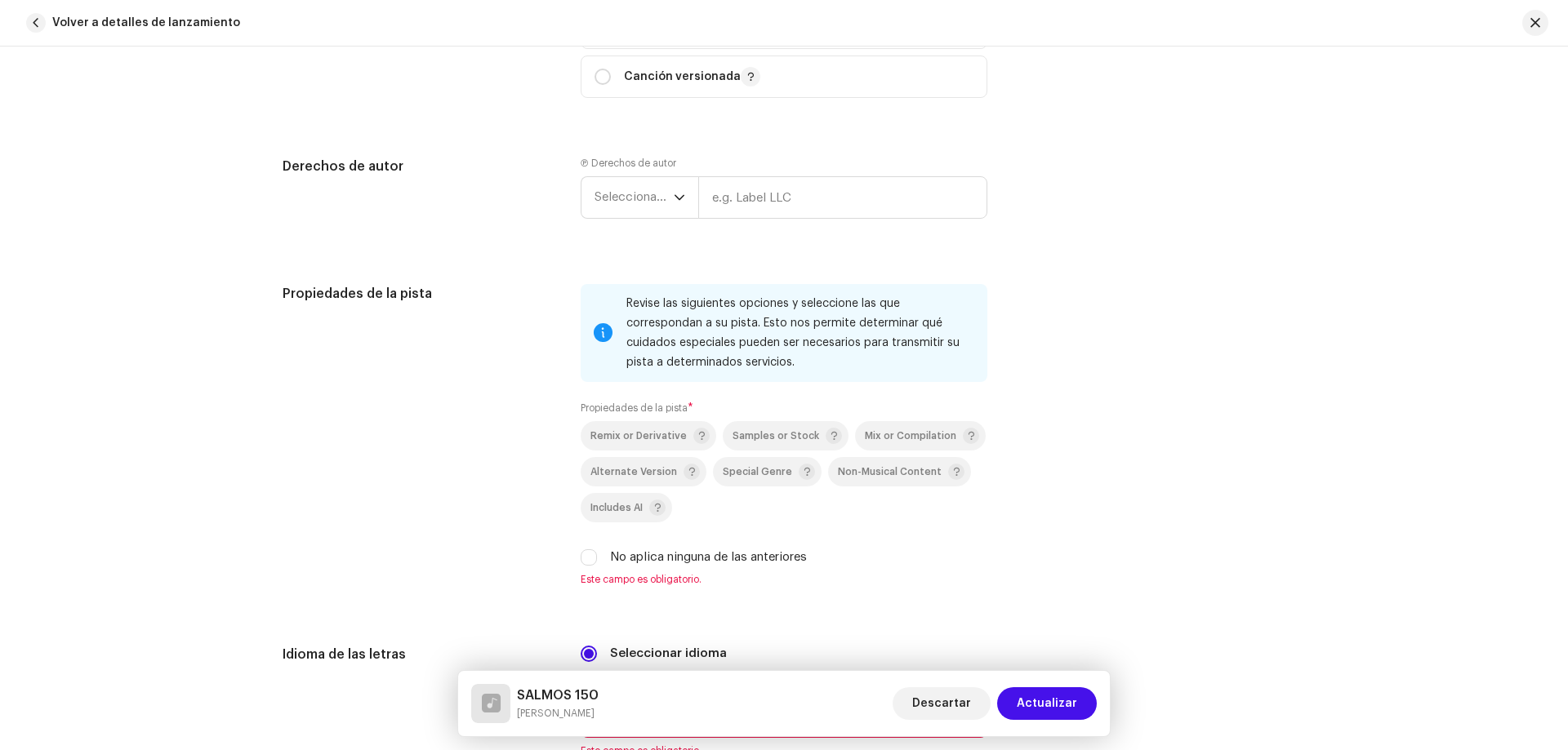
scroll to position [2040, 0]
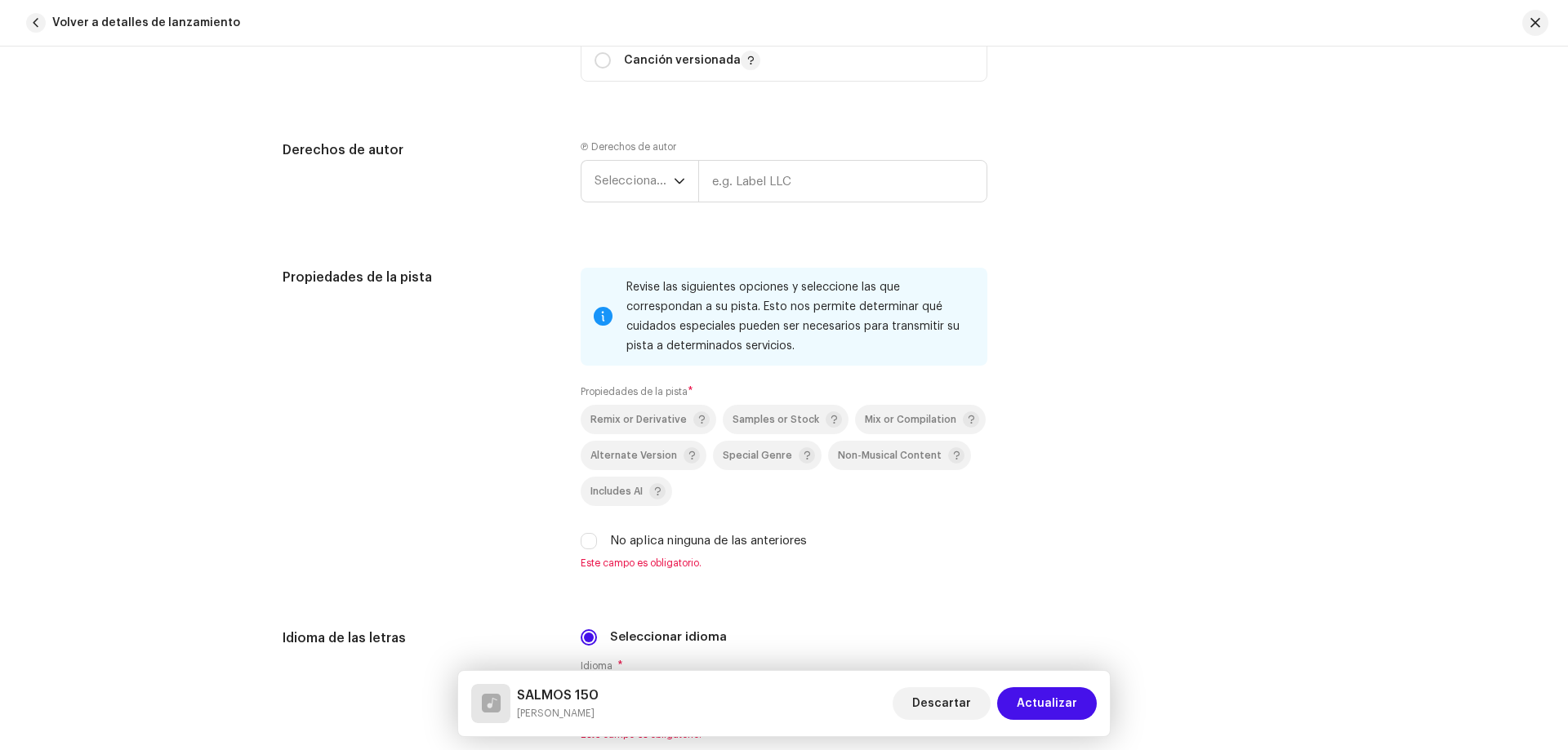
click at [605, 203] on re-m-copyright "Seleccionar año" at bounding box center [784, 184] width 407 height 49
click at [605, 178] on span "Seleccionar año" at bounding box center [634, 181] width 80 height 41
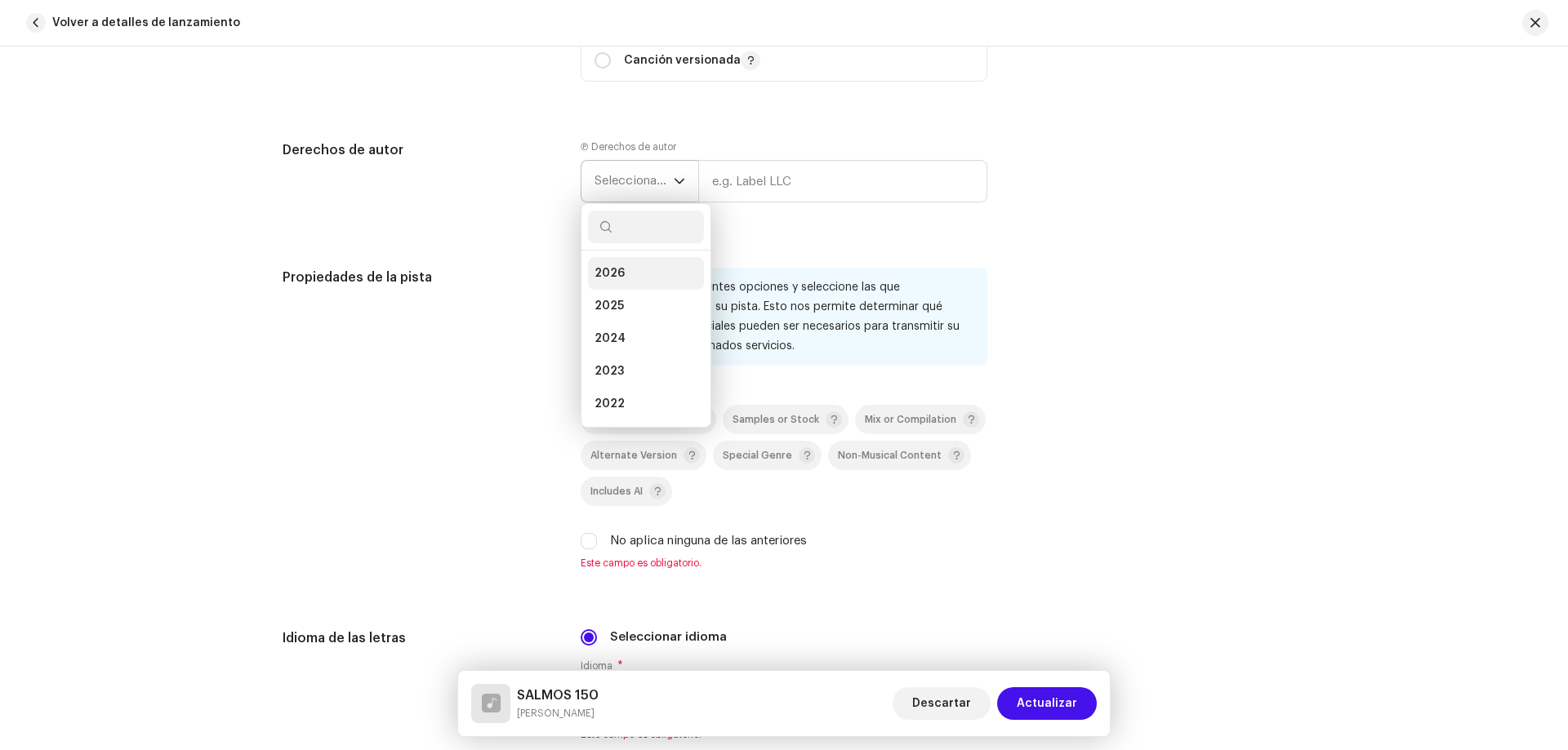
click at [608, 273] on span "2026" at bounding box center [609, 273] width 30 height 17
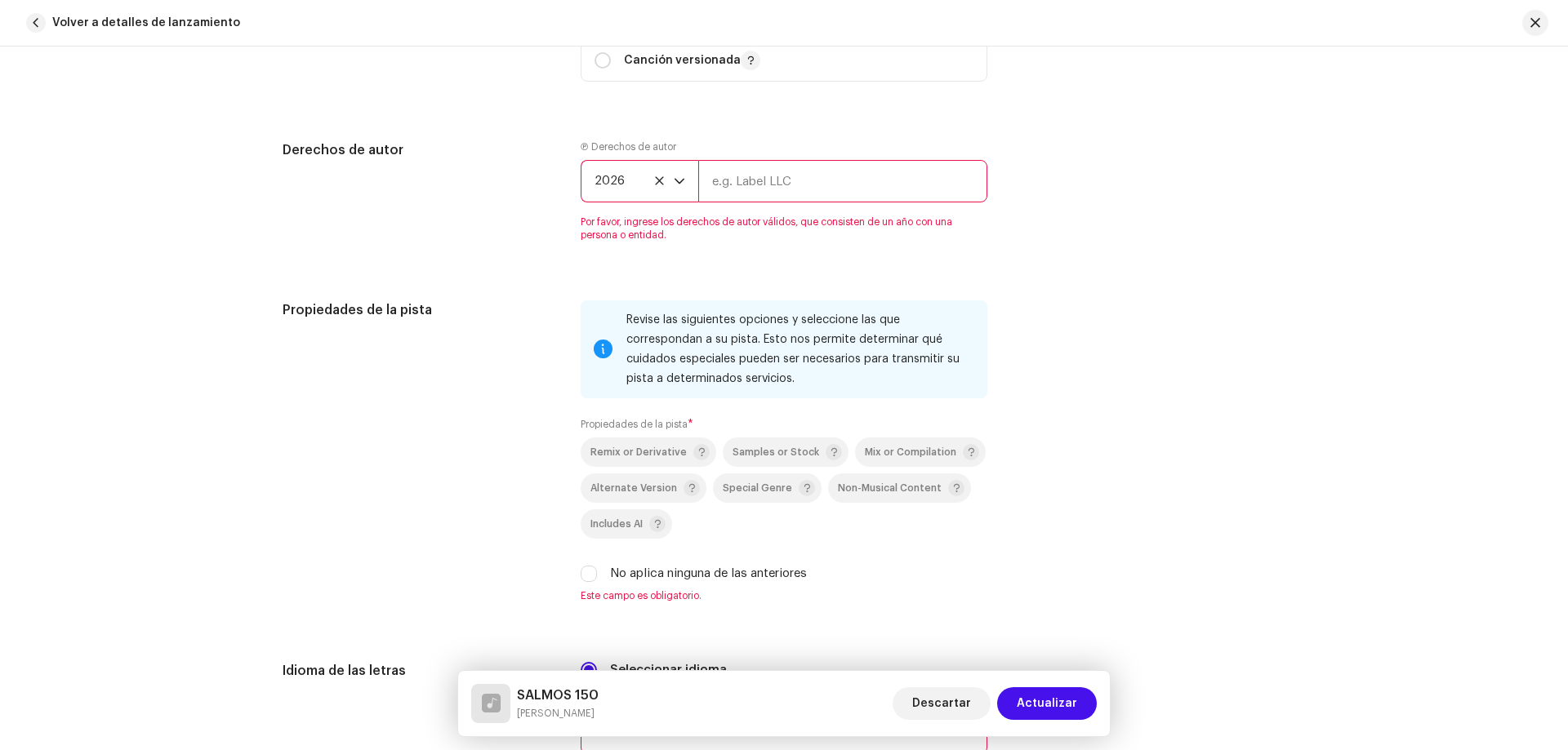
click at [735, 182] on input "text" at bounding box center [842, 181] width 289 height 42
type input "[PERSON_NAME] records"
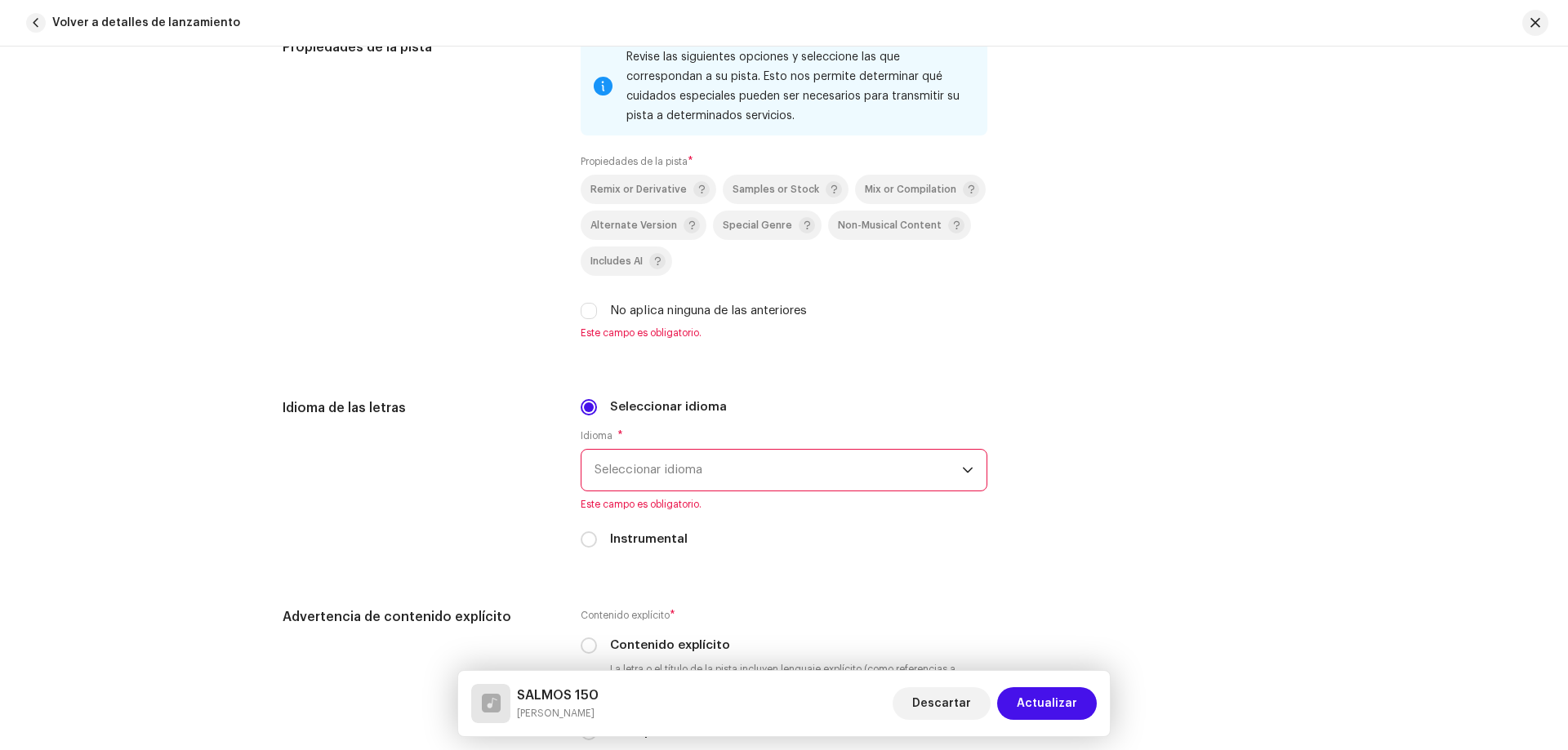
scroll to position [2286, 0]
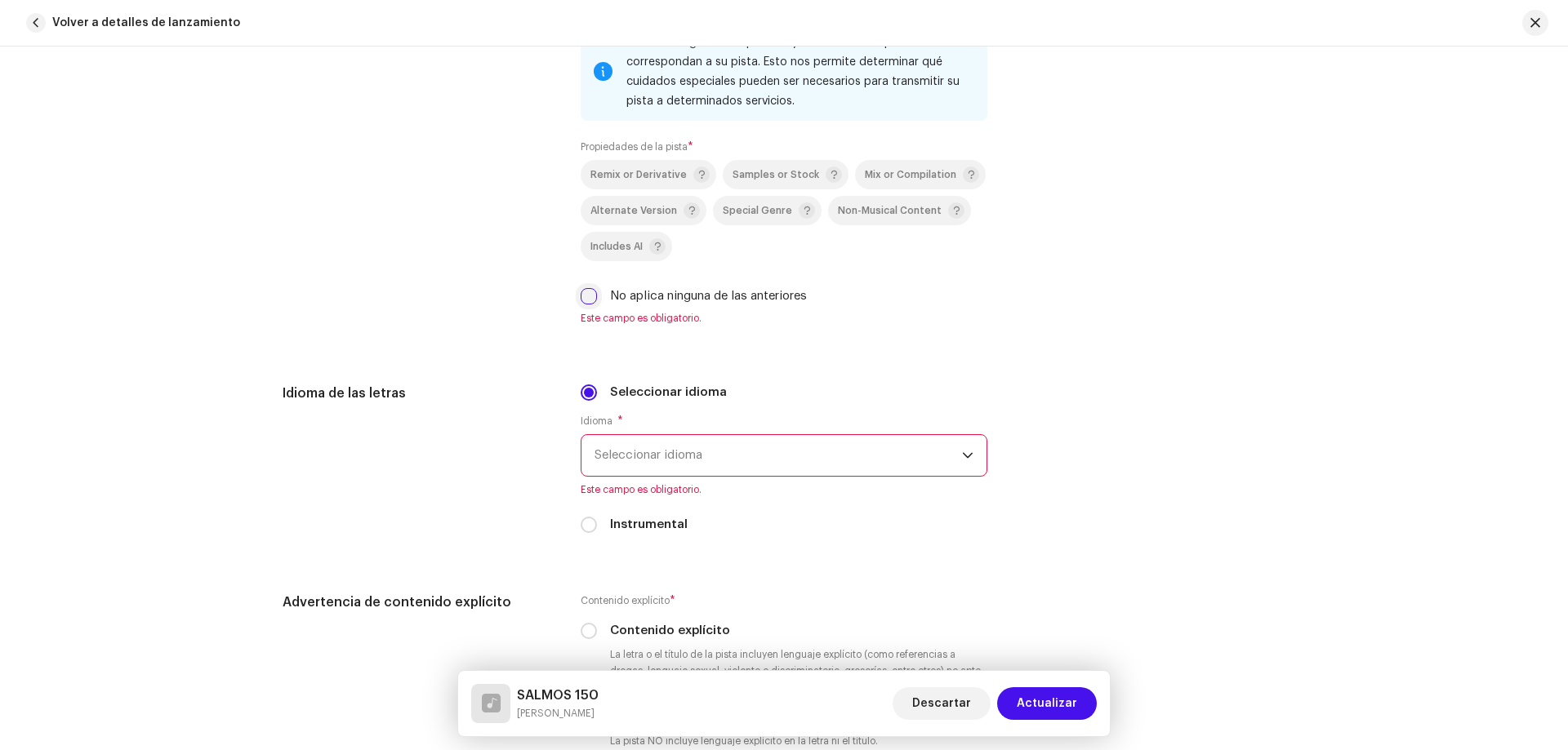
click at [584, 302] on input "No aplica ninguna de las anteriores" at bounding box center [589, 297] width 17 height 17
checkbox input "true"
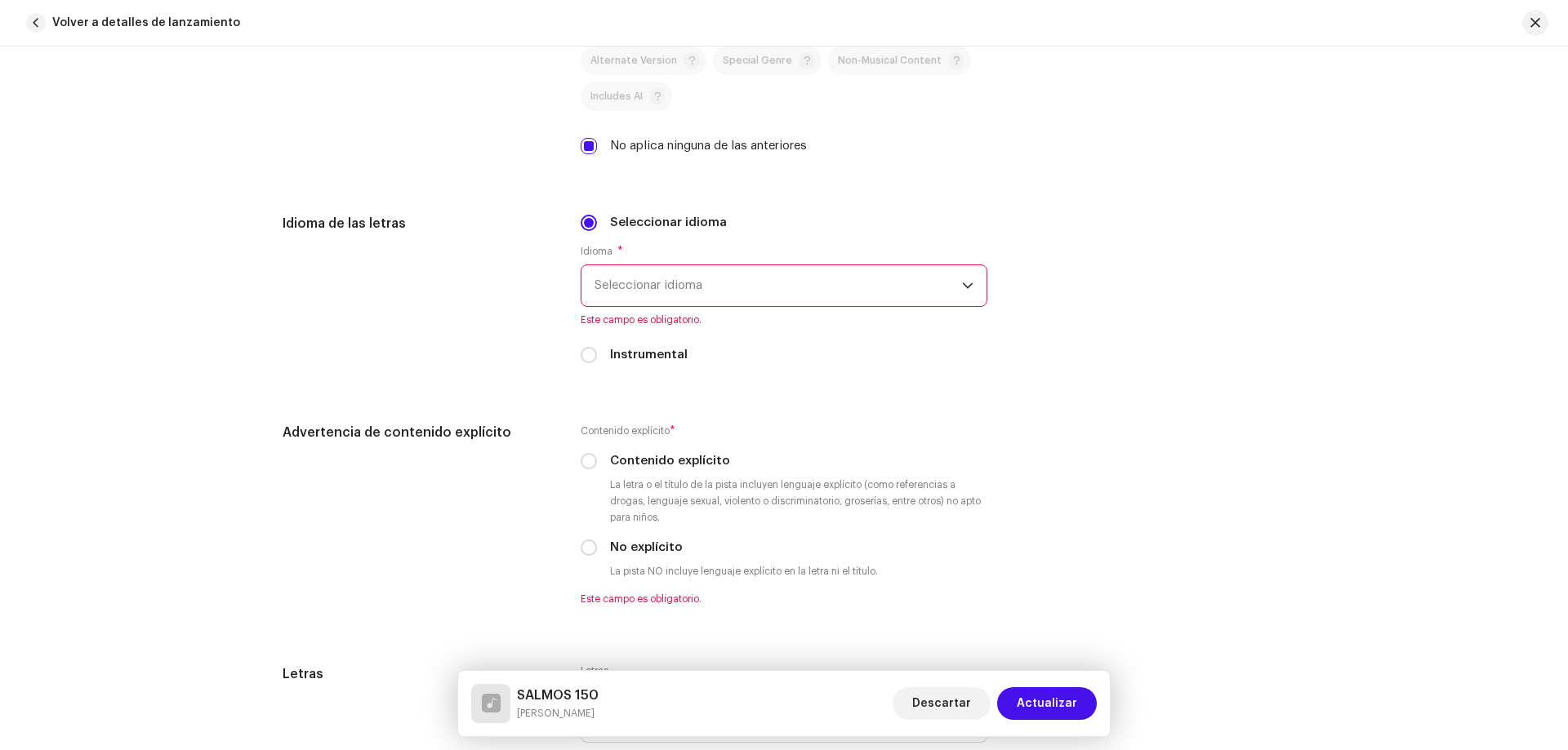
scroll to position [2449, 0]
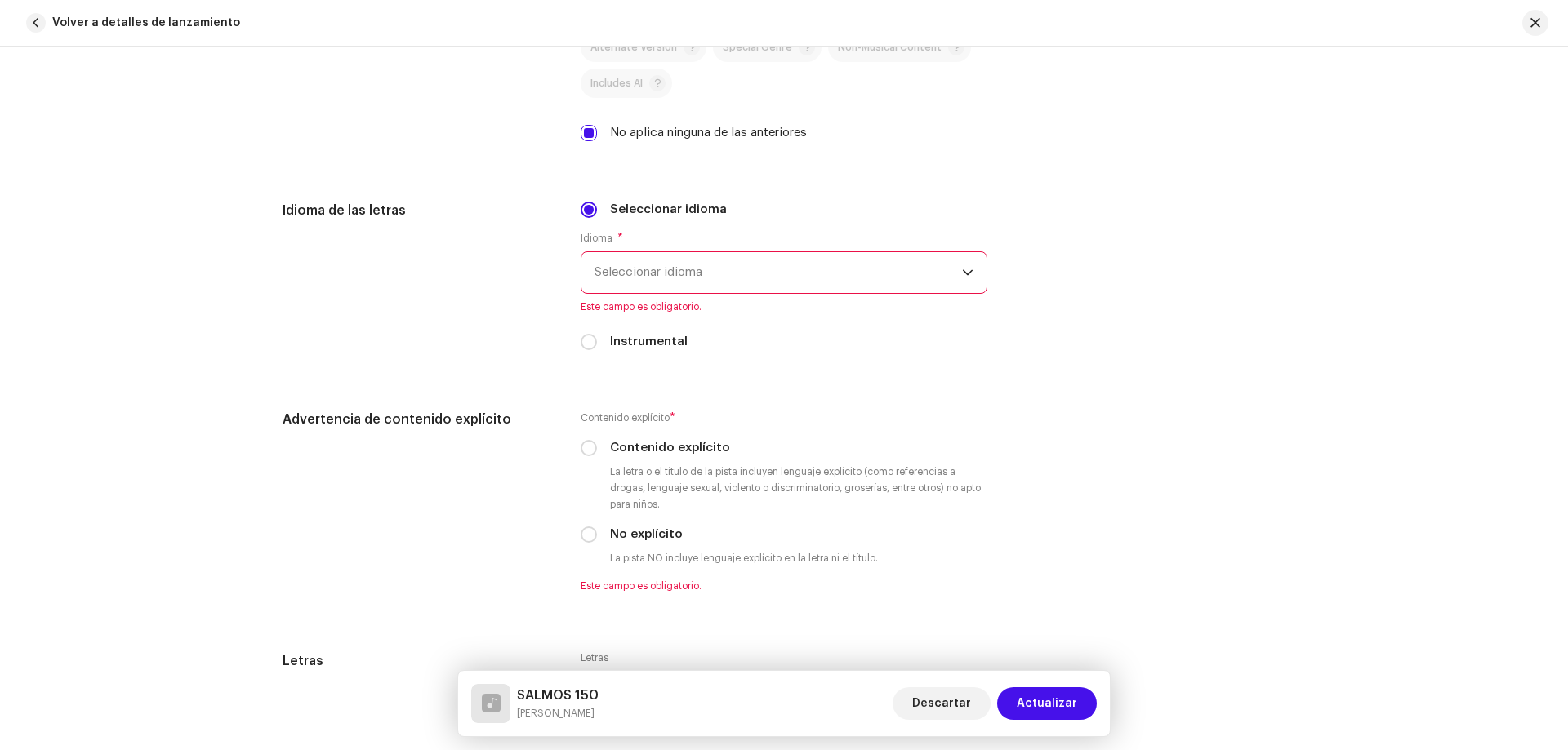
click at [662, 269] on span "Seleccionar idioma" at bounding box center [778, 272] width 367 height 41
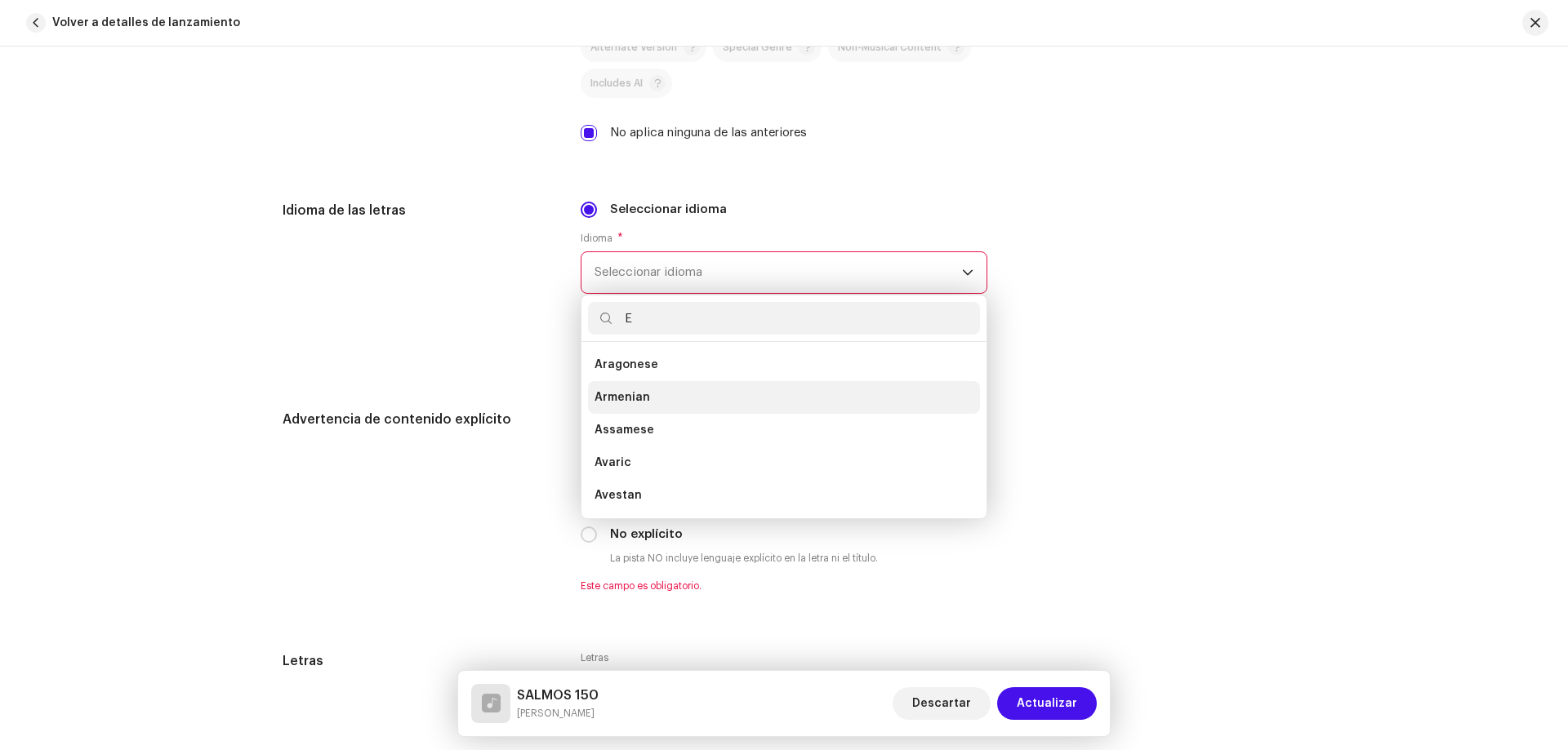
scroll to position [7, 0]
drag, startPoint x: 684, startPoint y: 318, endPoint x: 619, endPoint y: 317, distance: 65.0
click at [619, 317] on input "ES" at bounding box center [784, 317] width 392 height 32
type input "SP"
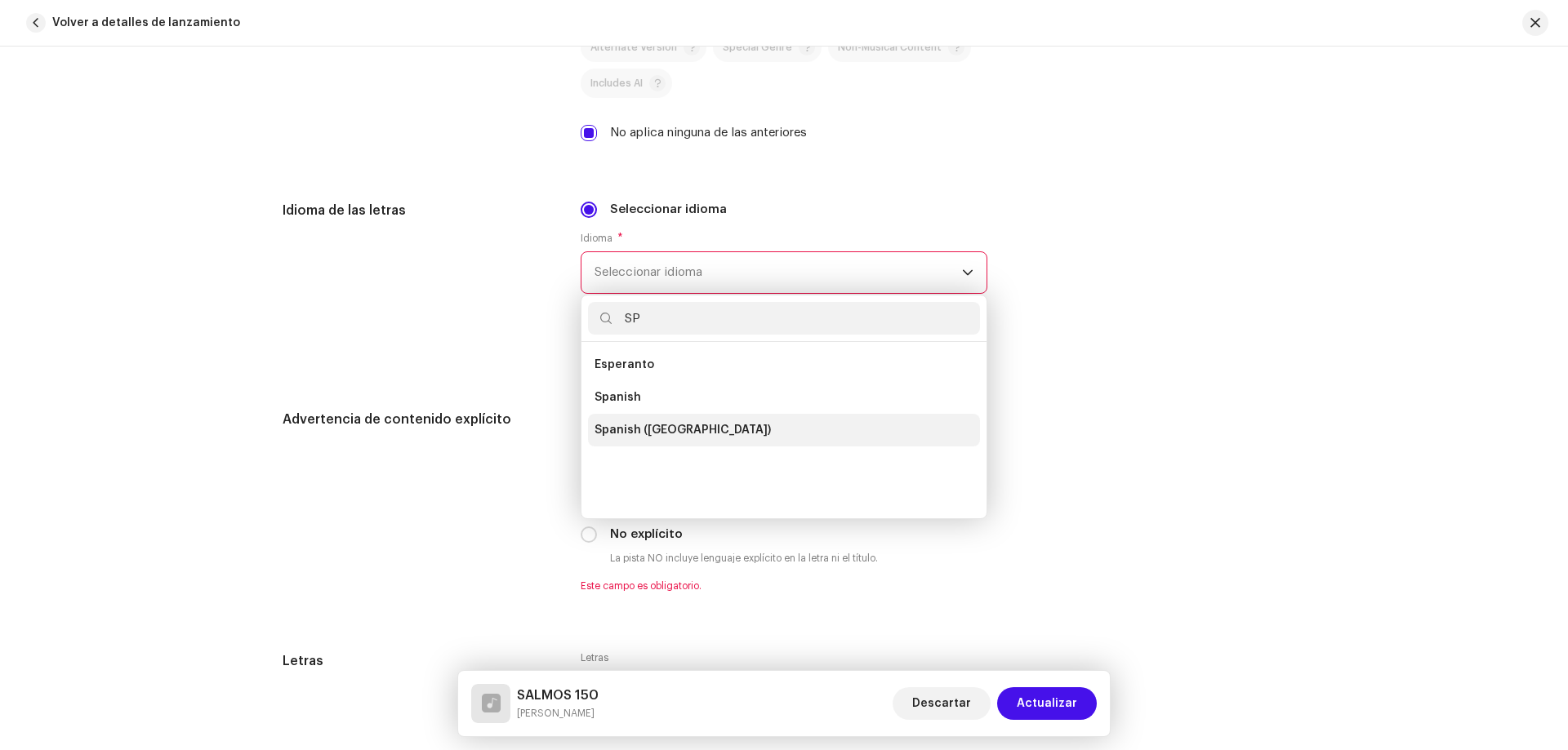
click at [656, 423] on span "Spanish ([GEOGRAPHIC_DATA])" at bounding box center [682, 430] width 177 height 17
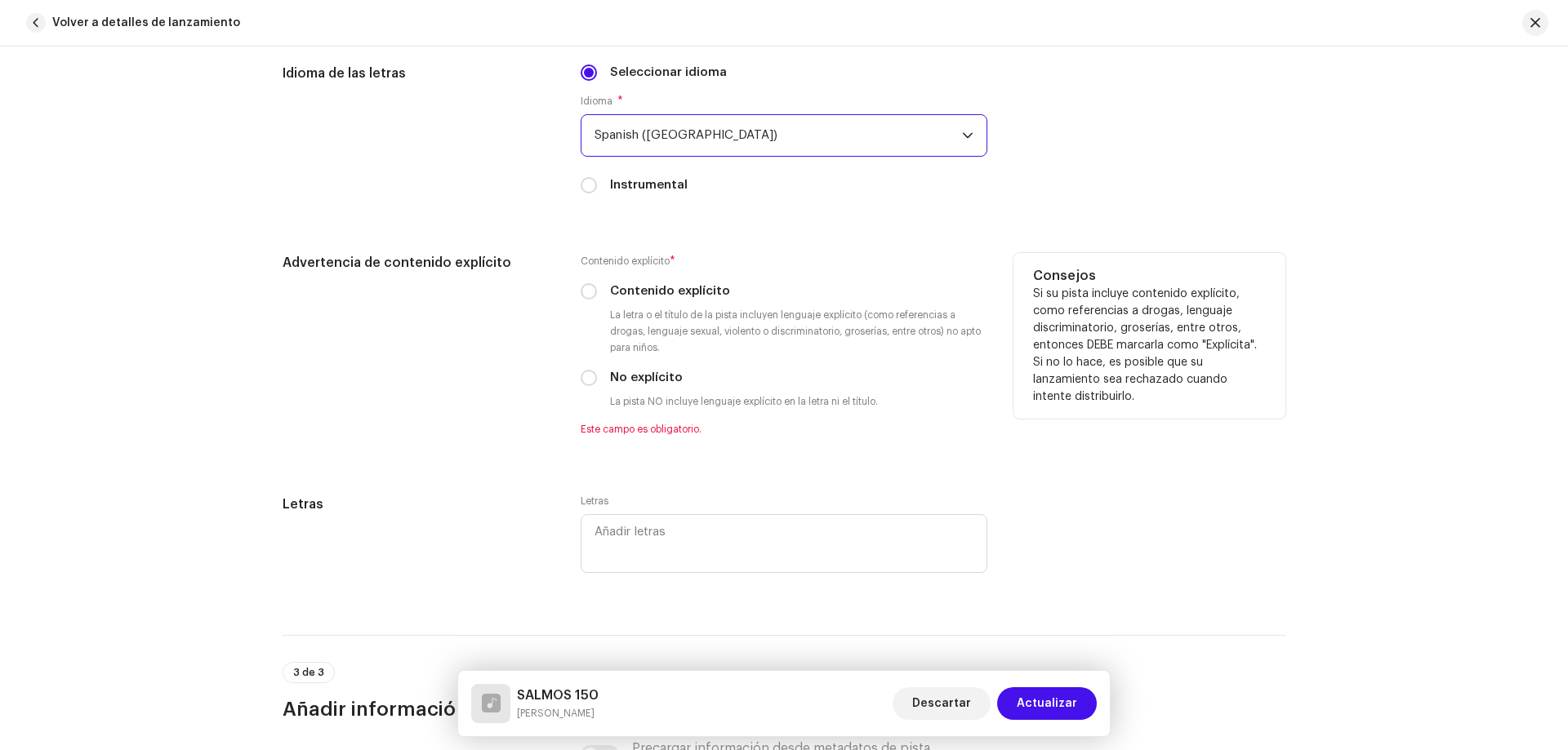
scroll to position [2612, 0]
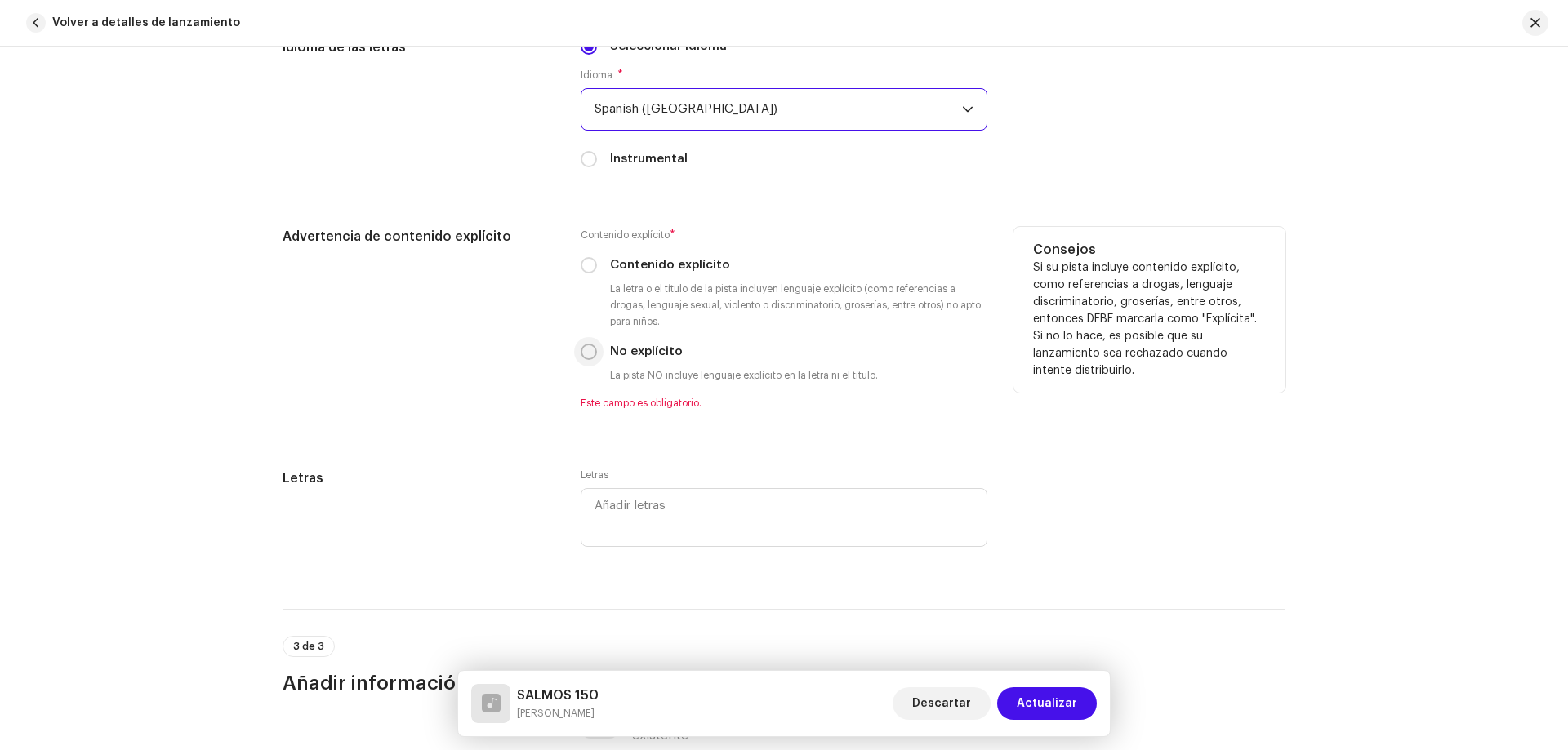
click at [585, 347] on input "No explícito" at bounding box center [589, 352] width 17 height 17
radio input "true"
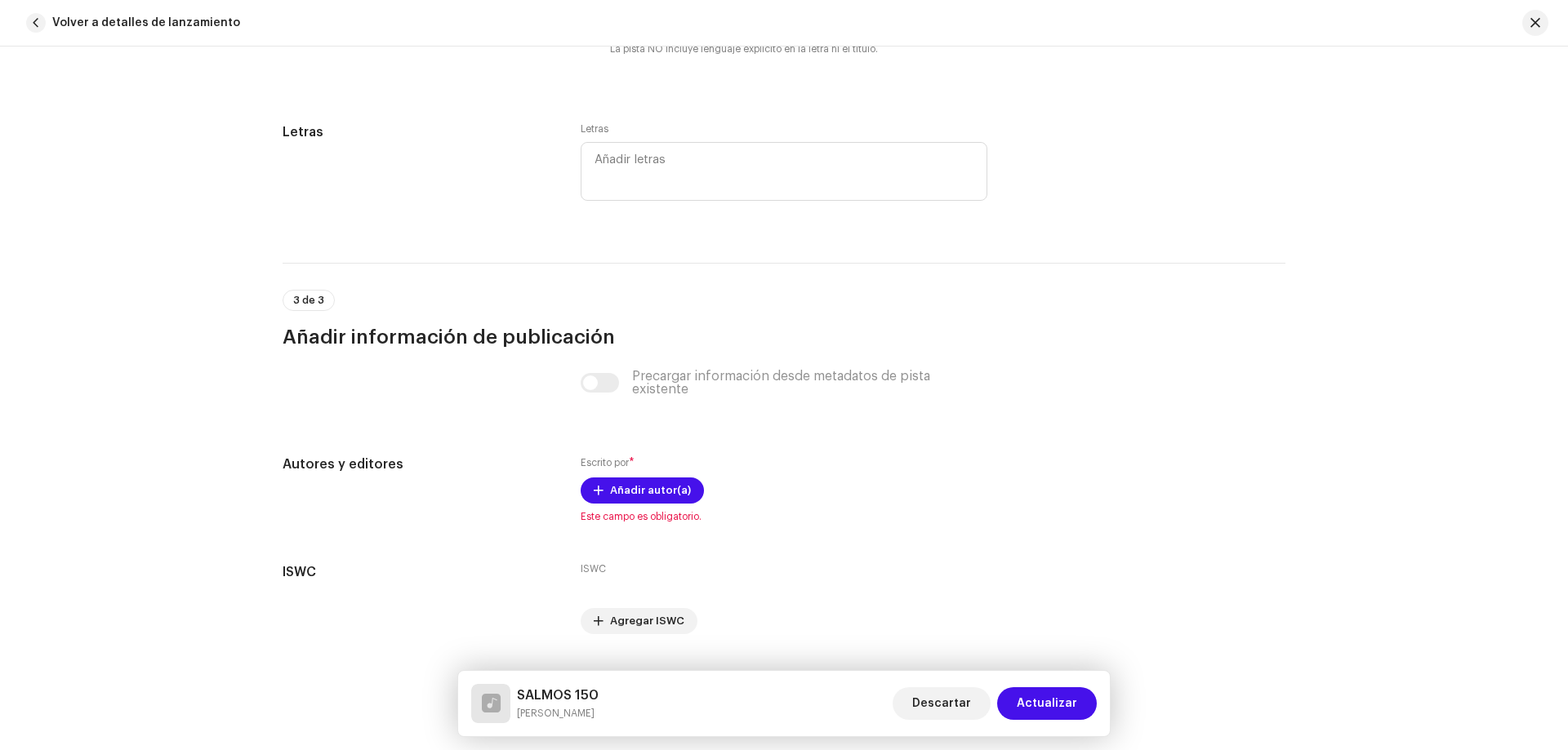
scroll to position [2979, 0]
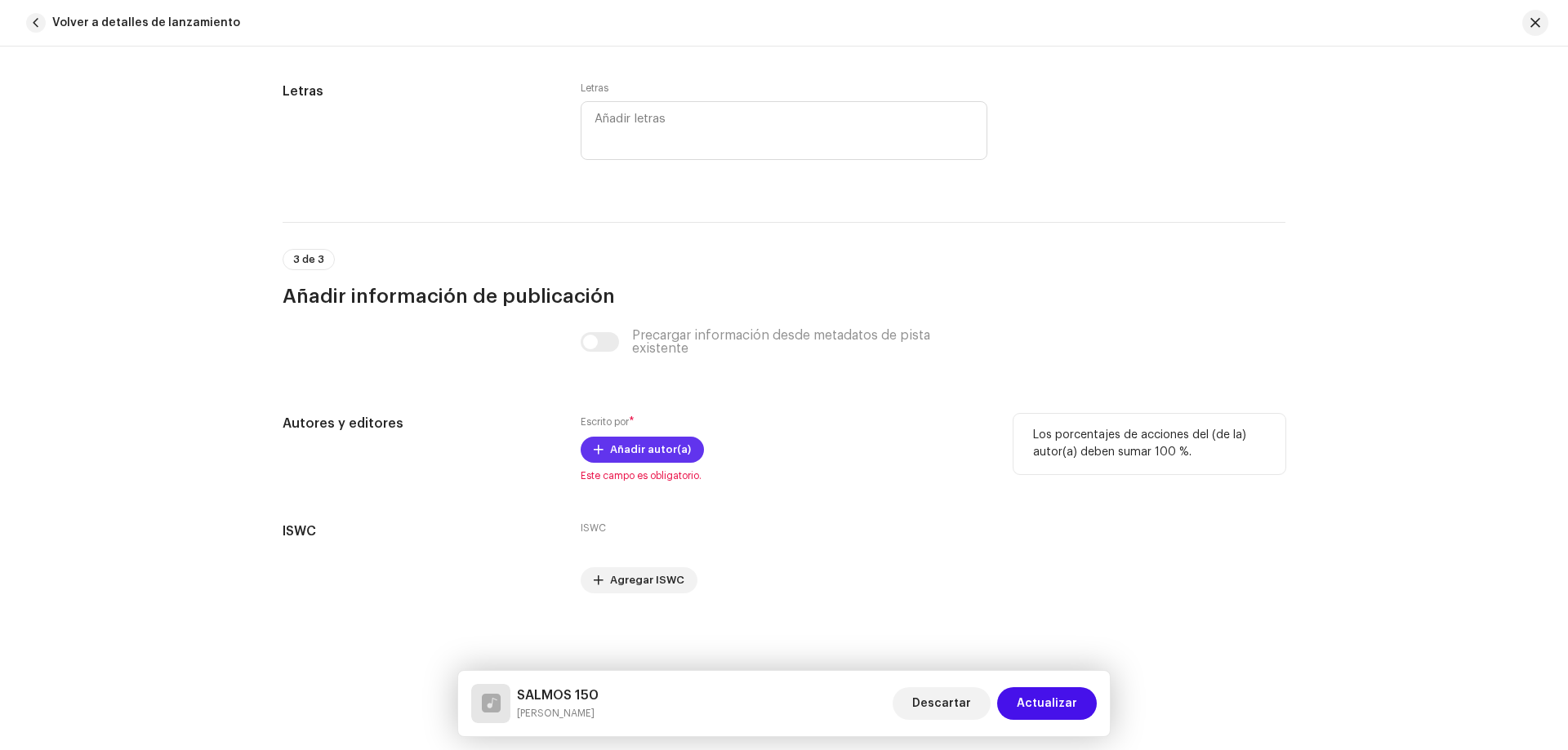
click at [612, 456] on span "Añadir autor(a)" at bounding box center [651, 449] width 81 height 32
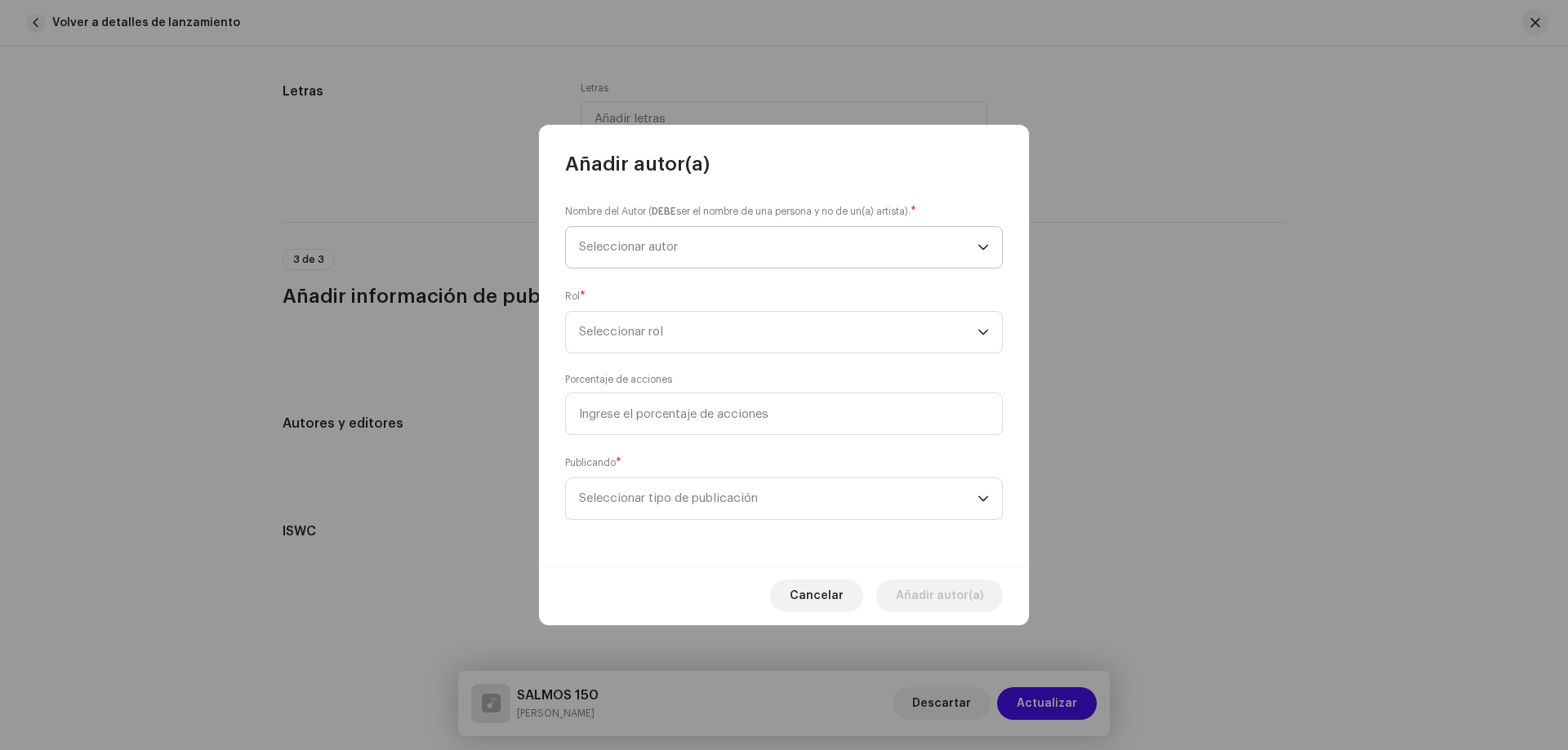
click at [619, 246] on span "Seleccionar autor" at bounding box center [628, 247] width 99 height 12
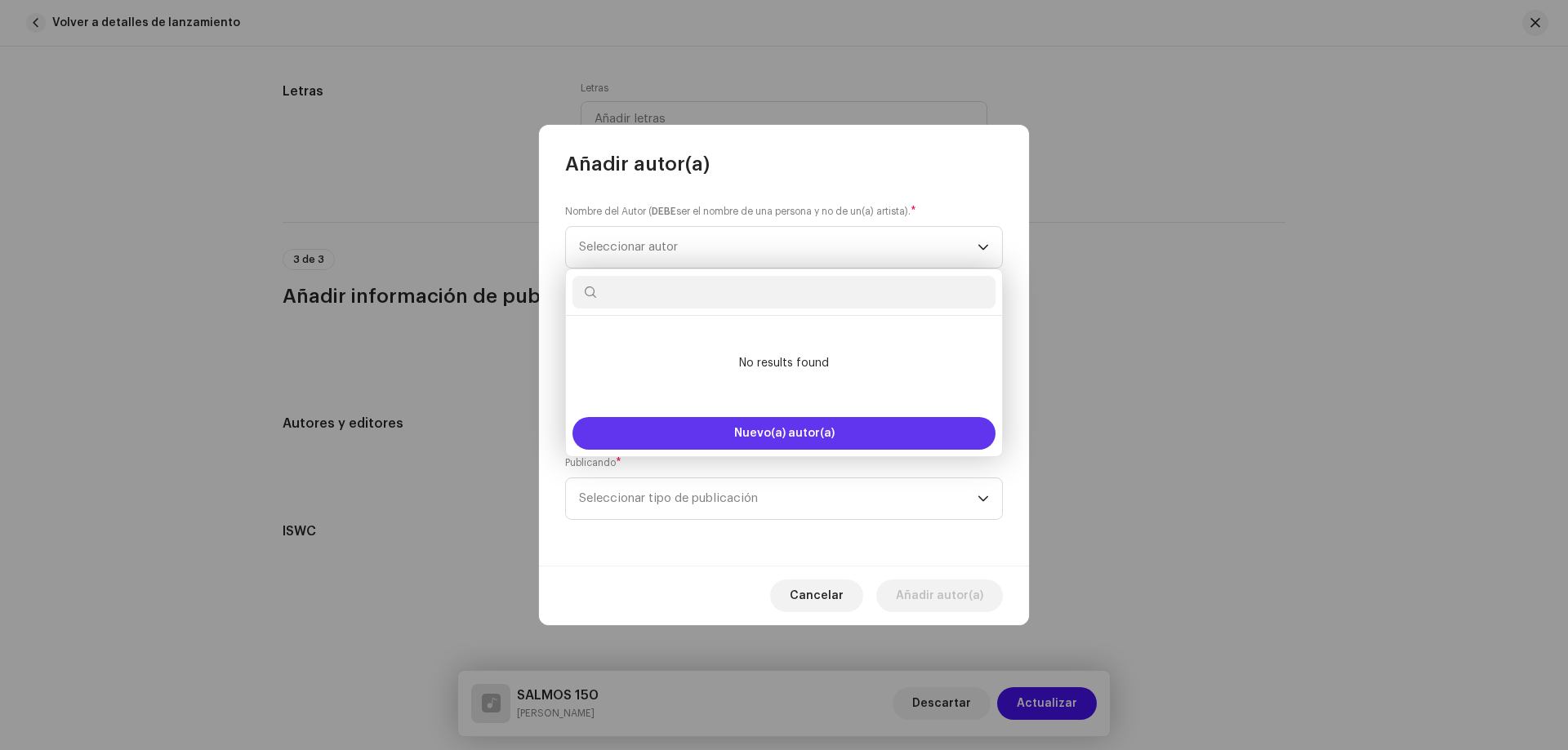
click at [689, 428] on button "Nuevo(a) autor(a)" at bounding box center [784, 433] width 423 height 32
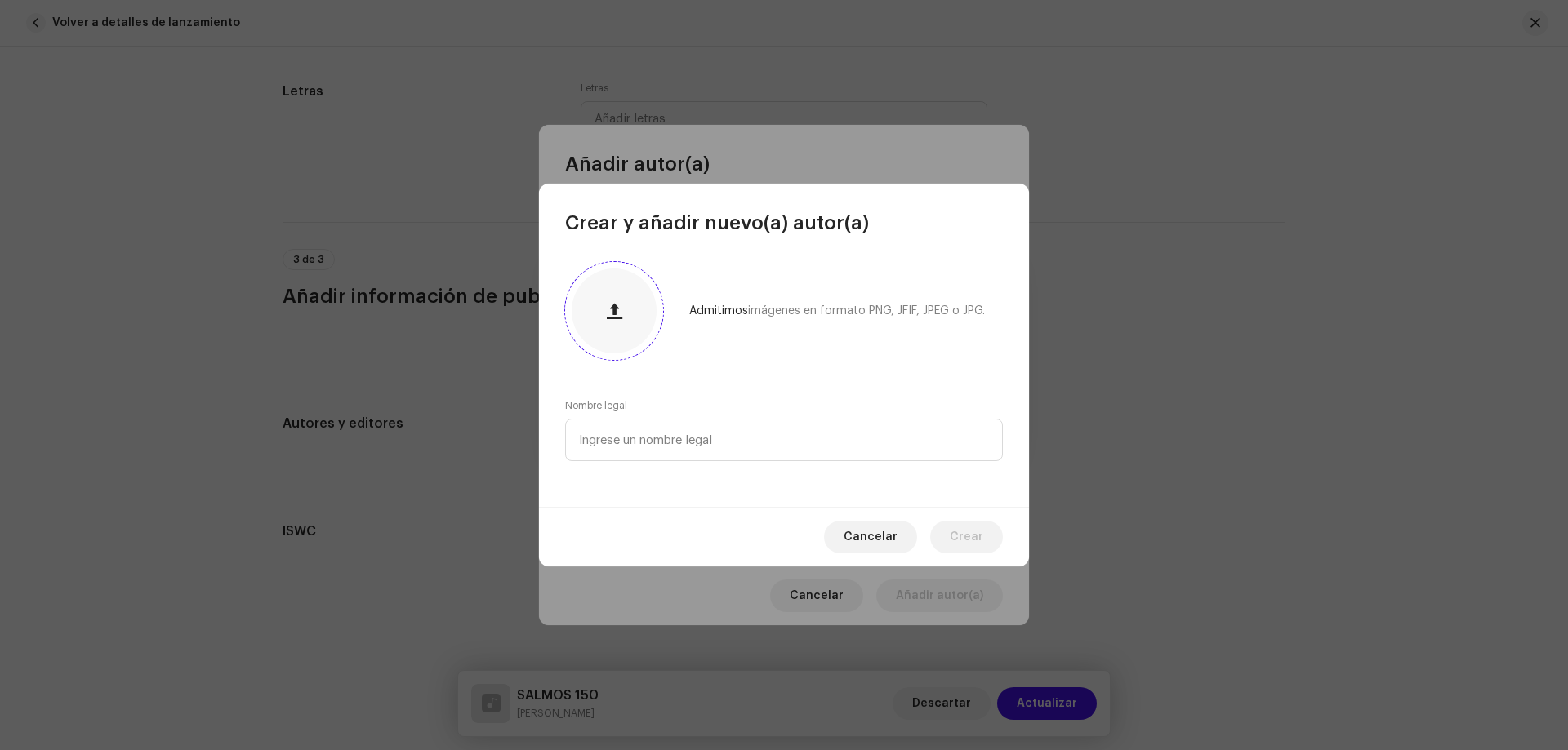
click at [624, 321] on button "button" at bounding box center [614, 311] width 39 height 39
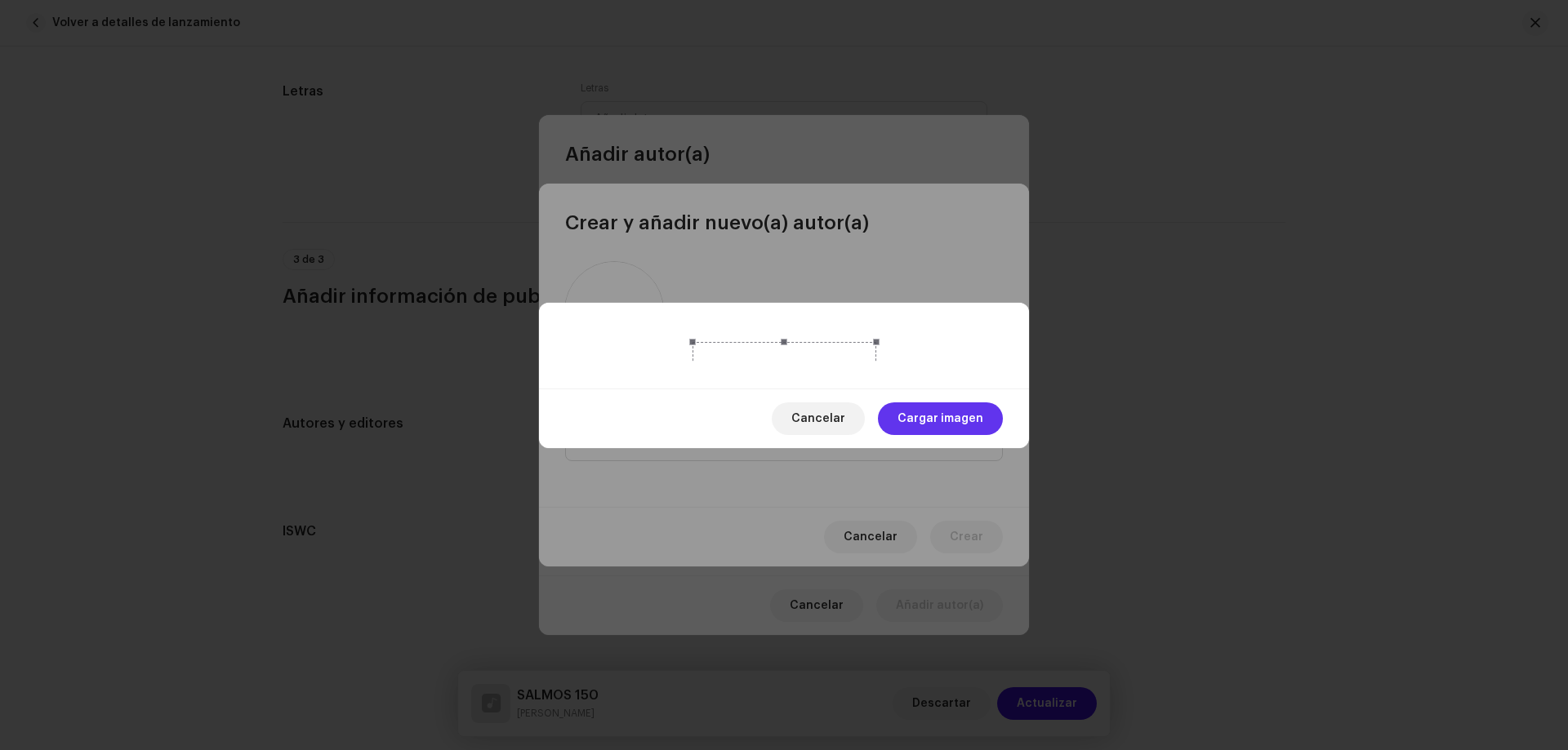
click at [911, 435] on span "Cargar imagen" at bounding box center [939, 419] width 85 height 32
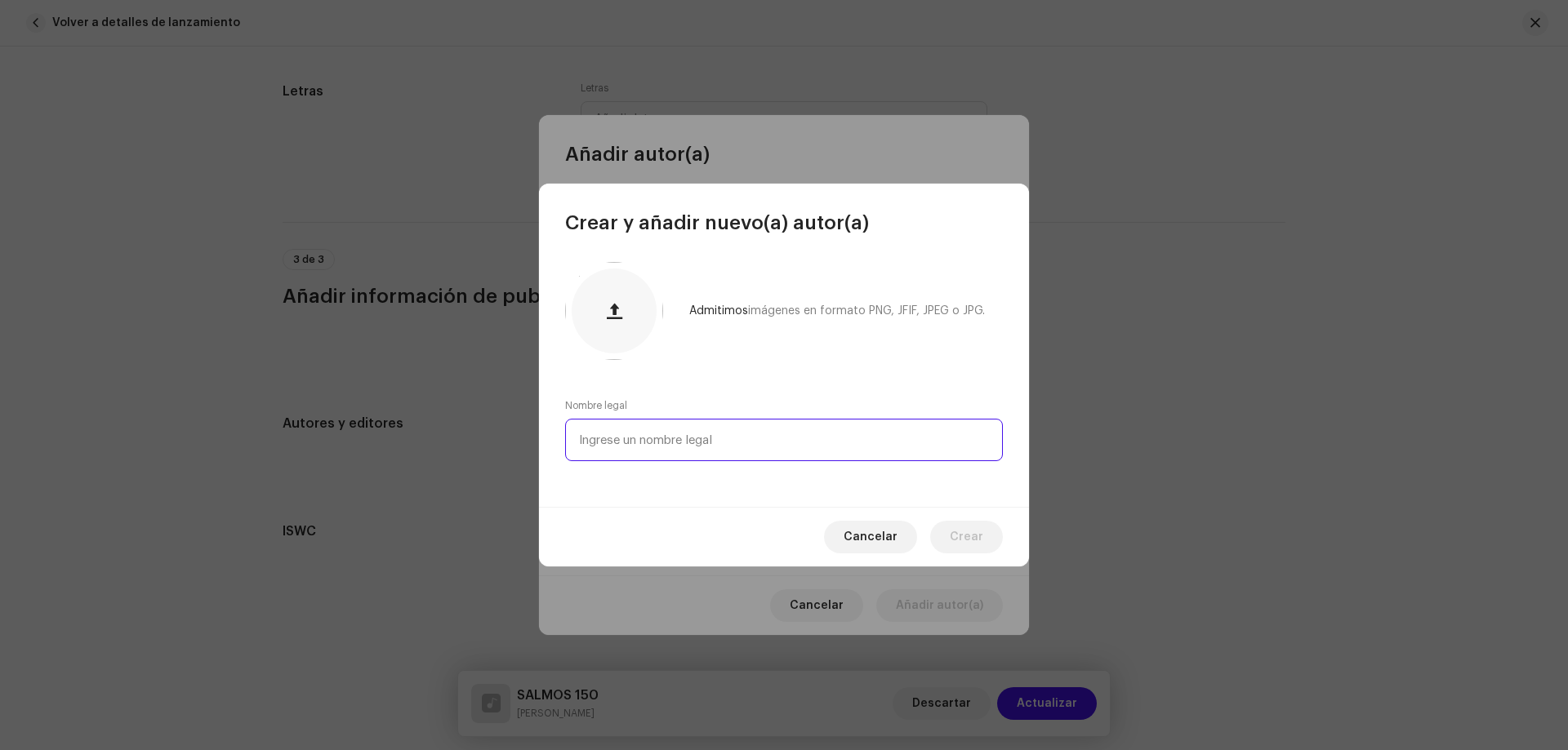
click at [668, 442] on input "text" at bounding box center [784, 439] width 438 height 42
type input "j"
type input "[PERSON_NAME]"
click at [949, 530] on button "Crear" at bounding box center [967, 536] width 73 height 32
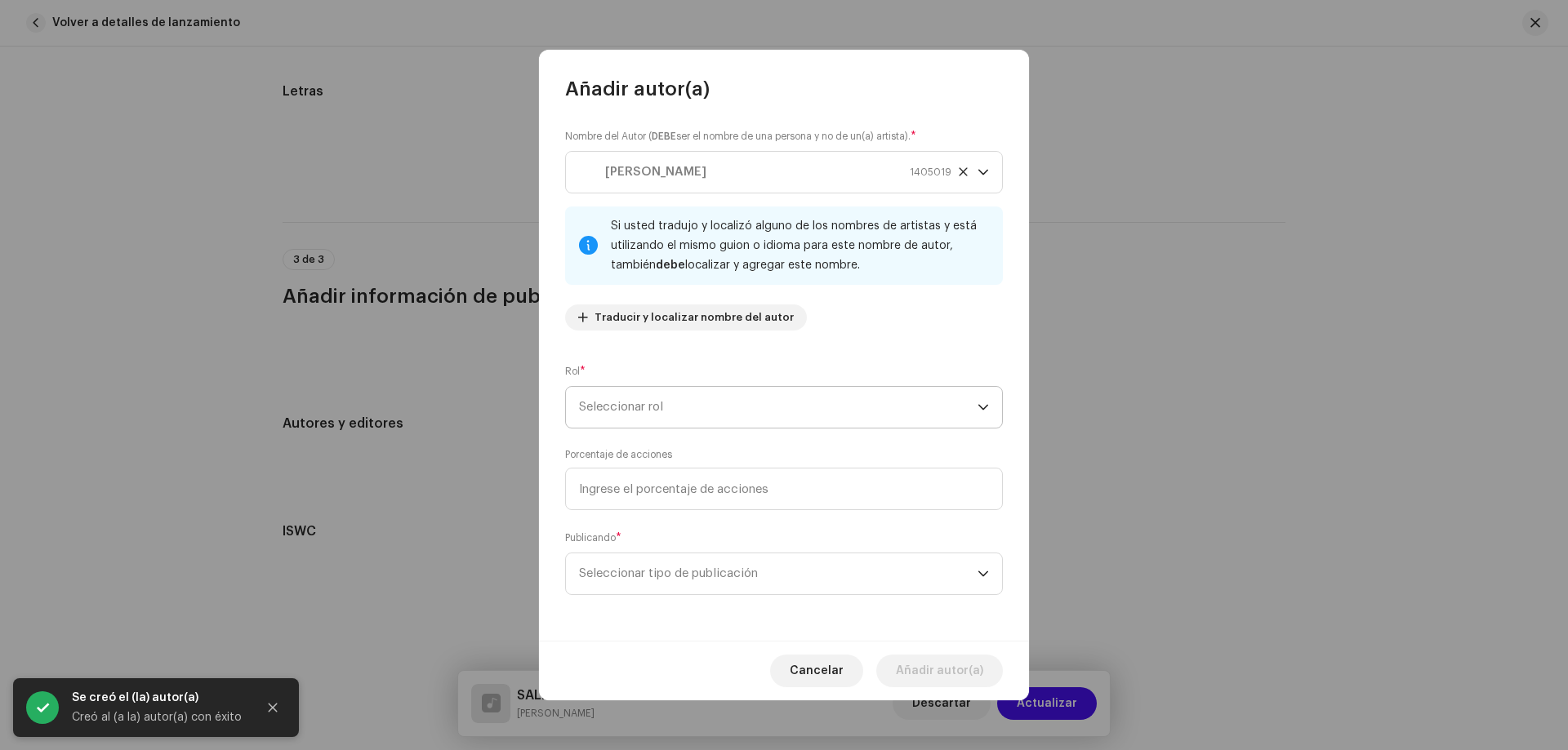
click at [660, 413] on span "Seleccionar rol" at bounding box center [778, 407] width 399 height 41
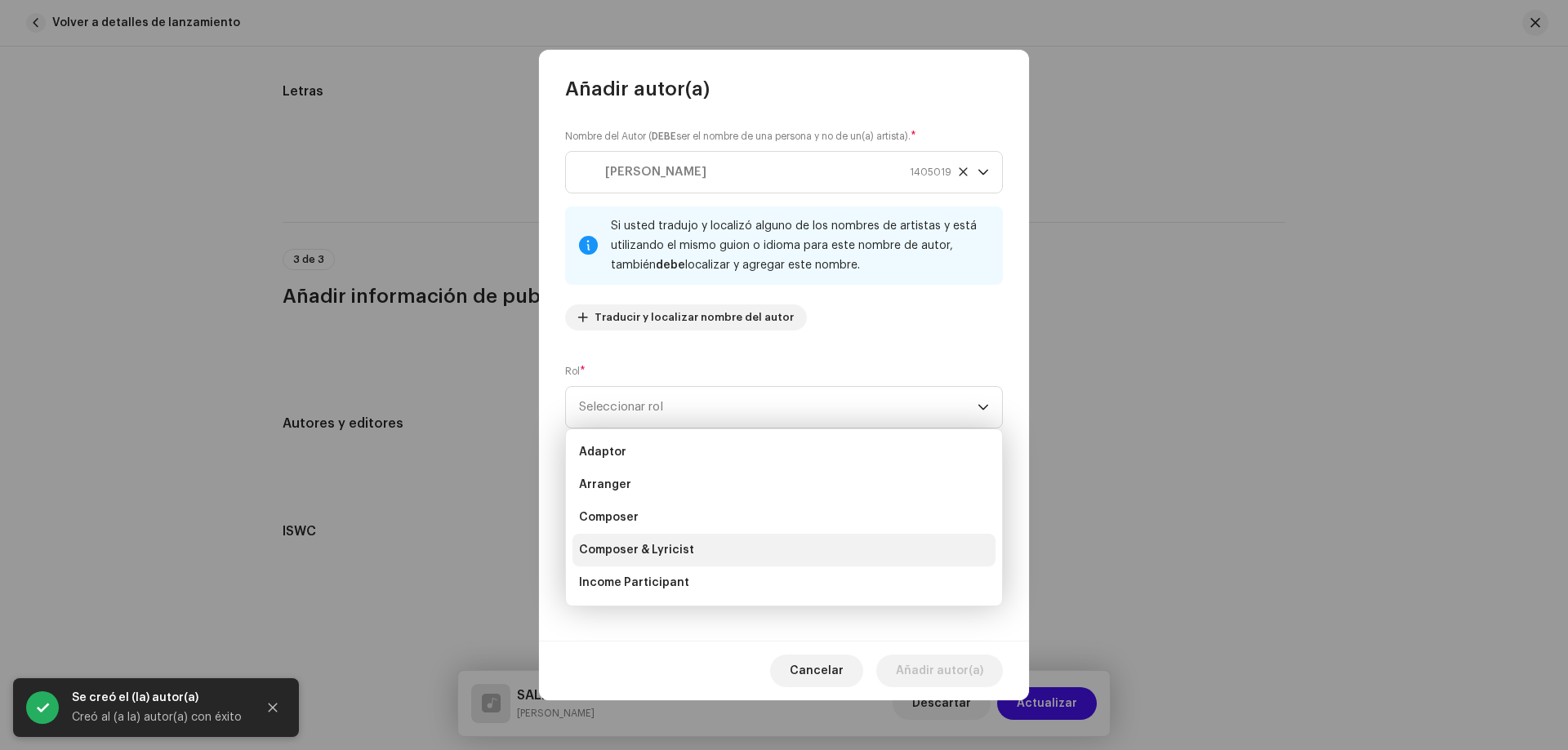
click at [646, 541] on li "Composer & Lyricist" at bounding box center [784, 549] width 423 height 32
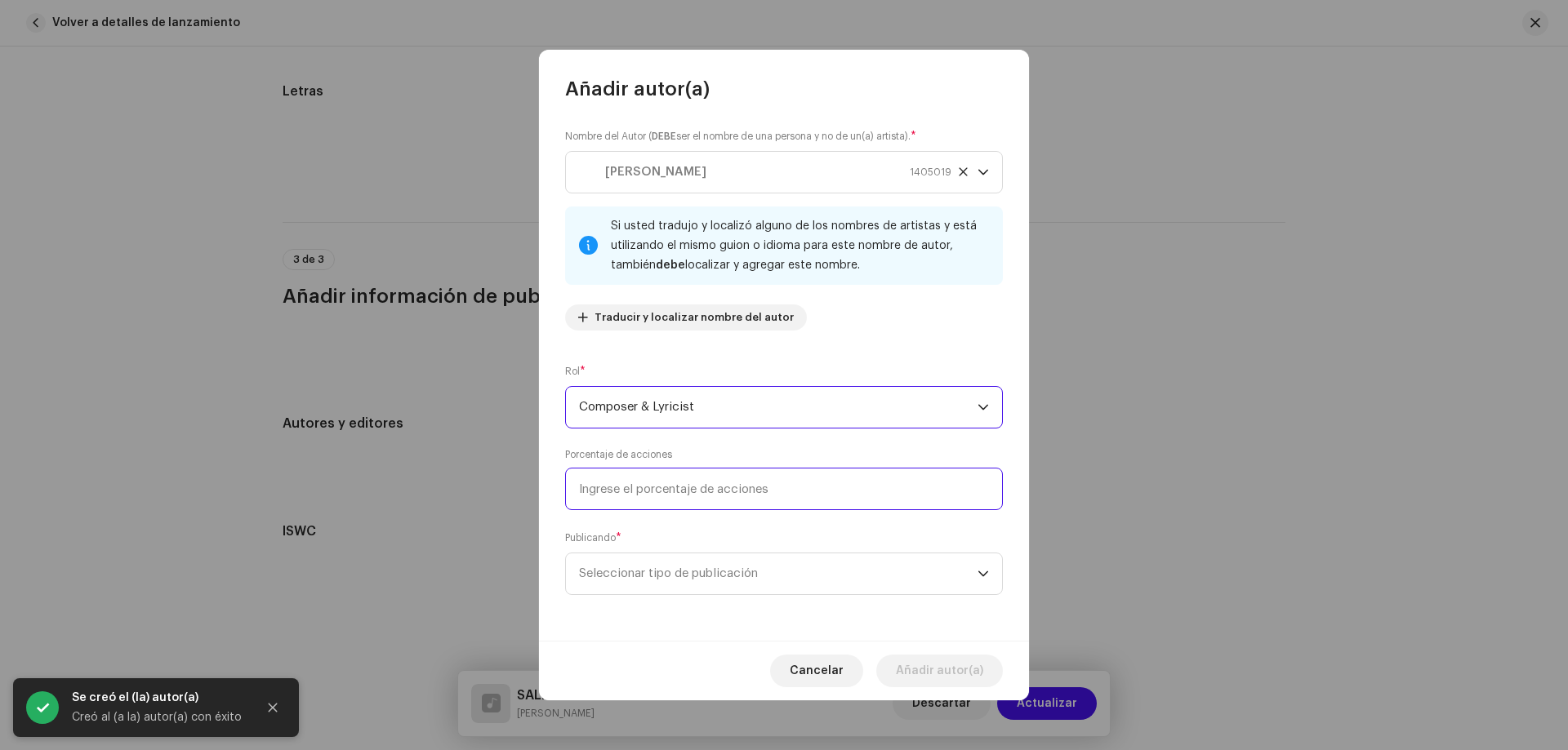
click at [614, 491] on input at bounding box center [784, 488] width 438 height 42
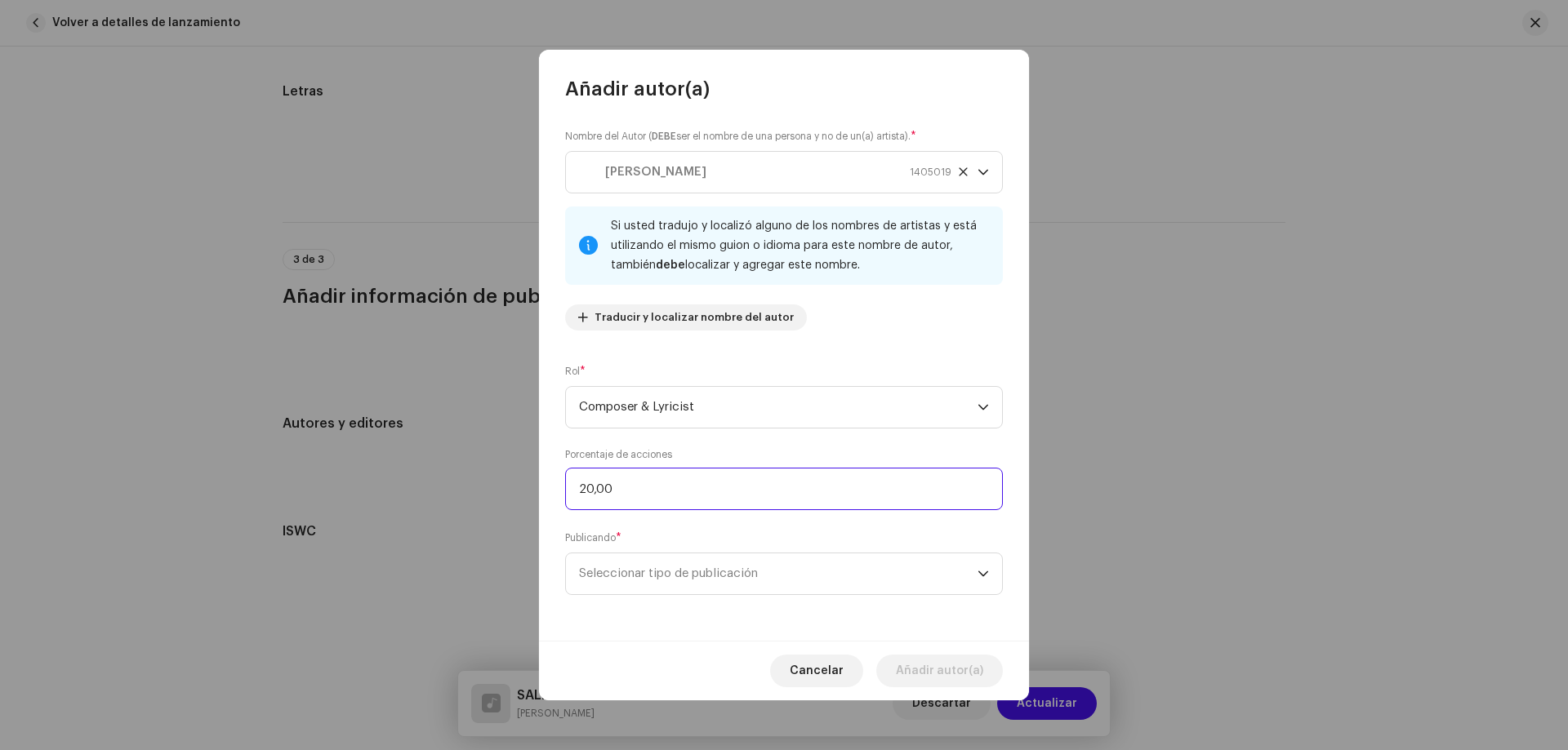
drag, startPoint x: 703, startPoint y: 488, endPoint x: 483, endPoint y: 485, distance: 220.0
click at [483, 485] on div "Añadir autor(a) Nombre del Autor ( DEBE ser el nombre de una persona y no de un…" at bounding box center [784, 375] width 1568 height 750
type input "20,00"
click at [624, 565] on span "Seleccionar tipo de publicación" at bounding box center [778, 573] width 399 height 41
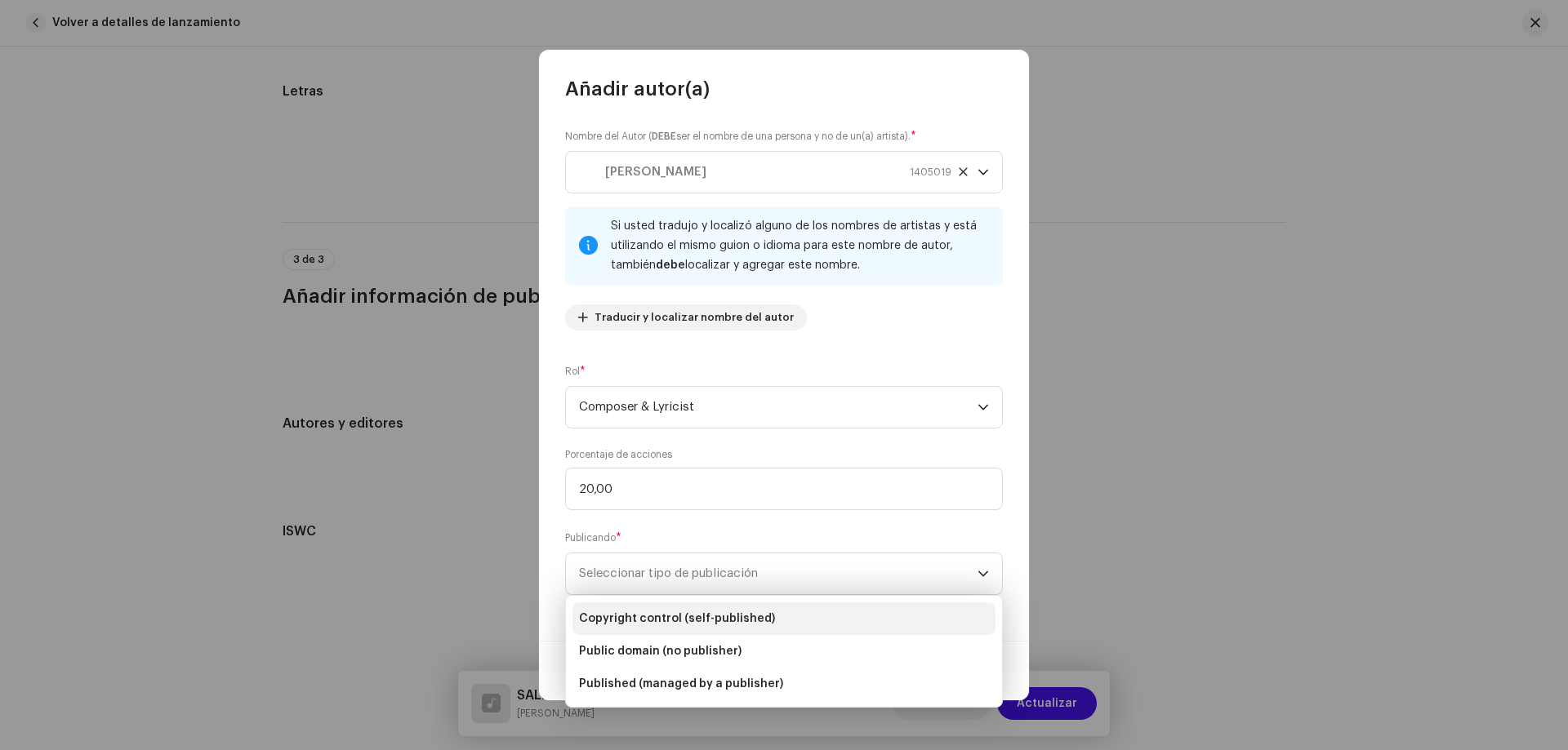
click at [686, 618] on span "Copyright control (self-published)" at bounding box center [677, 619] width 196 height 17
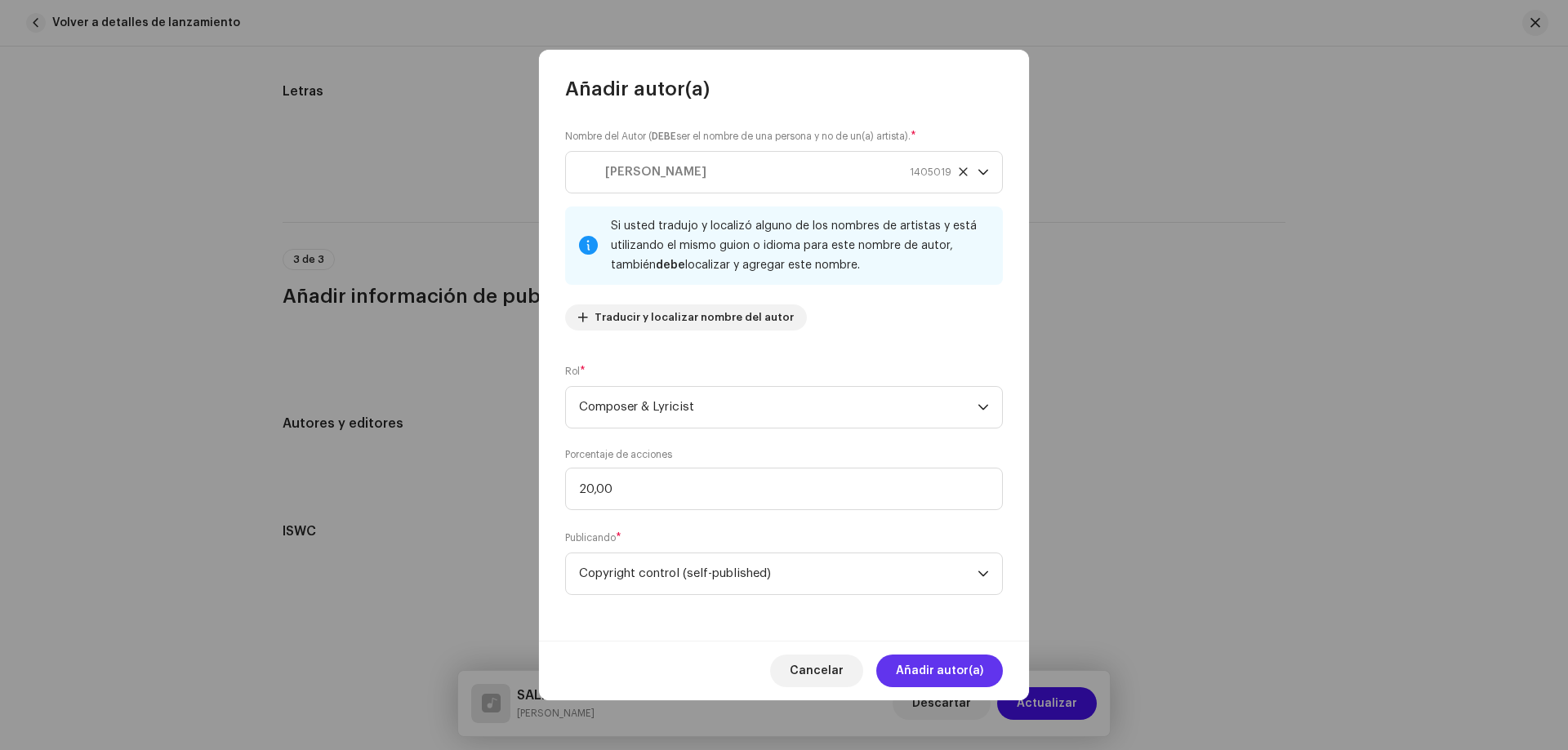
click at [927, 667] on span "Añadir autor(a)" at bounding box center [939, 670] width 87 height 32
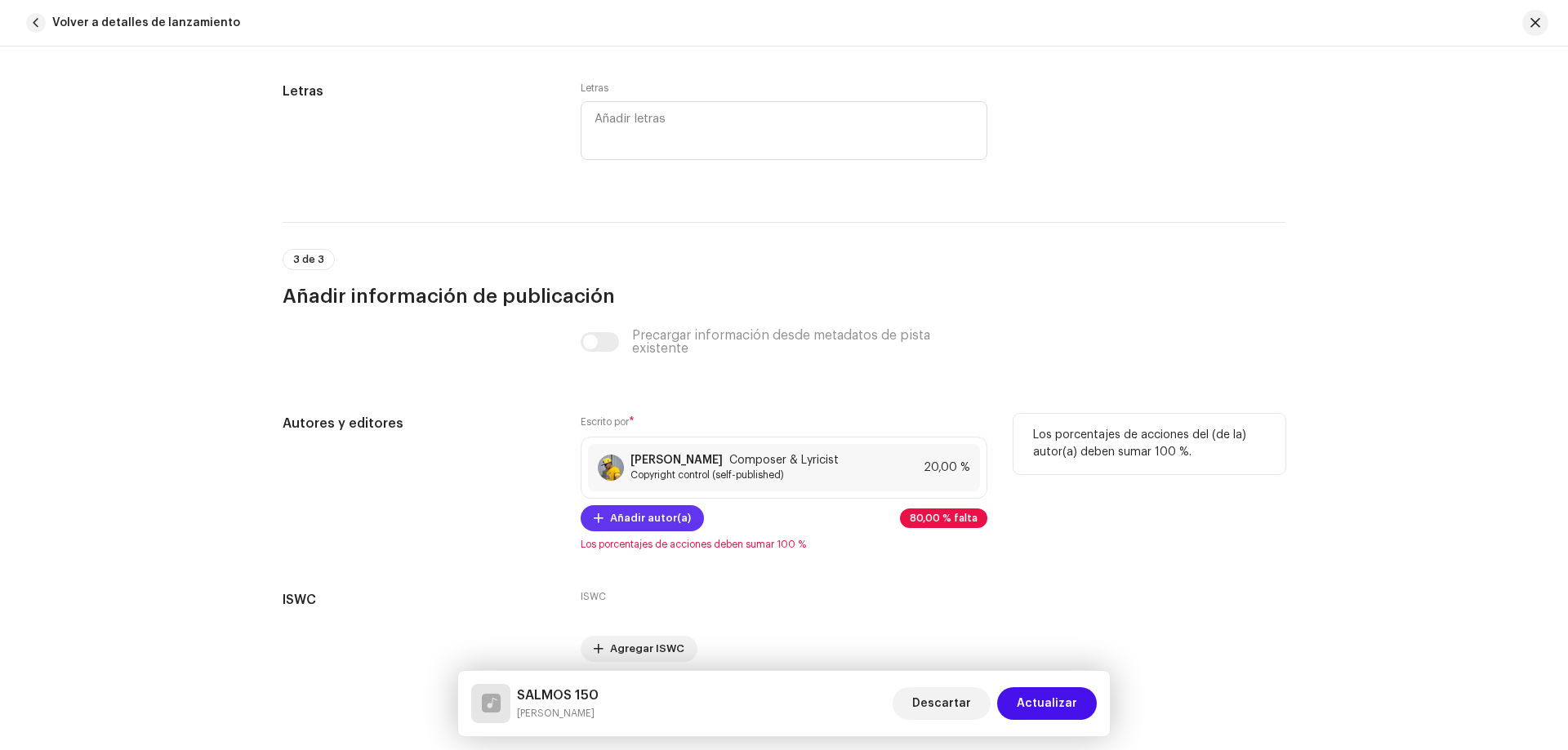
click at [649, 513] on span "Añadir autor(a)" at bounding box center [651, 518] width 81 height 32
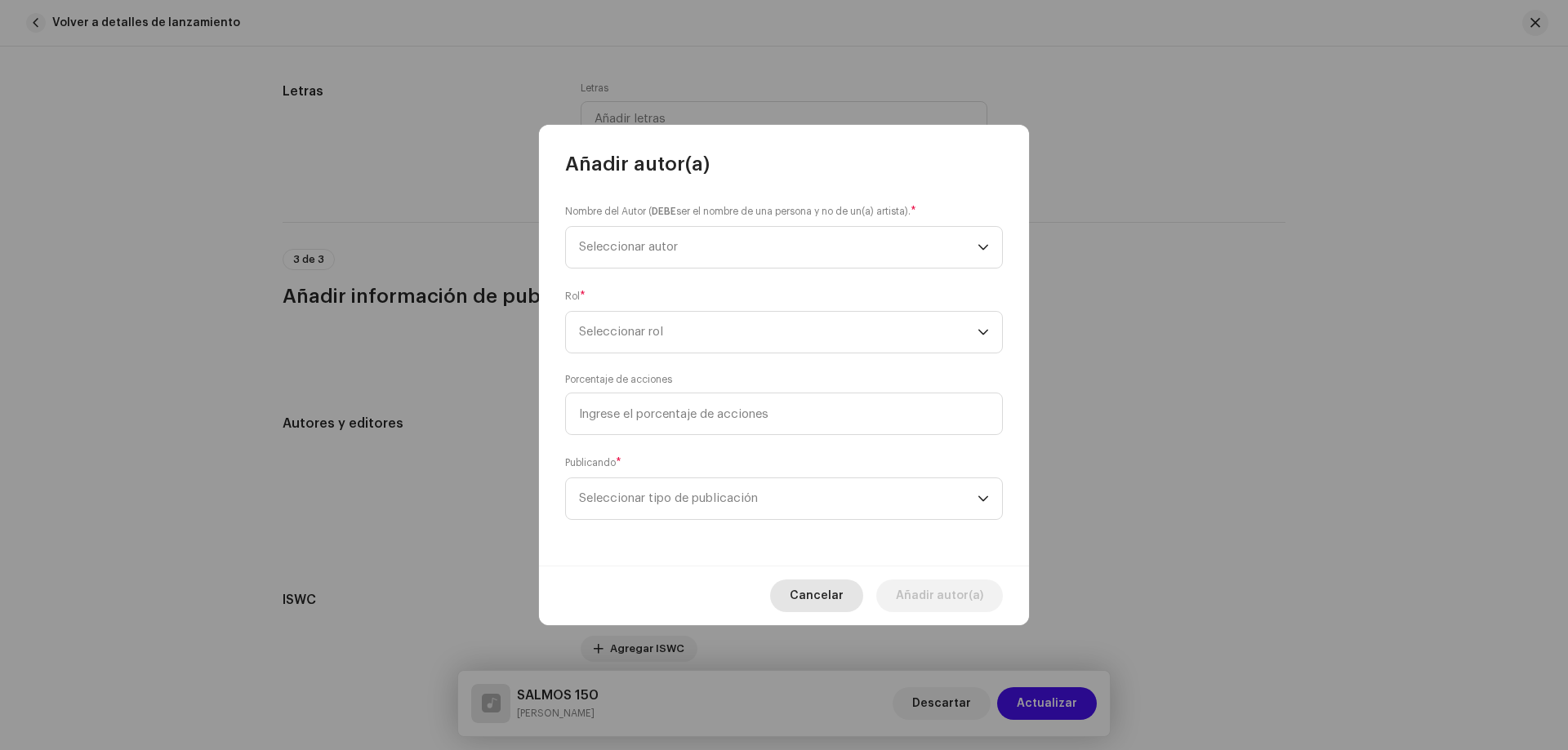
click at [837, 584] on span "Cancelar" at bounding box center [816, 595] width 54 height 32
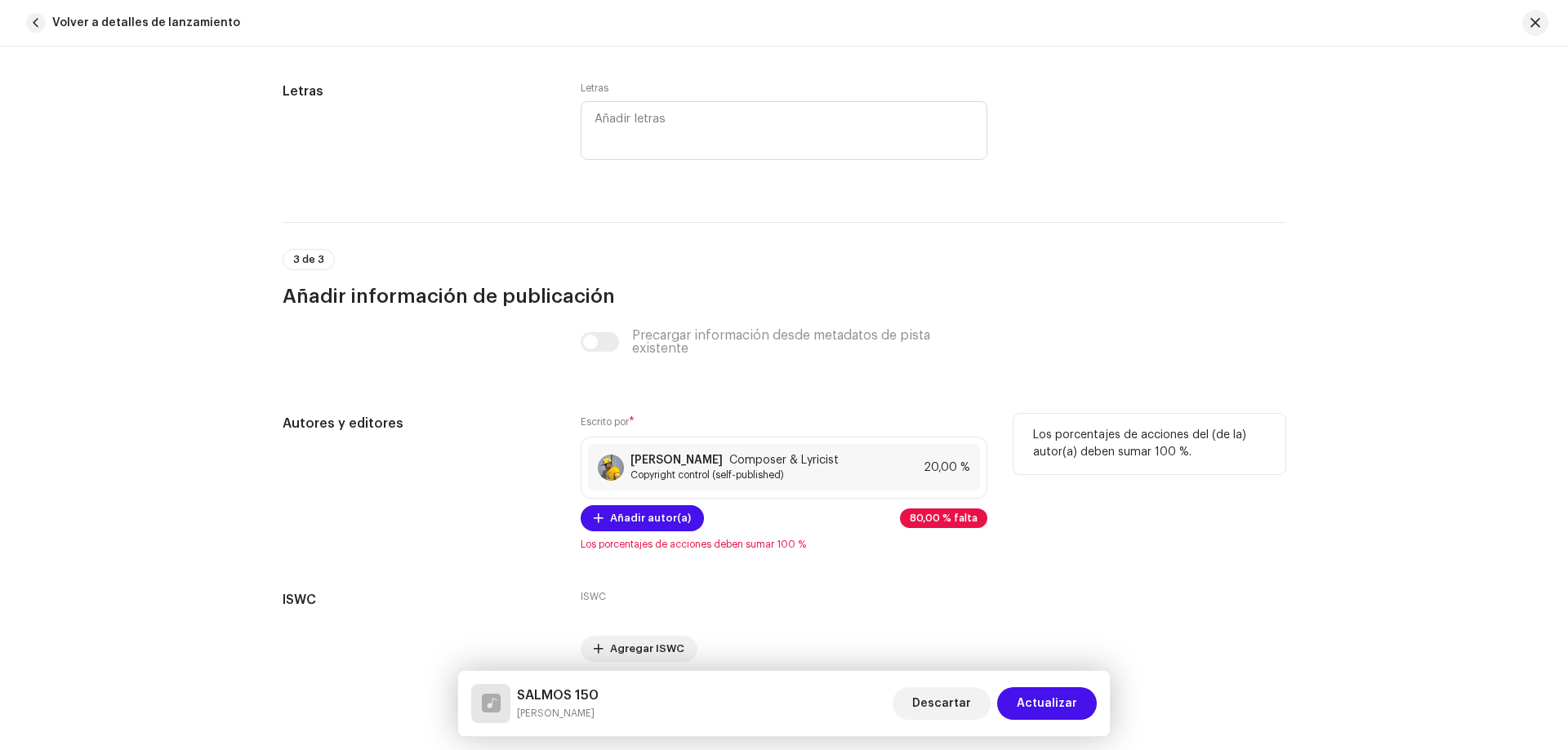
click at [969, 522] on span "80,00 % falta" at bounding box center [944, 519] width 68 height 10
click at [892, 483] on div "[PERSON_NAME] Composer & Lyricist Copyright control (self-published) 20,00 %" at bounding box center [784, 467] width 392 height 47
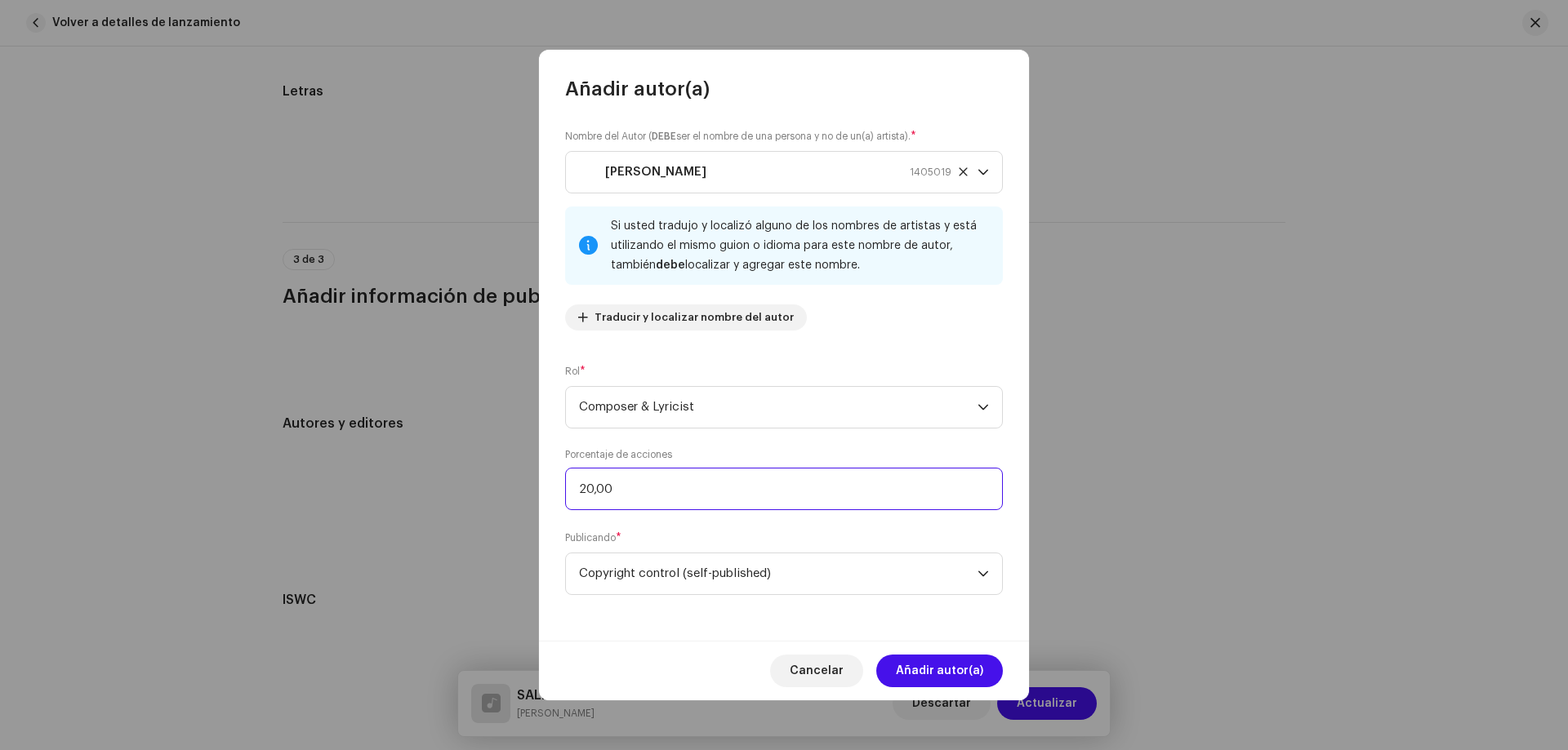
drag, startPoint x: 627, startPoint y: 485, endPoint x: 543, endPoint y: 485, distance: 84.0
click at [543, 485] on div "Nombre del Autor ( DEBE ser el nombre de una persona y no de un(a) artista). * …" at bounding box center [784, 371] width 490 height 539
type input "100,00"
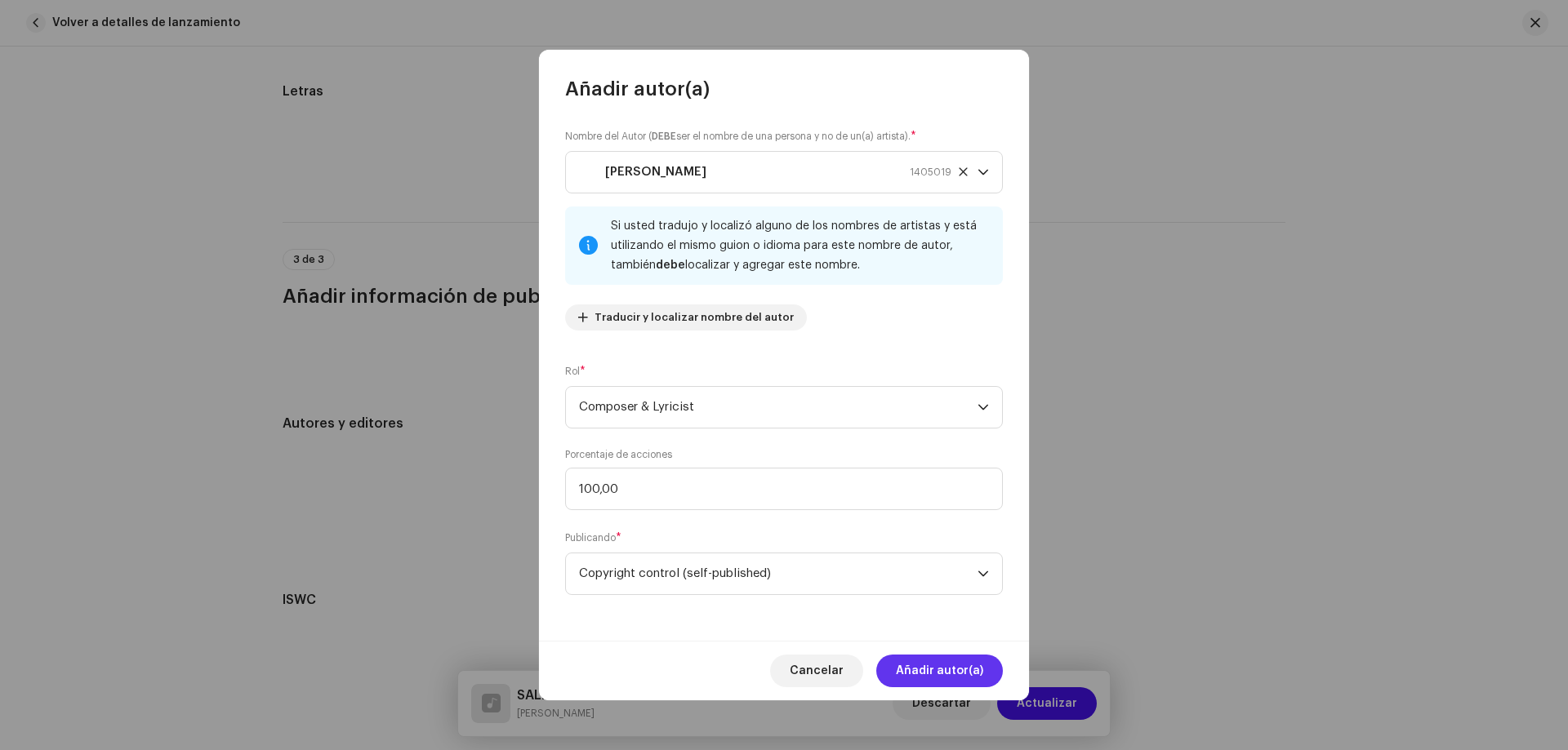
click at [896, 659] on button "Añadir autor(a)" at bounding box center [939, 670] width 127 height 32
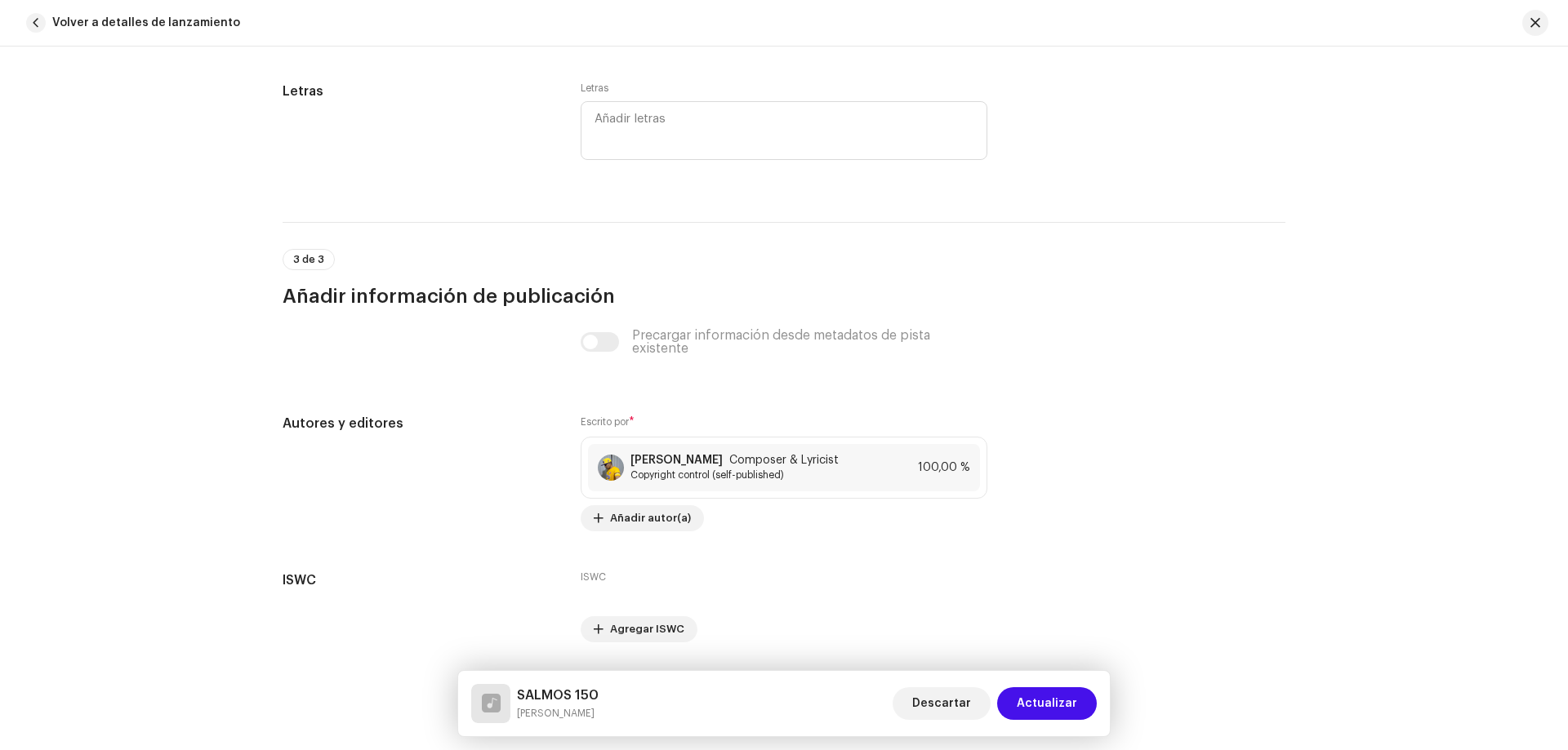
scroll to position [3028, 0]
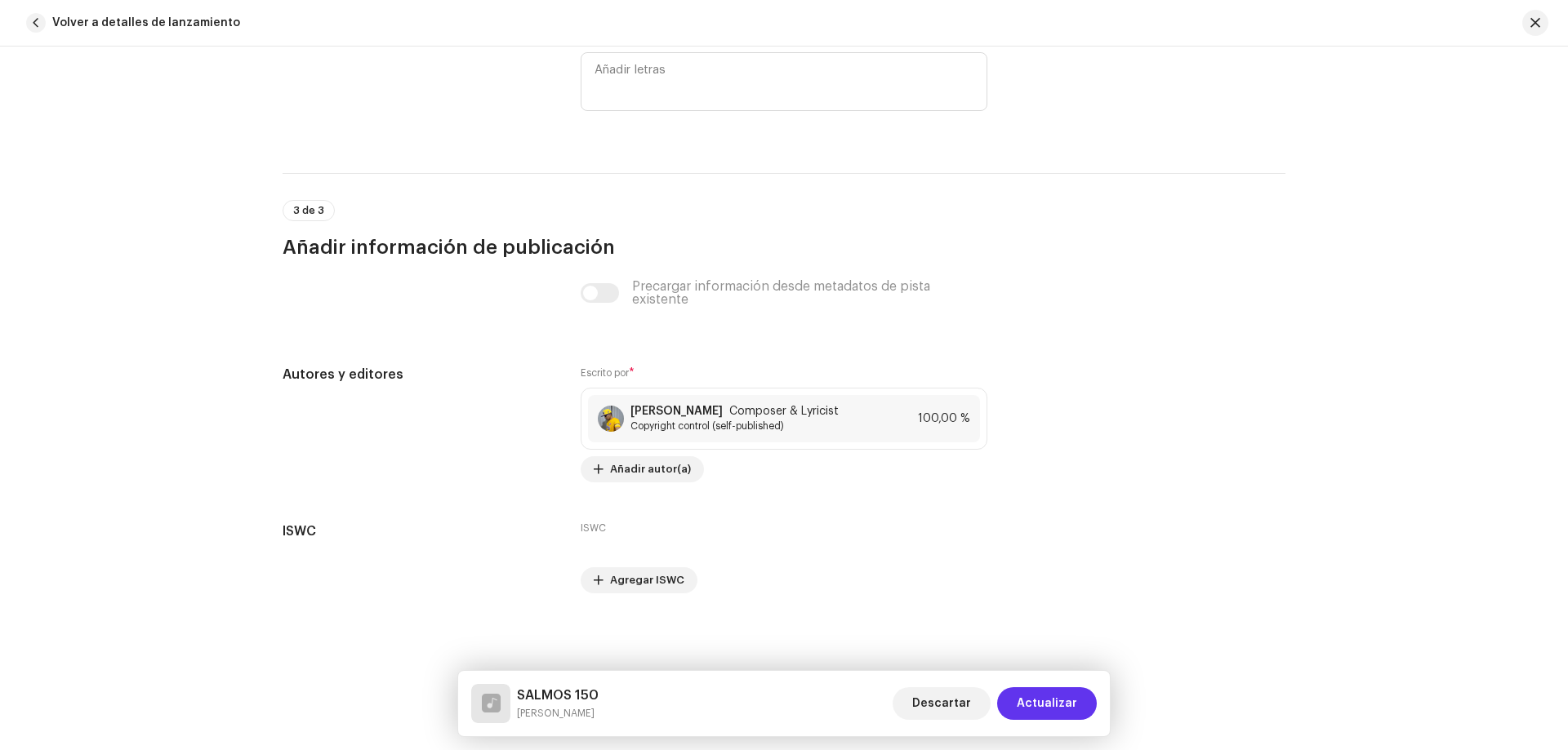
click at [1031, 699] on span "Actualizar" at bounding box center [1046, 703] width 61 height 32
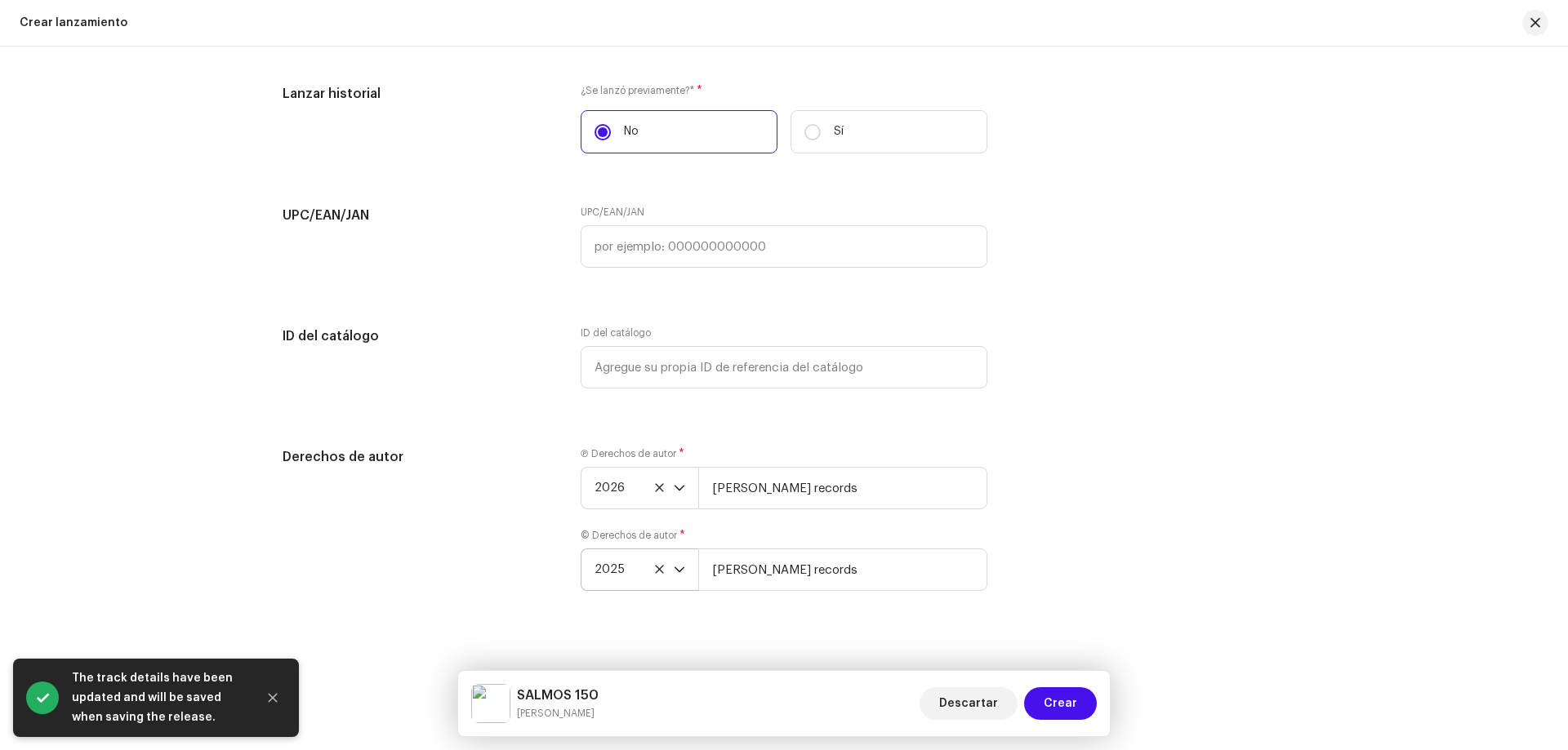
scroll to position [2480, 0]
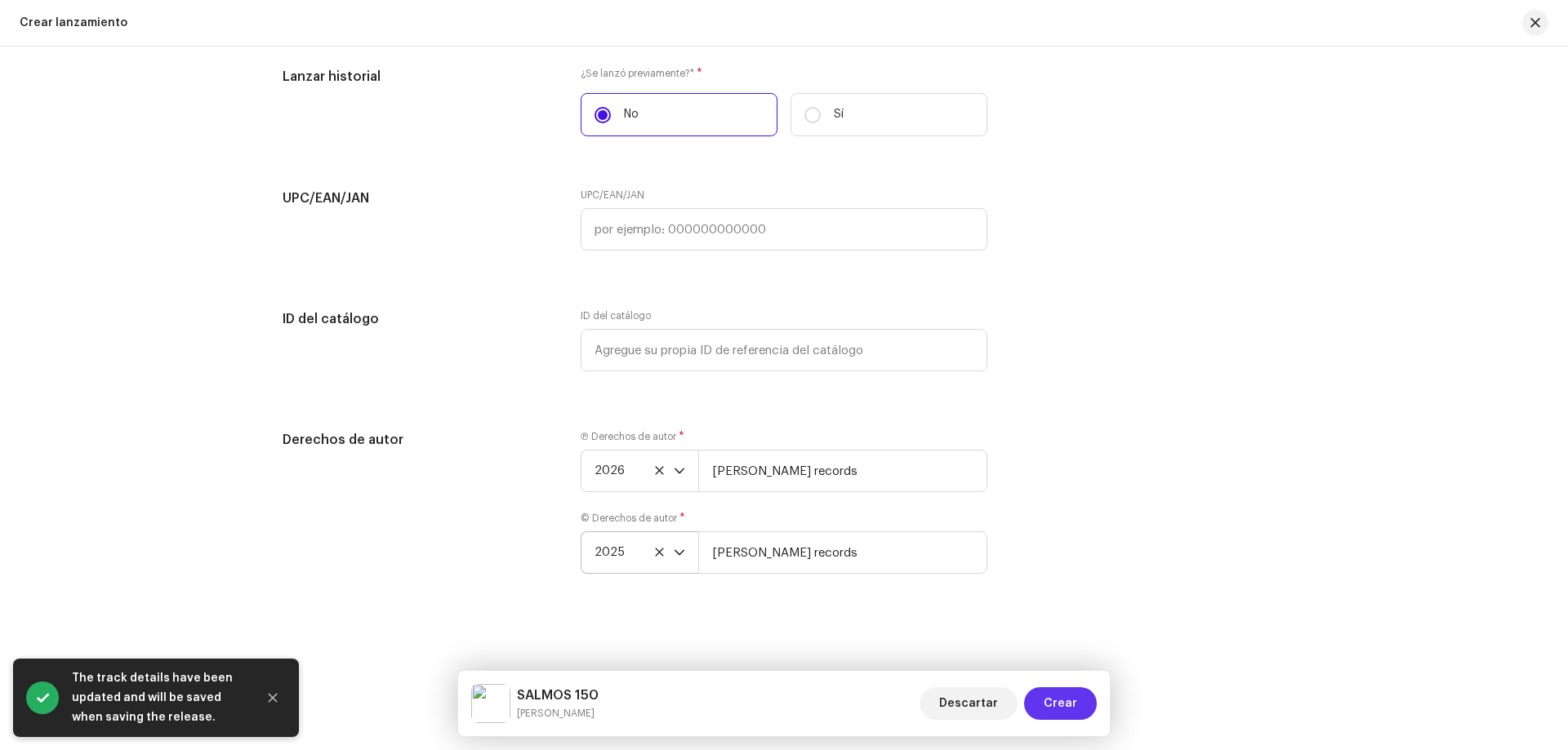
click at [1061, 699] on span "Crear" at bounding box center [1061, 703] width 33 height 32
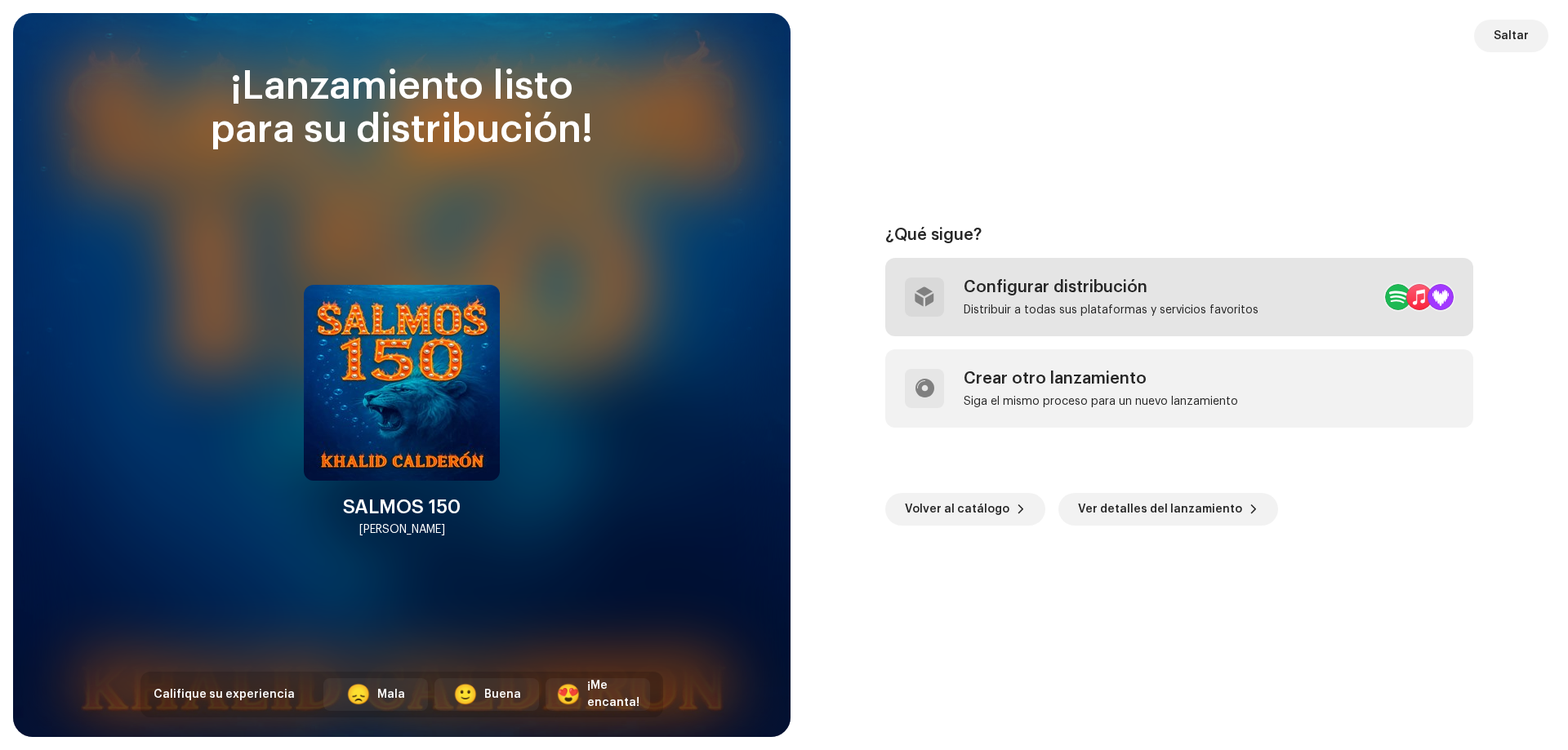
click at [1023, 307] on div "Distribuir a todas sus plataformas y servicios favoritos" at bounding box center [1111, 310] width 295 height 13
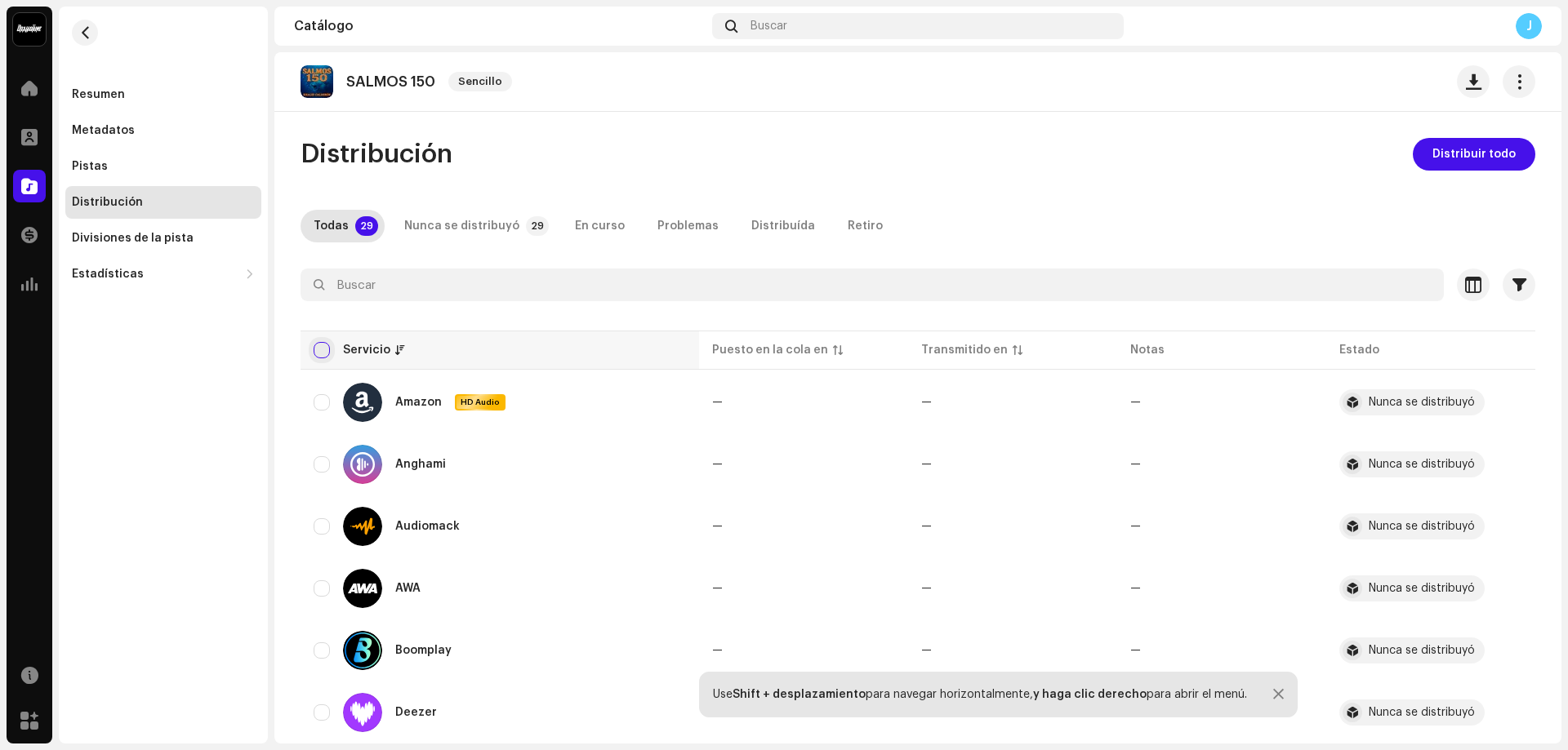
click at [326, 353] on input "checkbox" at bounding box center [322, 351] width 17 height 17
checkbox input "true"
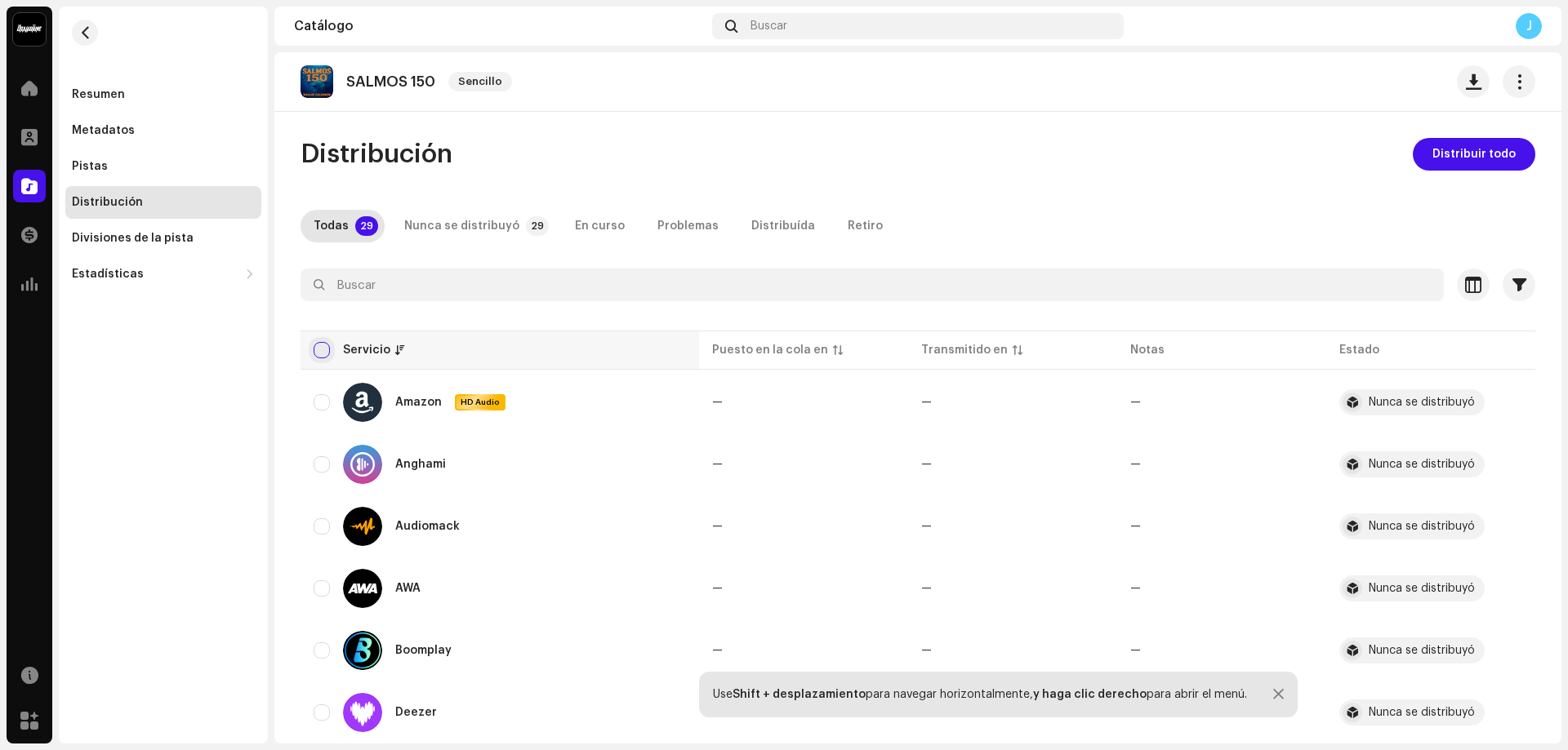
checkbox input "true"
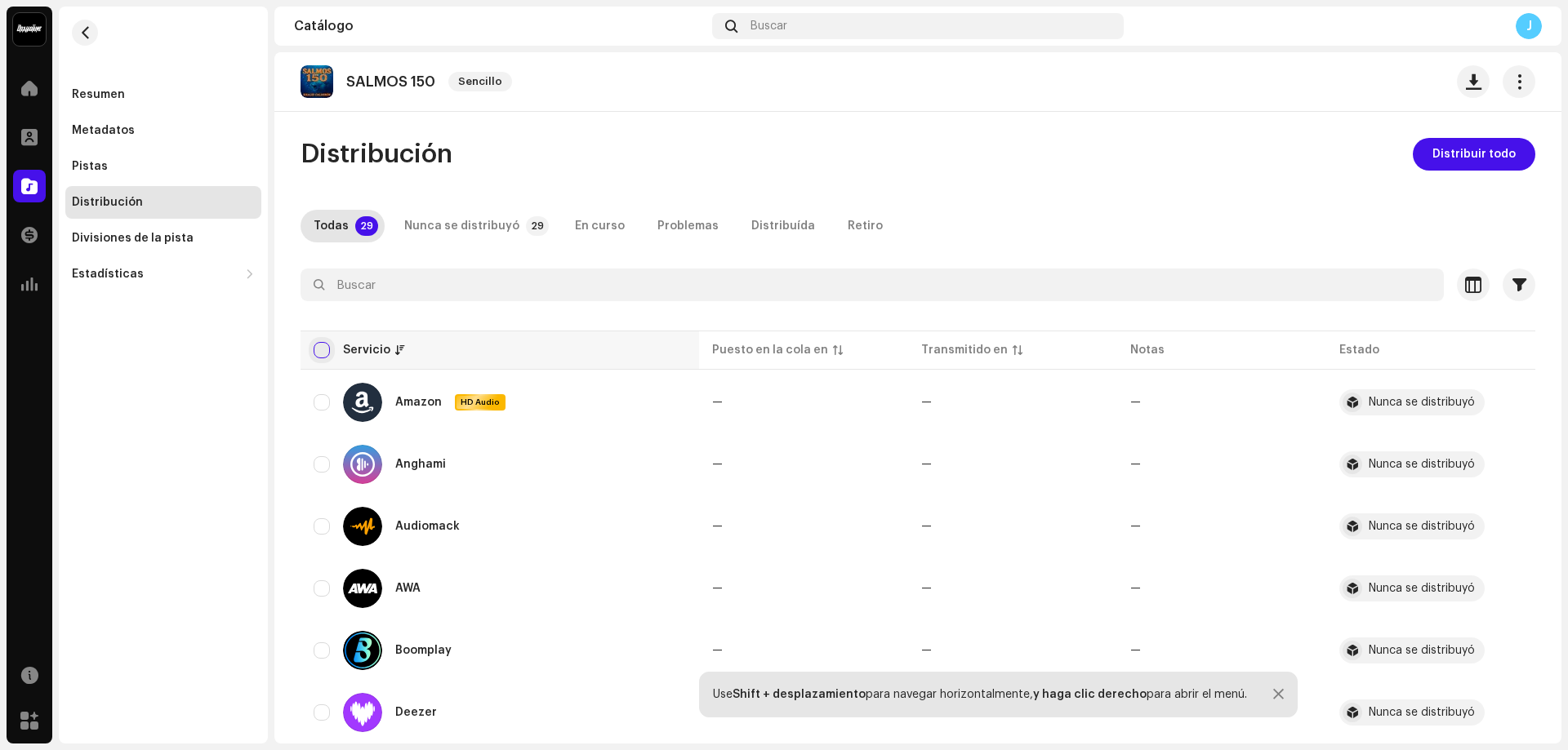
checkbox input "true"
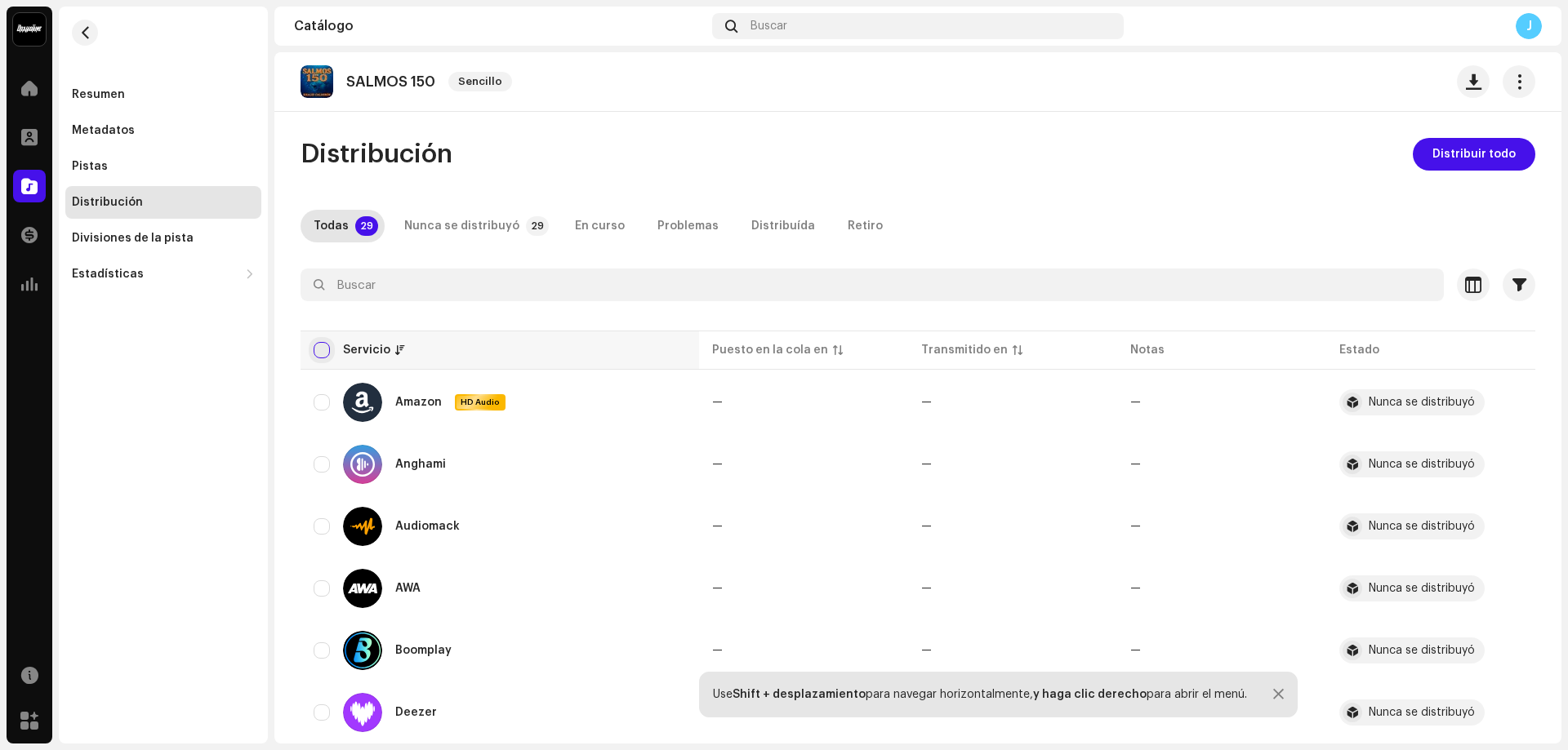
checkbox input "true"
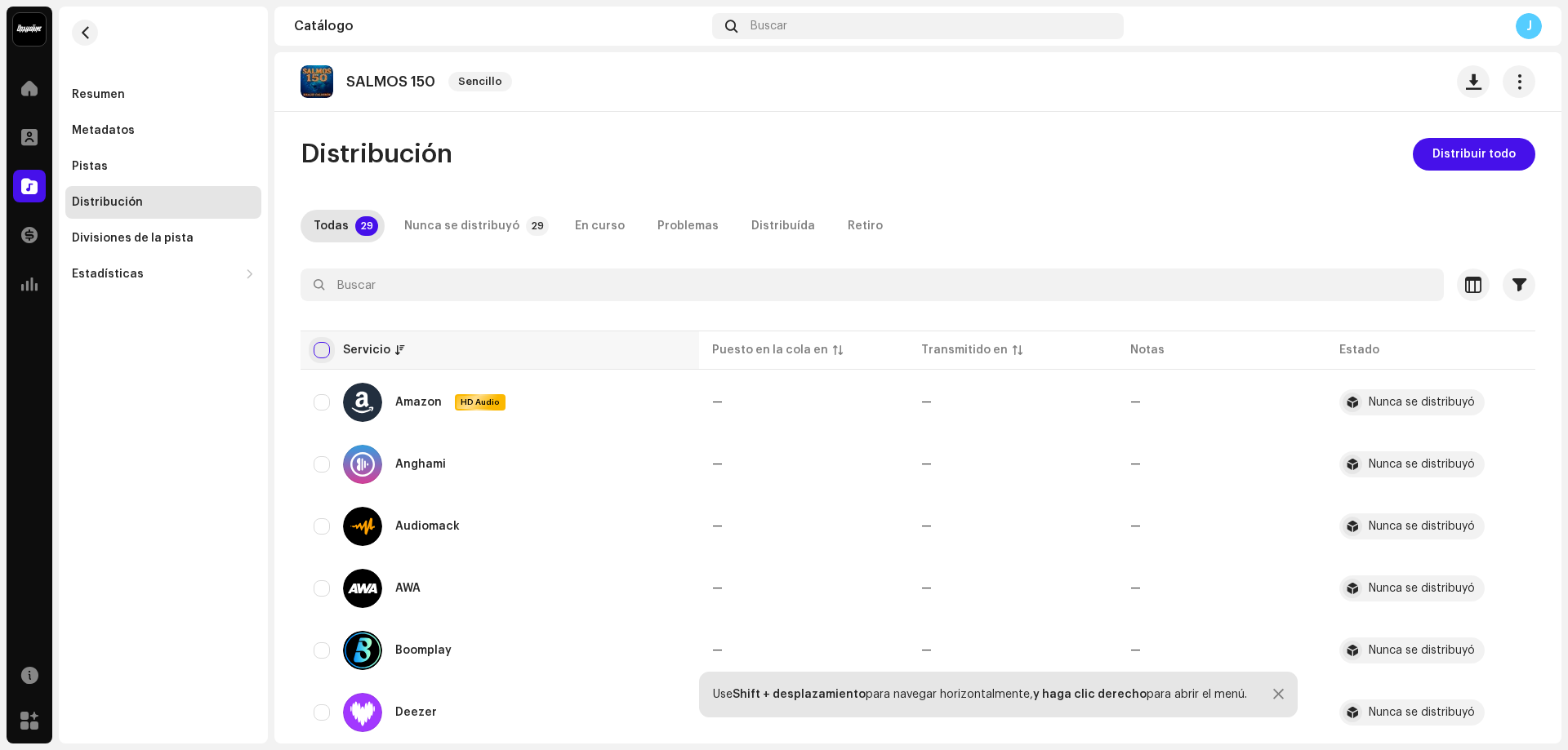
checkbox input "true"
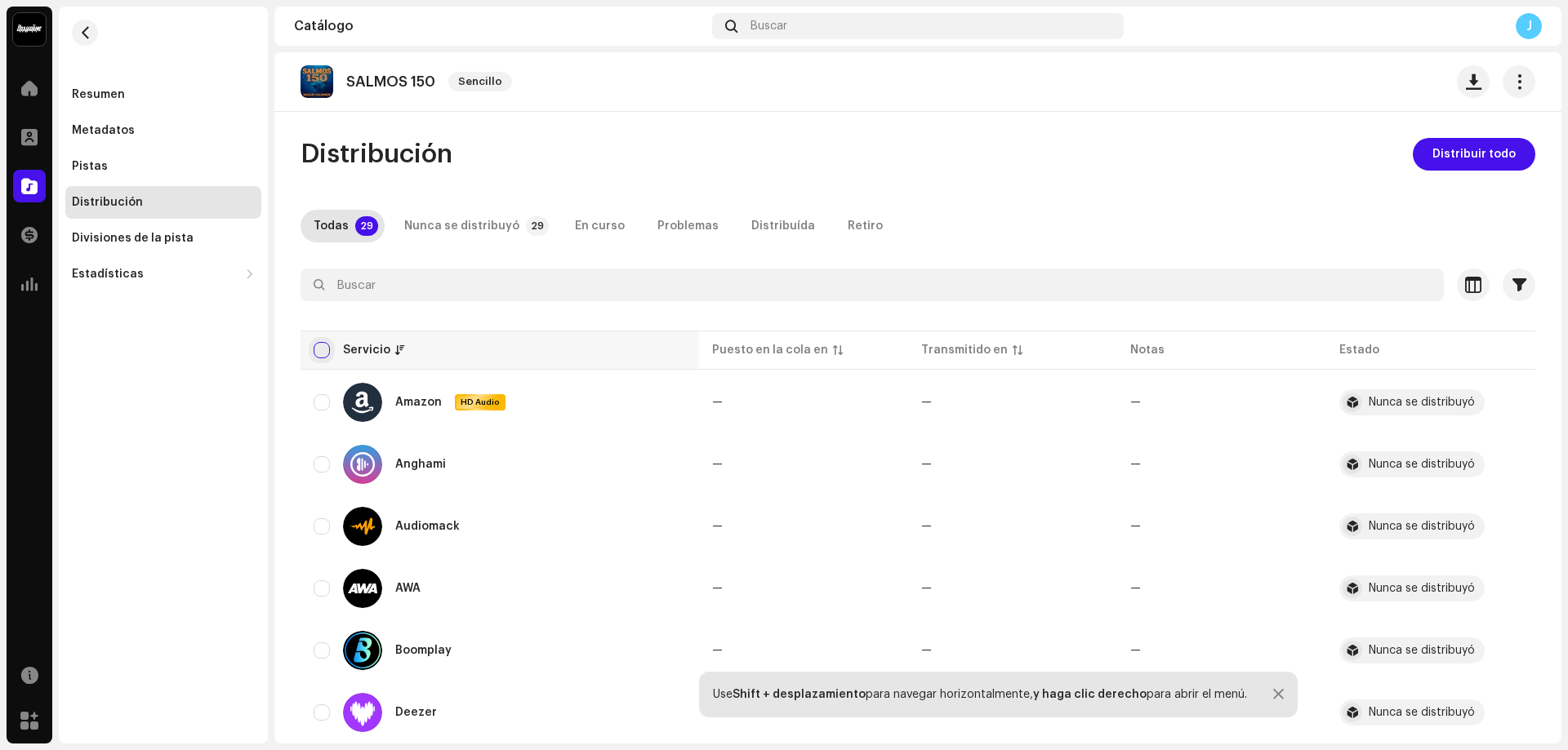
checkbox input "true"
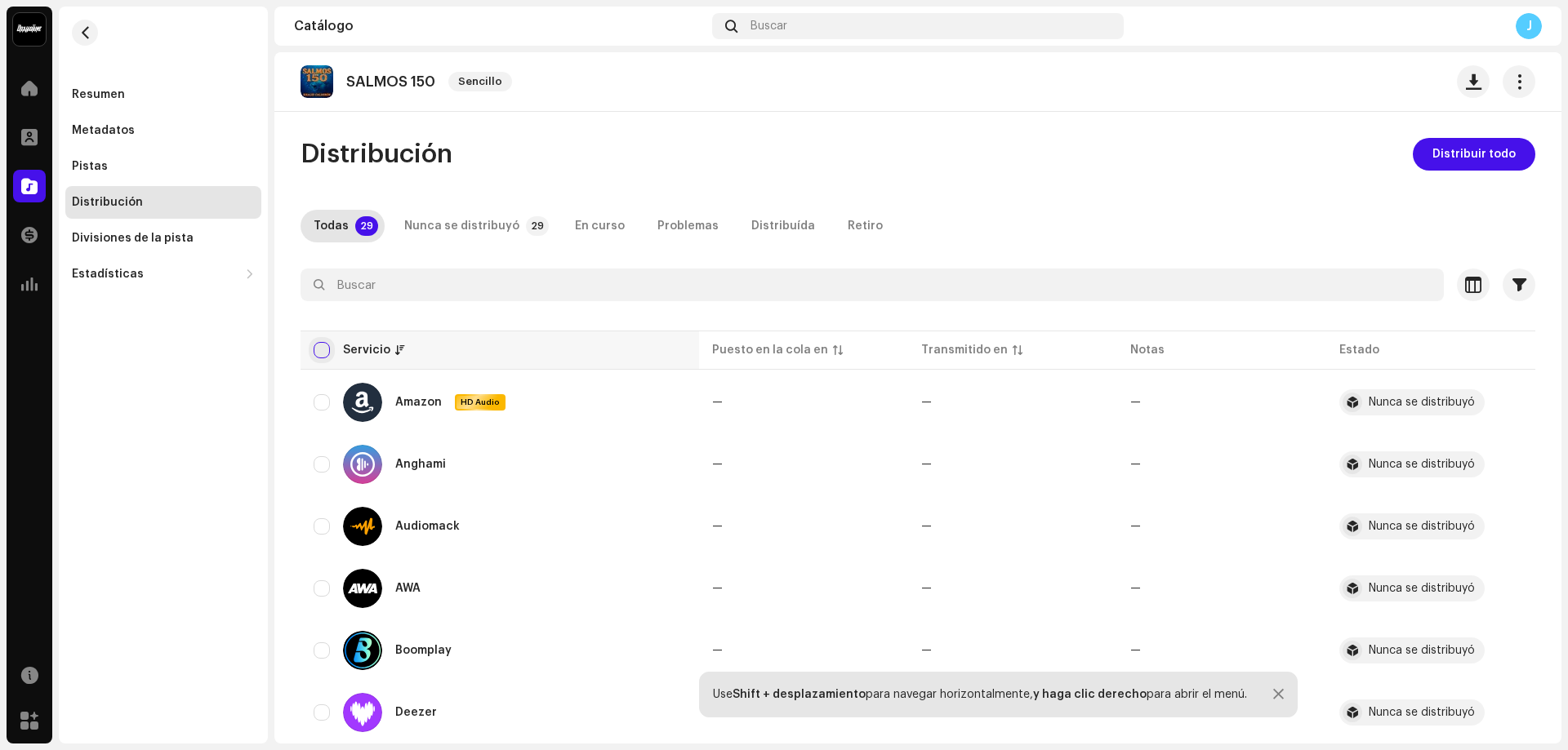
checkbox input "true"
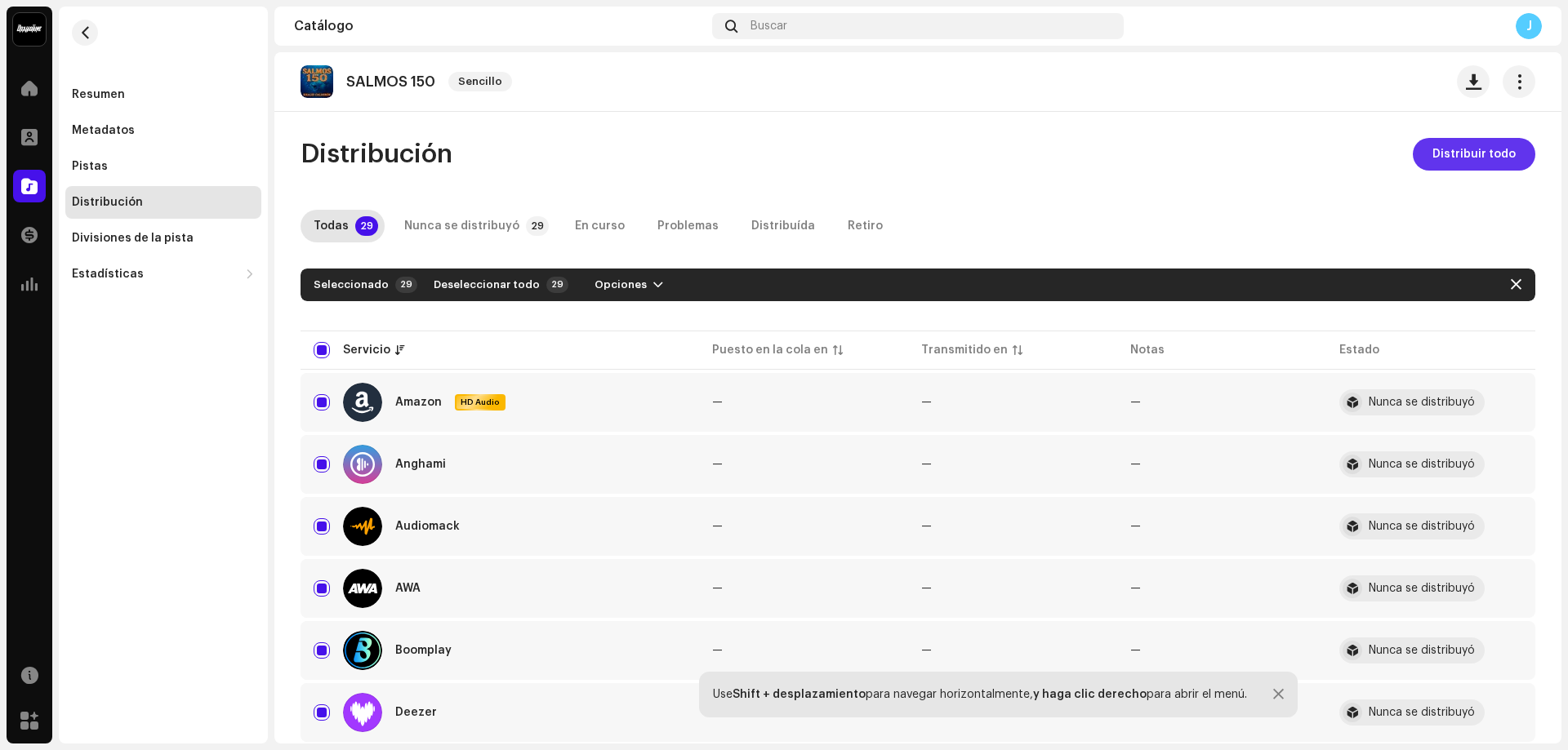
click at [1470, 160] on span "Distribuir todo" at bounding box center [1474, 153] width 83 height 32
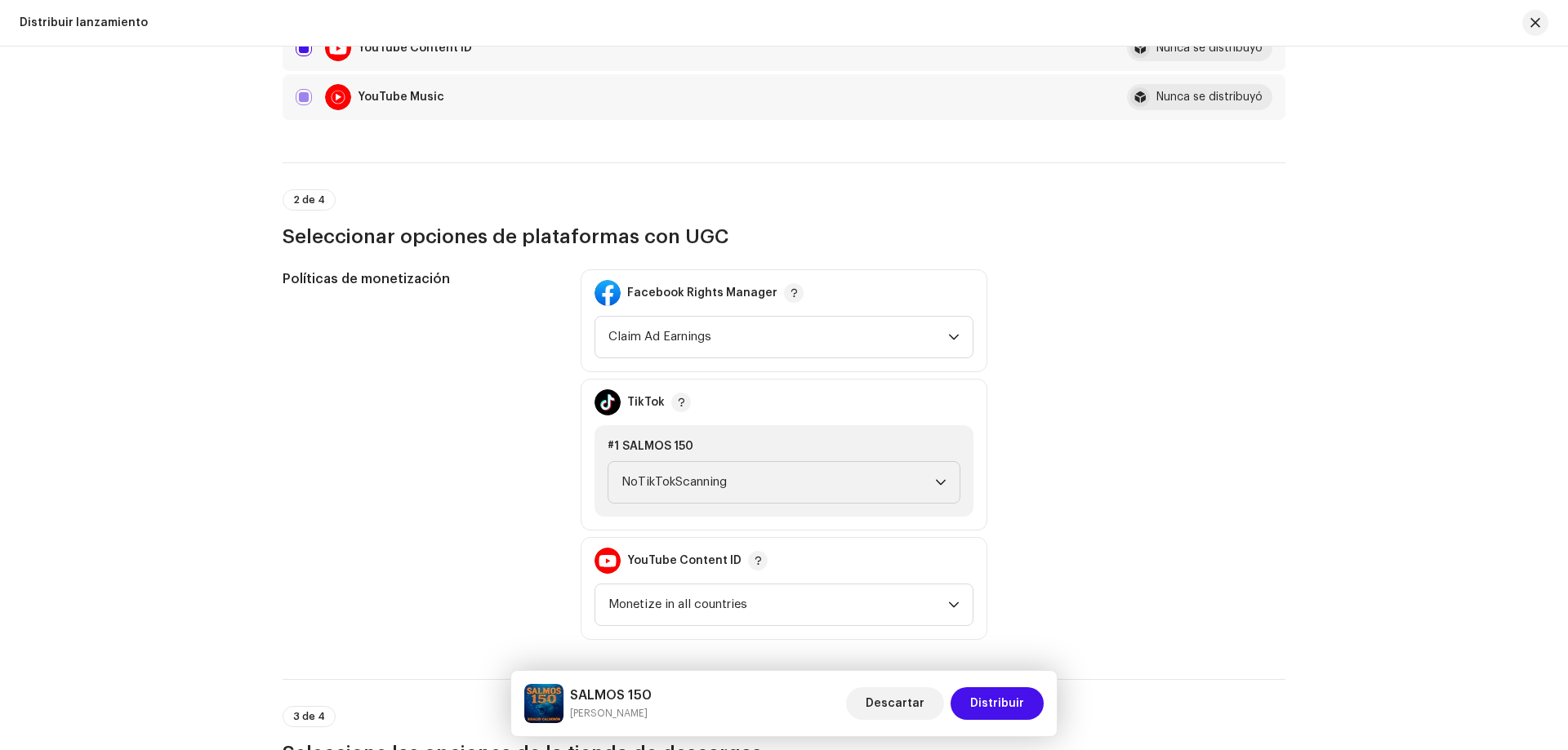
scroll to position [1633, 0]
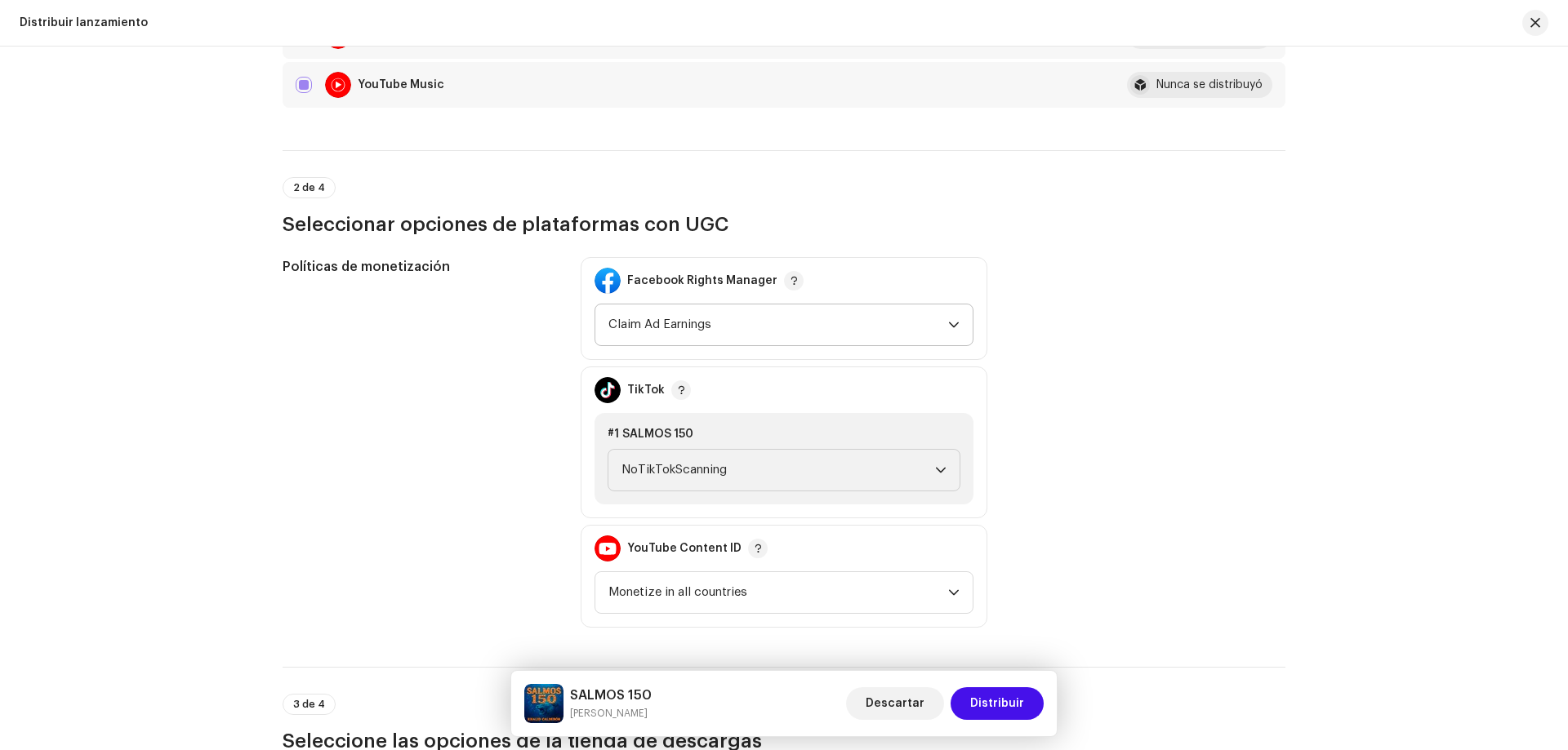
click at [772, 322] on span "Claim Ad Earnings" at bounding box center [779, 324] width 340 height 41
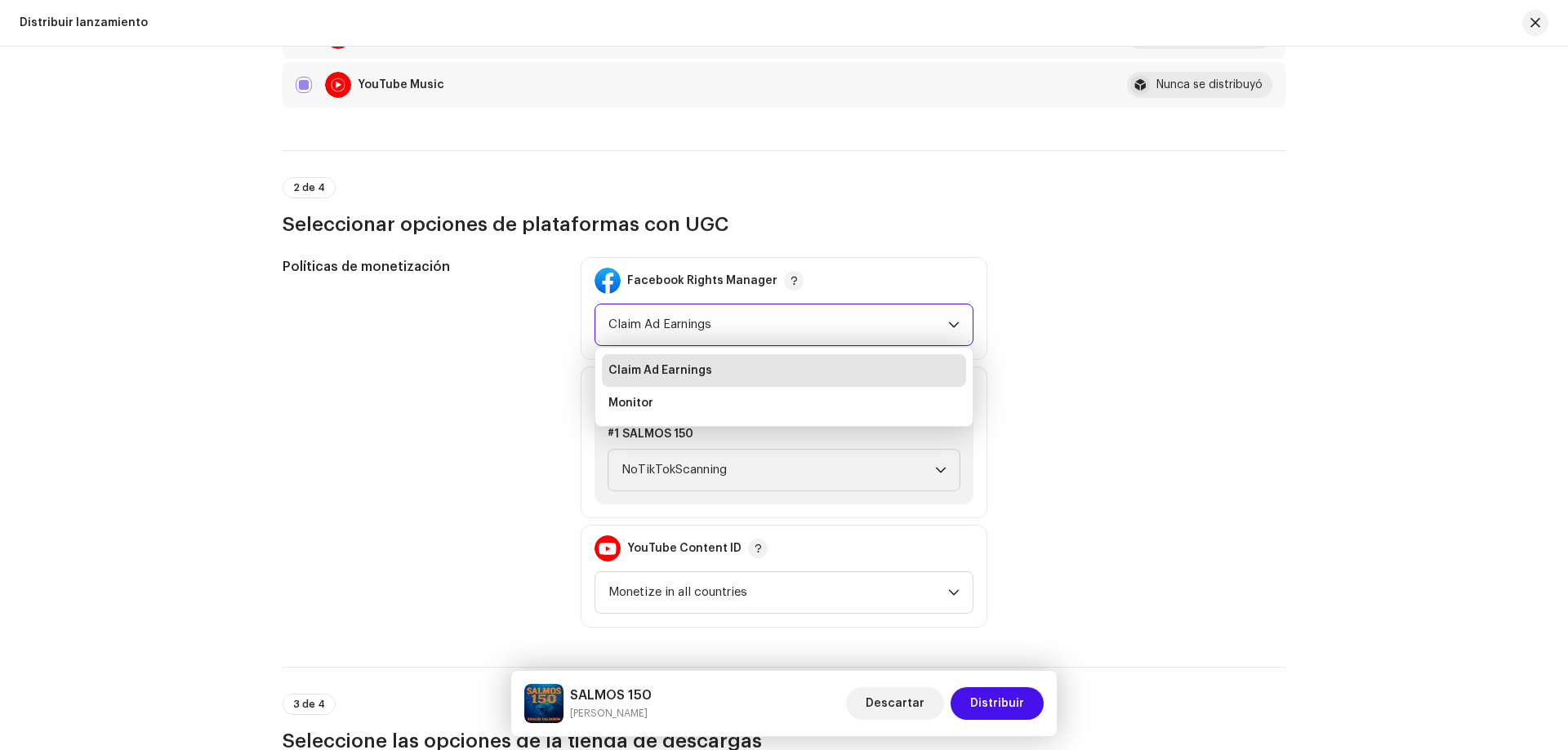
click at [772, 322] on span "Claim Ad Earnings" at bounding box center [779, 324] width 340 height 41
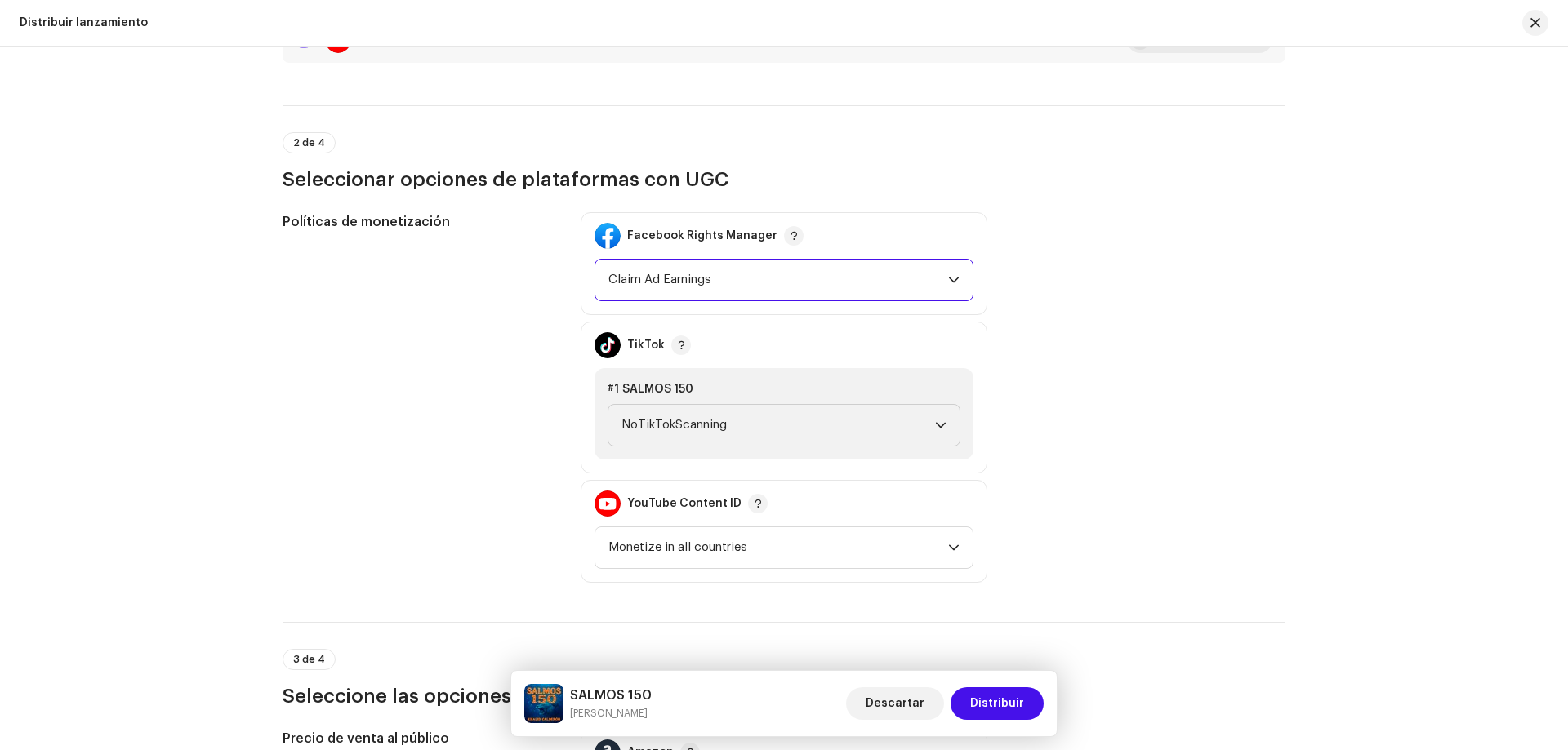
scroll to position [1796, 0]
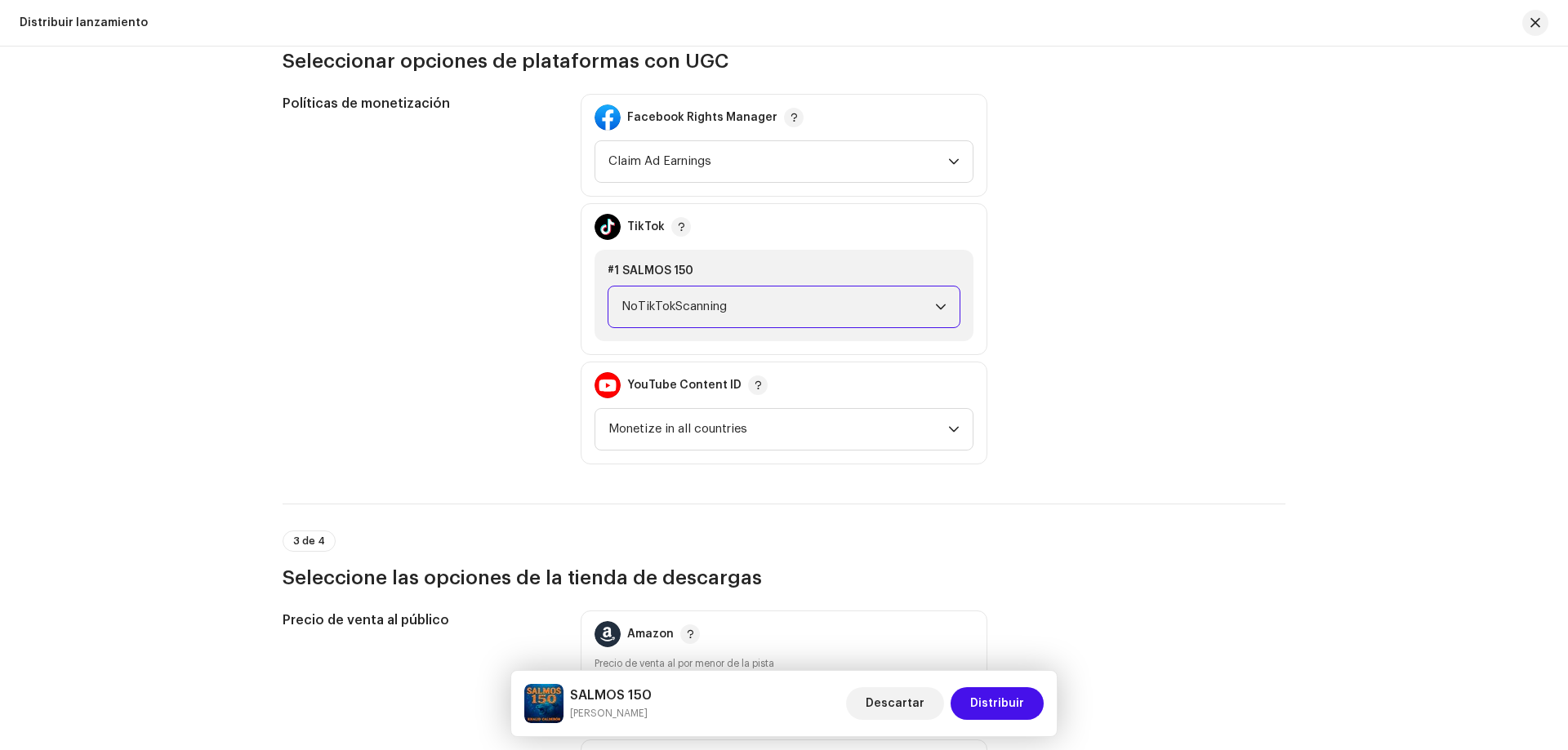
click at [779, 308] on span "NoTikTokScanning" at bounding box center [779, 307] width 313 height 41
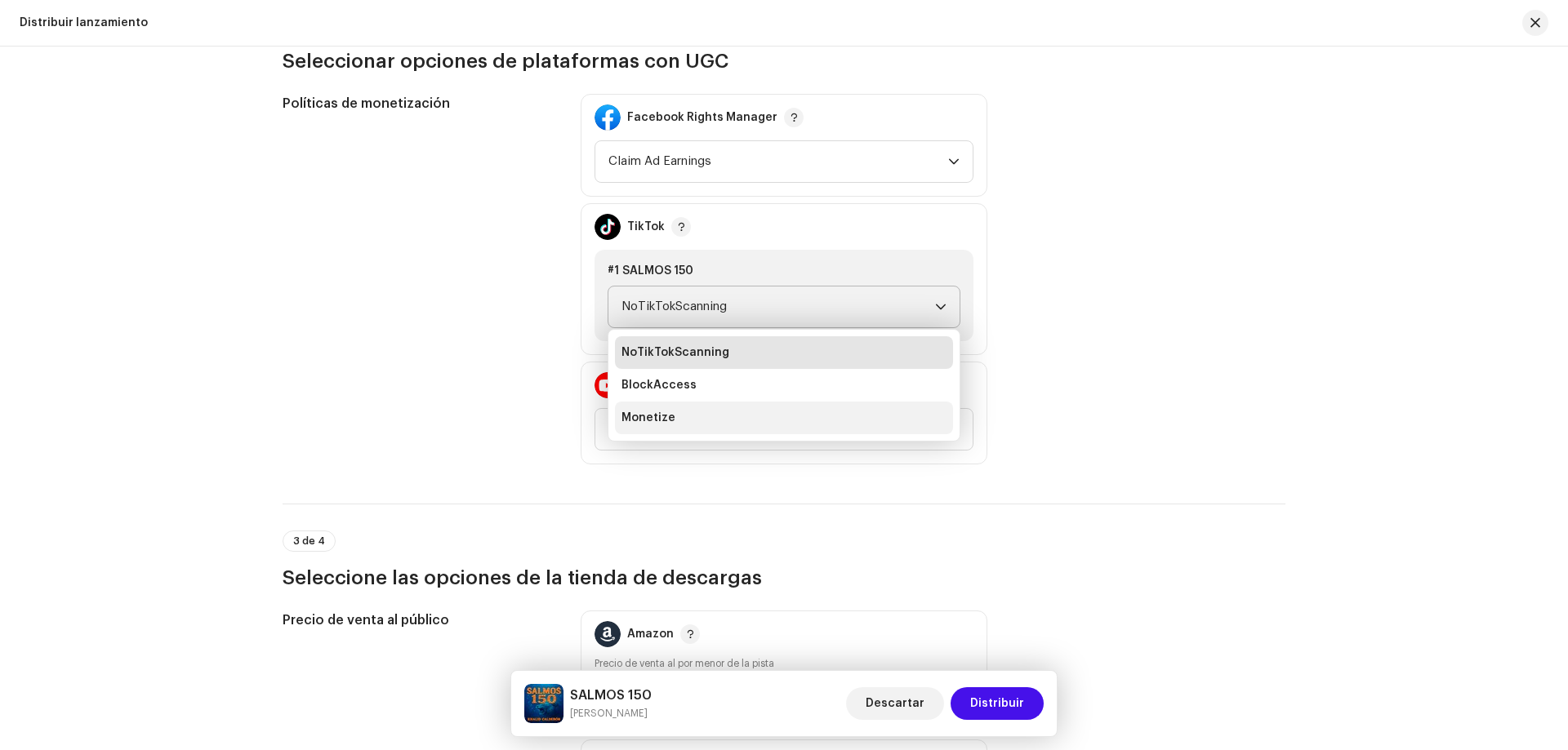
click at [666, 411] on span "Monetize" at bounding box center [648, 418] width 54 height 17
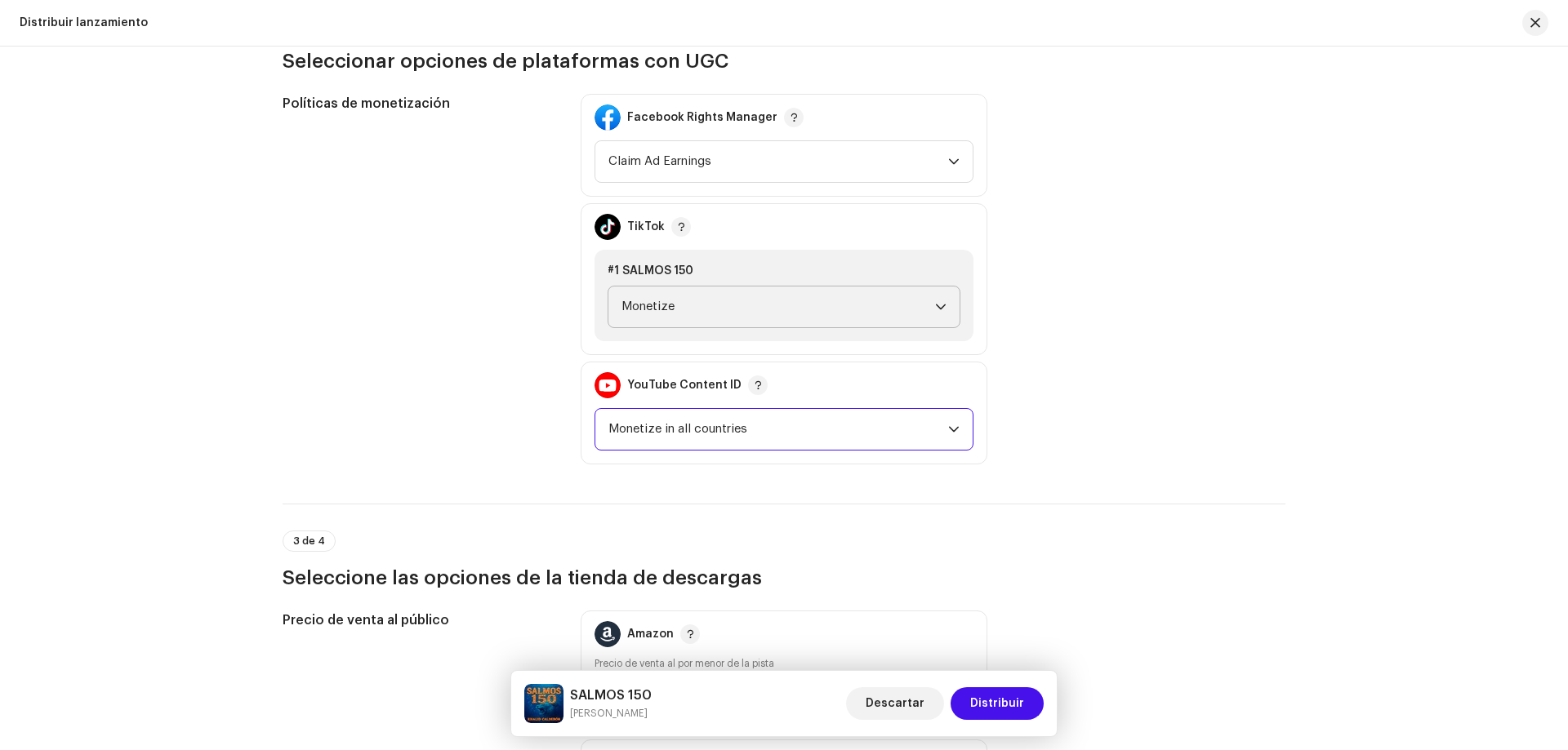
click at [686, 422] on span "Monetize in all countries" at bounding box center [779, 428] width 340 height 41
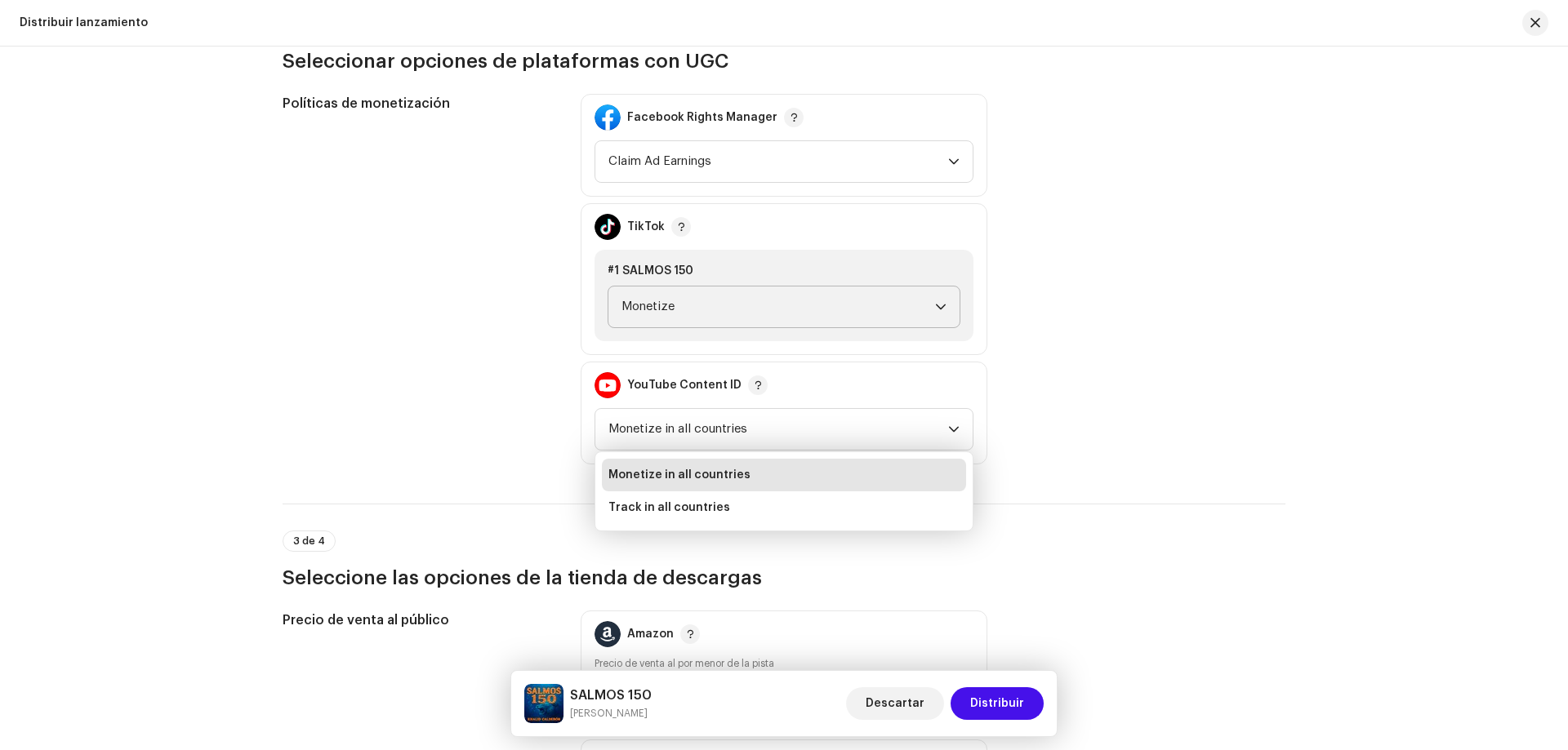
click at [546, 442] on div "Políticas de monetización" at bounding box center [419, 278] width 272 height 370
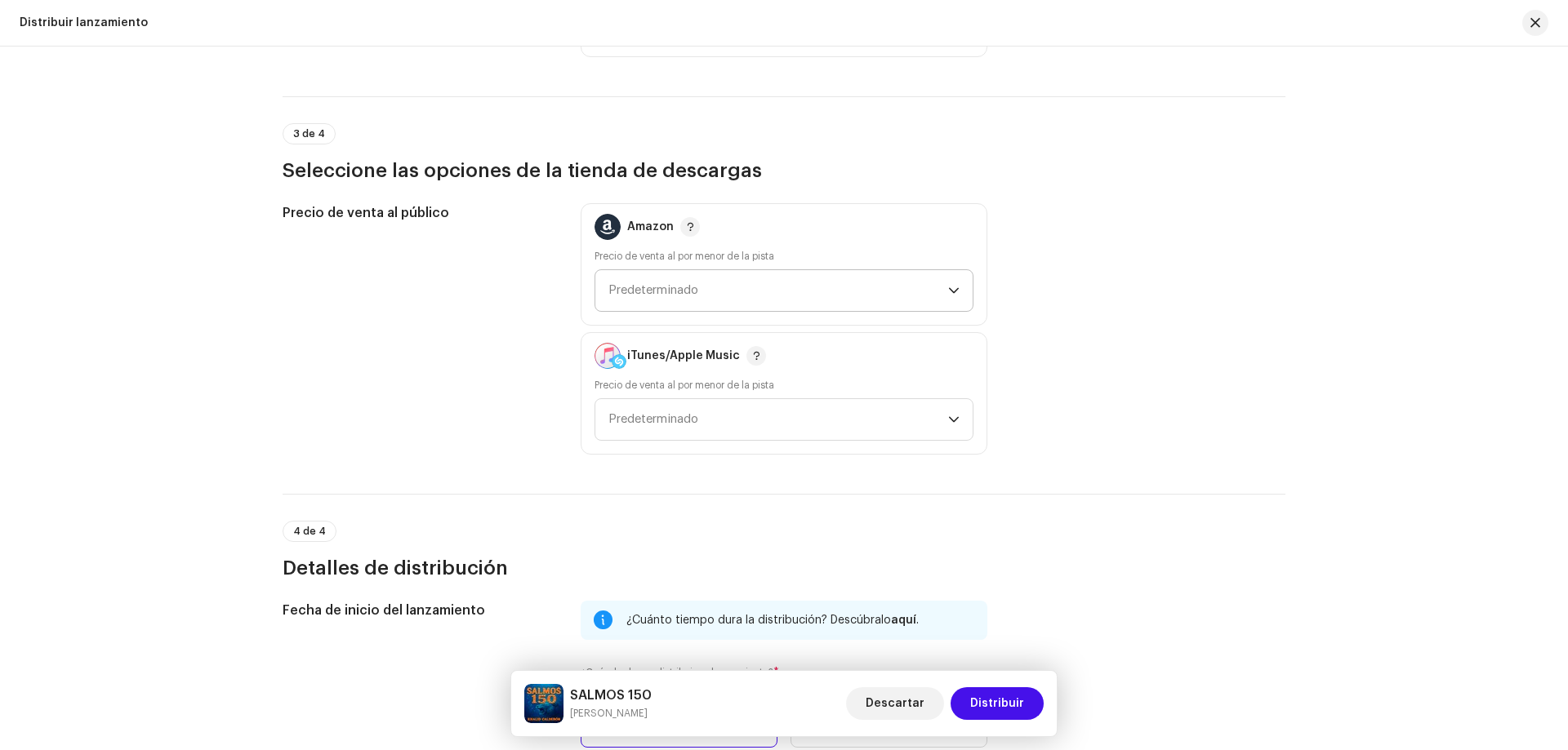
scroll to position [2204, 0]
click at [664, 290] on span "Predeterminado" at bounding box center [653, 289] width 90 height 12
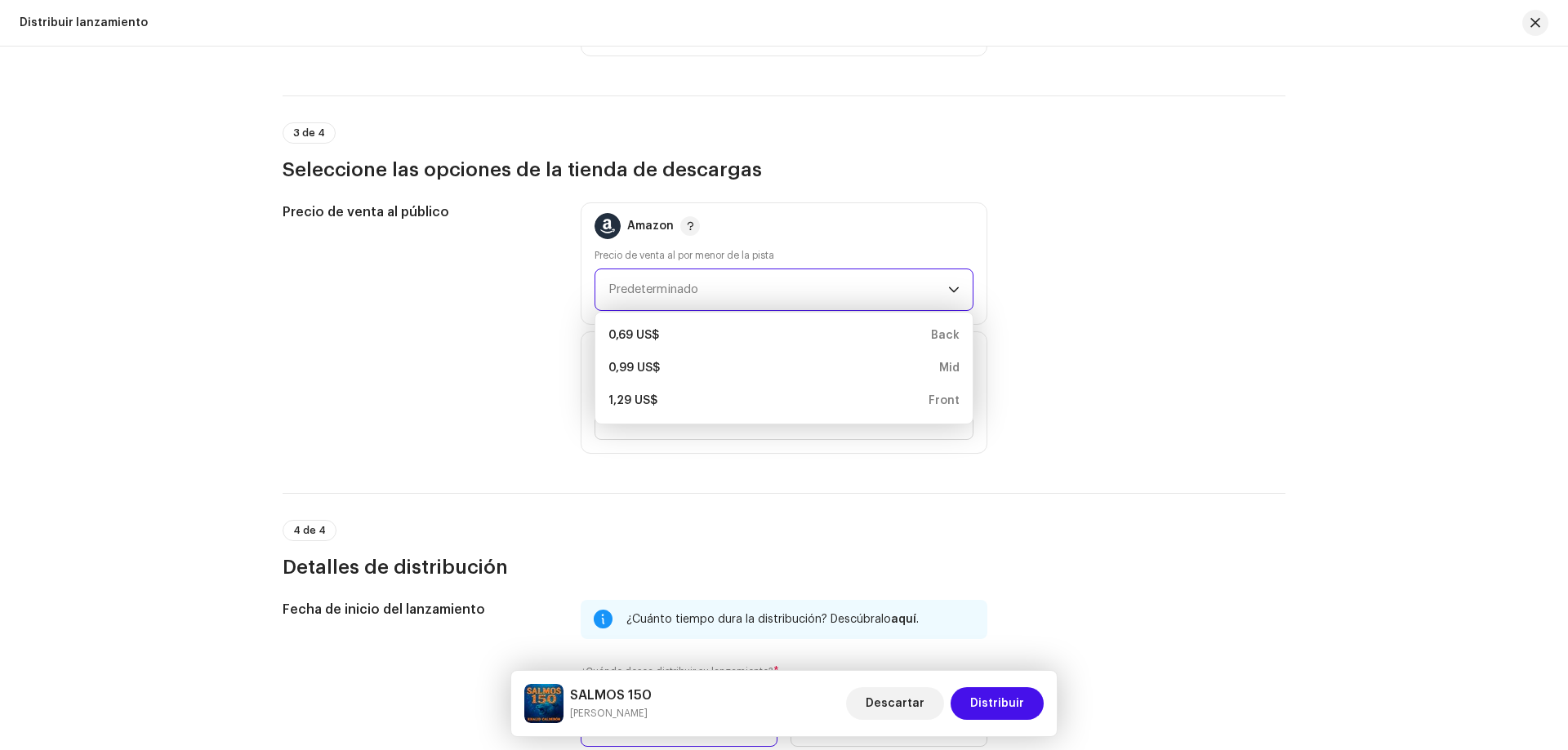
click at [545, 293] on div "Precio de venta al público" at bounding box center [419, 327] width 272 height 251
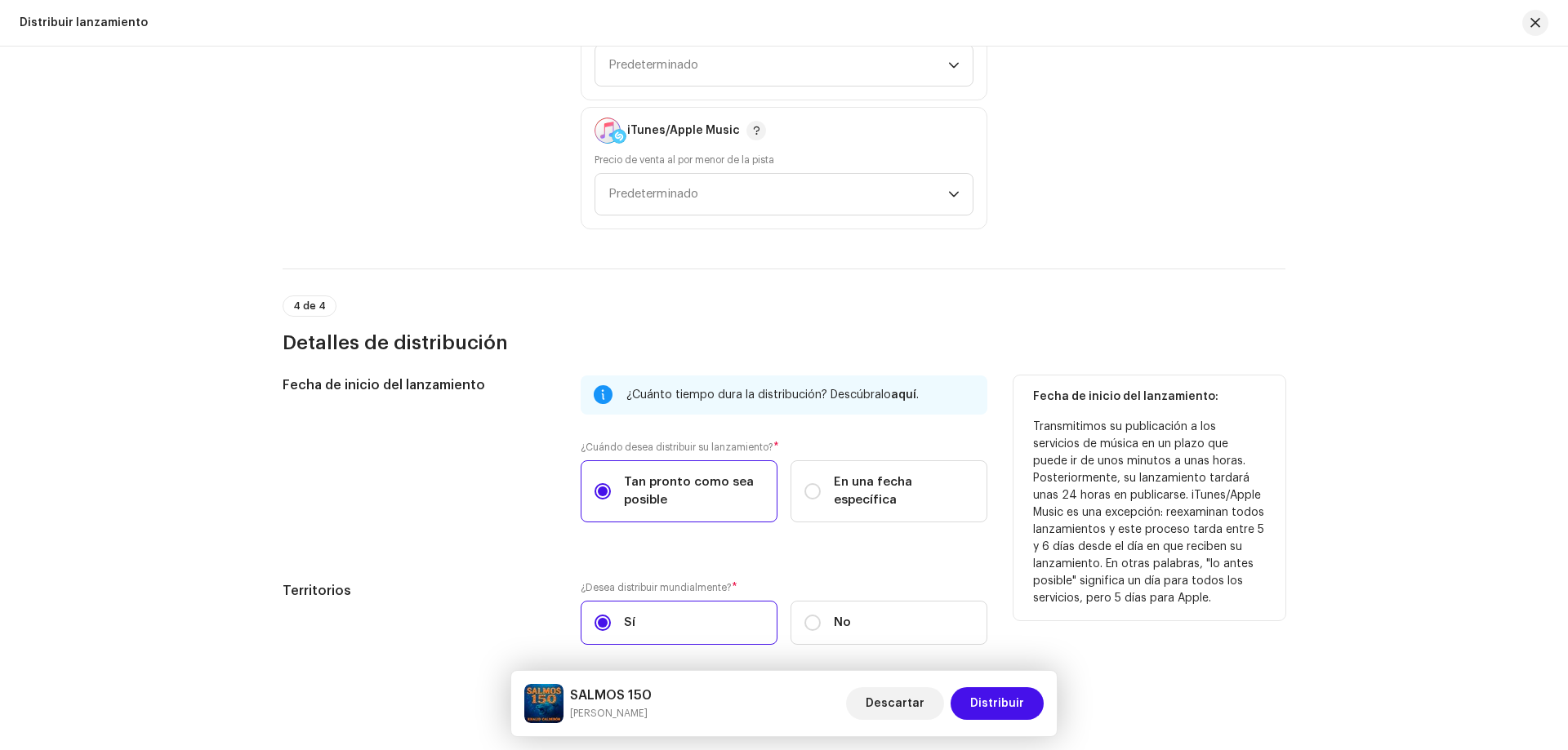
scroll to position [2499, 0]
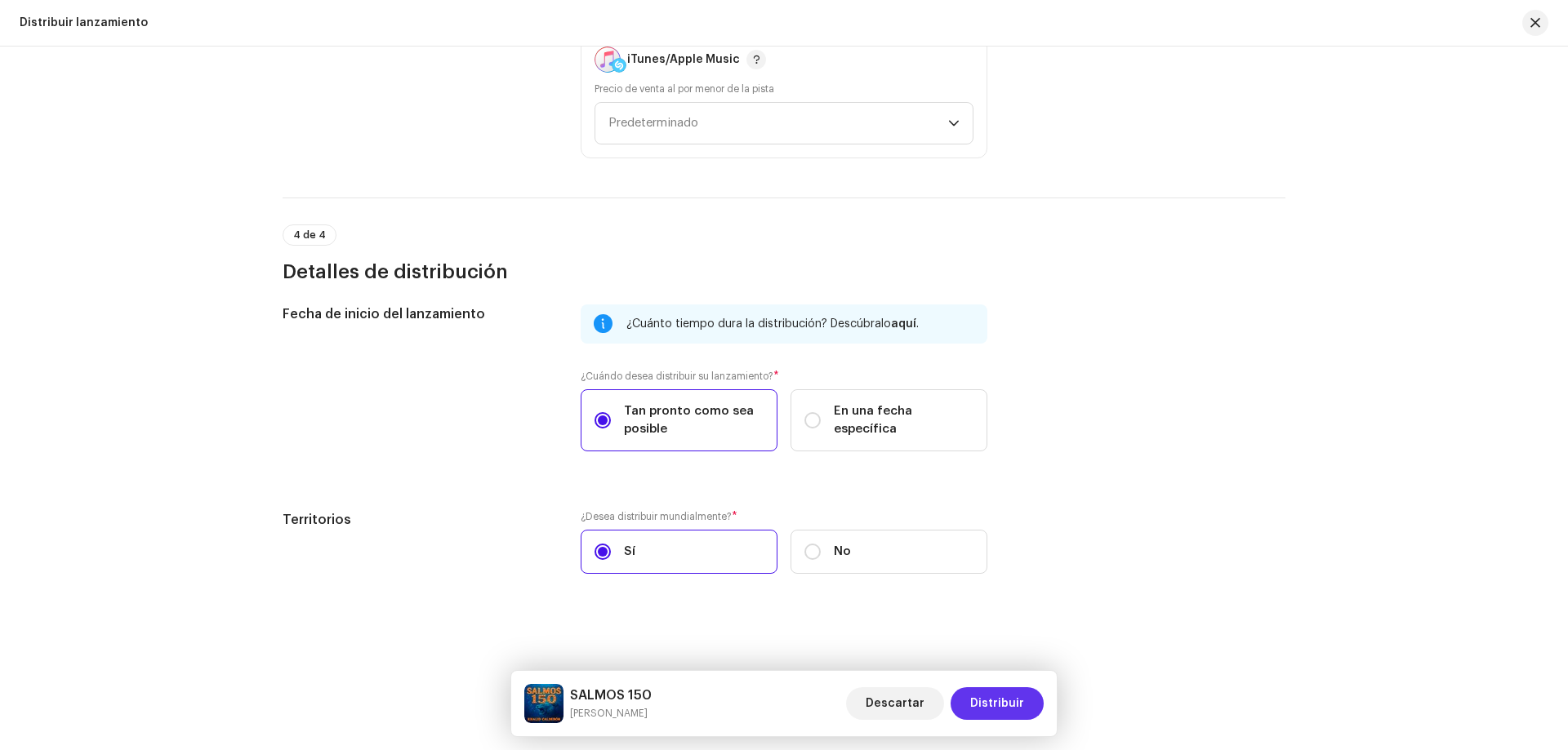
click at [1016, 702] on span "Distribuir" at bounding box center [997, 703] width 54 height 32
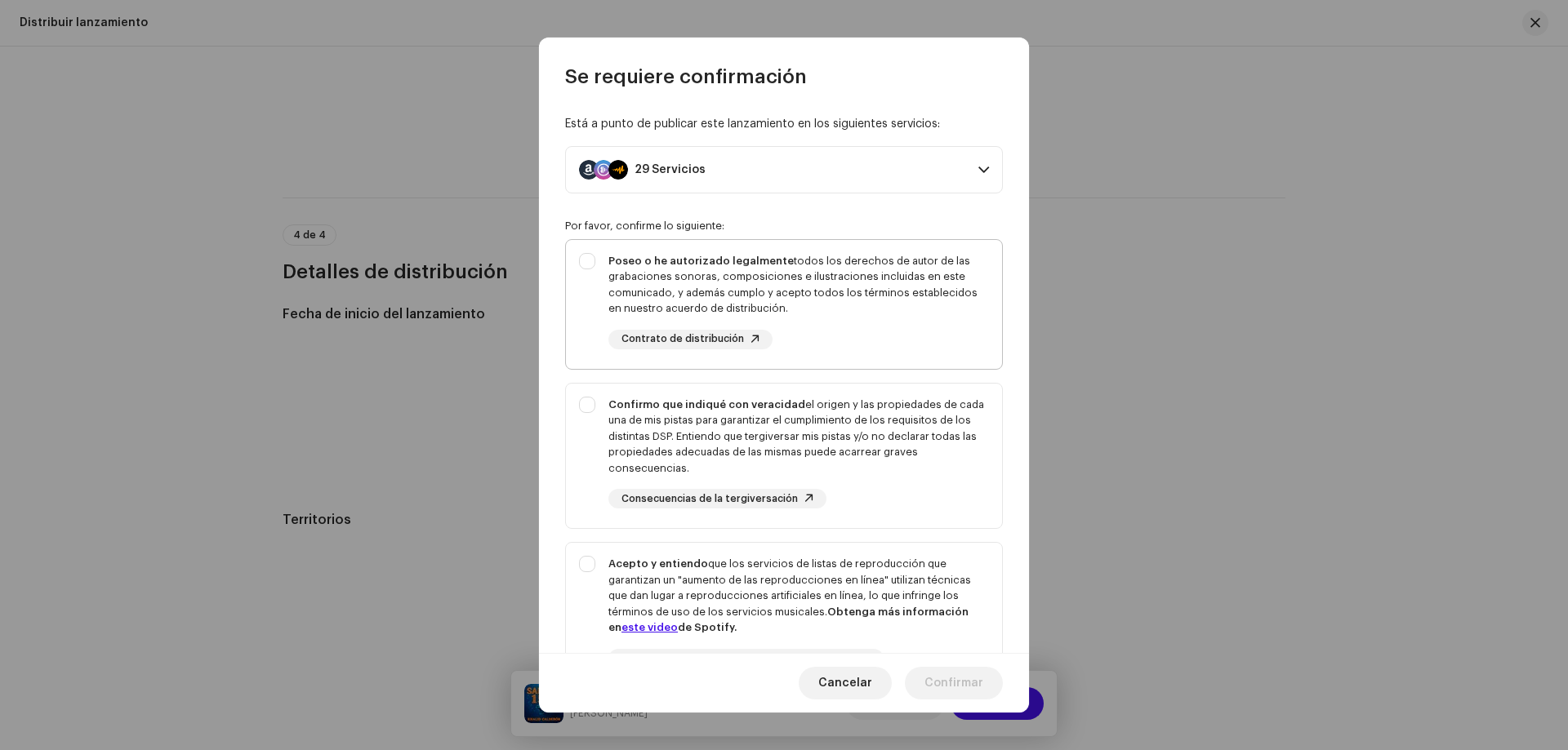
click at [578, 271] on div "Poseo o he autorizado legalmente todos los derechos de autor de las grabaciones…" at bounding box center [784, 302] width 436 height 123
checkbox input "true"
click at [585, 403] on div "Confirmo que indiqué con veracidad el origen y las propiedades de cada una de m…" at bounding box center [784, 452] width 436 height 138
checkbox input "true"
click at [588, 567] on div "Acepto y entiendo que los servicios de listas de reproducción que garantizan un…" at bounding box center [784, 625] width 436 height 165
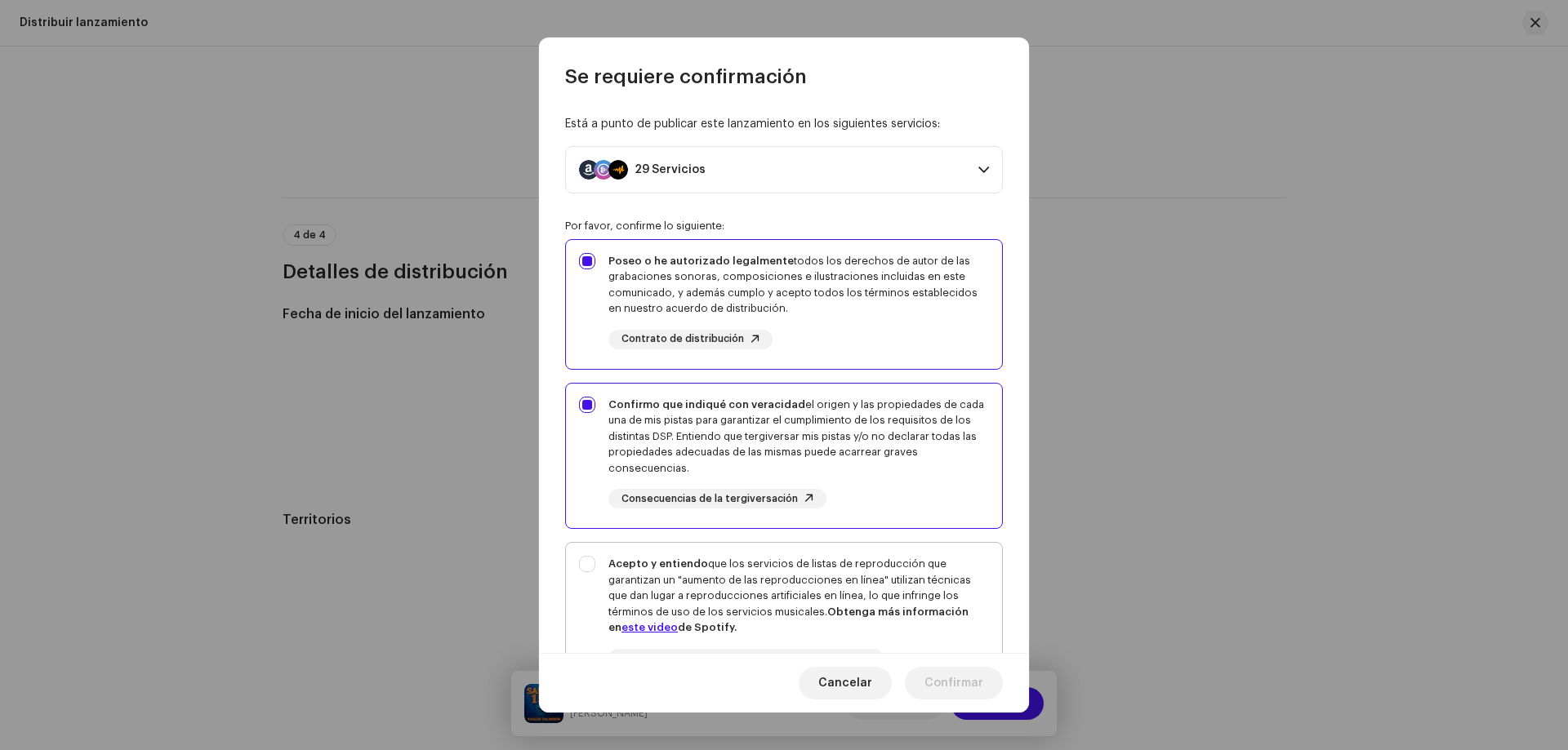
checkbox input "true"
click at [944, 680] on span "Confirmar" at bounding box center [954, 683] width 59 height 32
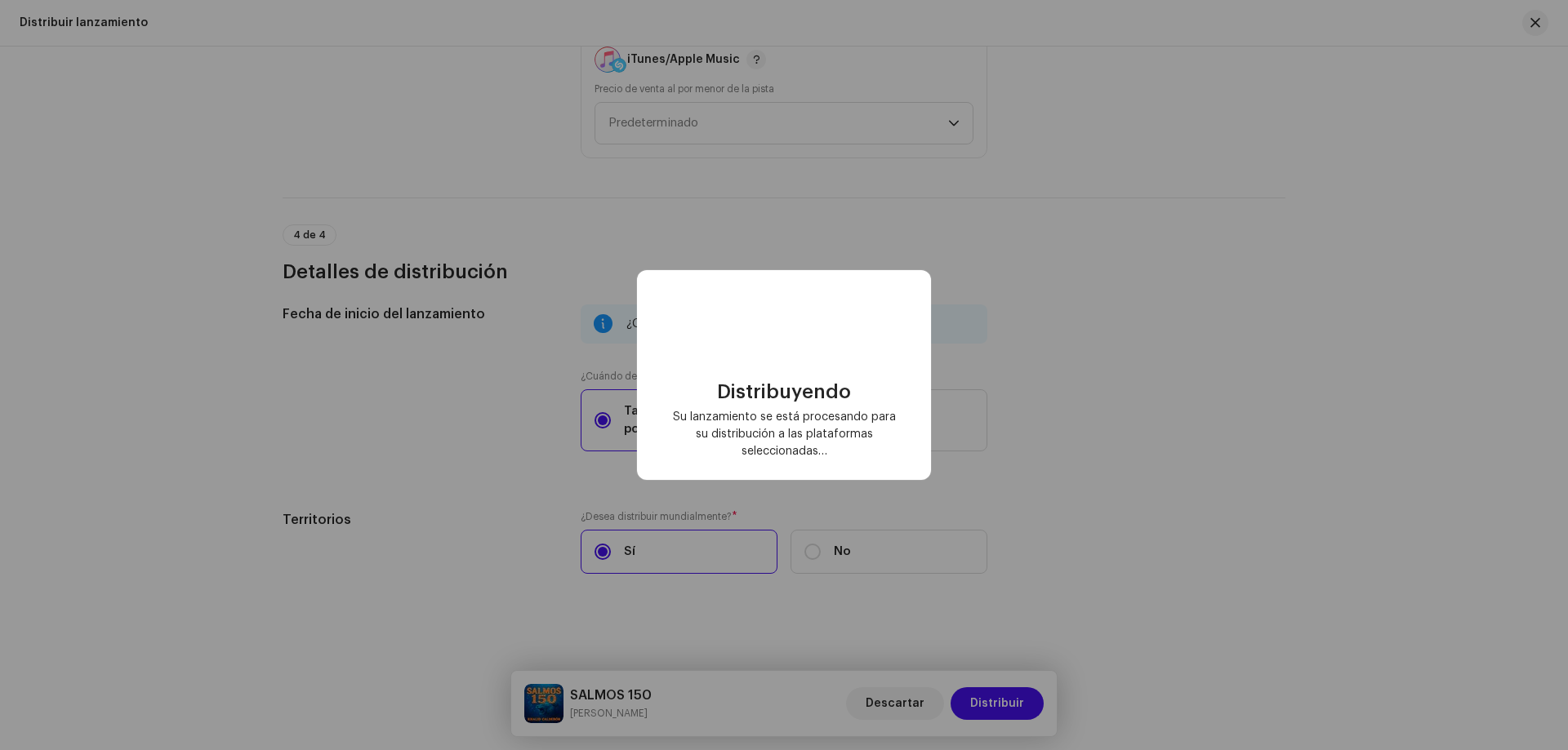
checkbox input "false"
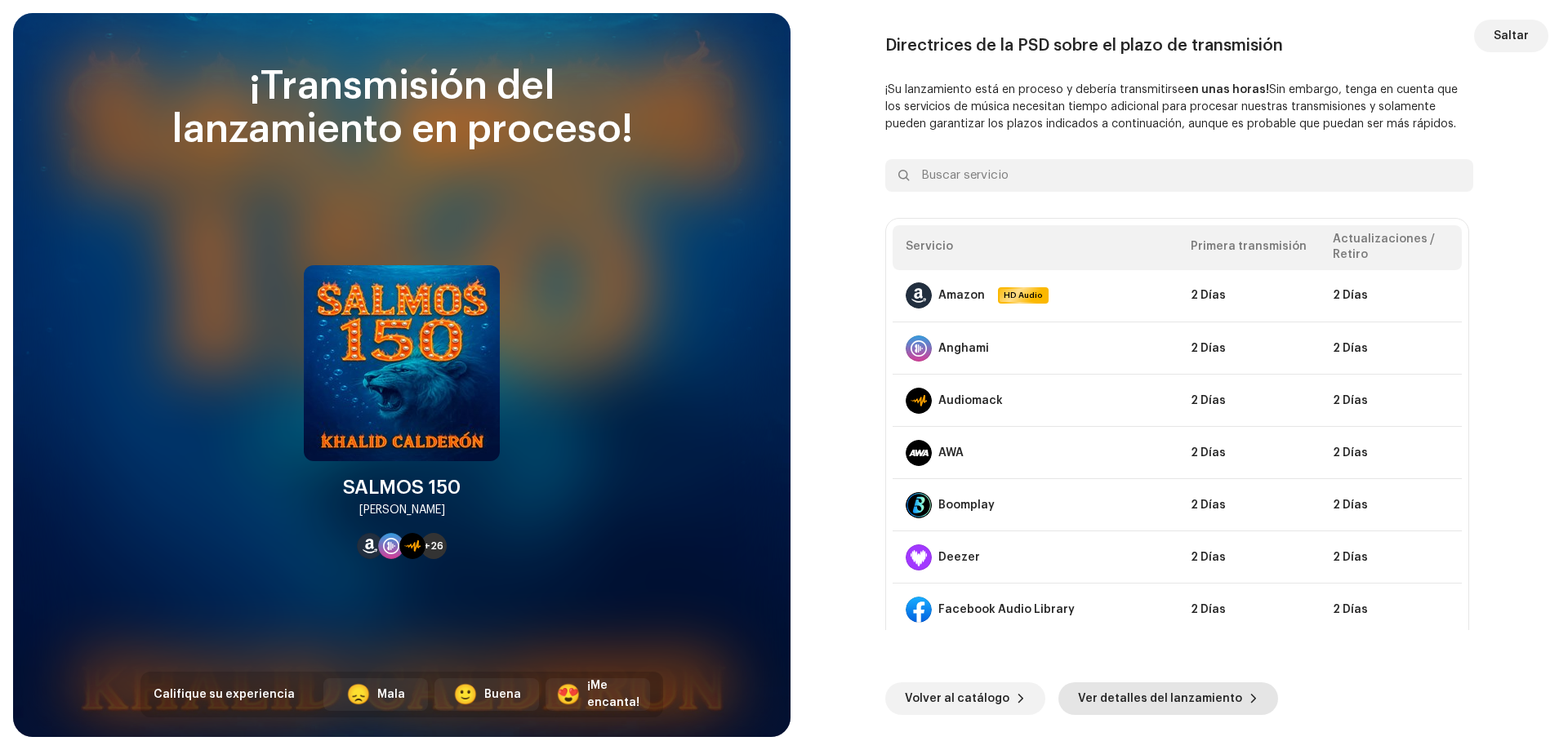
click at [1137, 706] on span "Ver detalles del lanzamiento" at bounding box center [1160, 698] width 164 height 32
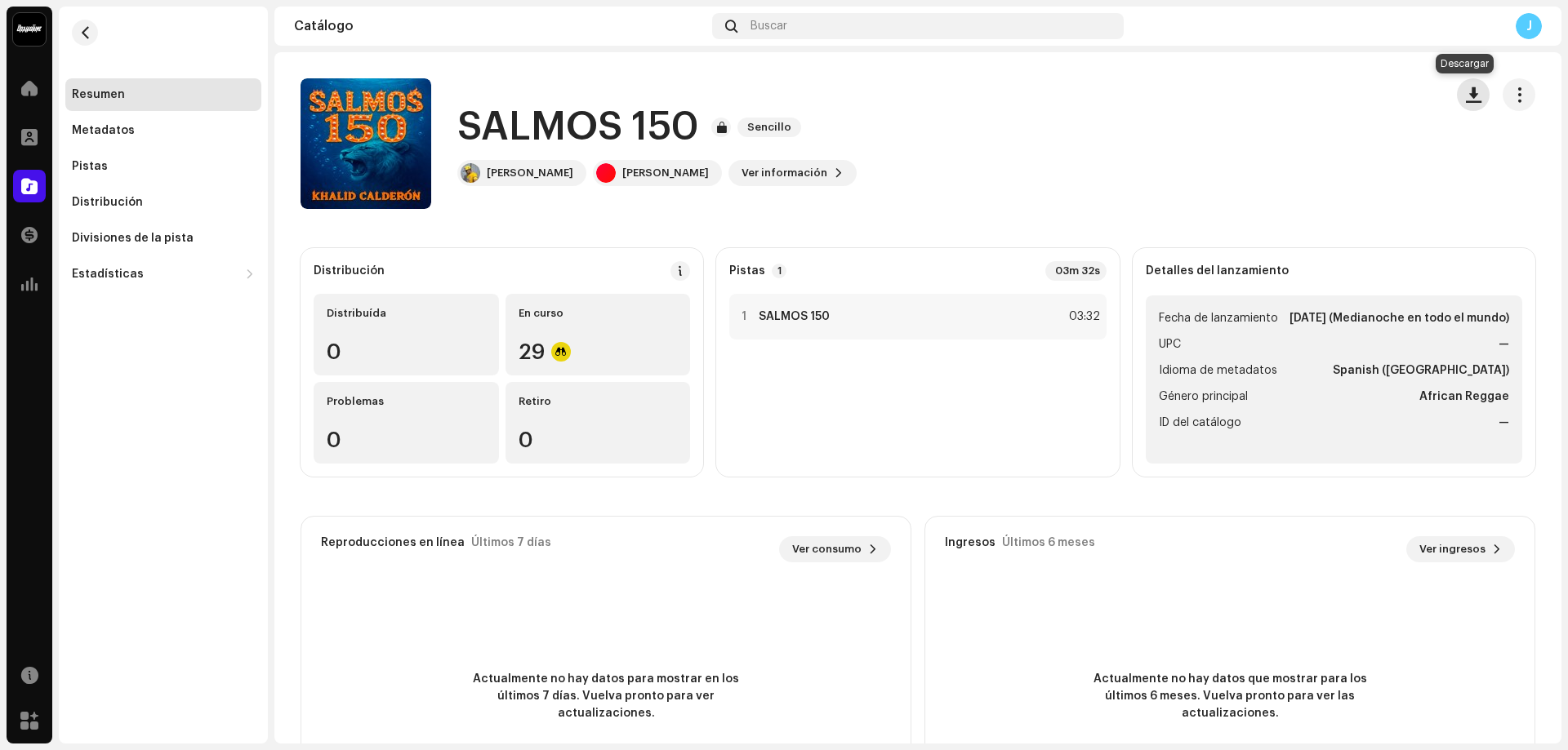
click at [1466, 94] on span "button" at bounding box center [1473, 94] width 16 height 13
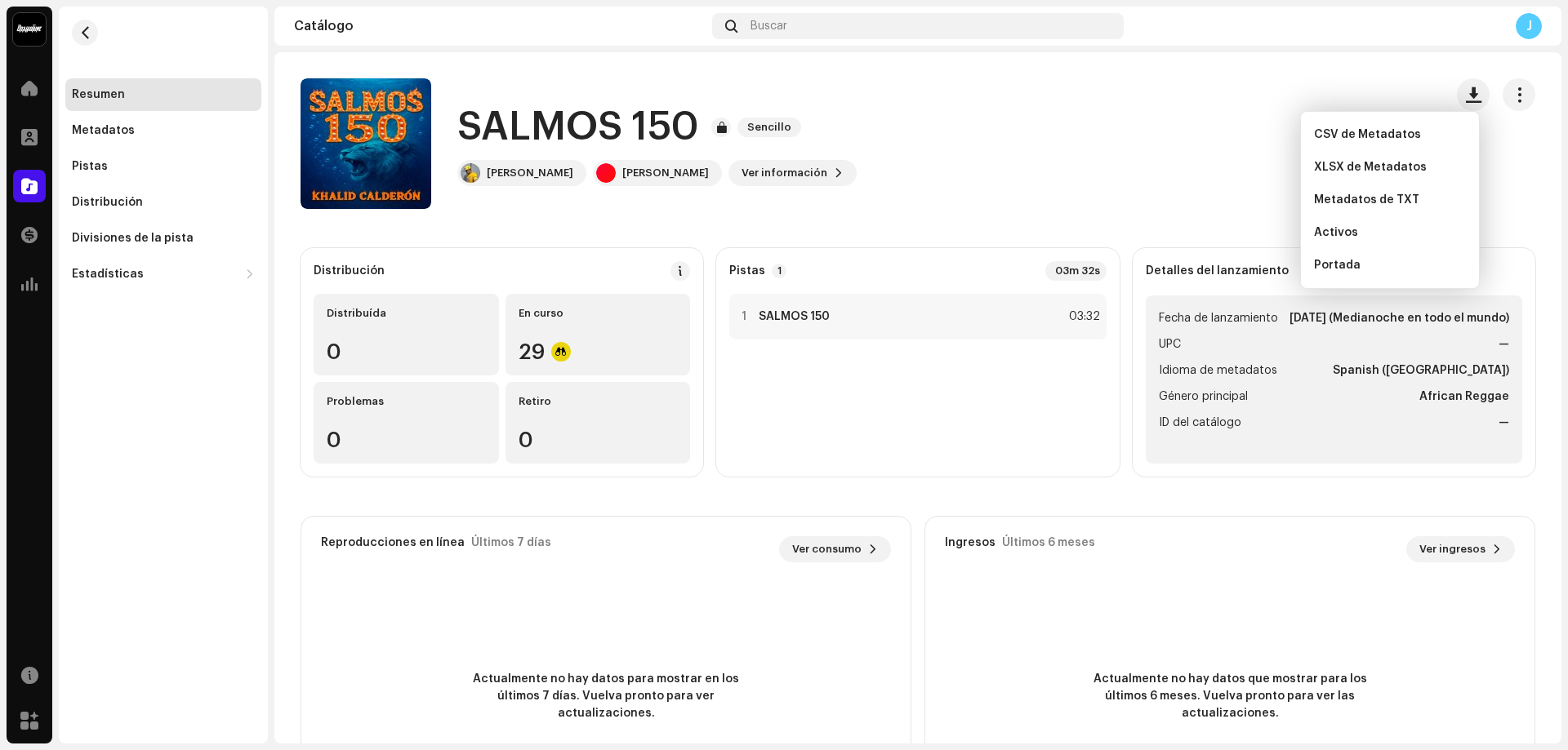
click at [1221, 148] on div "SALMOS 150 Sencillo [PERSON_NAME] [PERSON_NAME] Ver información" at bounding box center [865, 144] width 1130 height 131
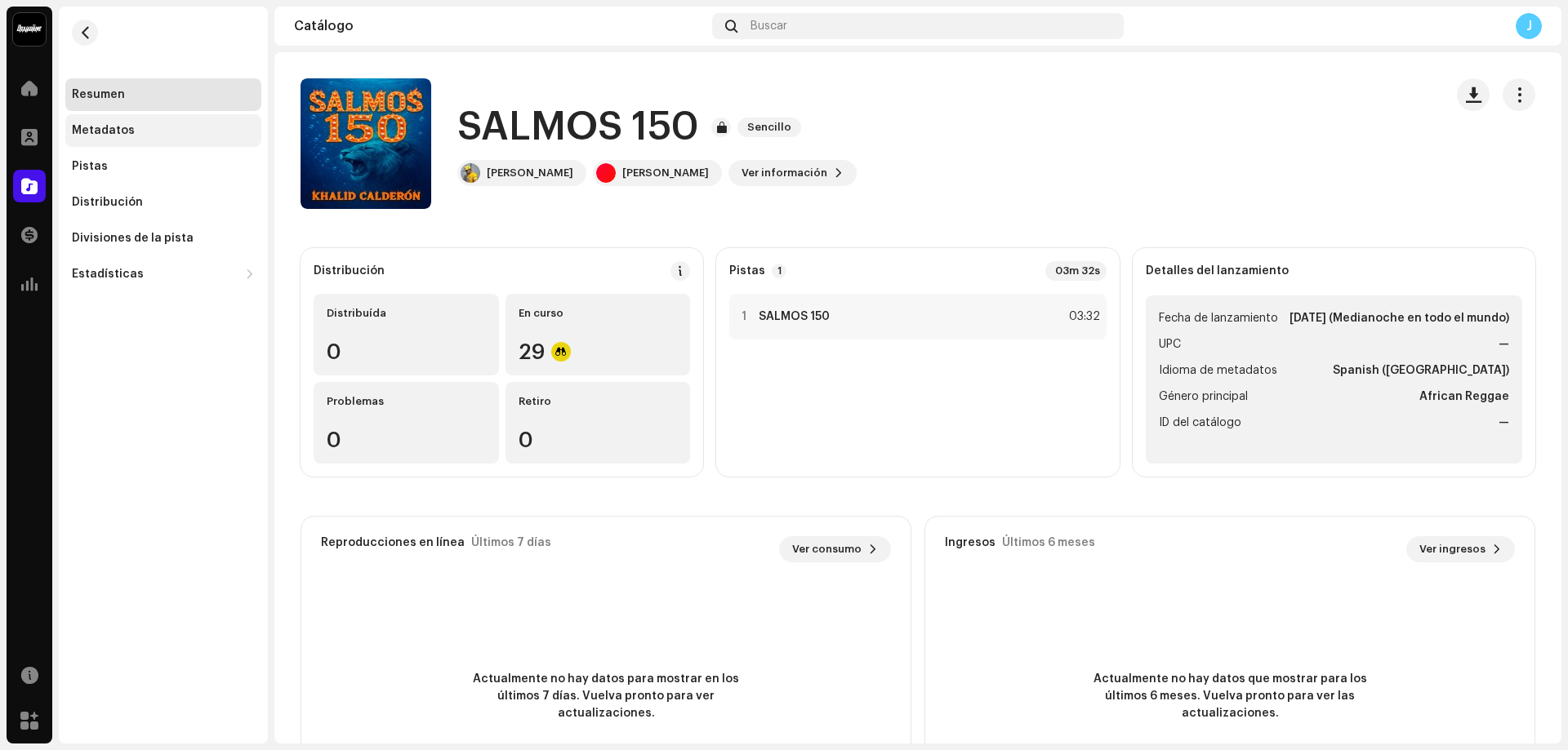
click at [109, 134] on div "Metadatos" at bounding box center [104, 131] width 63 height 13
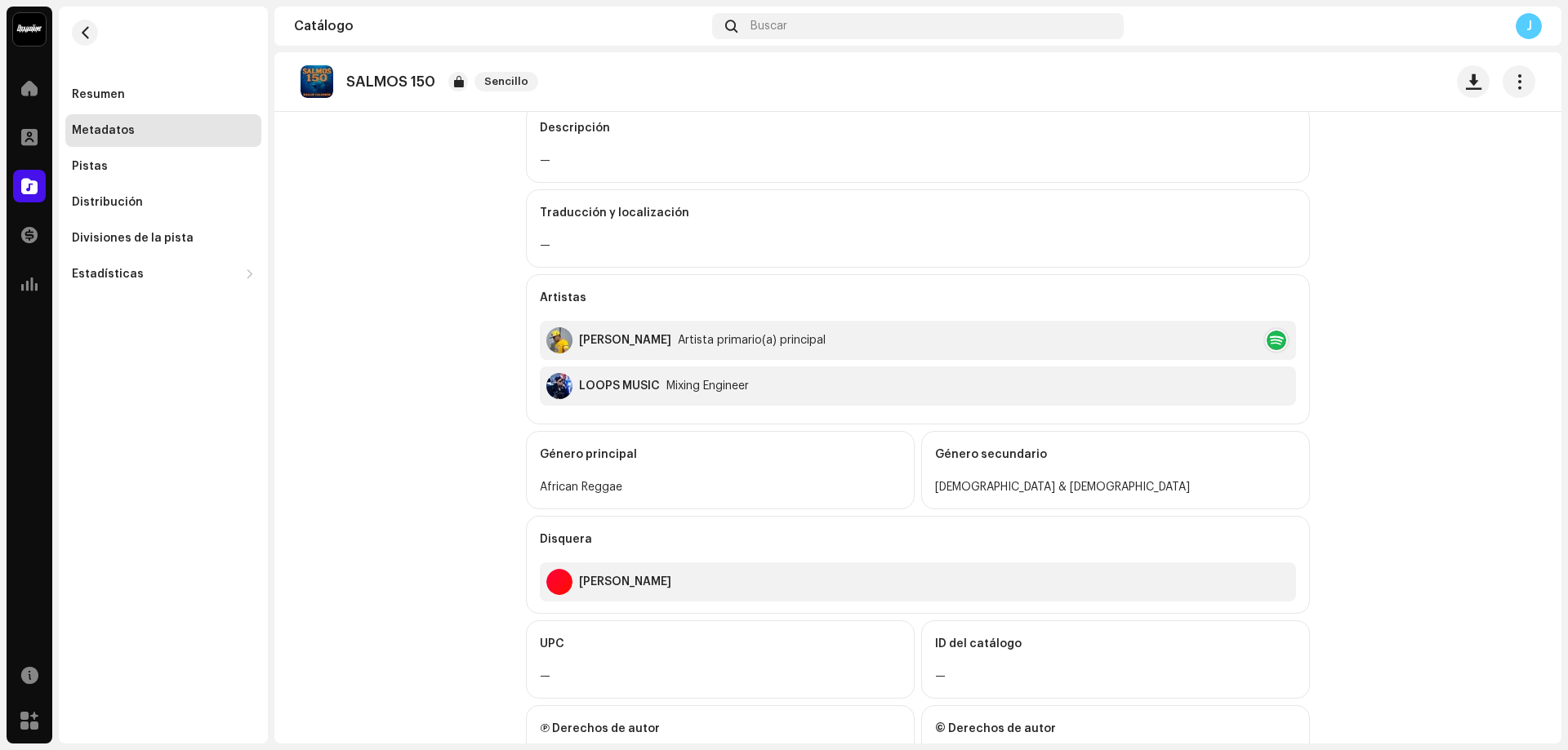
scroll to position [354, 0]
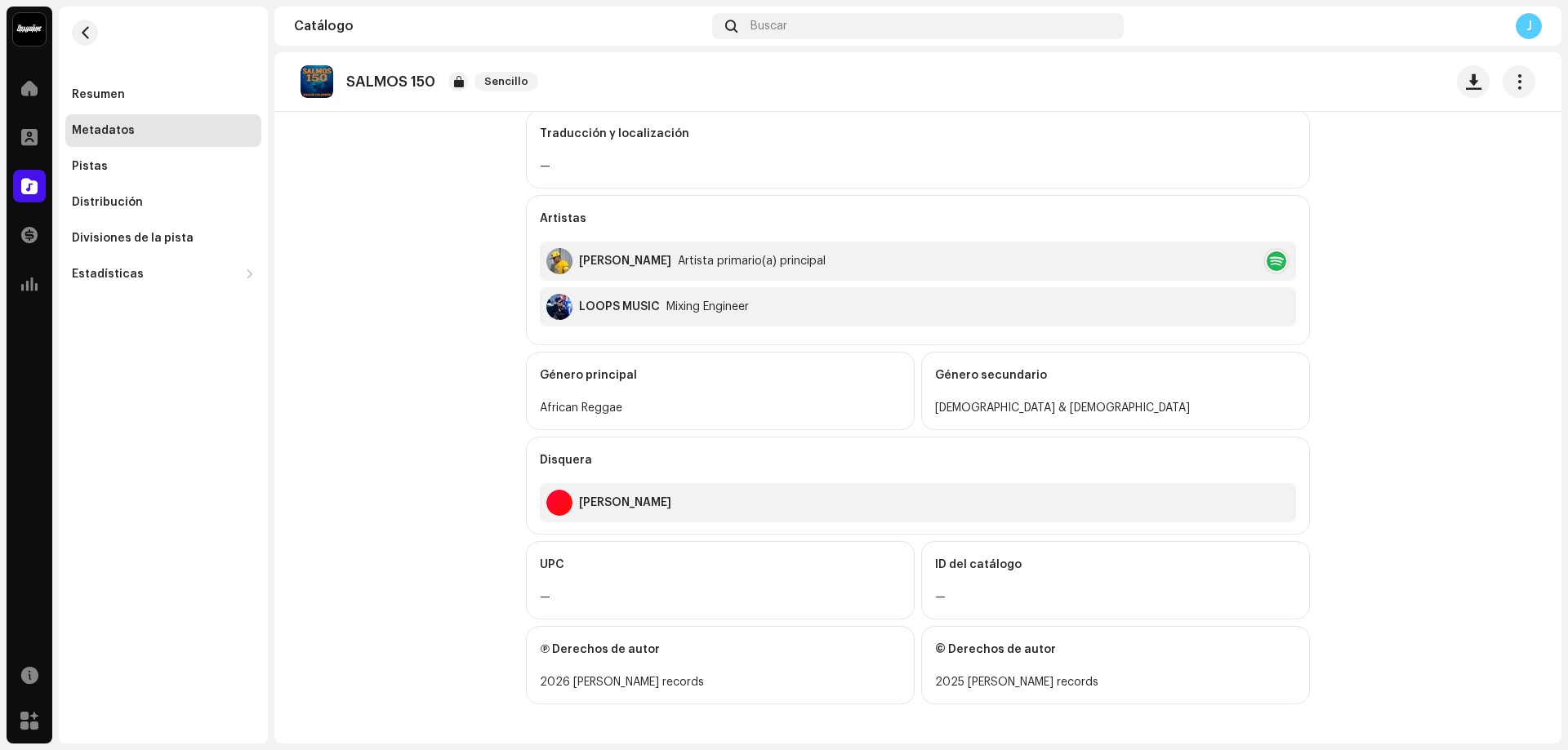
click at [1528, 29] on div "J" at bounding box center [1529, 27] width 27 height 27
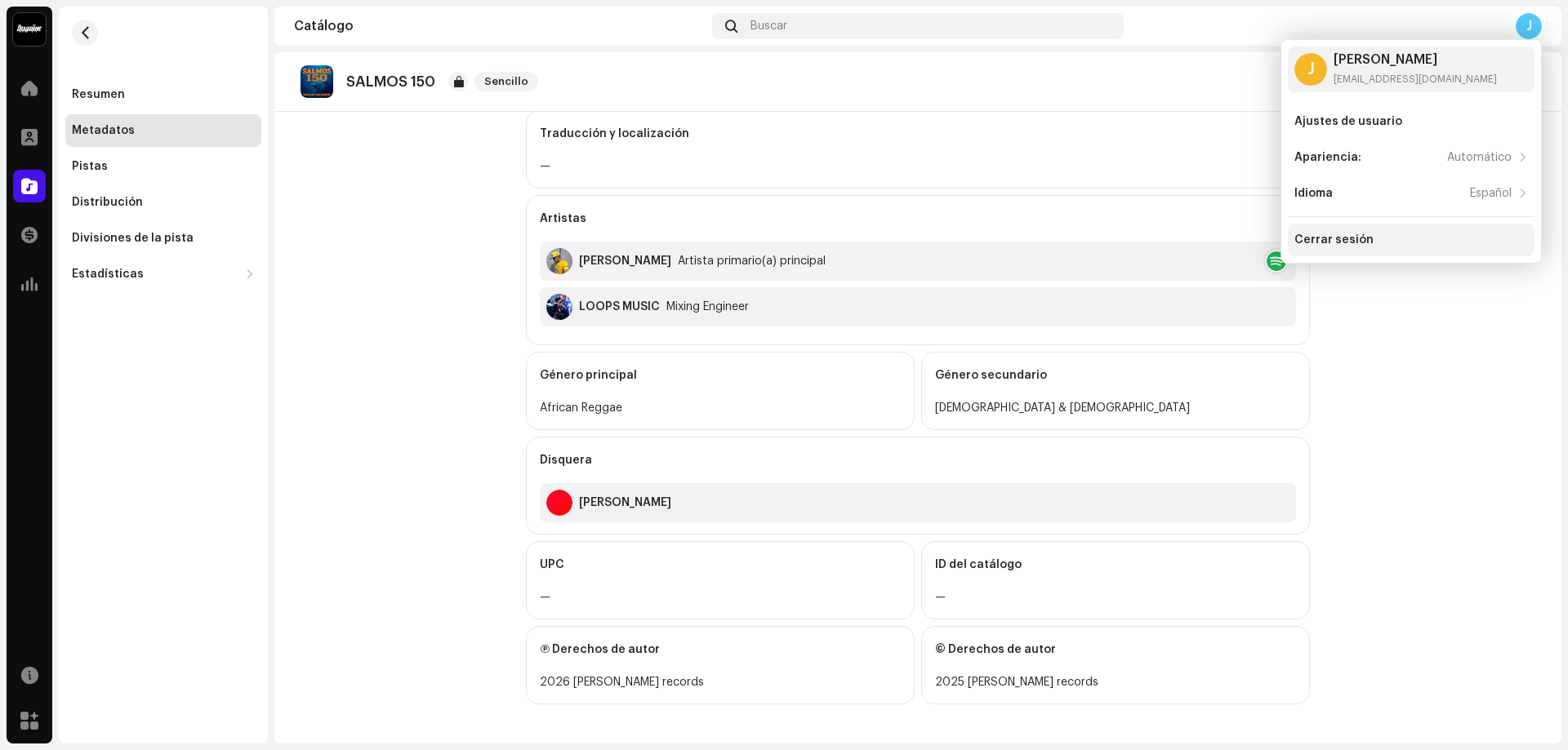
click at [1321, 247] on div "Cerrar sesión" at bounding box center [1410, 240] width 246 height 32
